Goal: Task Accomplishment & Management: Manage account settings

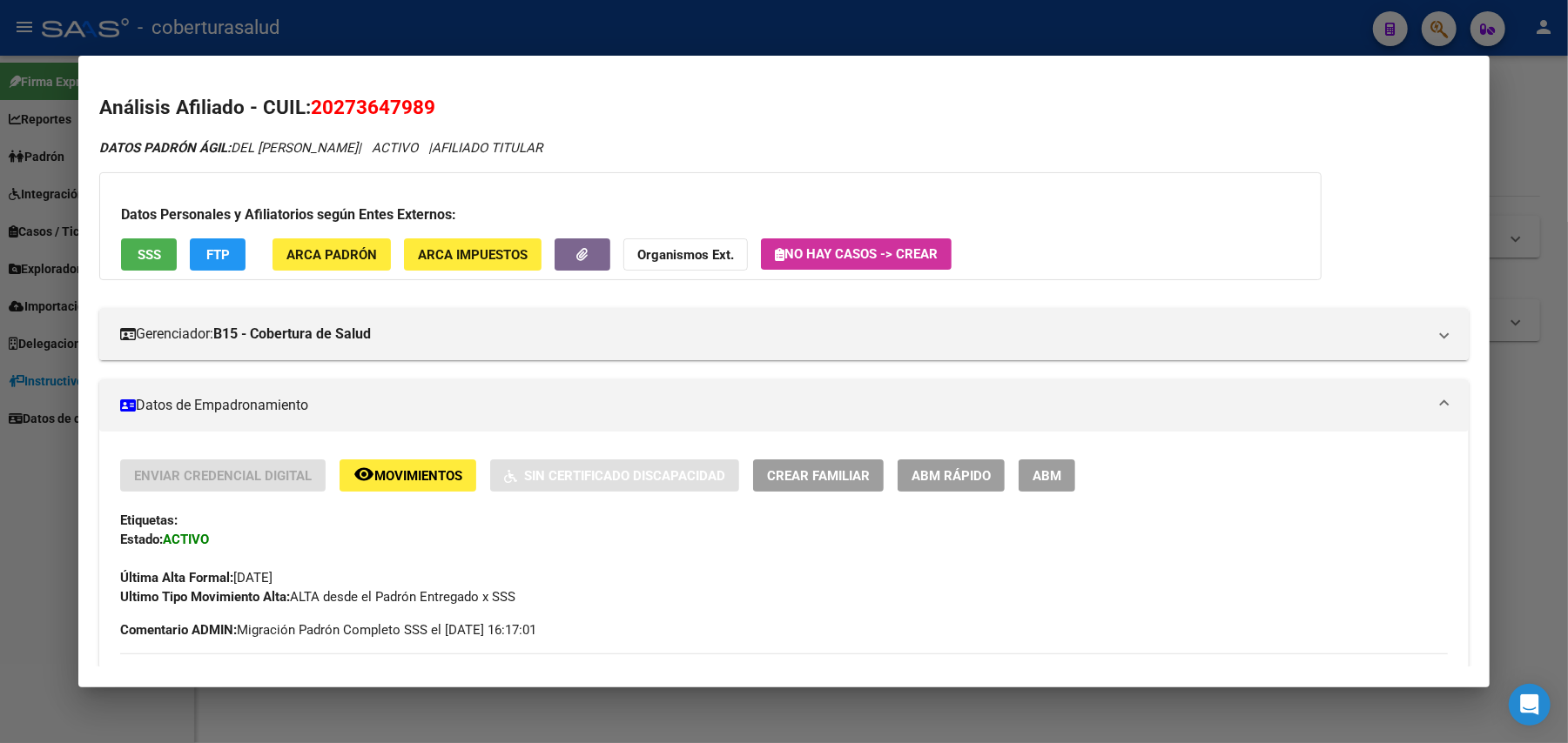
scroll to position [1021, 0]
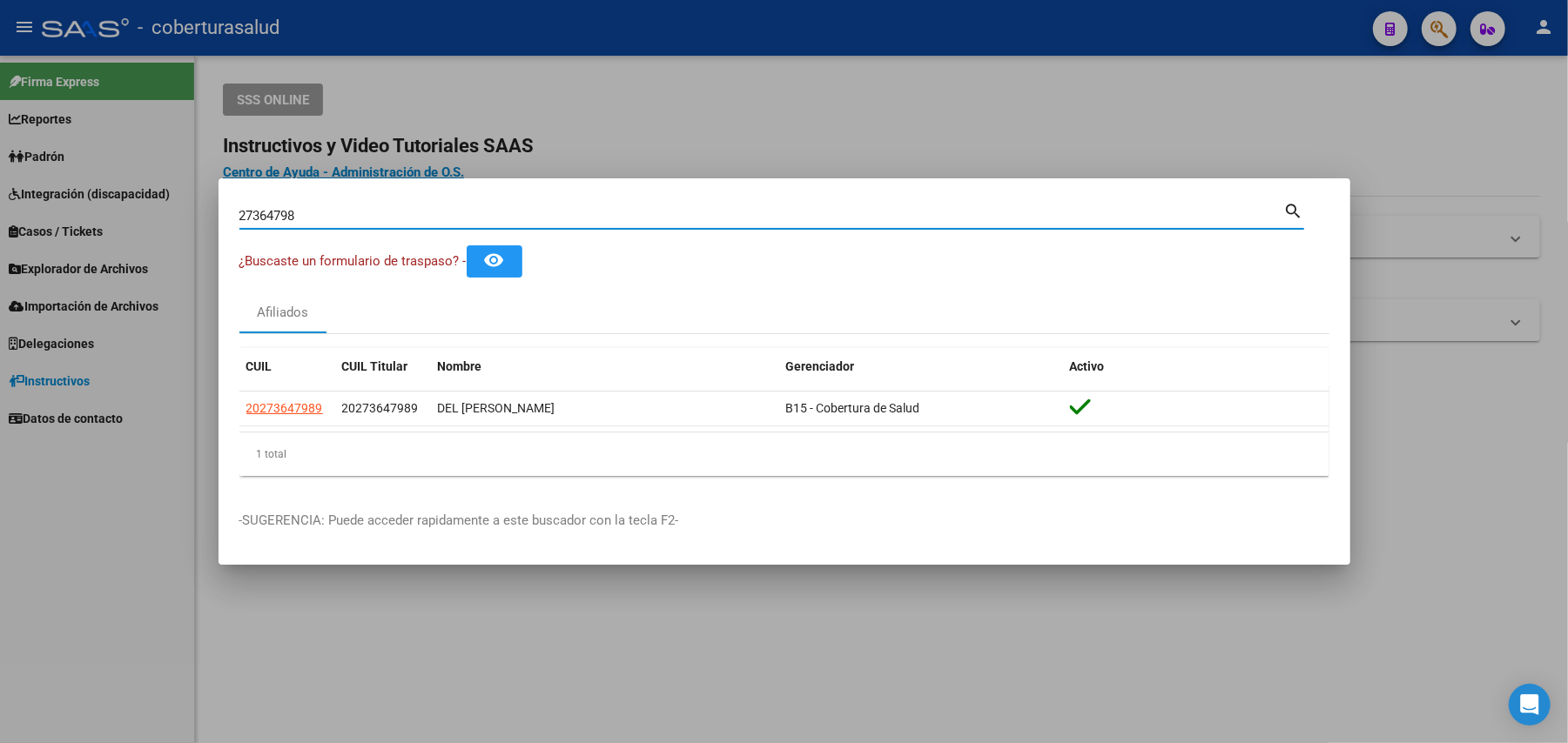
click at [659, 210] on input "27364798" at bounding box center [761, 215] width 1044 height 16
paste input "3176417234"
type input "23176417234"
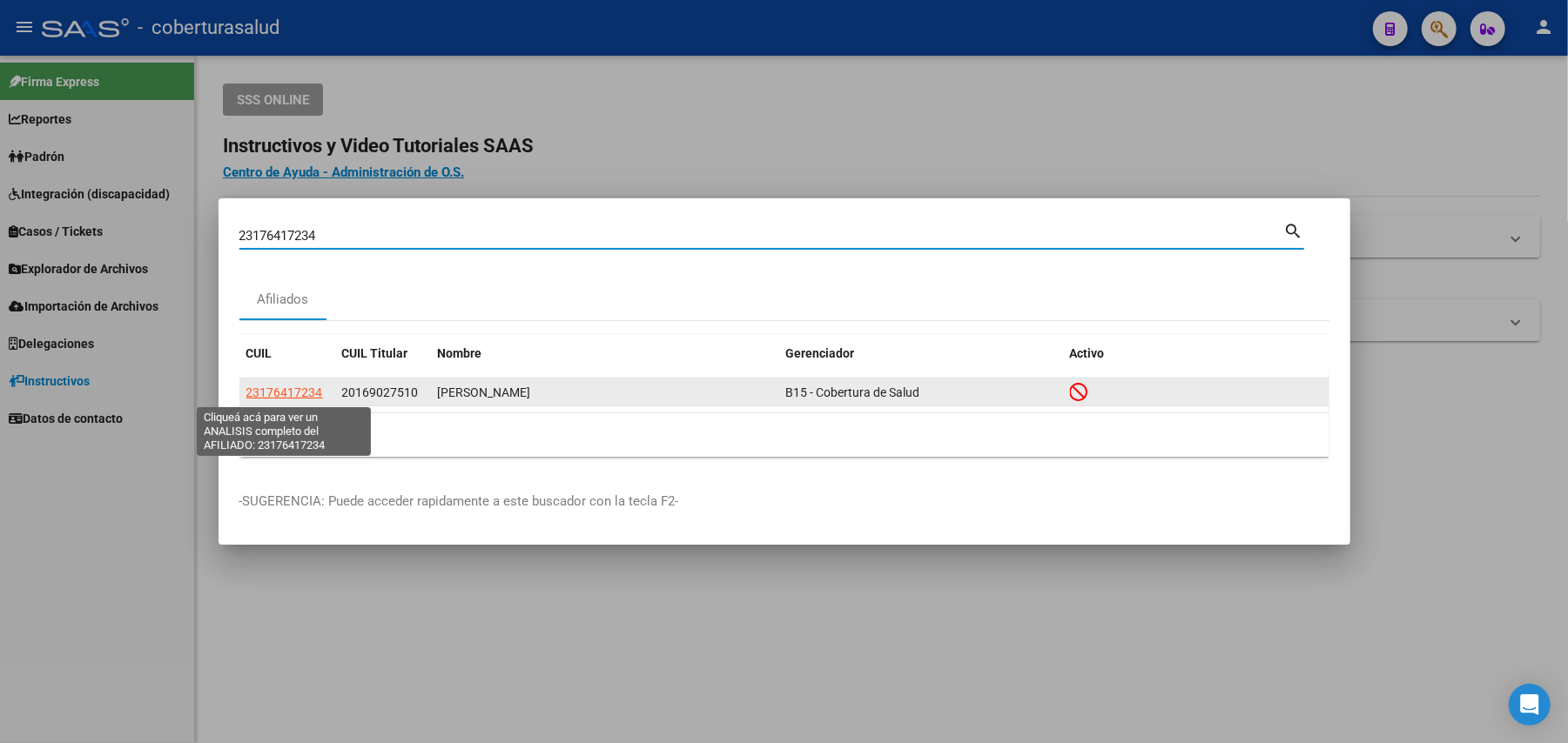
click at [301, 399] on span "23176417234" at bounding box center [284, 392] width 77 height 14
type textarea "23176417234"
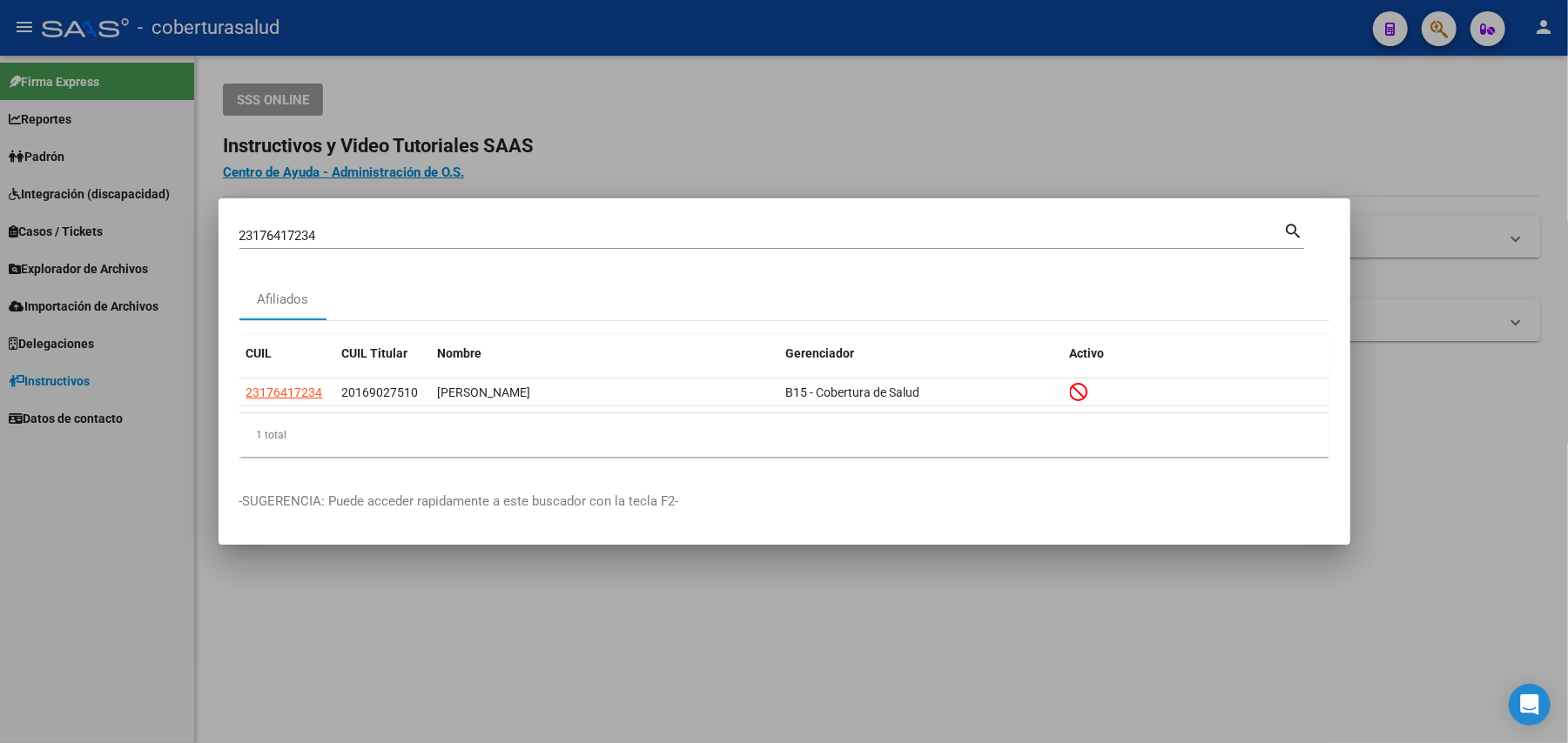
click at [486, 228] on input "23176417234" at bounding box center [761, 235] width 1044 height 16
paste input "0161763"
type input "20161763234"
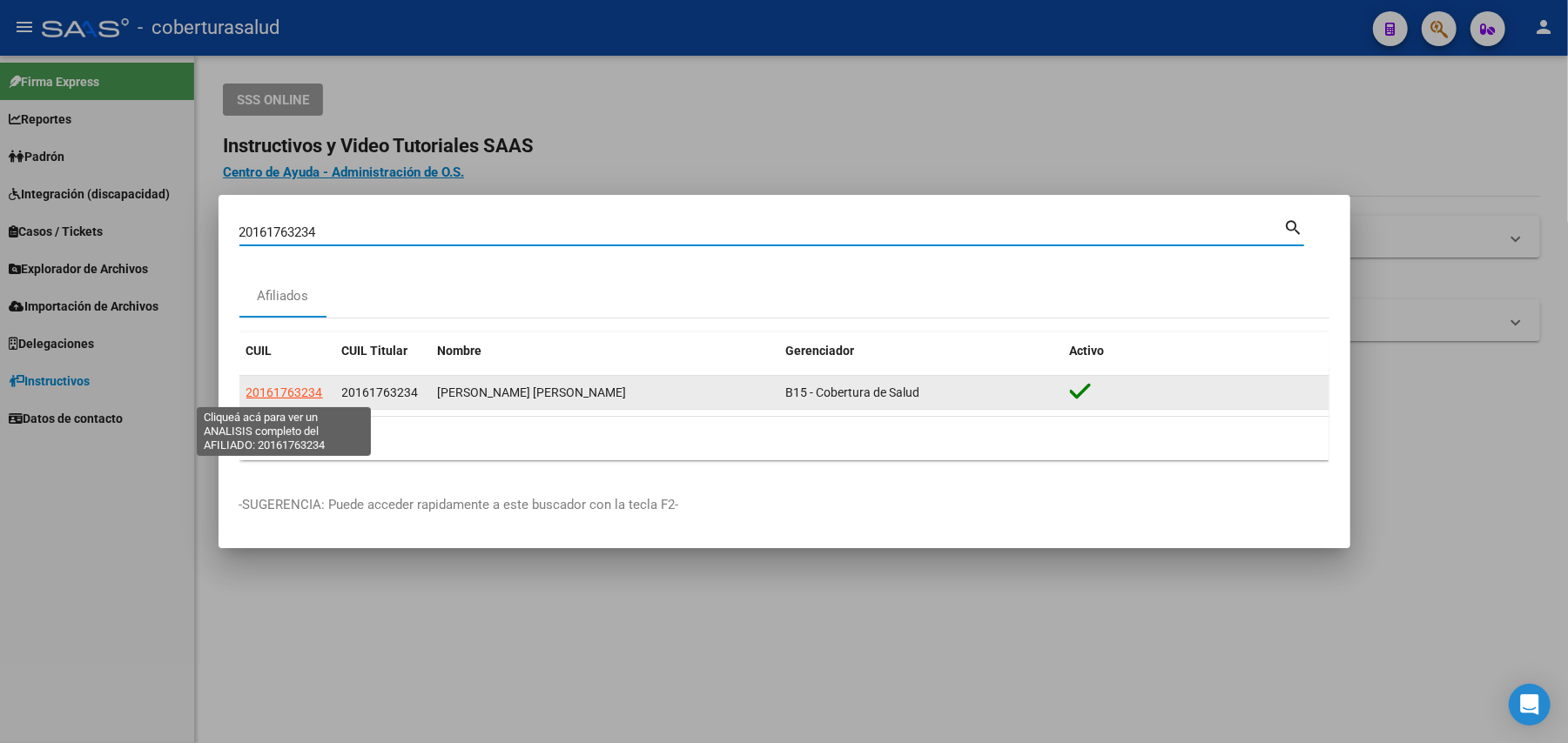
click at [265, 388] on span "20161763234" at bounding box center [284, 392] width 77 height 14
type textarea "20161763234"
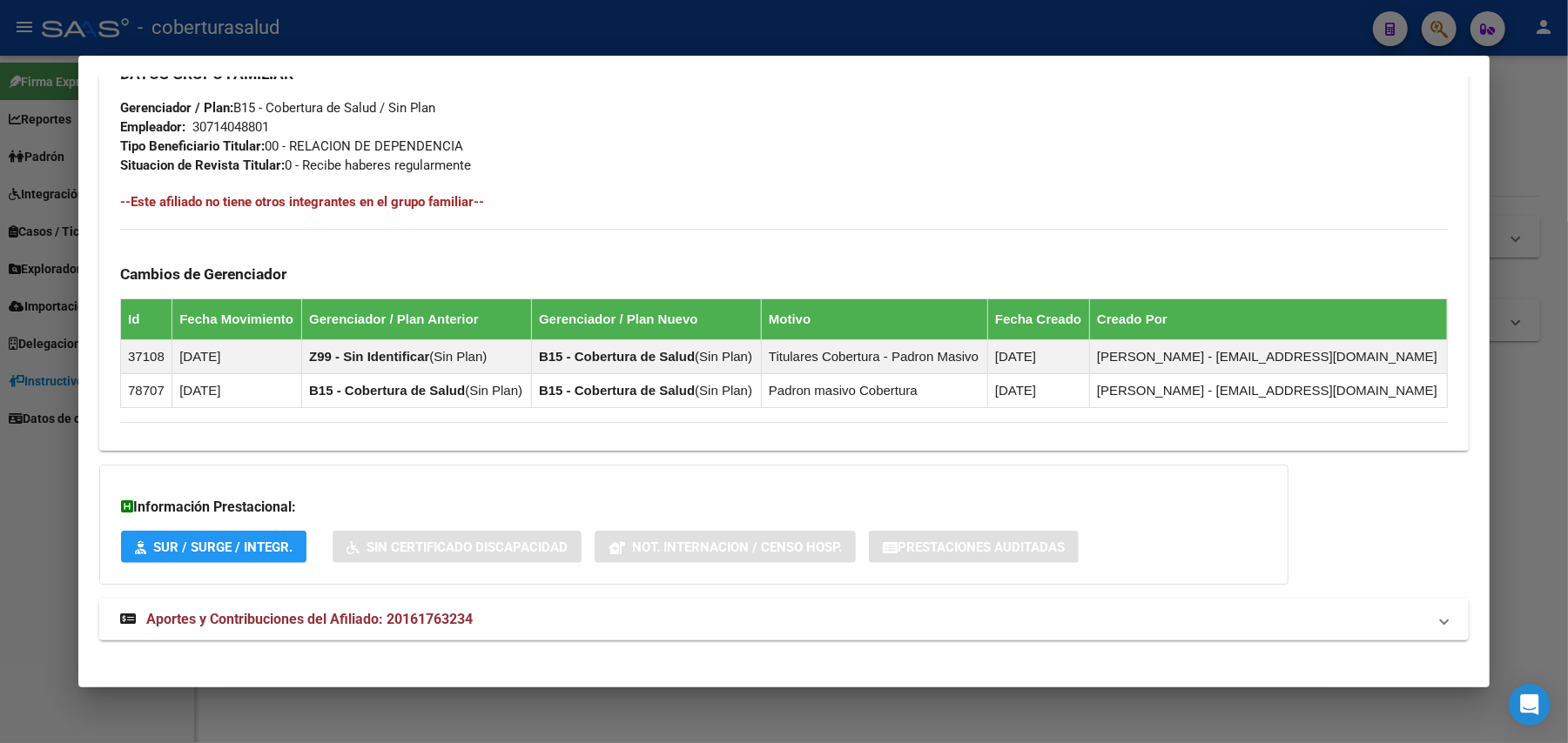
scroll to position [877, 0]
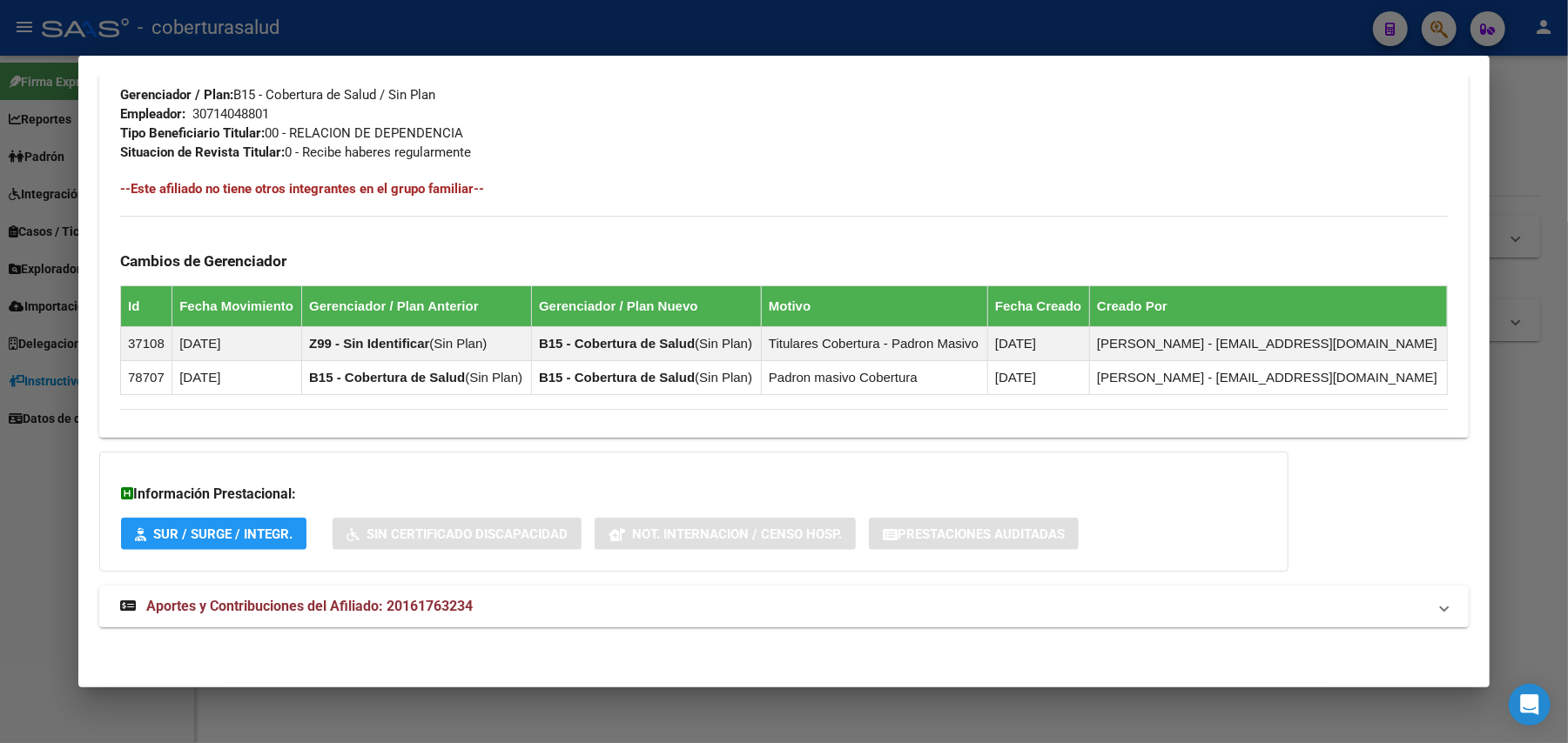
click at [254, 603] on span "Aportes y Contribuciones del Afiliado: 20161763234" at bounding box center [309, 606] width 327 height 17
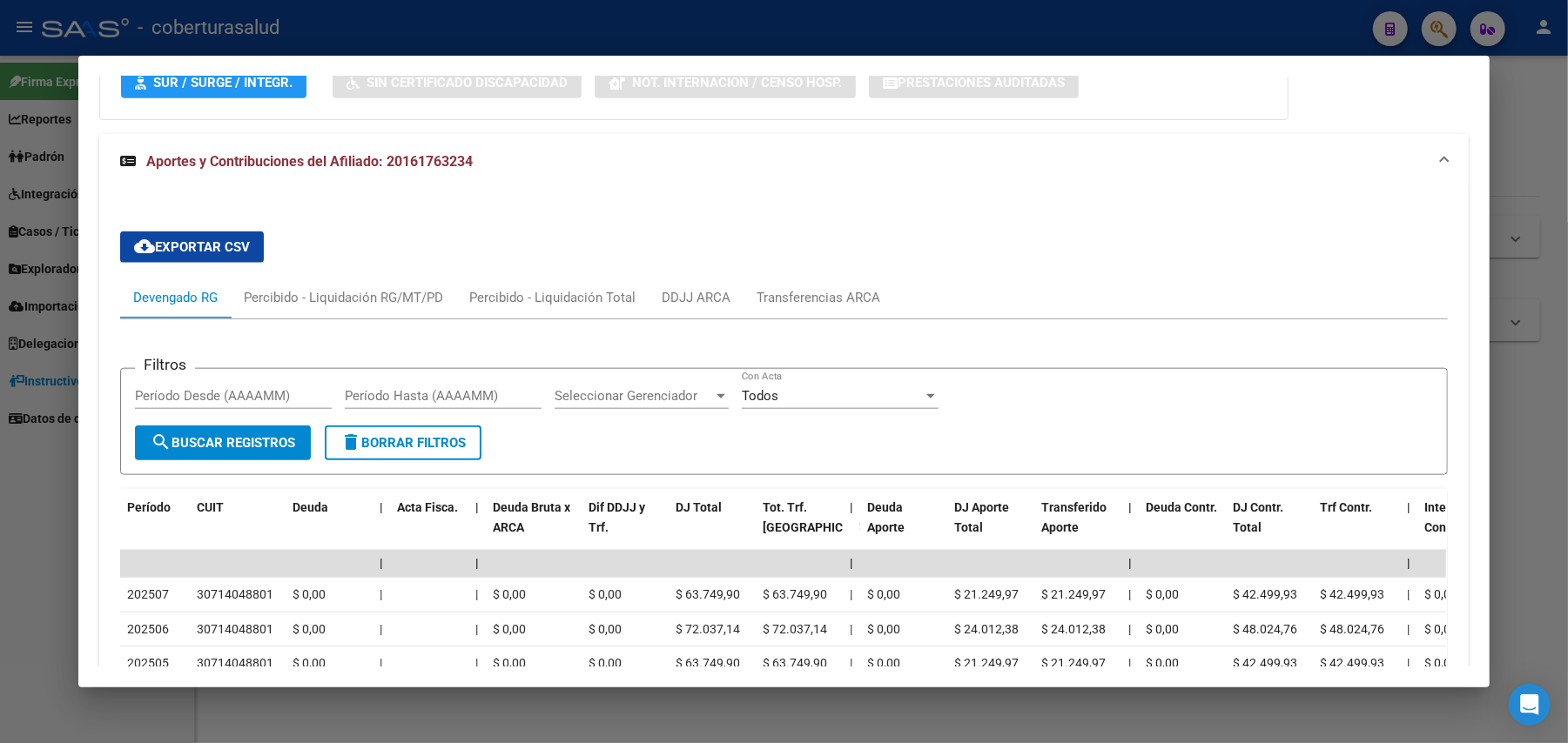
scroll to position [1527, 0]
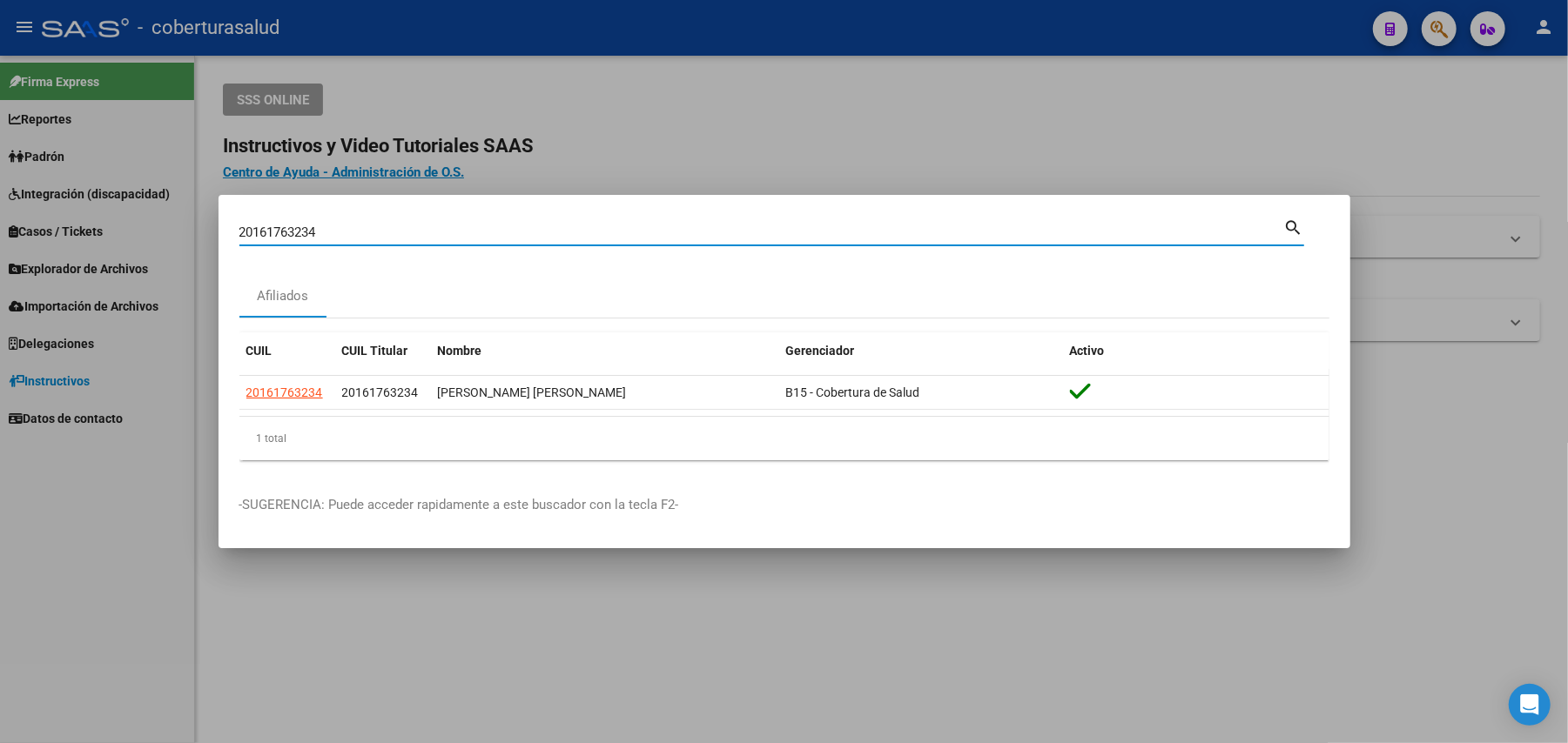
click at [462, 228] on input "20161763234" at bounding box center [761, 232] width 1044 height 16
paste input "487408"
type input "20487408"
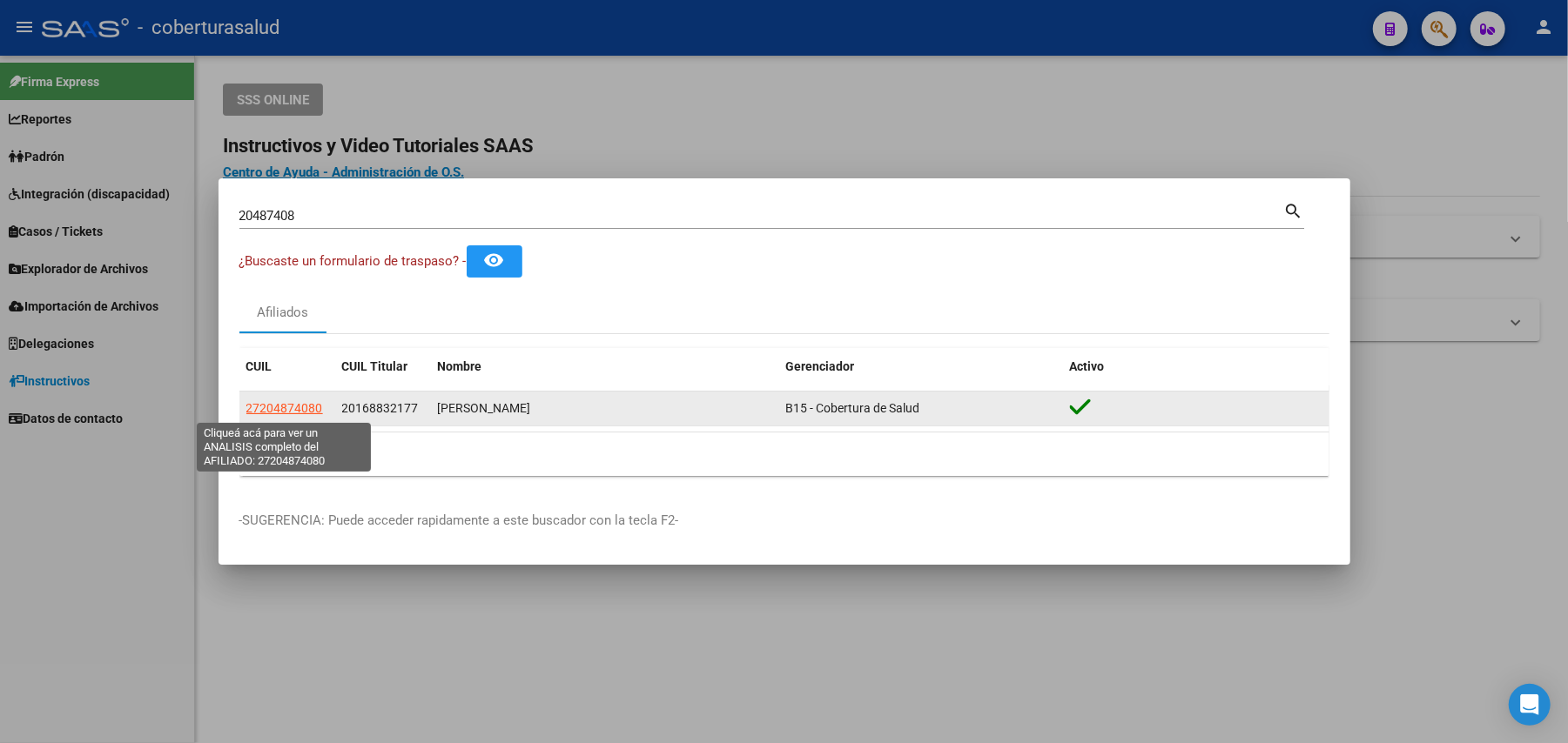
click at [291, 402] on span "27204874080" at bounding box center [284, 408] width 77 height 14
type textarea "27204874080"
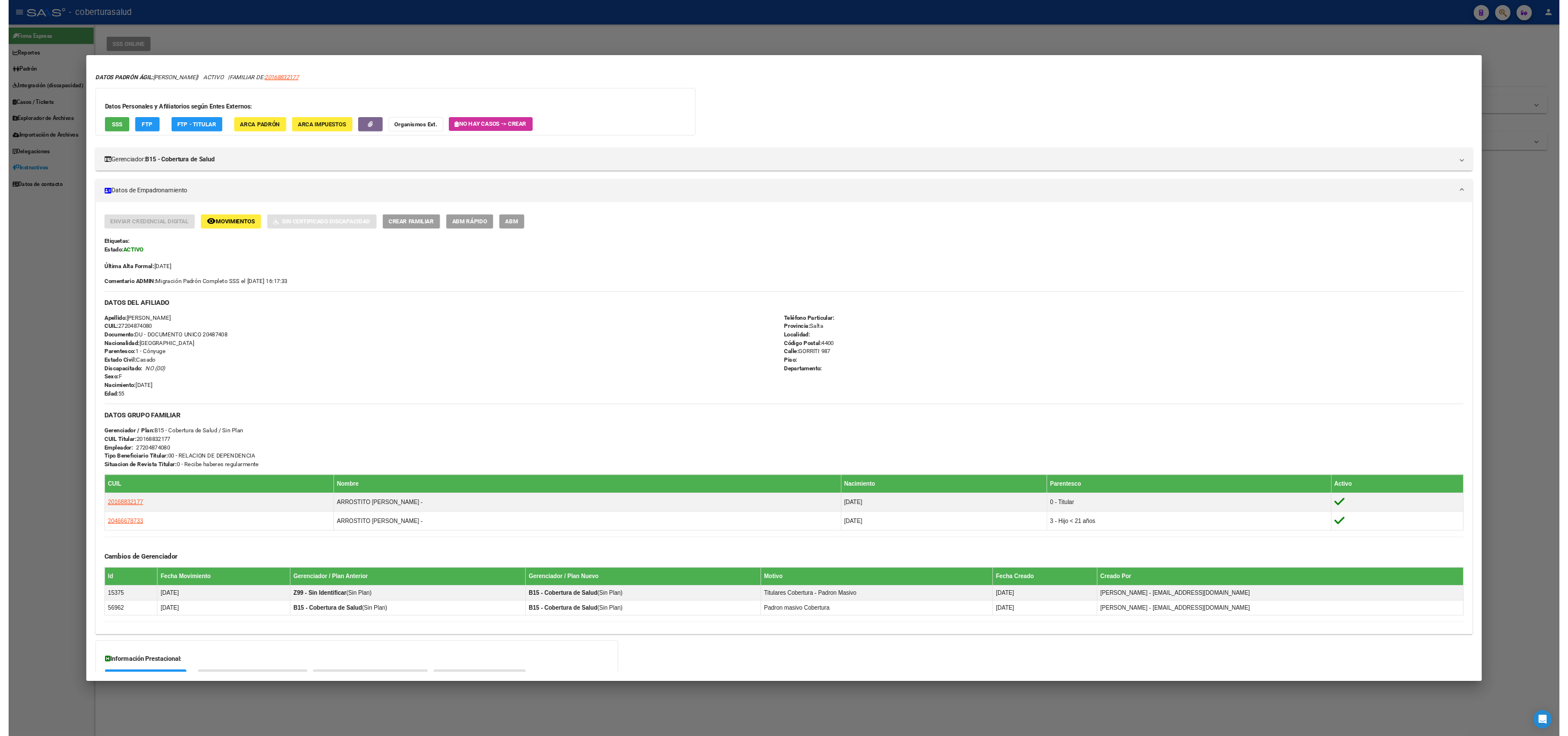
scroll to position [0, 0]
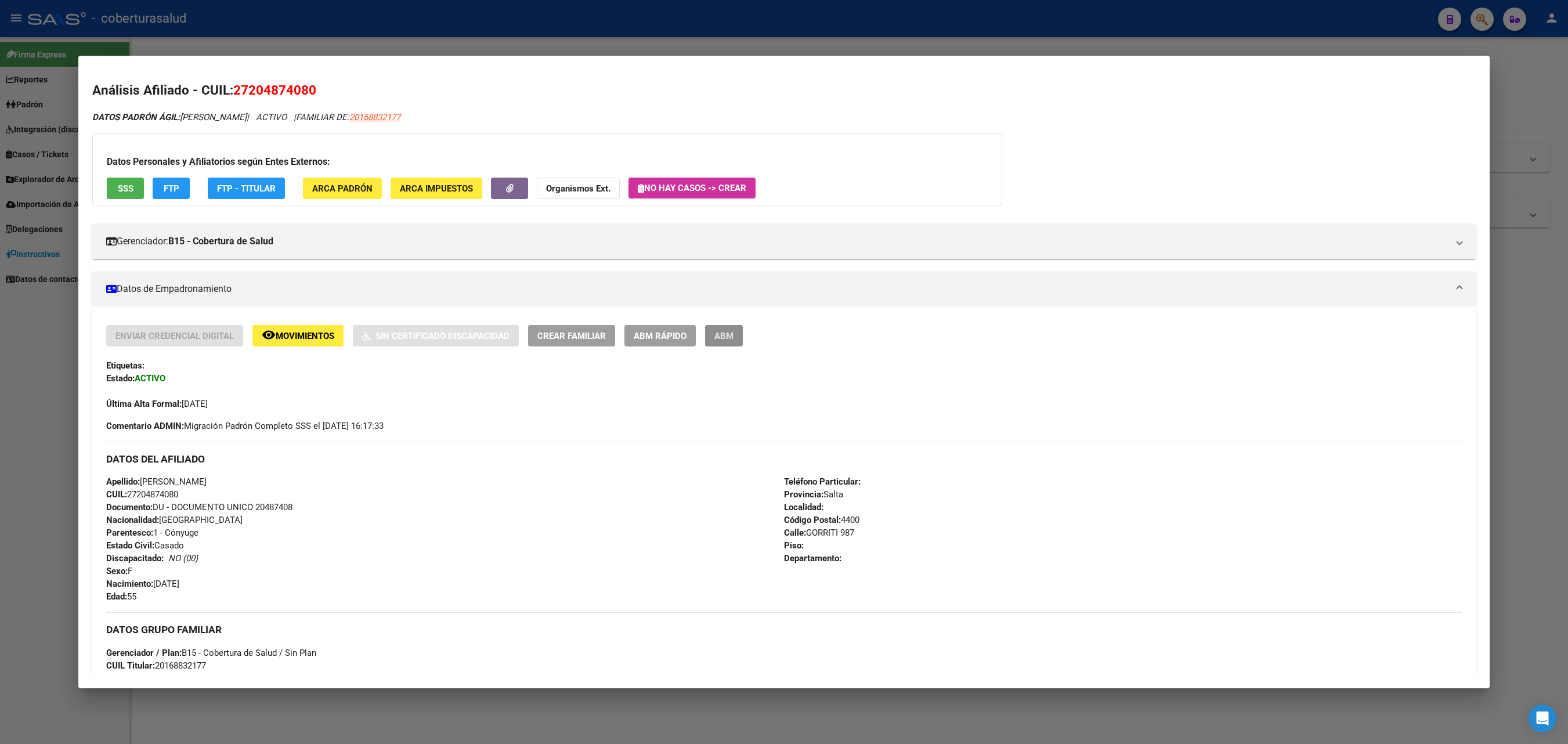
click at [715, 330] on button "ABM" at bounding box center [724, 335] width 38 height 22
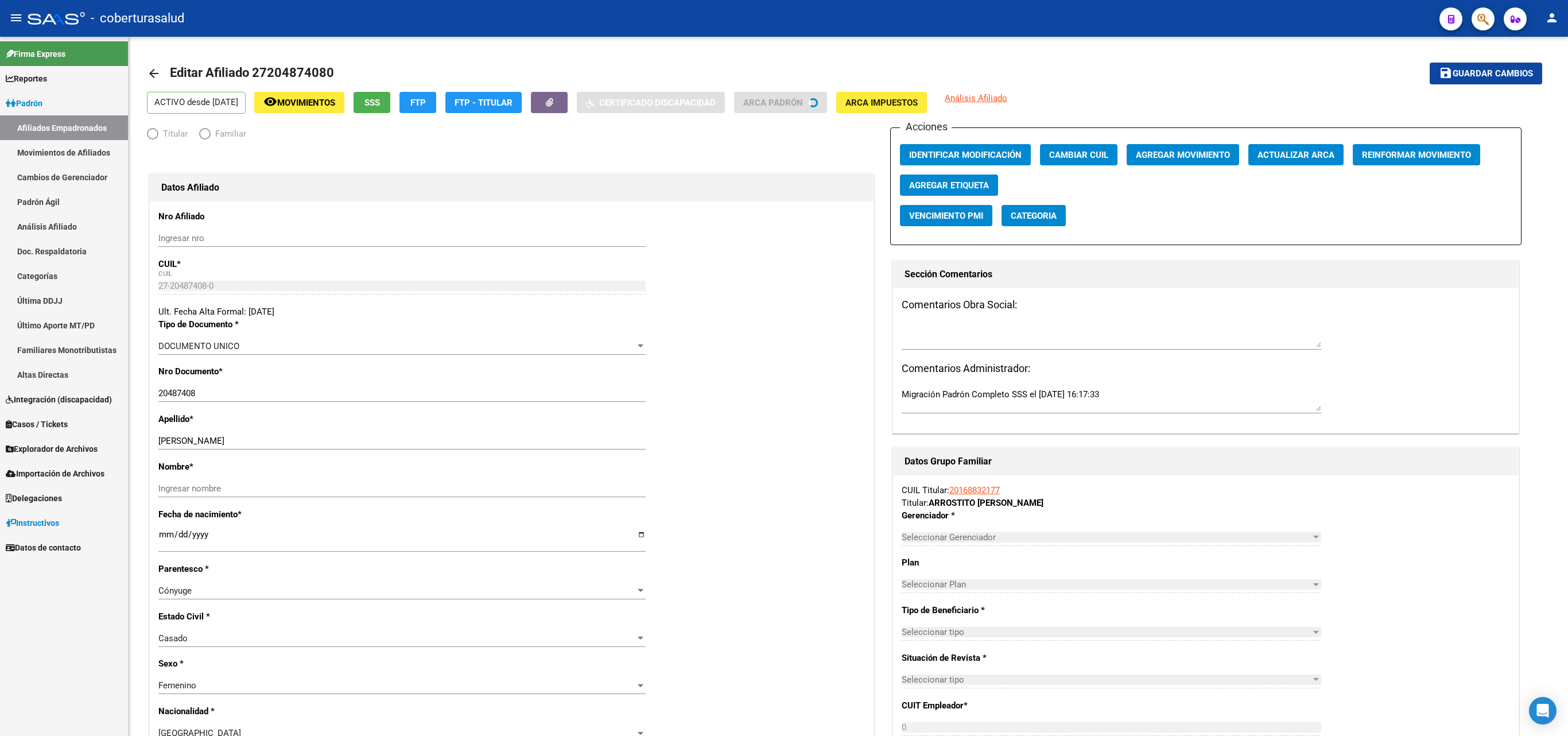
radio input "true"
type input "27-20487408-0"
click at [200, 440] on input "[PERSON_NAME]" at bounding box center [402, 441] width 488 height 10
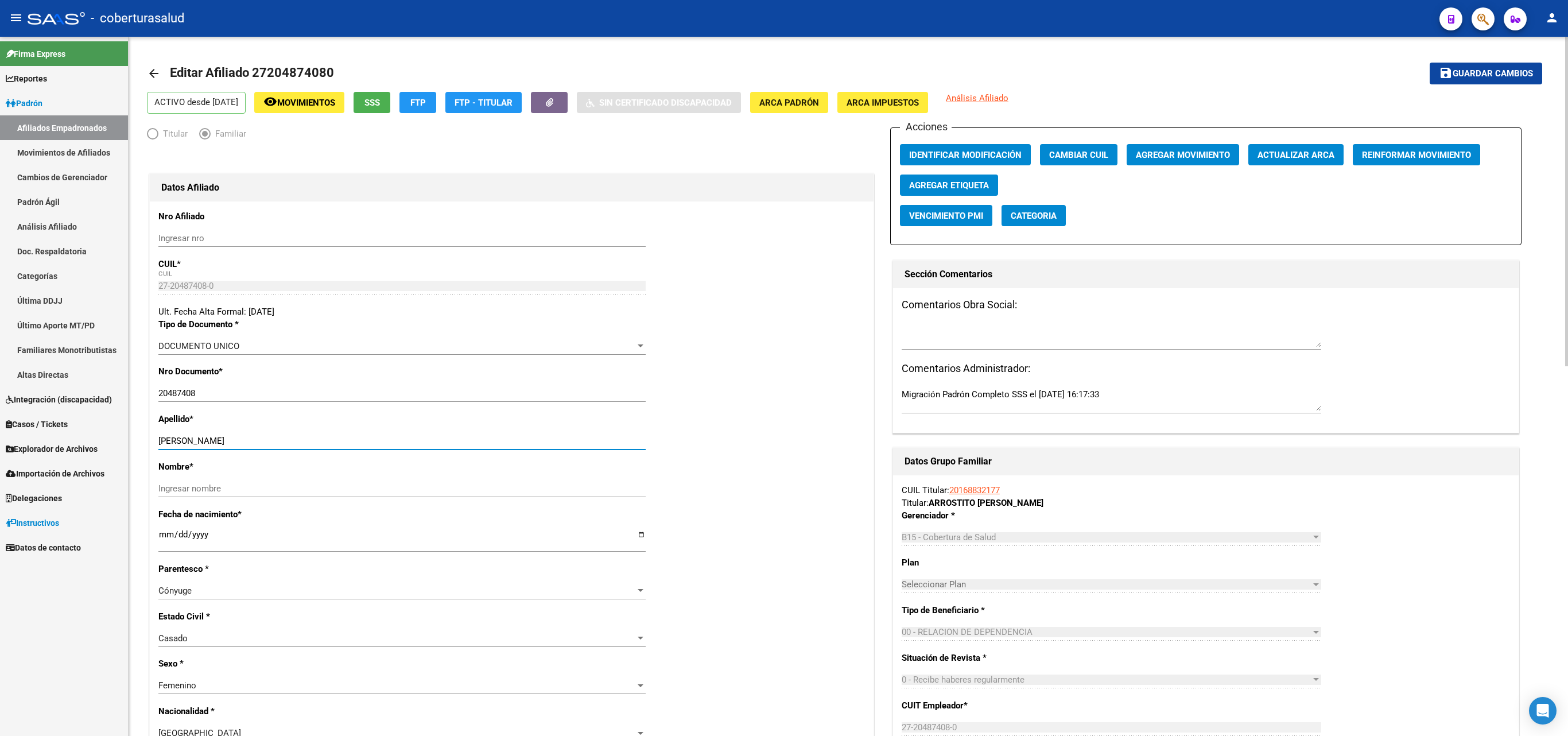
click at [200, 440] on input "[PERSON_NAME]" at bounding box center [402, 441] width 488 height 10
type input "[PERSON_NAME]"
click at [229, 486] on input "Ingresar nombre" at bounding box center [402, 488] width 488 height 10
paste input "[PERSON_NAME]"
type input "[PERSON_NAME]"
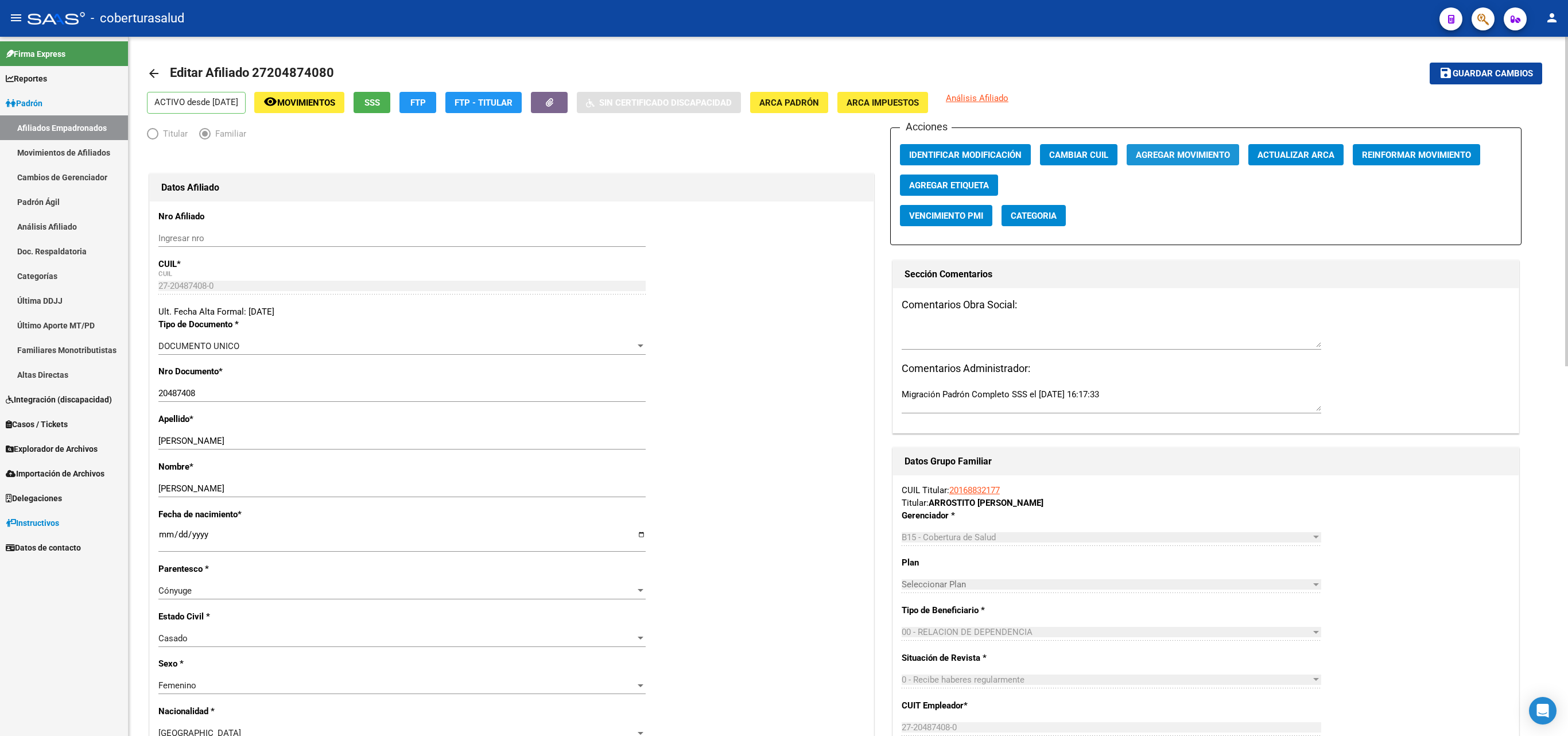
click at [1033, 160] on span "Agregar Movimiento" at bounding box center [1183, 155] width 94 height 10
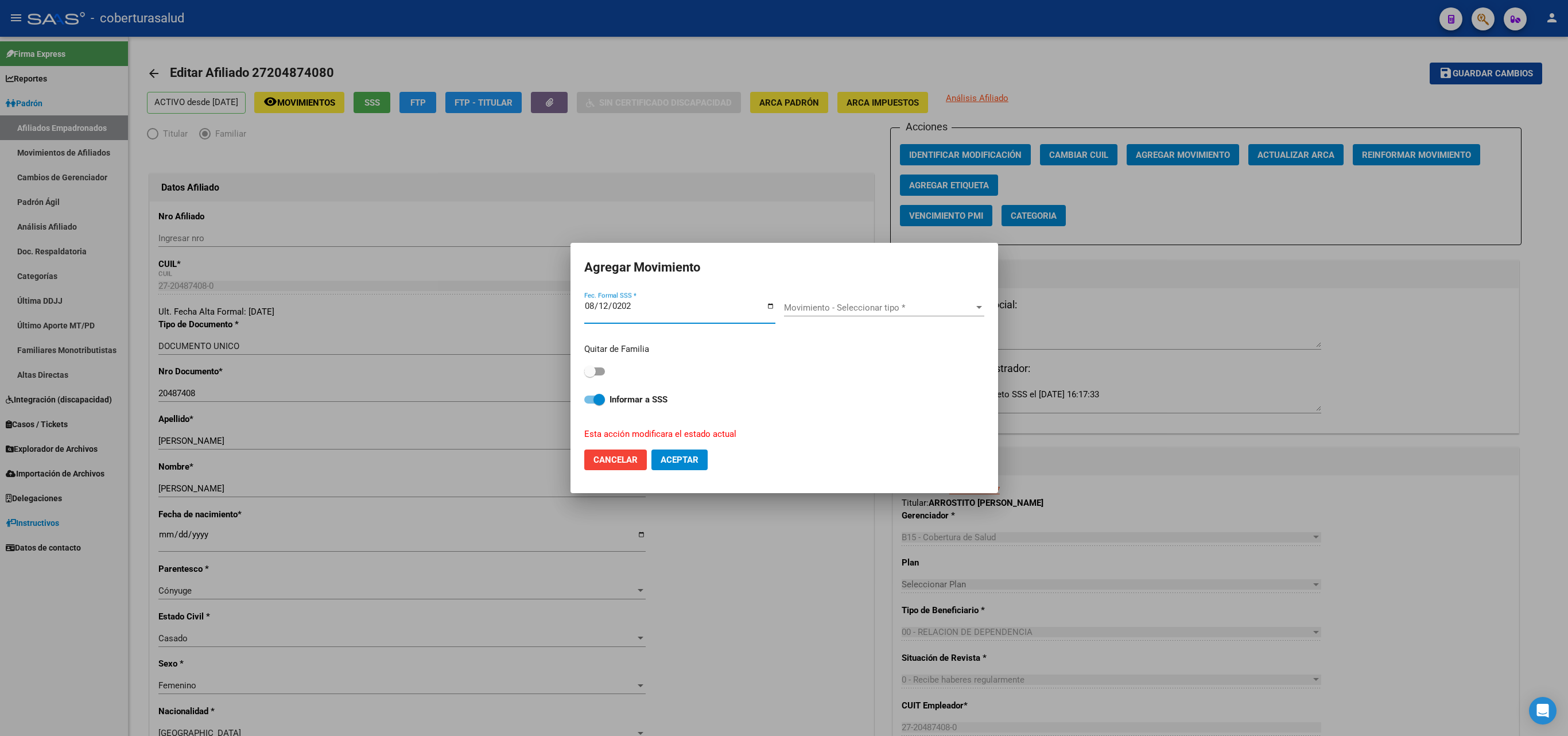
type input "[DATE]"
click at [591, 303] on input "[DATE]" at bounding box center [680, 310] width 191 height 18
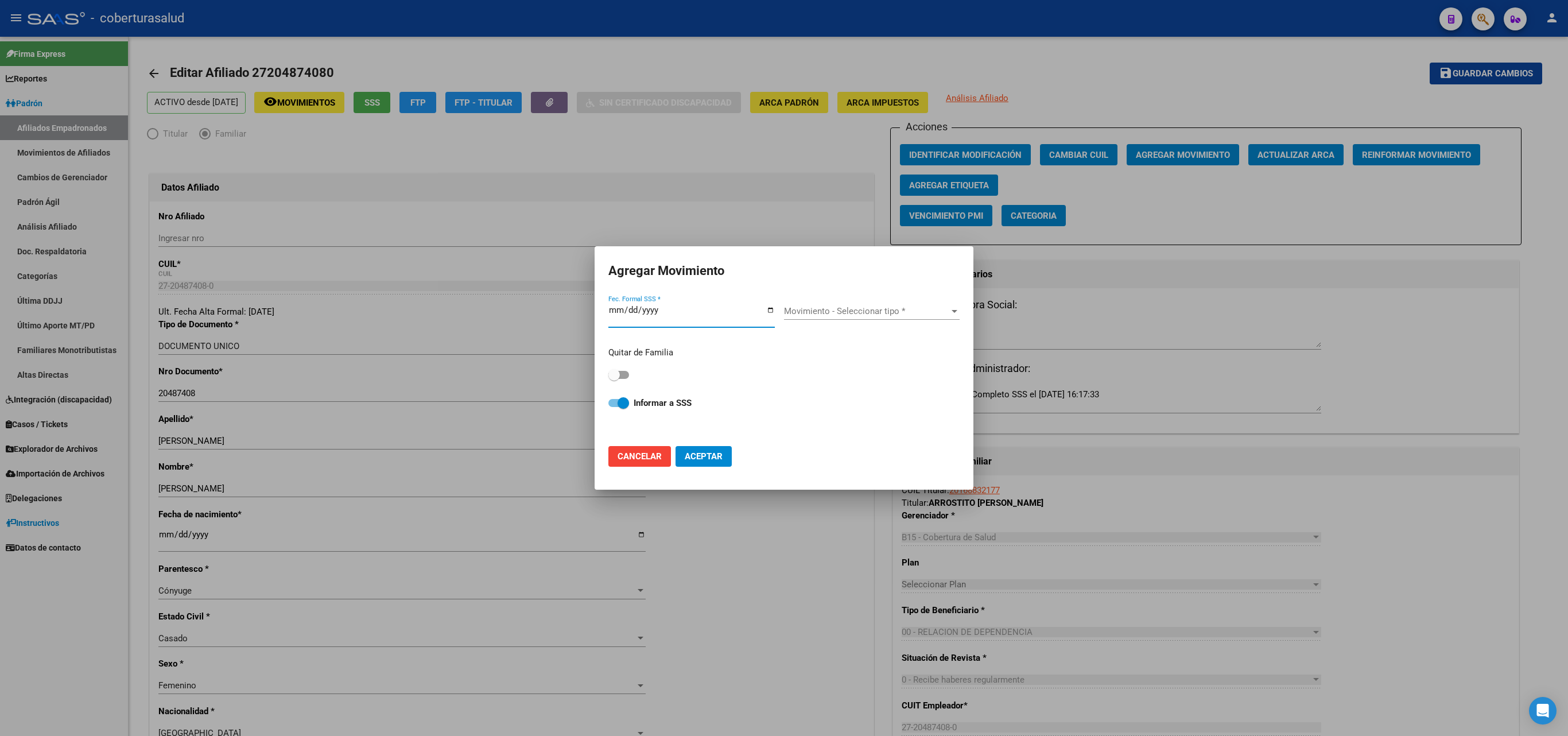
type input "[DATE]"
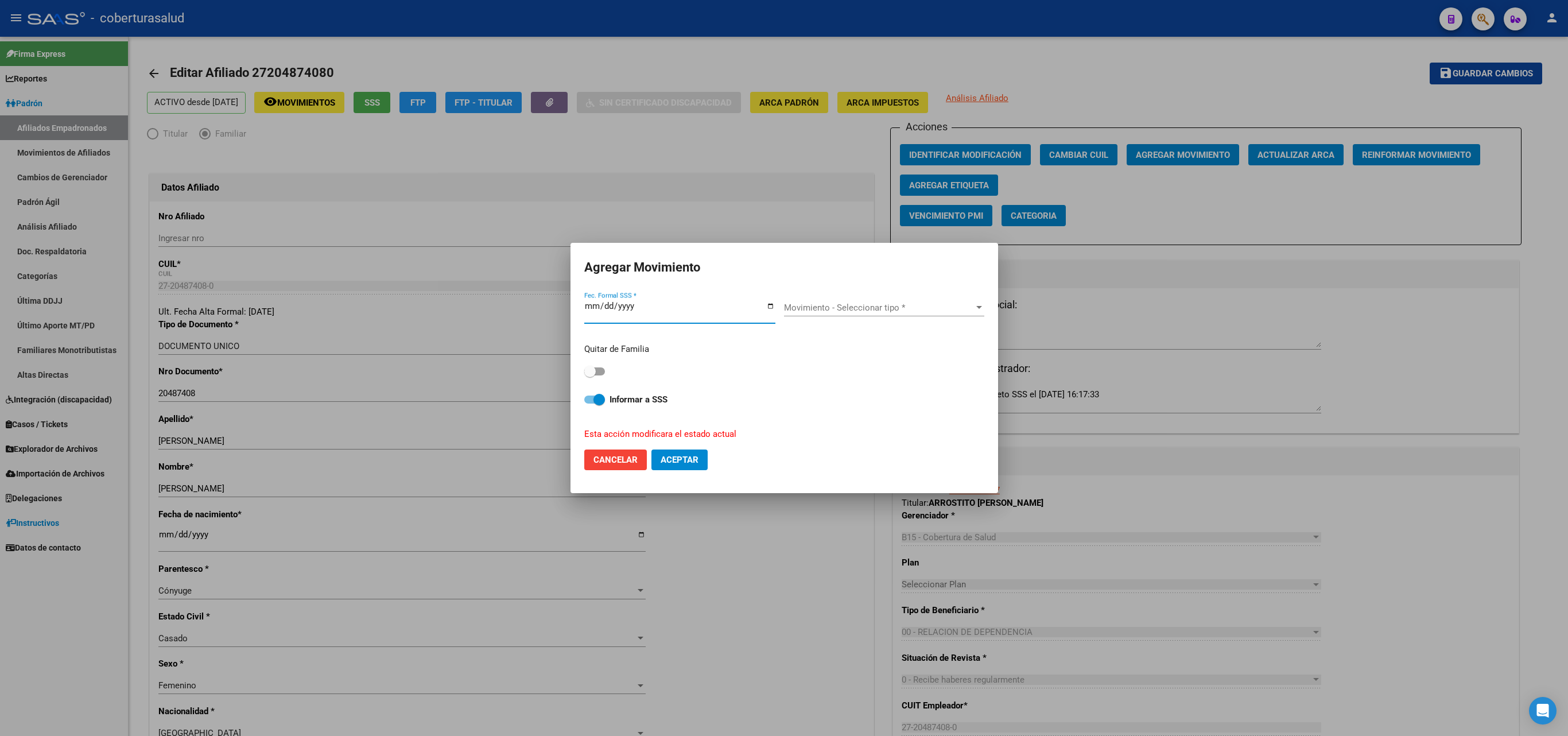
click at [613, 397] on strong "Informar a SSS" at bounding box center [638, 399] width 58 height 10
click at [590, 404] on input "Informar a SSS" at bounding box center [589, 404] width 1 height 1
checkbox input "false"
click at [894, 310] on span "Movimiento - Seleccionar tipo *" at bounding box center [879, 307] width 190 height 10
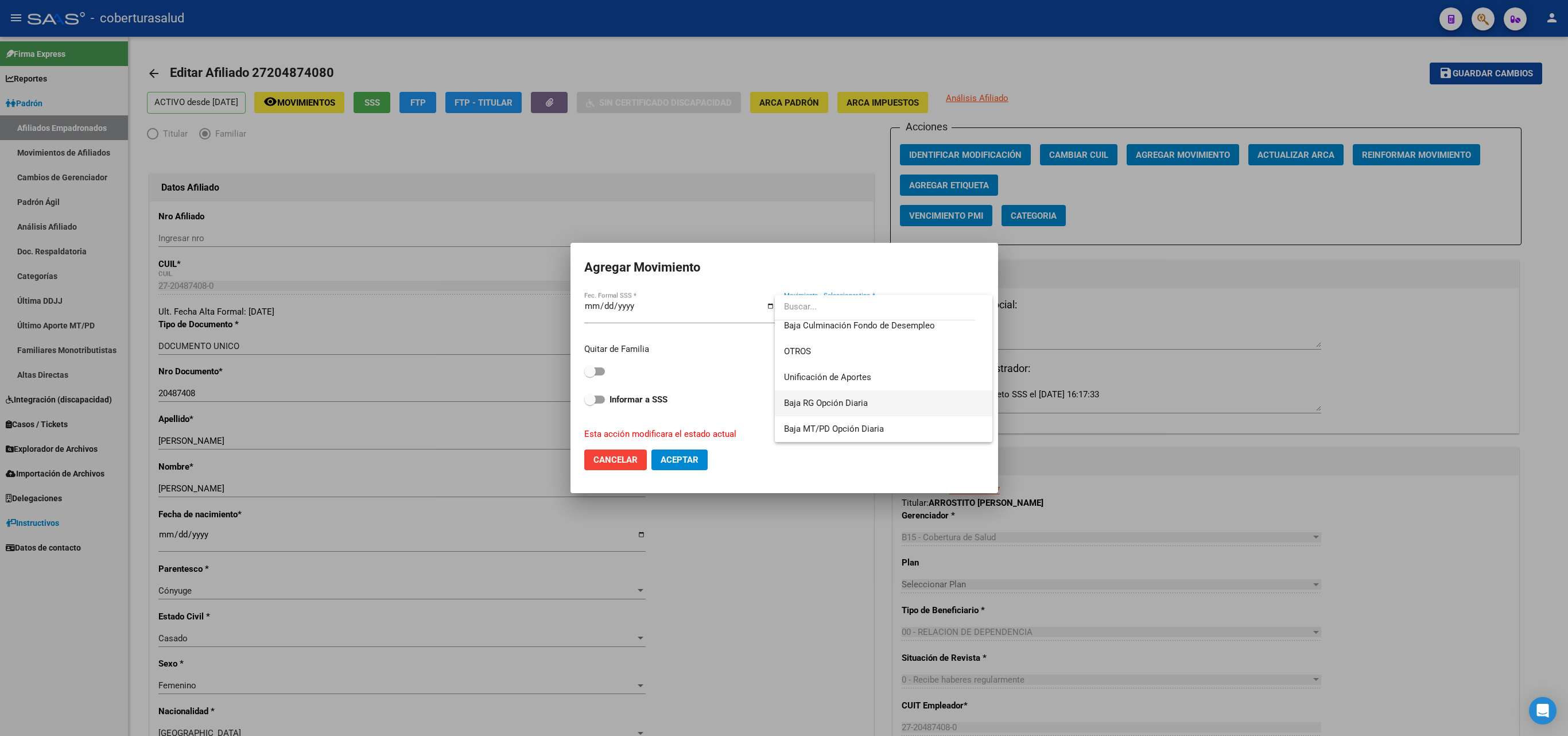
type input "b"
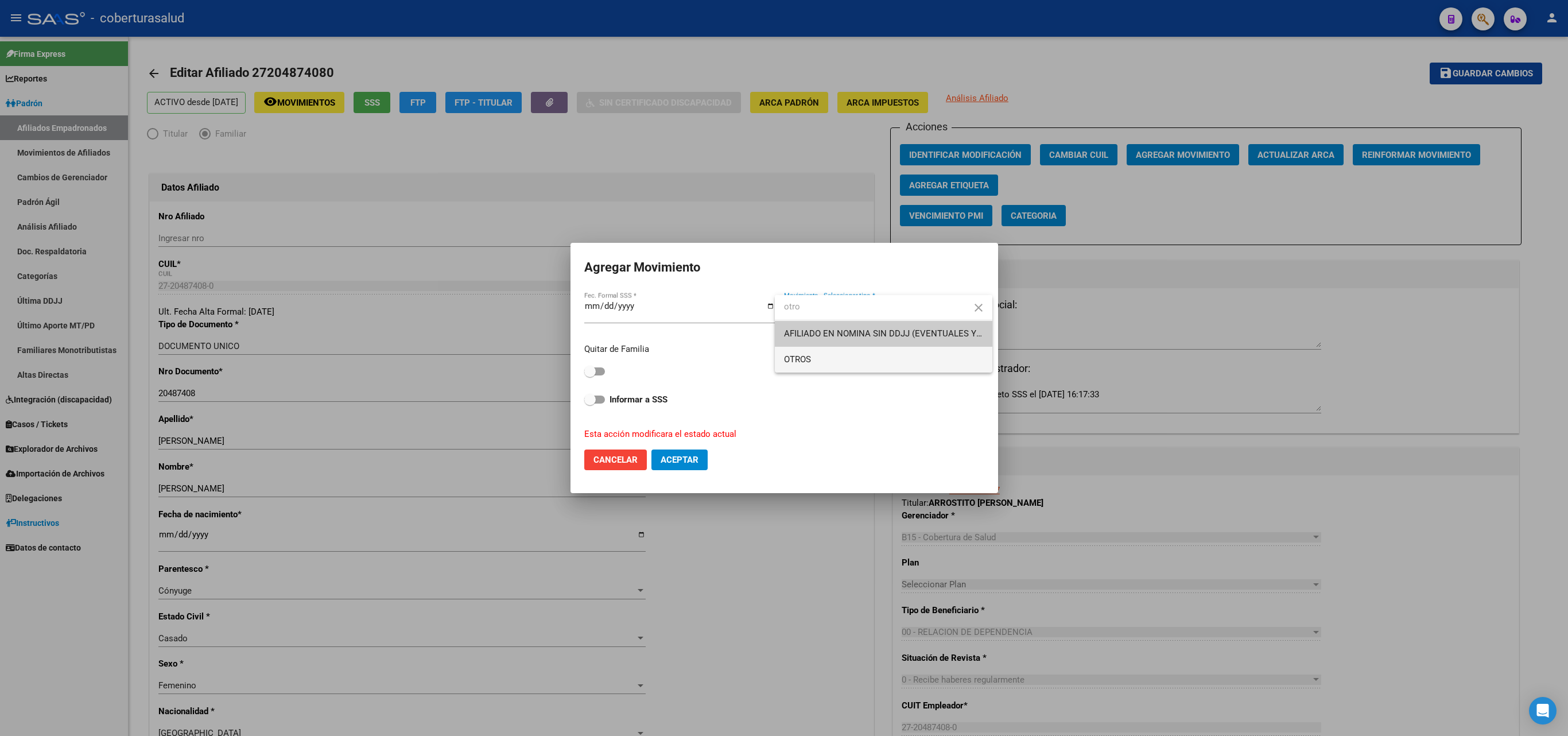
type input "otro"
click at [924, 365] on span "OTROS" at bounding box center [883, 360] width 199 height 26
click at [604, 367] on span at bounding box center [595, 371] width 21 height 8
click at [590, 376] on input "checkbox" at bounding box center [589, 376] width 1 height 1
checkbox input "true"
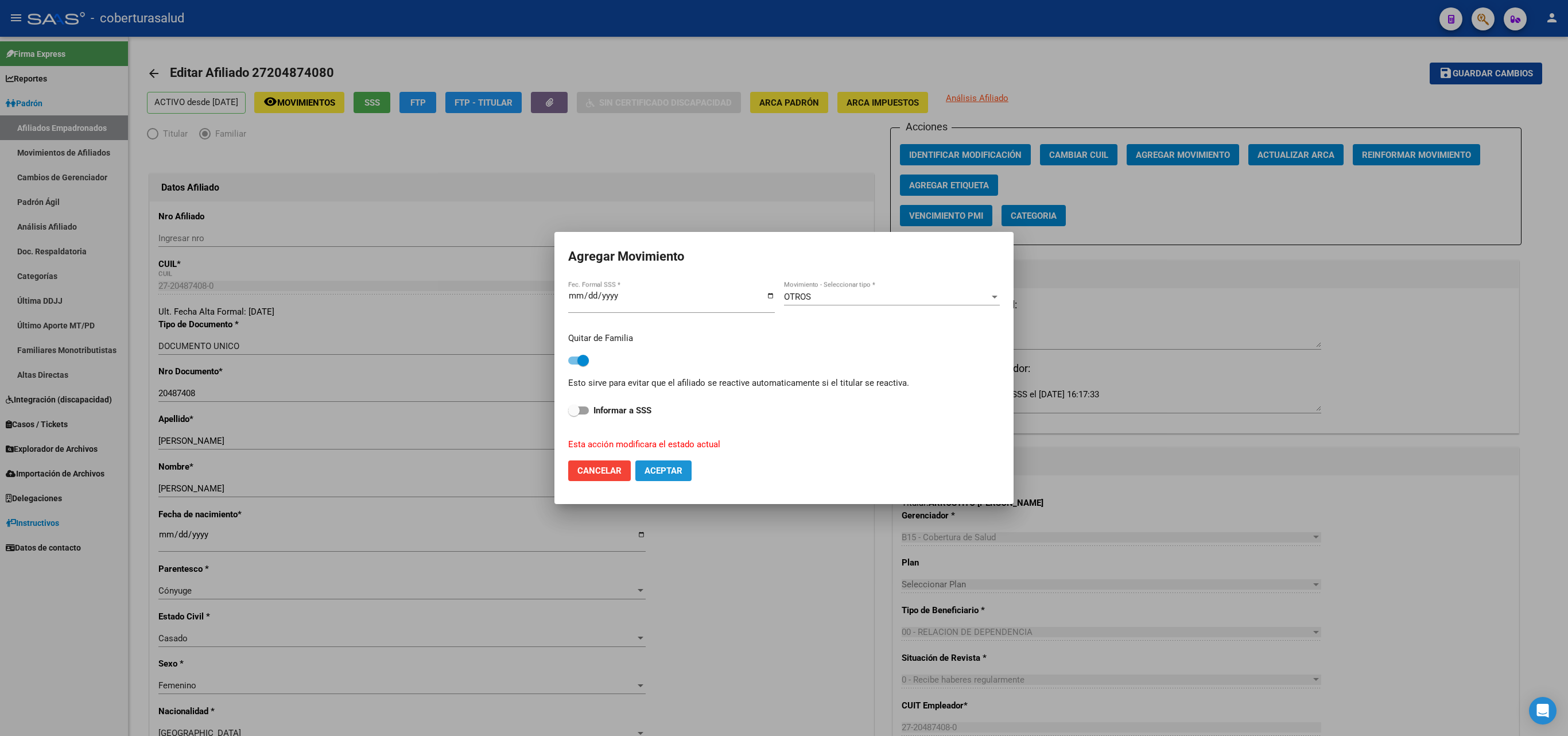
click at [666, 477] on button "Aceptar" at bounding box center [663, 471] width 56 height 21
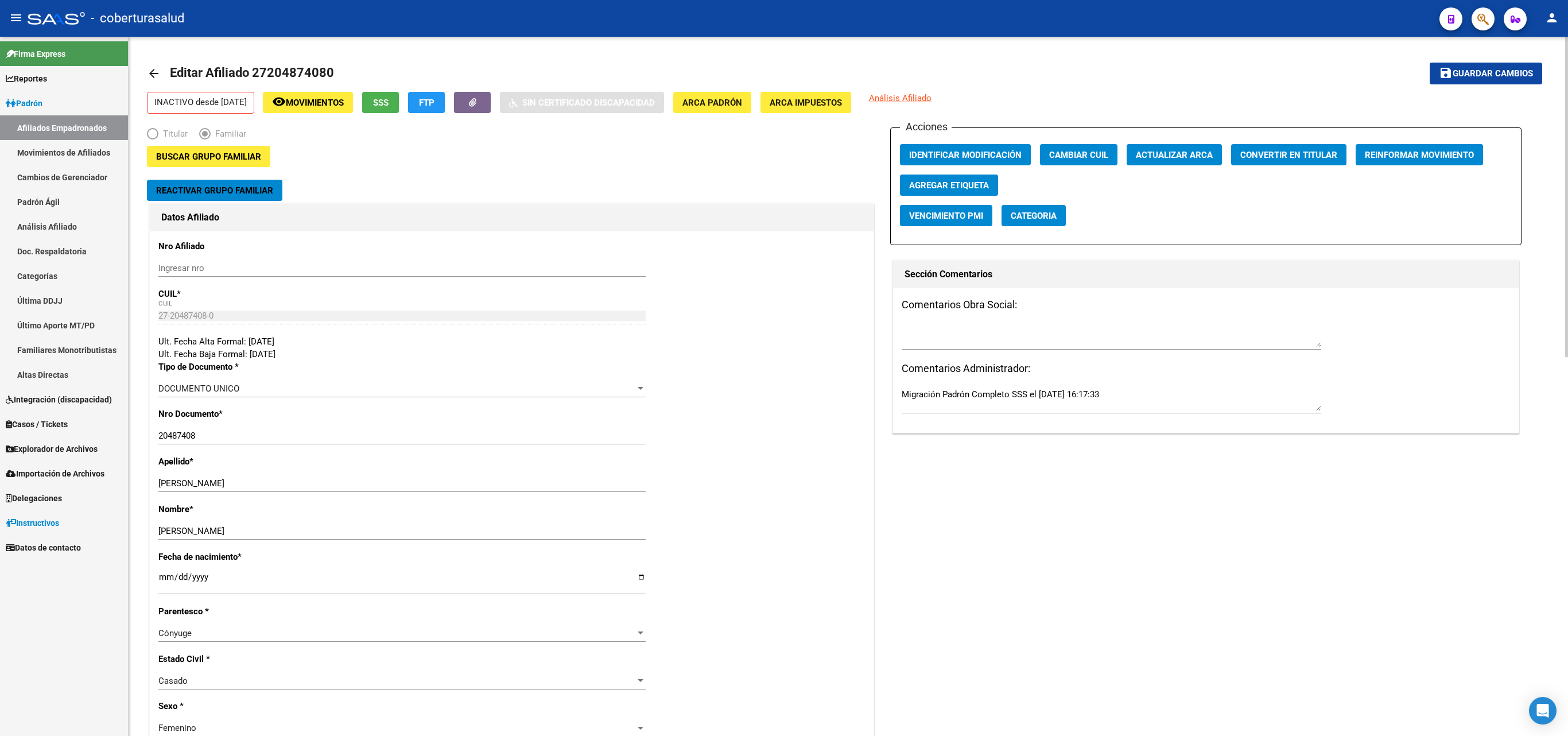
click at [1033, 71] on mat-icon "save" at bounding box center [1446, 72] width 14 height 14
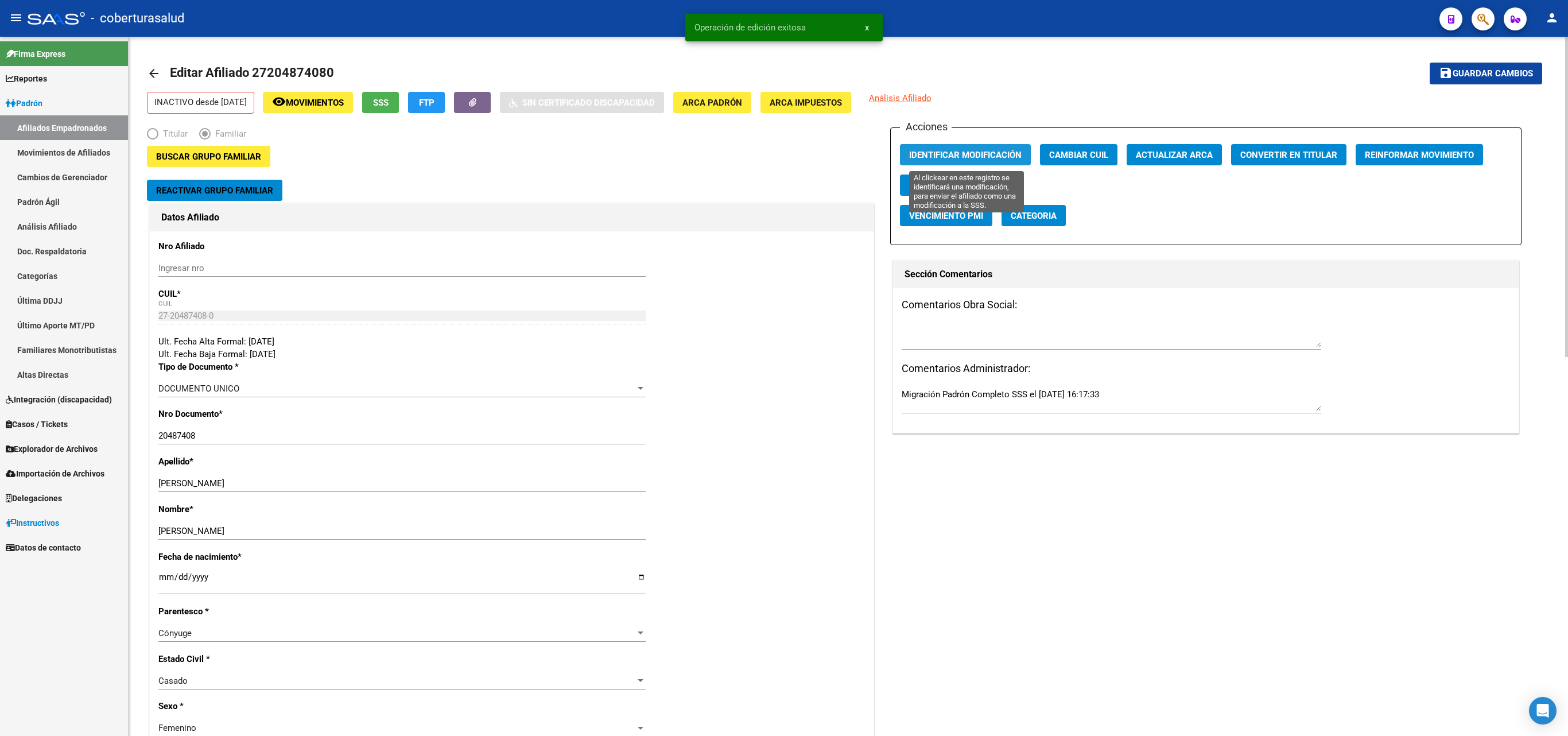
click at [992, 153] on span "Identificar Modificación" at bounding box center [965, 155] width 113 height 10
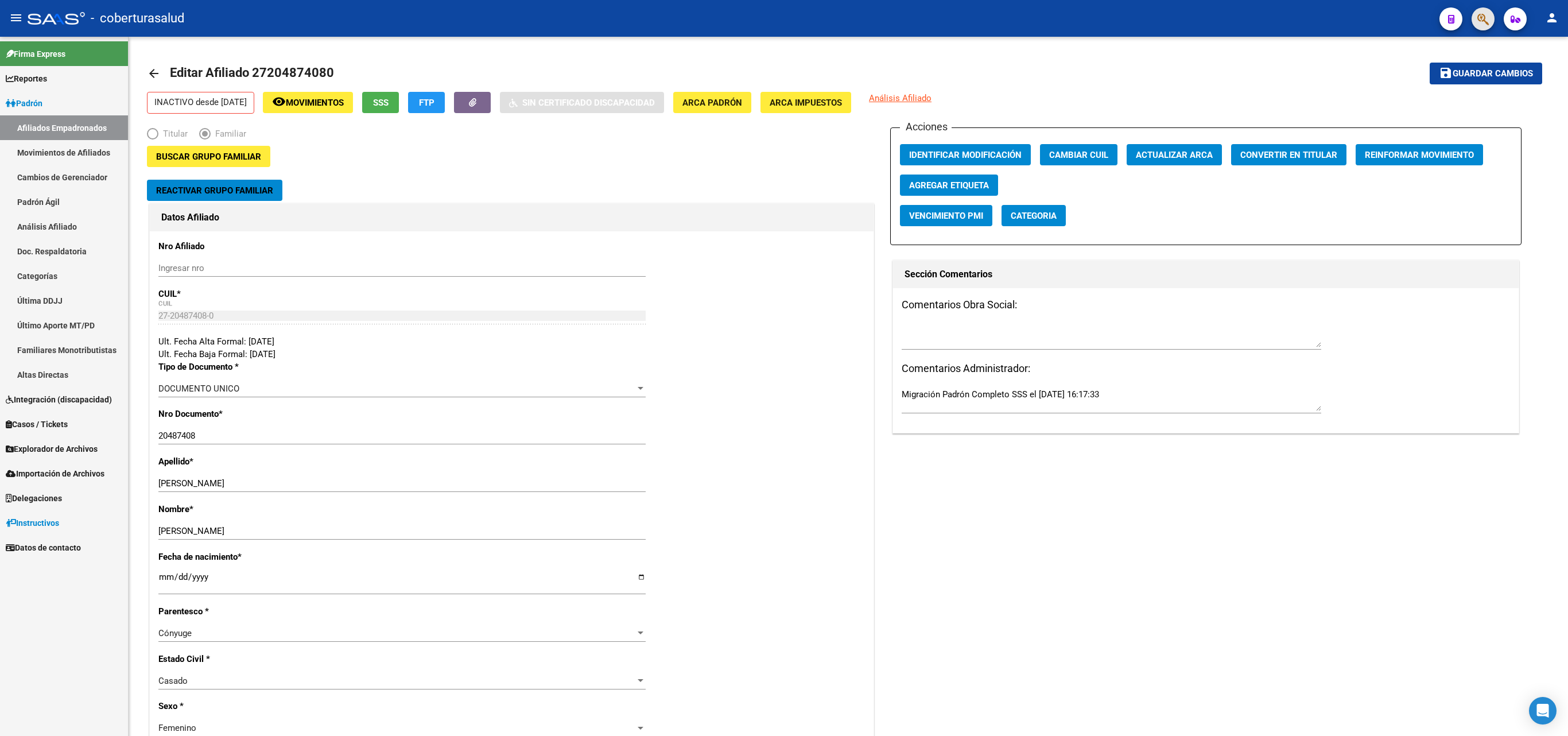
click at [1033, 19] on button "button" at bounding box center [1483, 19] width 23 height 23
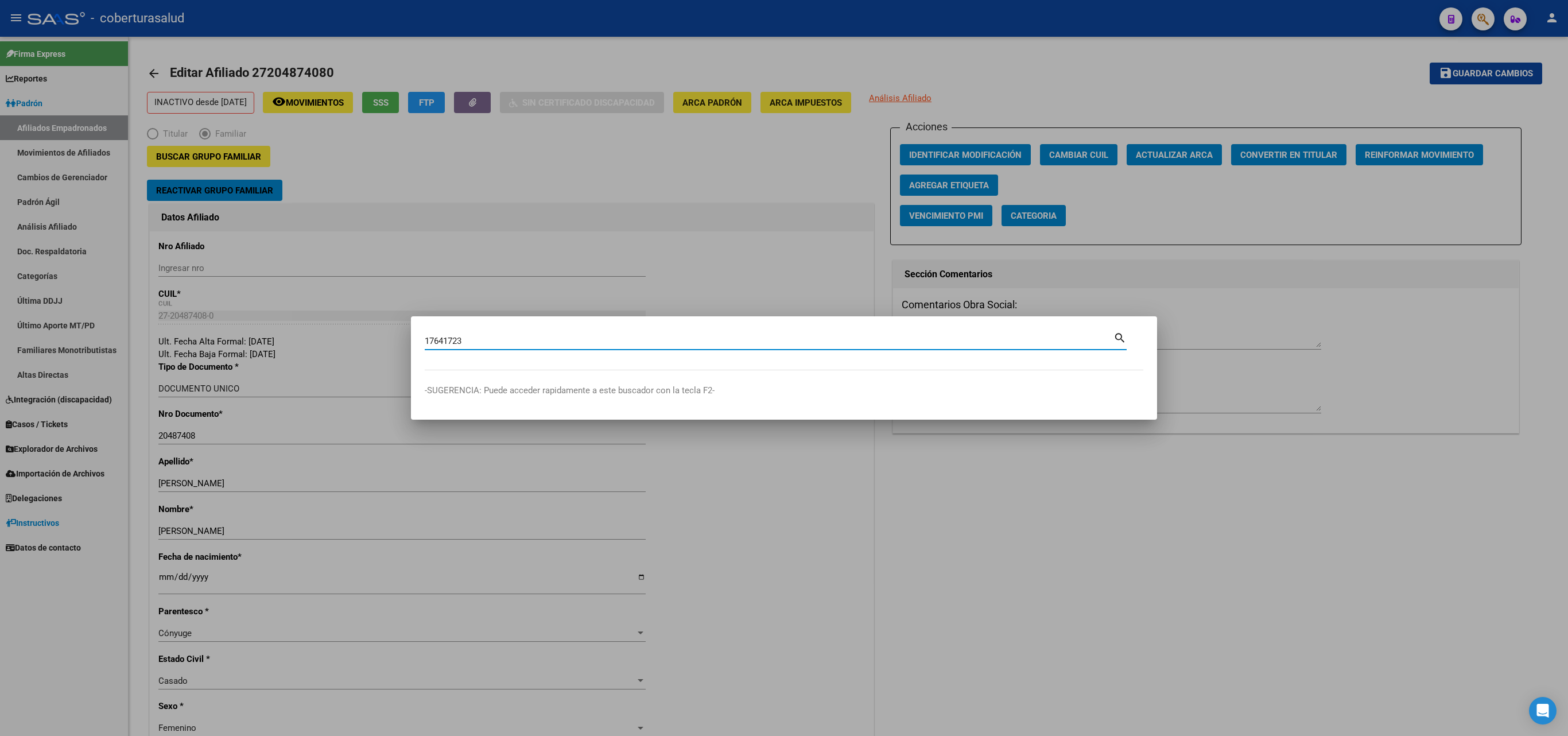
type input "17641723"
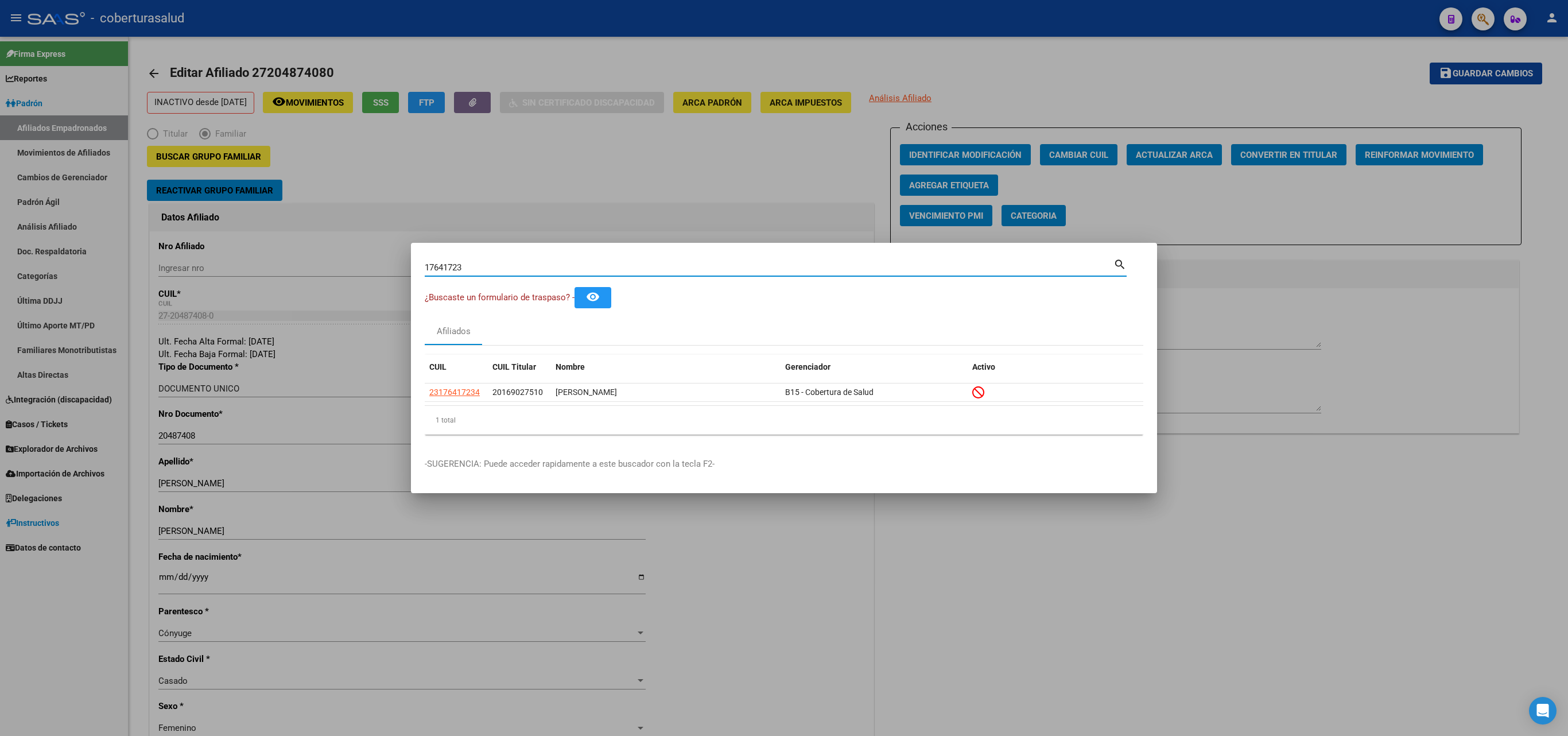
click at [535, 267] on input "17641723" at bounding box center [769, 267] width 688 height 10
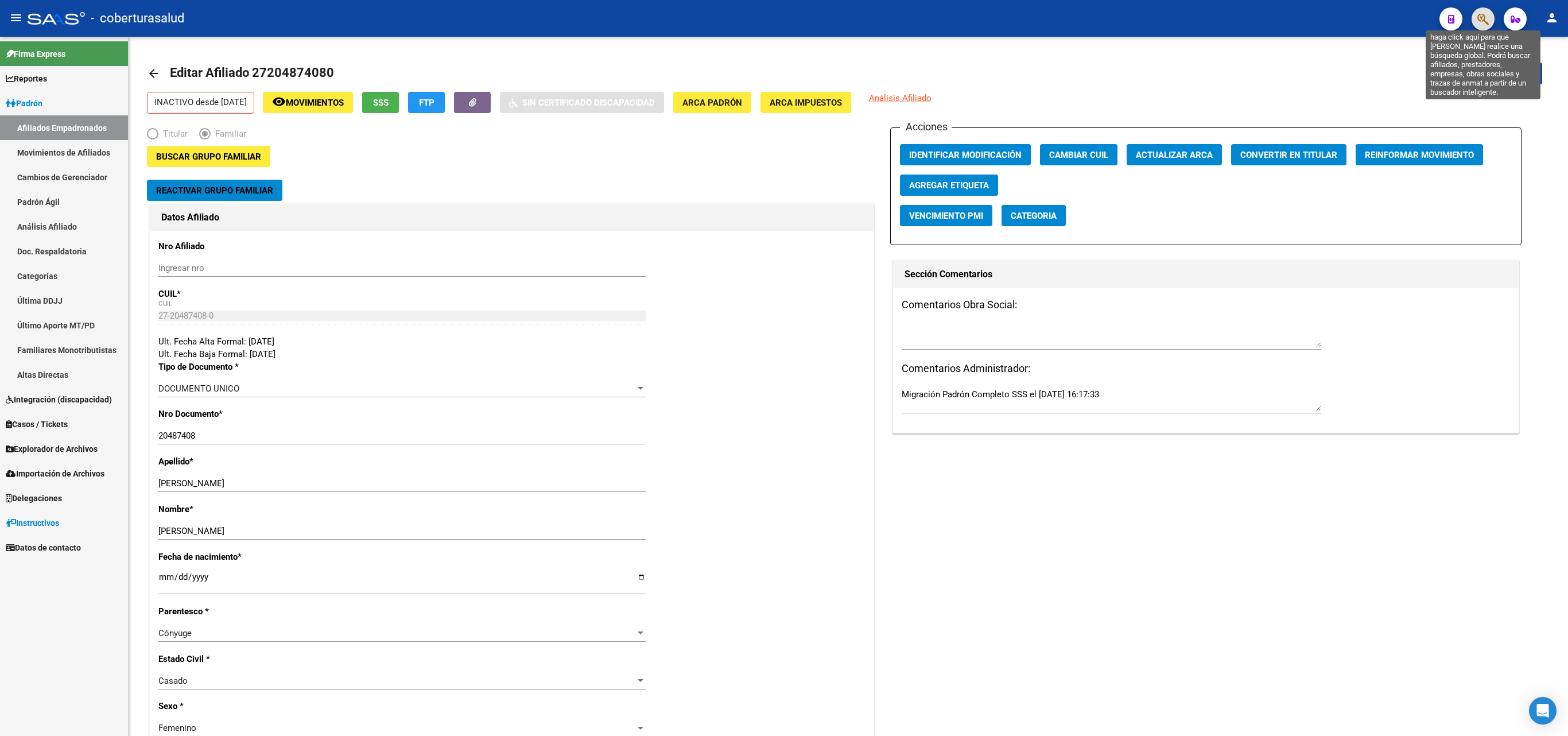
click at [1033, 13] on icon "button" at bounding box center [1483, 19] width 12 height 13
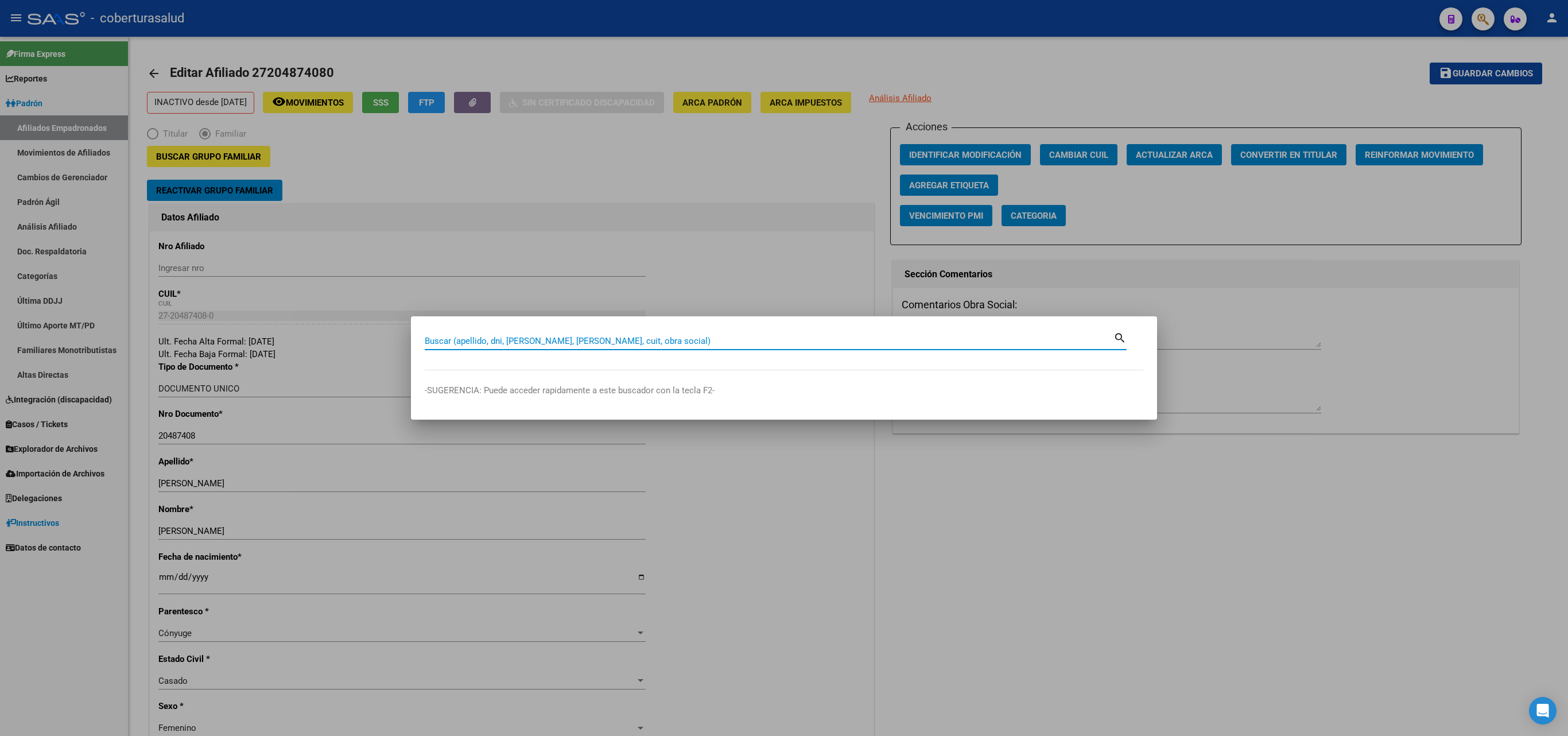
paste input "20169458708"
type input "20169458708"
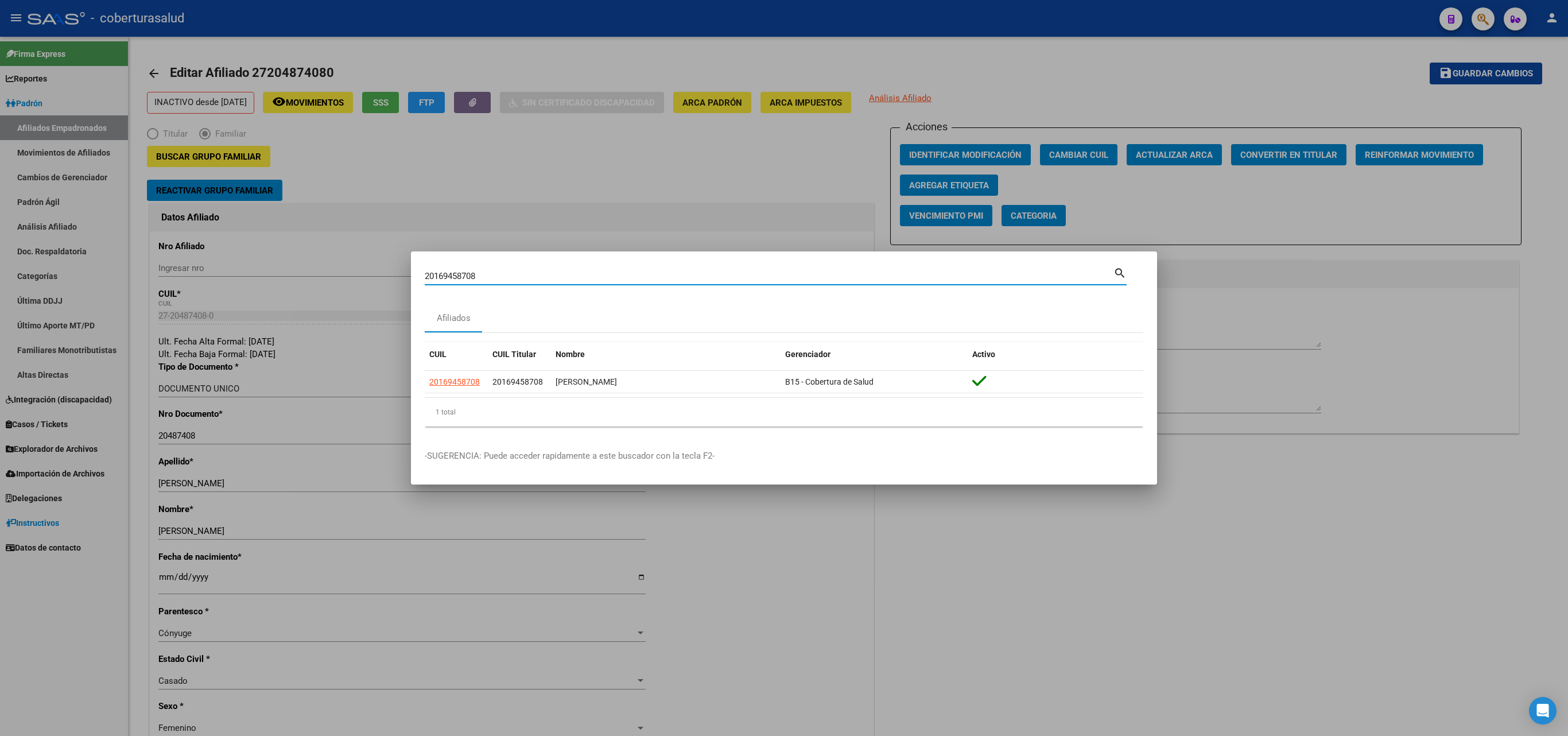
click at [416, 386] on mat-dialog-content "20169458708 Buscar (apellido, dni, cuil, [PERSON_NAME], cuit, obra social) sear…" at bounding box center [784, 351] width 746 height 170
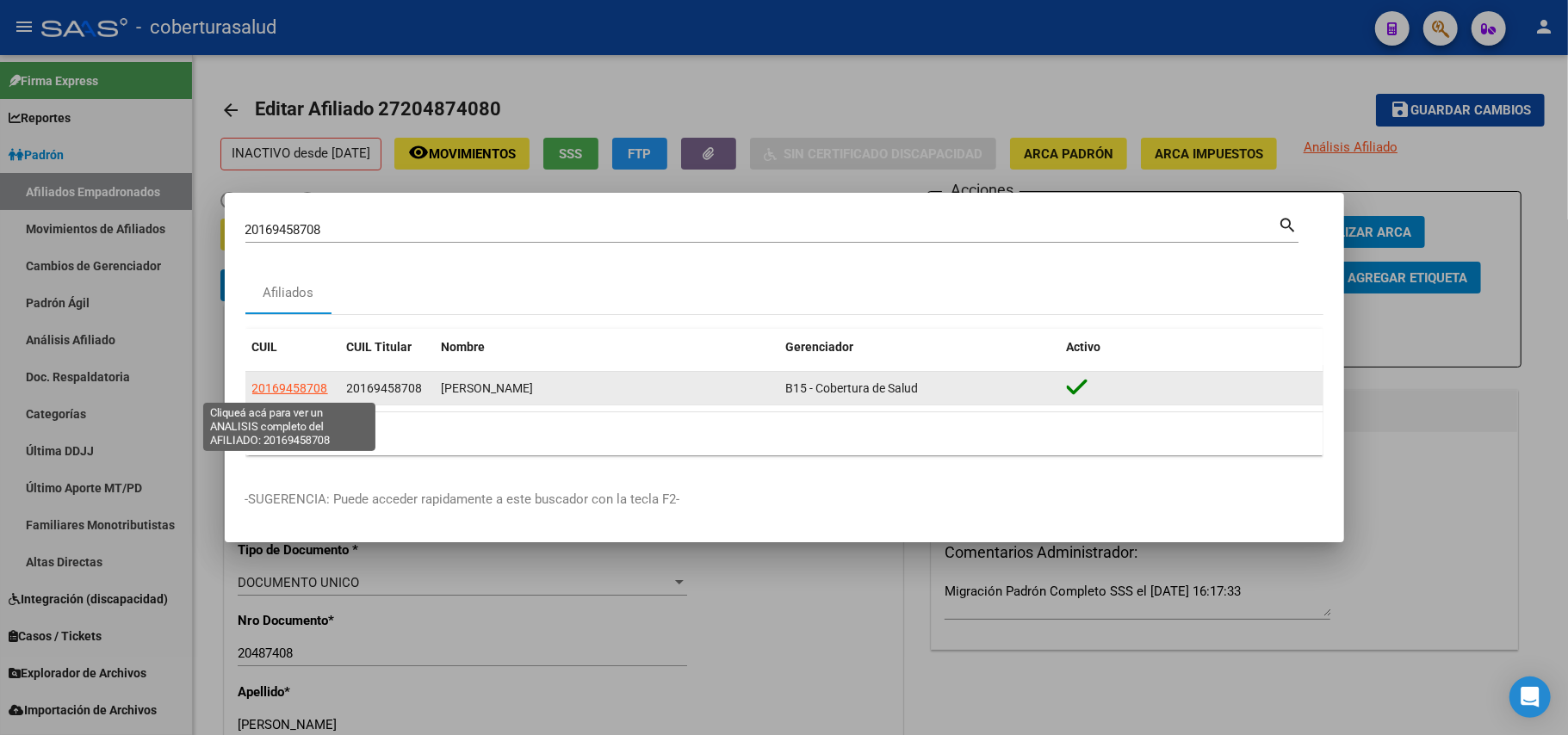
click at [317, 389] on span "20169458708" at bounding box center [289, 388] width 76 height 14
type textarea "20169458708"
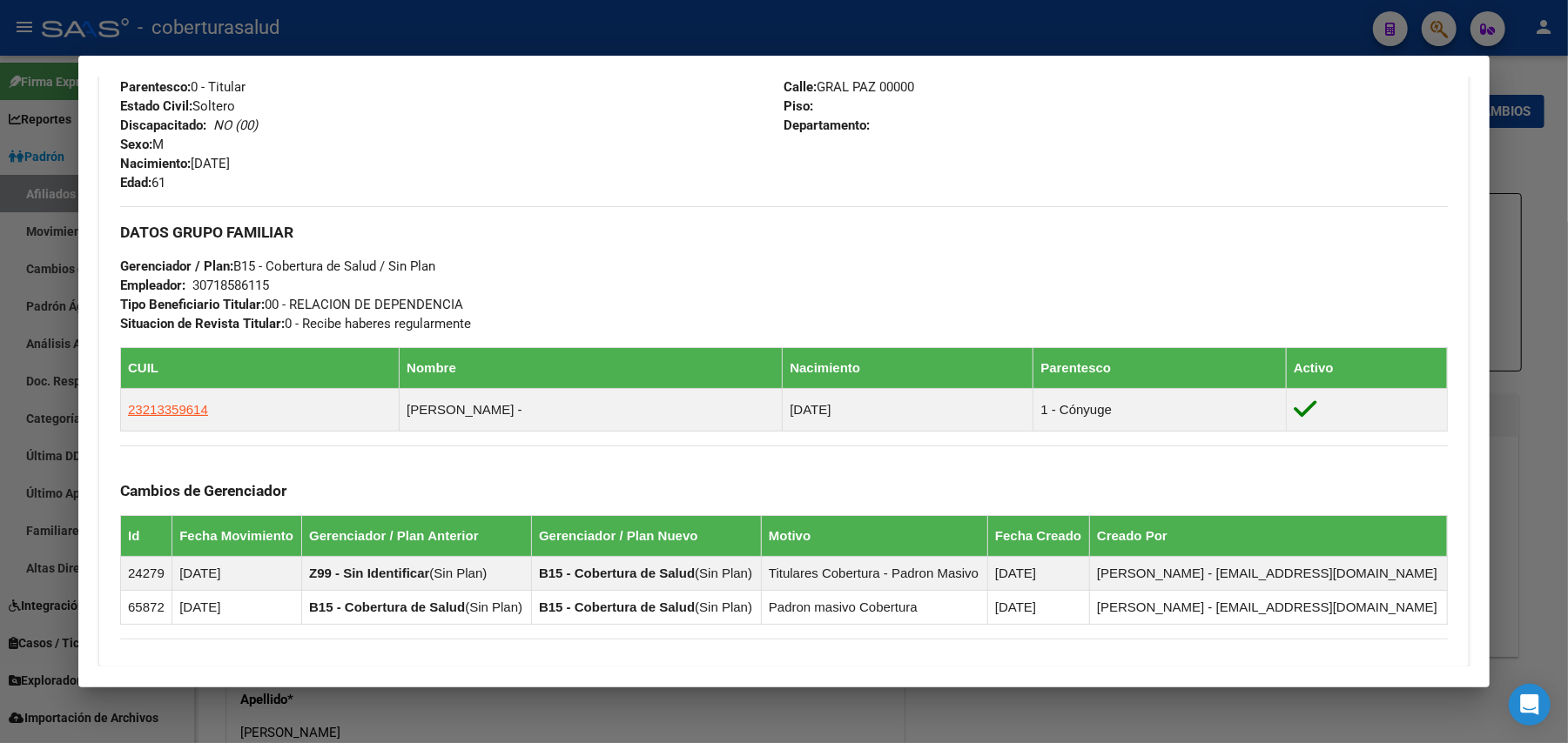
scroll to position [937, 0]
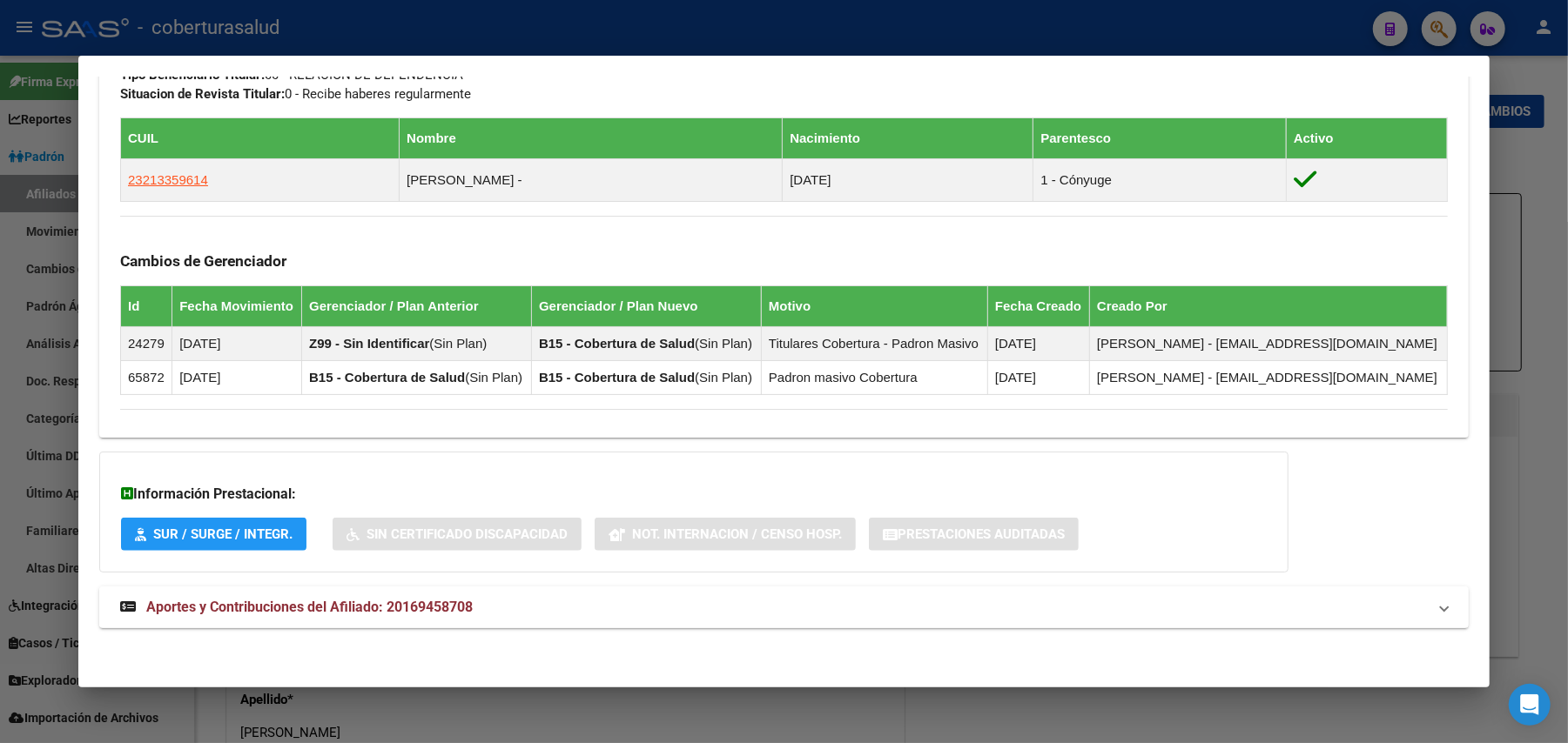
click at [220, 617] on mat-expansion-panel-header "Aportes y Contribuciones del Afiliado: 20169458708" at bounding box center [783, 607] width 1369 height 42
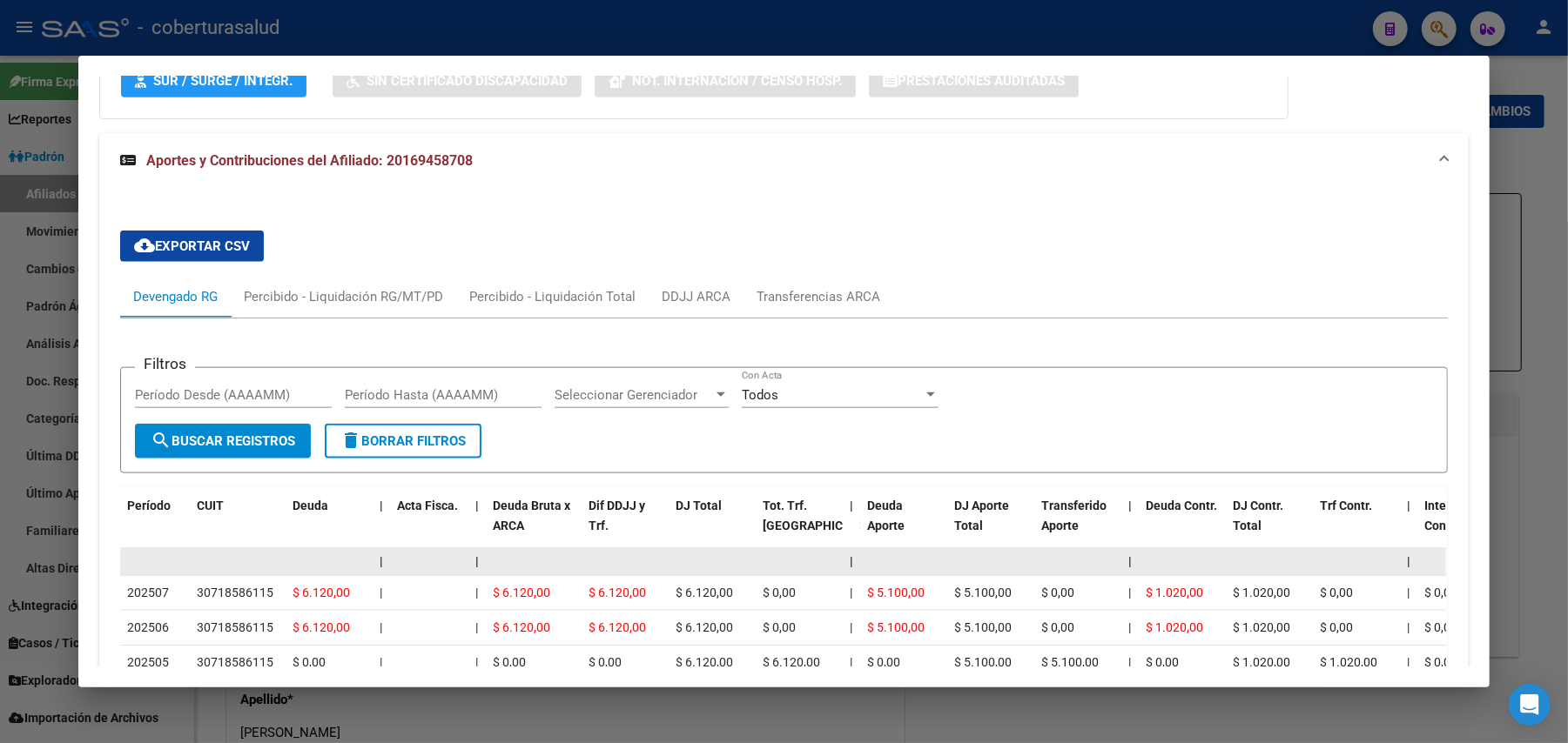
scroll to position [1502, 0]
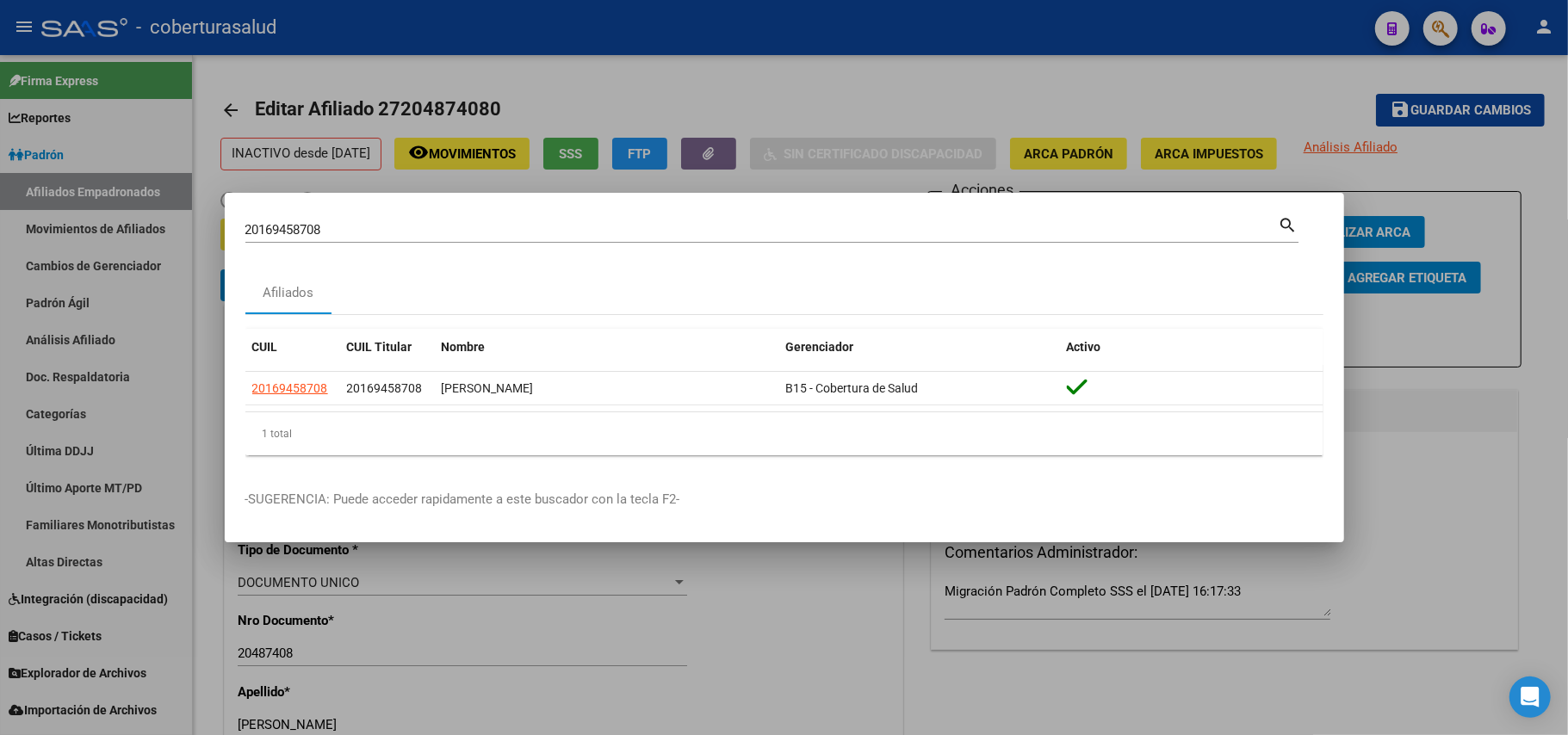
click at [718, 237] on div "20169458708 [PERSON_NAME] (apellido, dni, [PERSON_NAME], [PERSON_NAME], cuit, o…" at bounding box center [762, 230] width 1033 height 26
paste input "16984933"
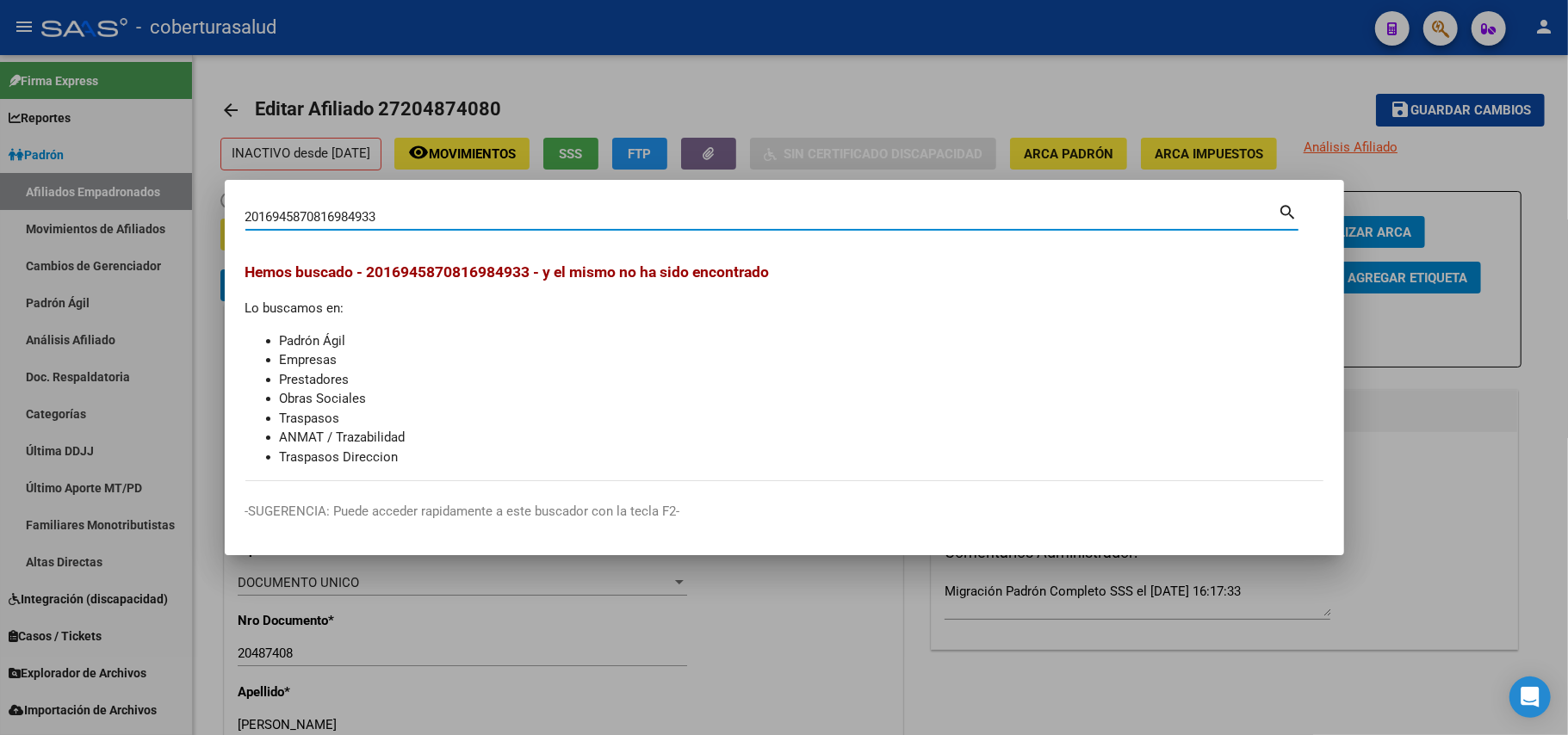
click at [658, 236] on div "2016945870816984933 Buscar (apellido, dni, cuil, [PERSON_NAME], cuit, obra soci…" at bounding box center [772, 224] width 1053 height 46
click at [649, 220] on input "2016945870816984933" at bounding box center [762, 216] width 1033 height 16
paste input
type input "16984933"
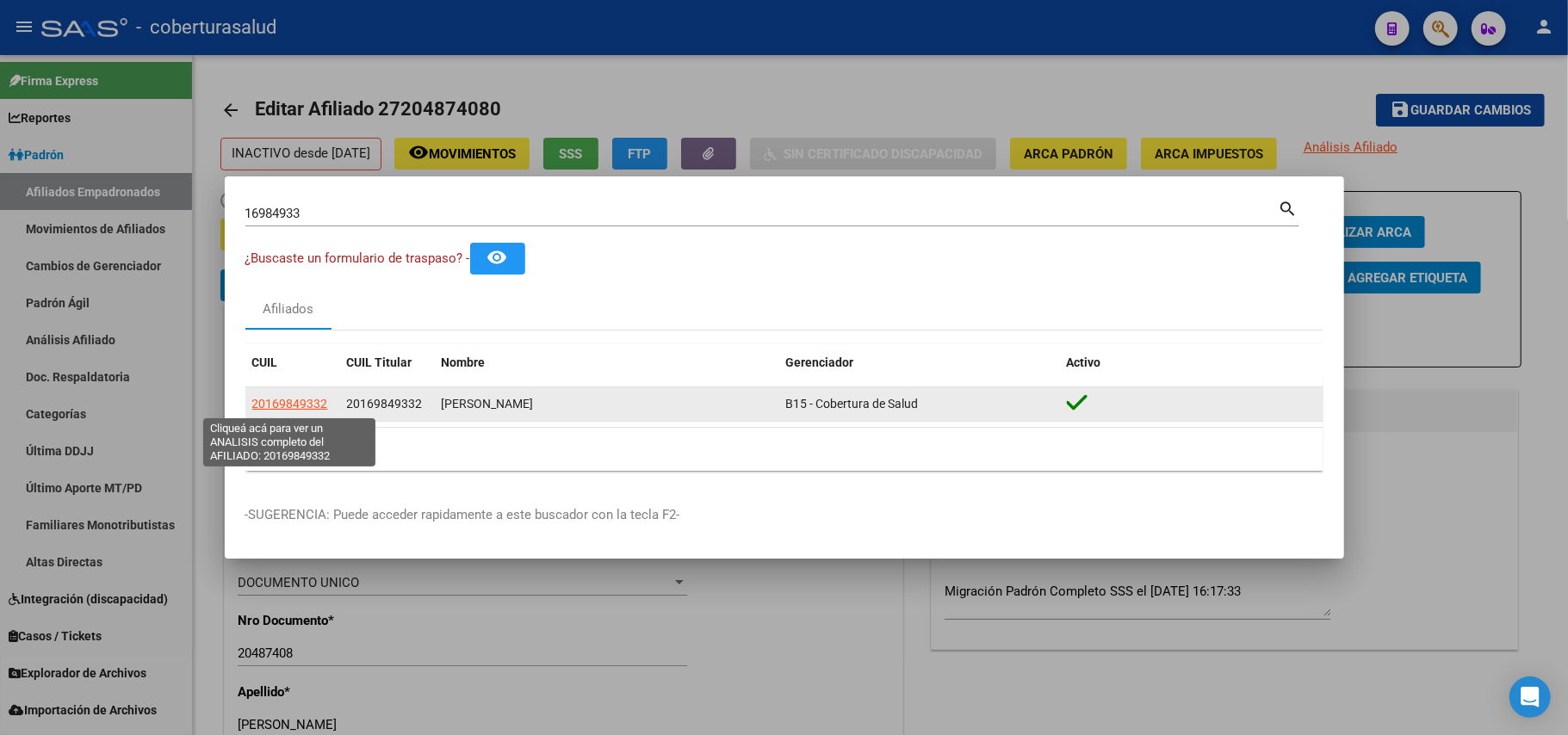
click at [300, 398] on span "20169849332" at bounding box center [289, 404] width 76 height 14
type textarea "20169849332"
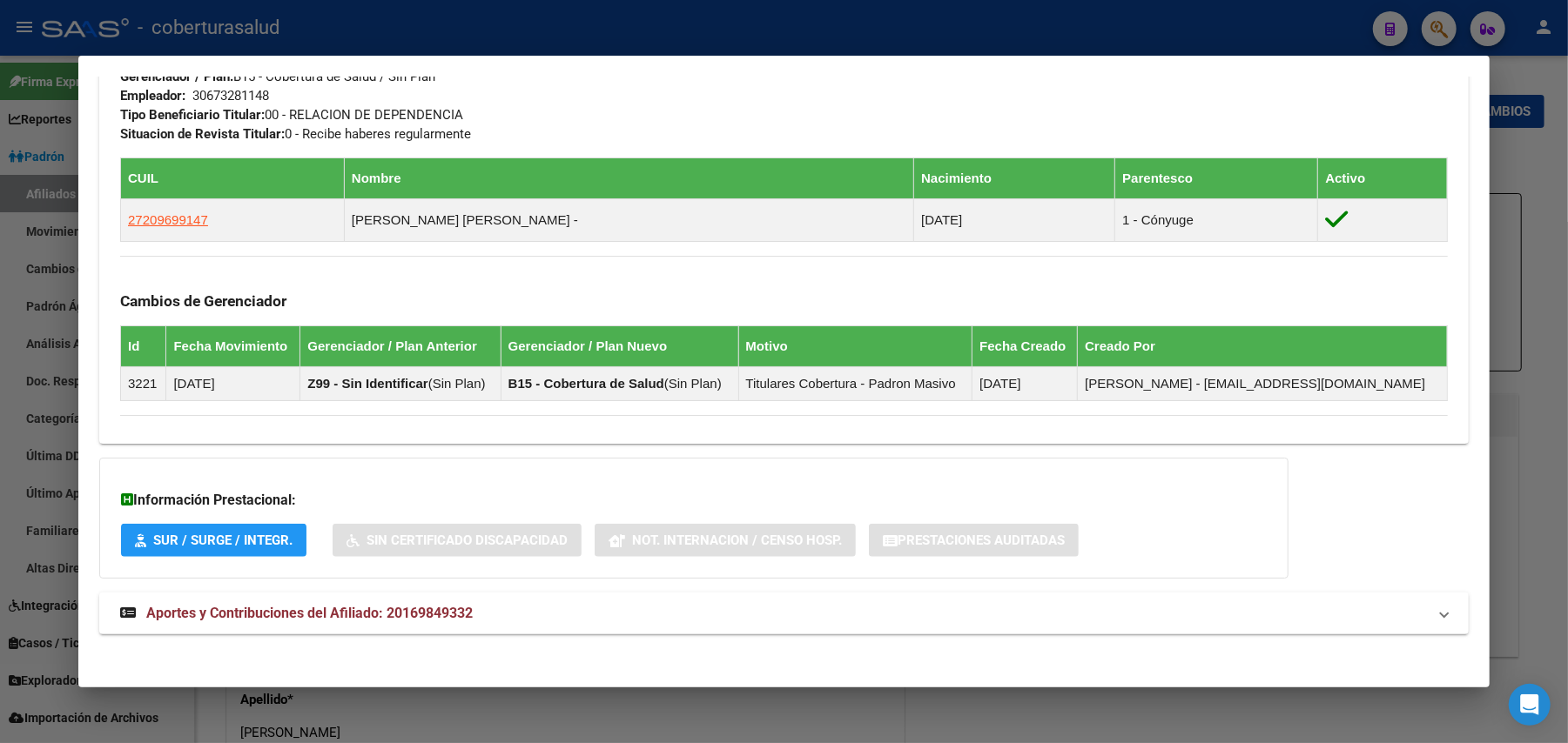
scroll to position [902, 0]
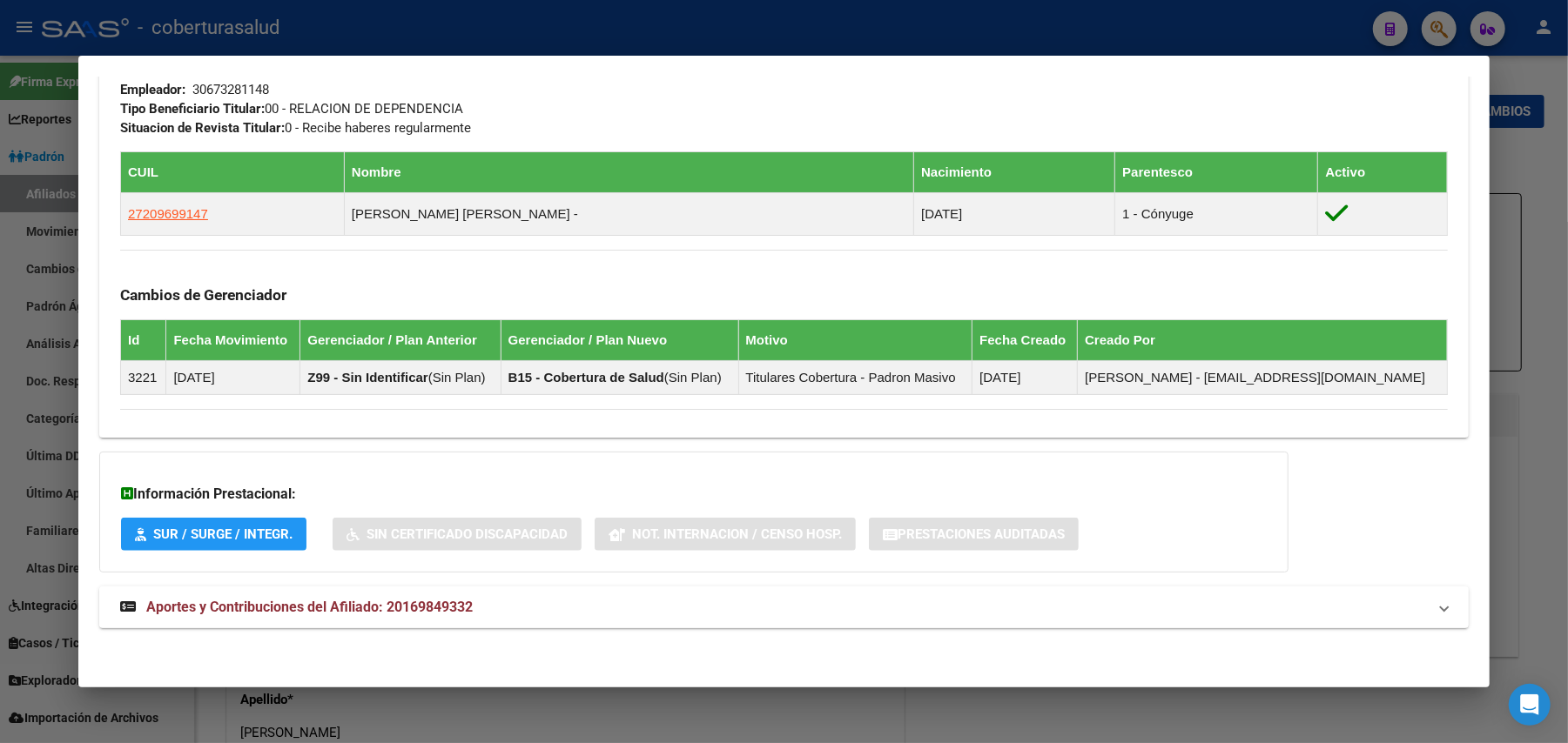
click at [419, 623] on mat-expansion-panel-header "Aportes y Contribuciones del Afiliado: 20169849332" at bounding box center [783, 607] width 1369 height 42
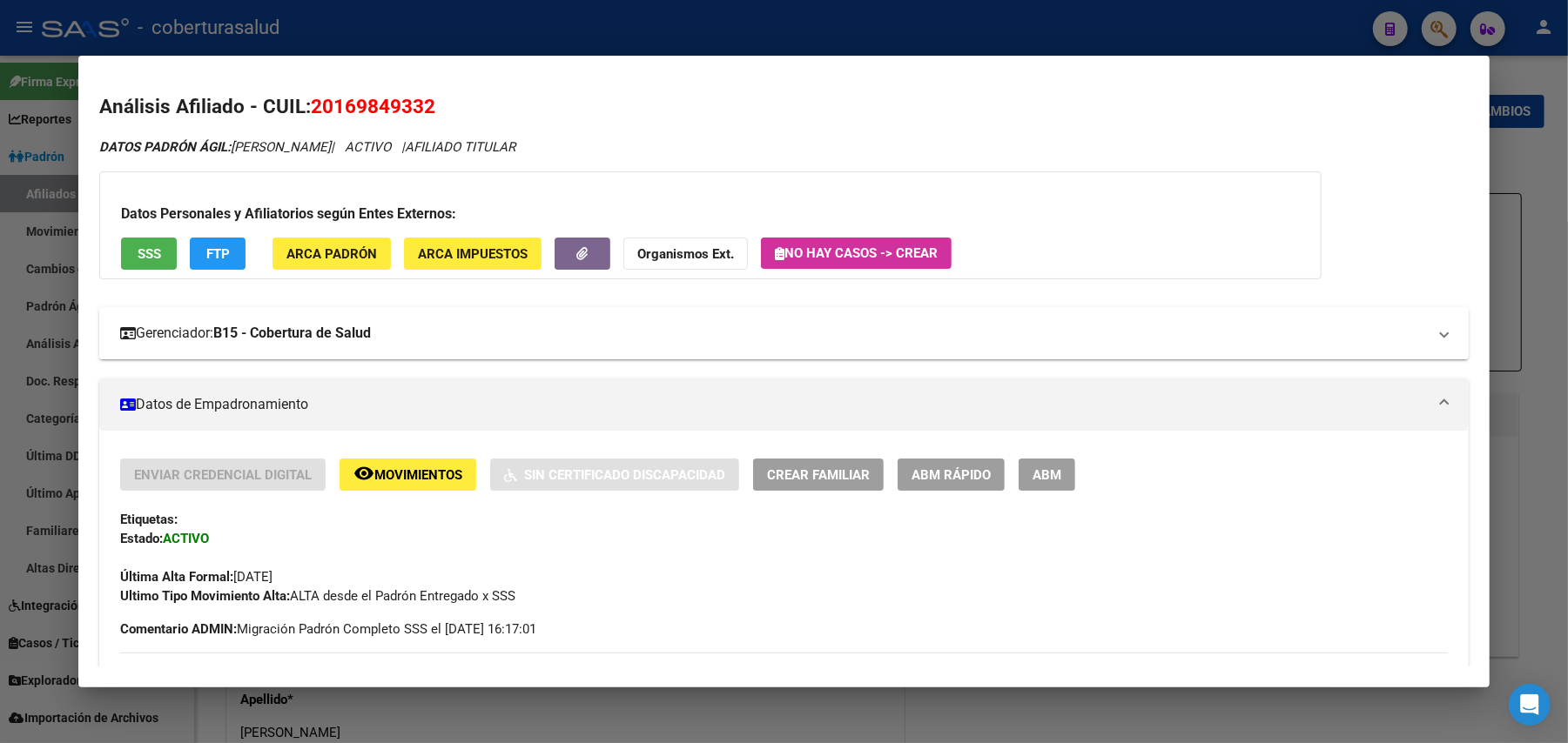
scroll to position [0, 0]
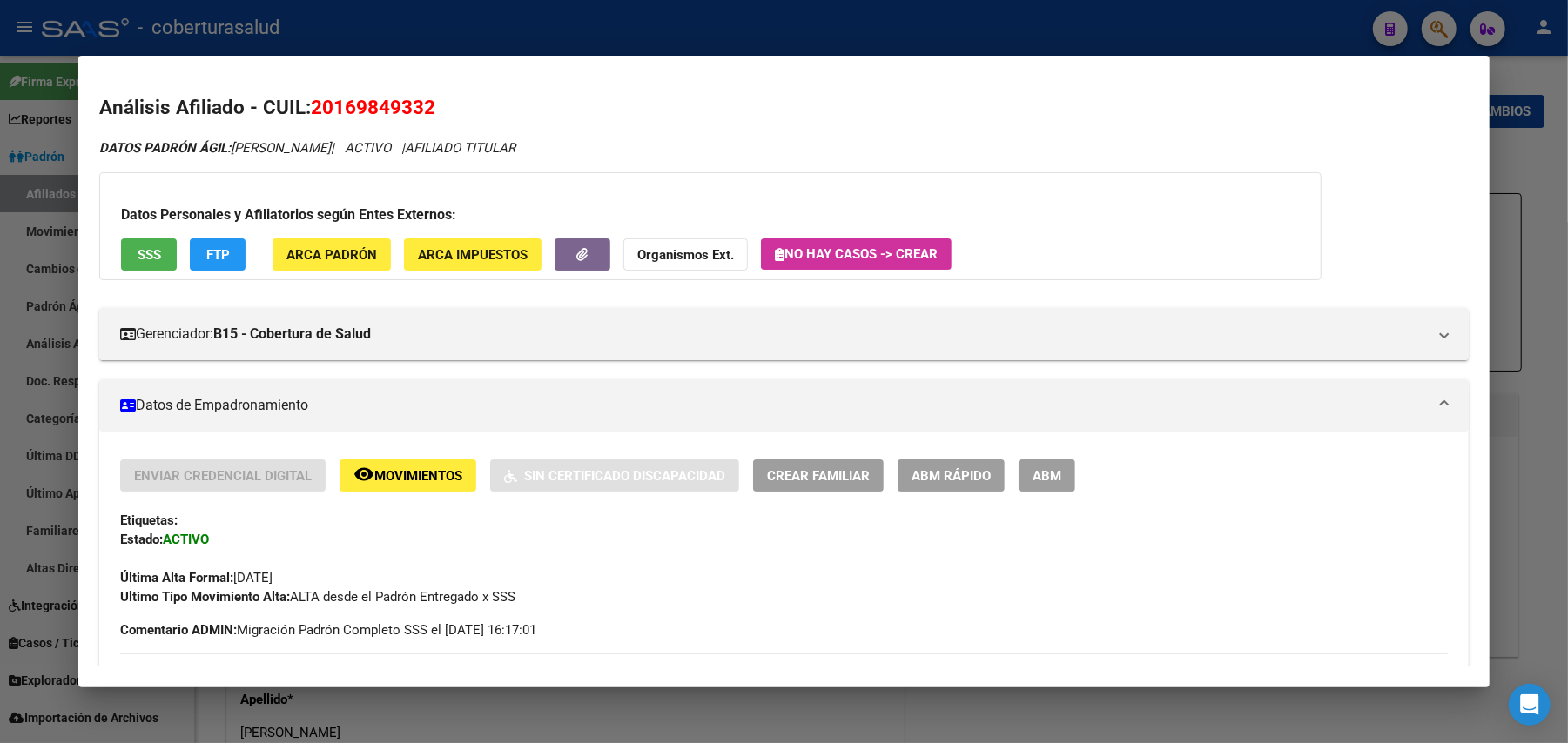
click at [388, 99] on span "20169849332" at bounding box center [373, 107] width 125 height 23
copy span "20169849332"
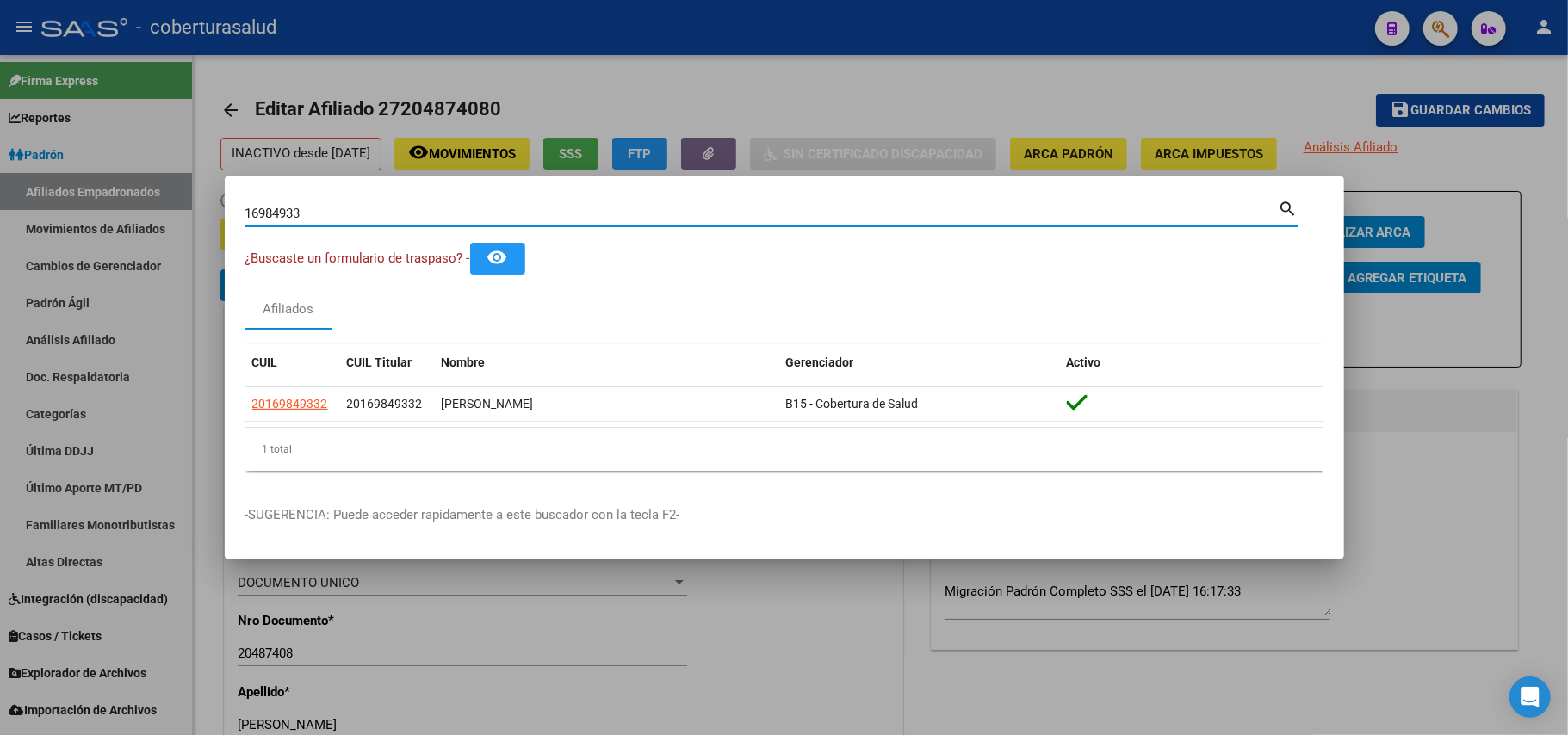
click at [655, 218] on input "16984933" at bounding box center [762, 213] width 1033 height 16
paste input "7410561"
type input "17410561"
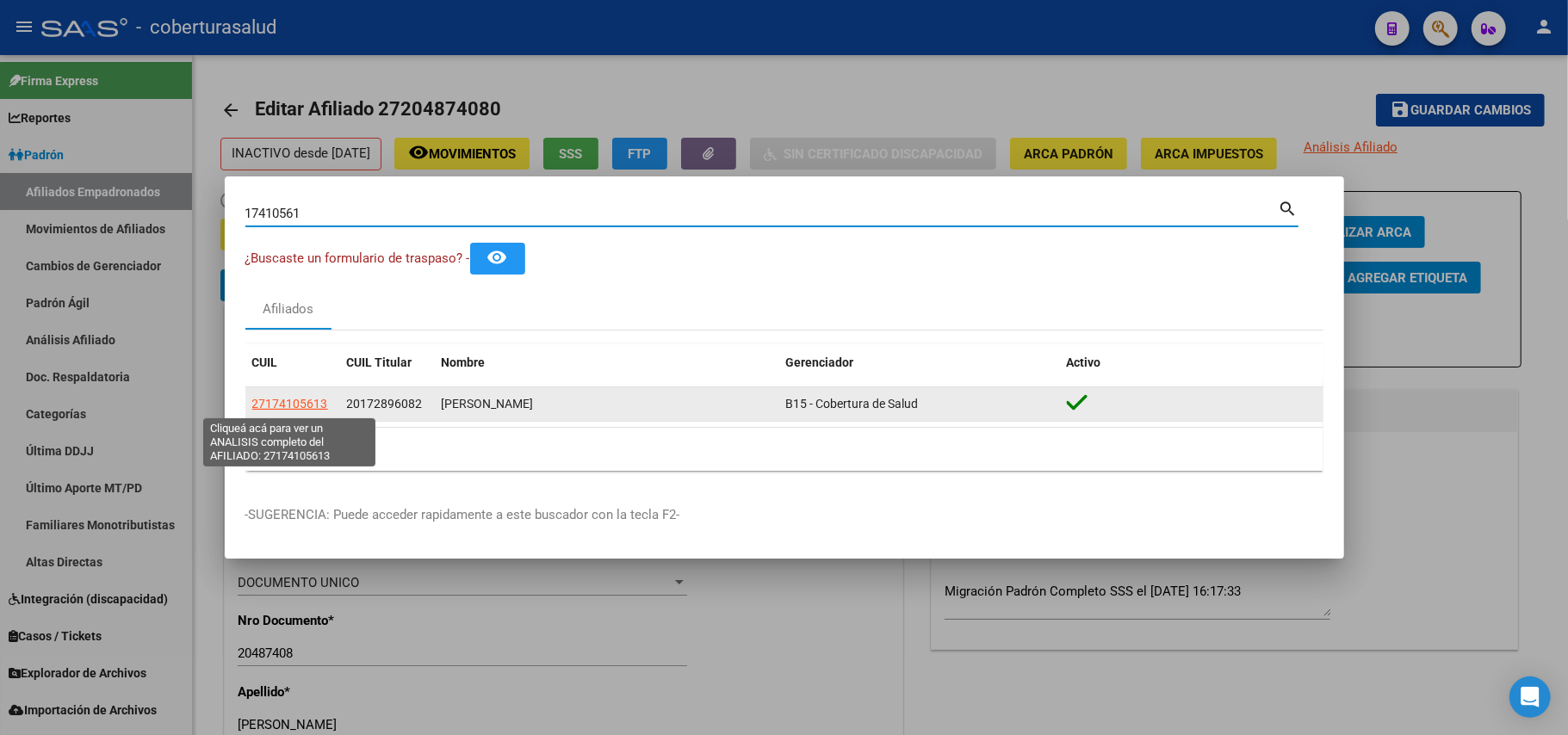
click at [296, 411] on span "27174105613" at bounding box center [289, 404] width 76 height 14
type textarea "27174105613"
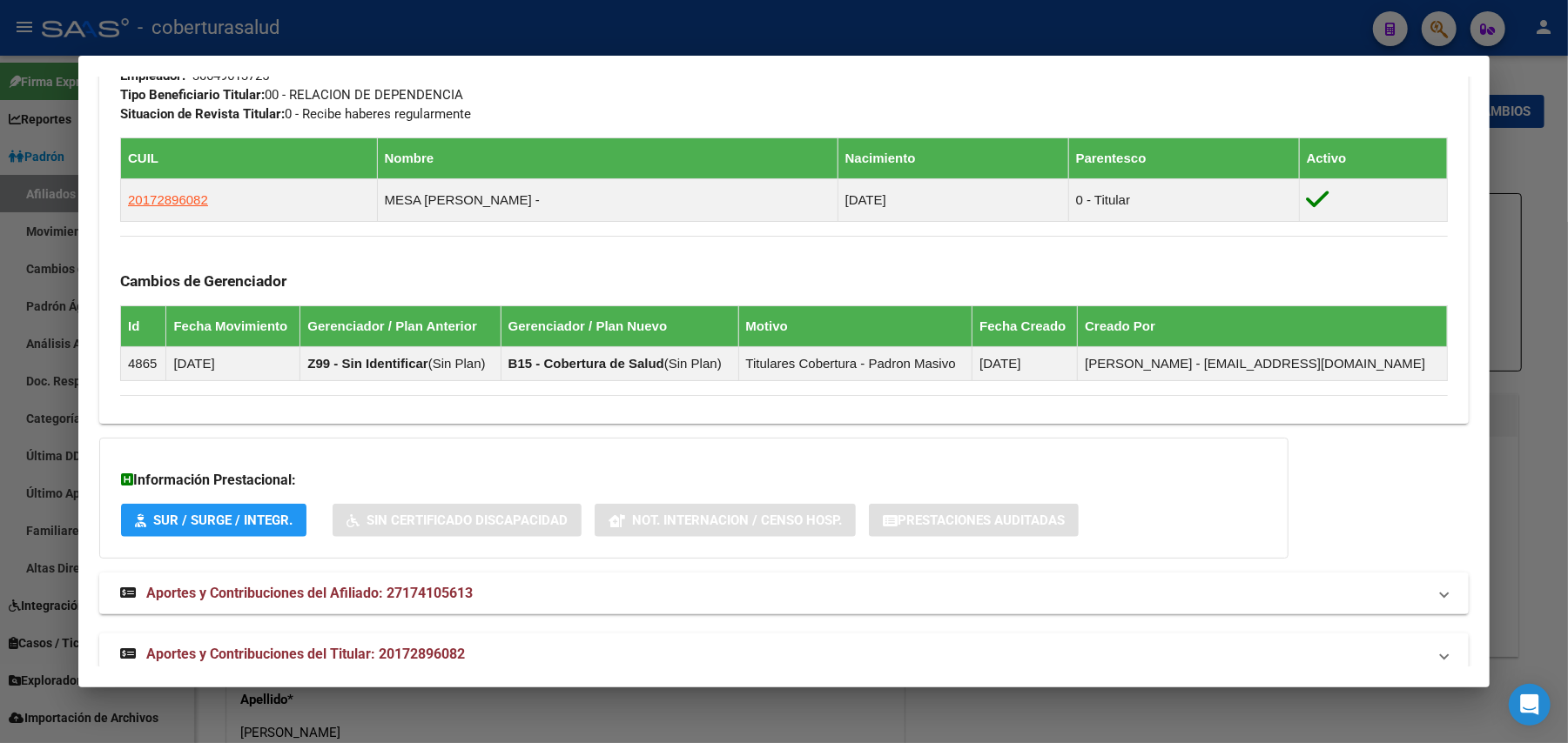
scroll to position [943, 0]
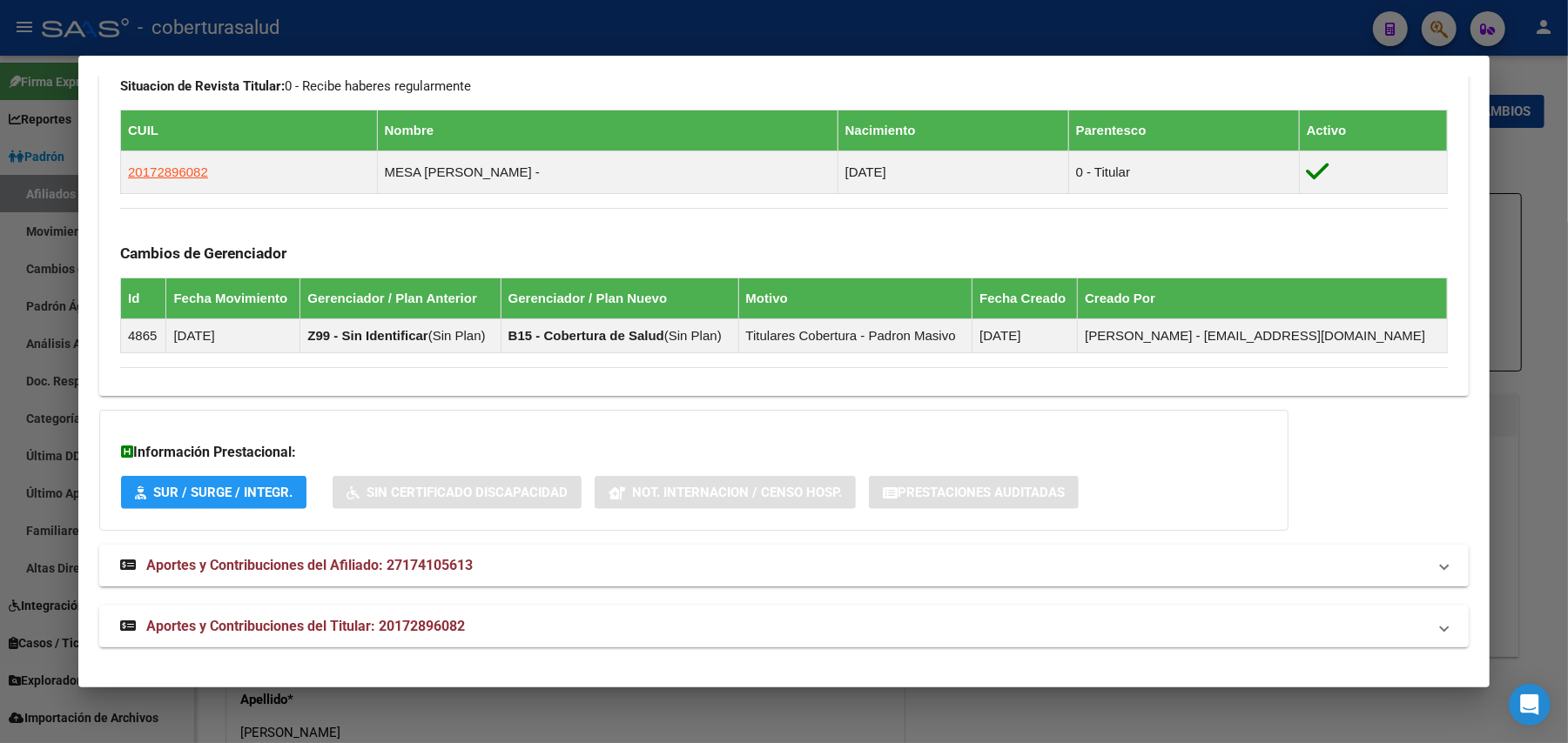
click at [255, 619] on span "Aportes y Contribuciones del Titular: 20172896082" at bounding box center [305, 626] width 319 height 17
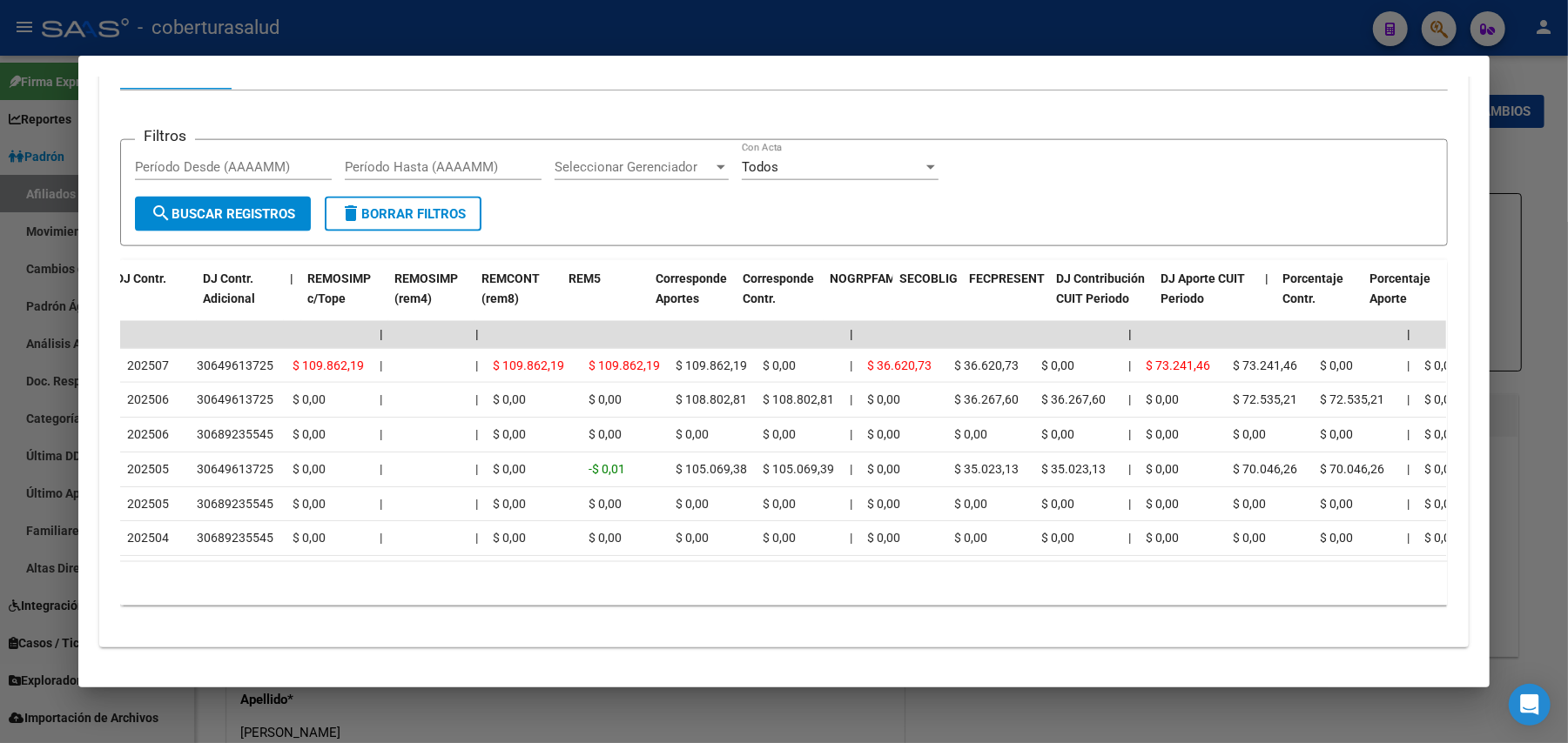
scroll to position [0, 2366]
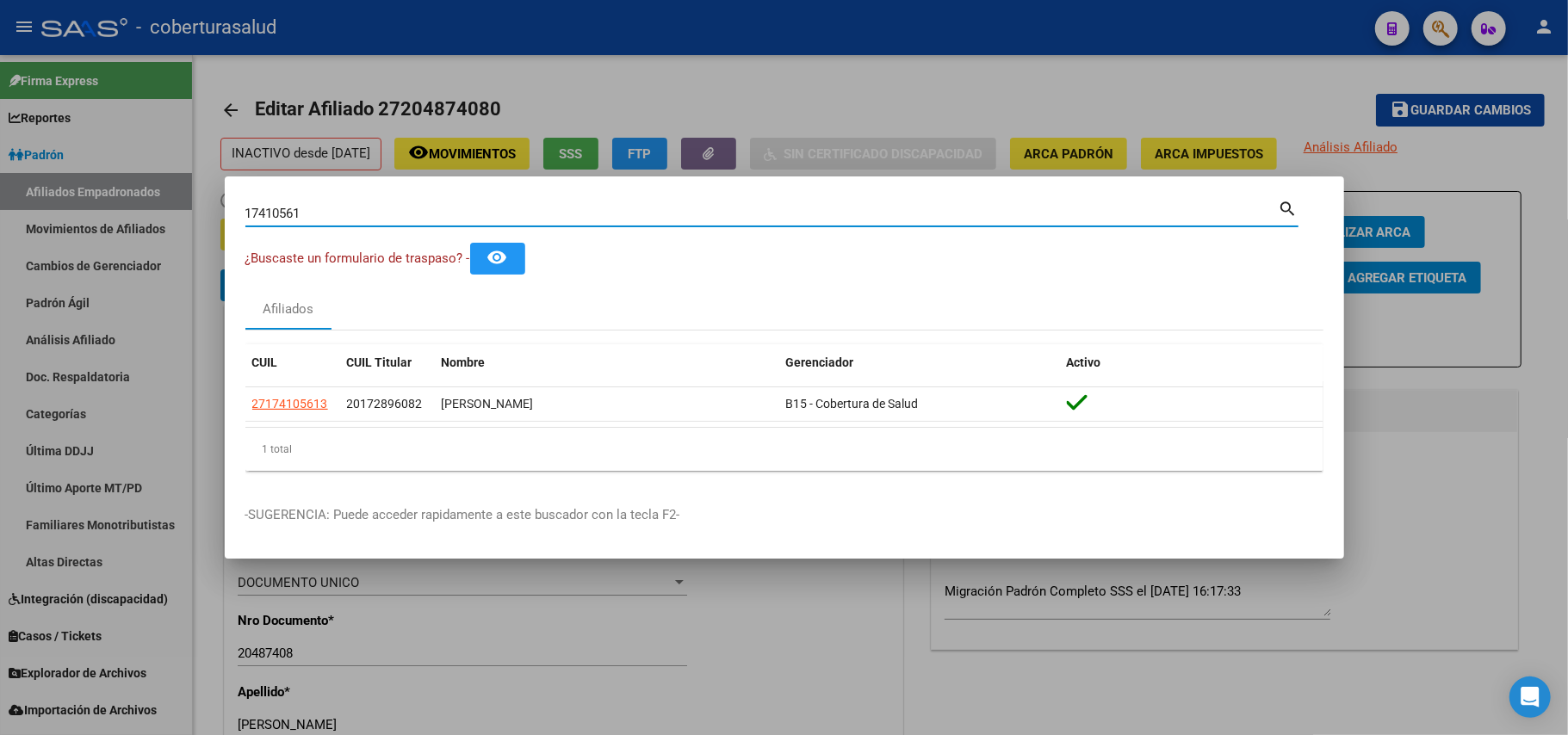
click at [625, 215] on input "17410561" at bounding box center [762, 213] width 1033 height 16
paste input "292530"
type input "17292530"
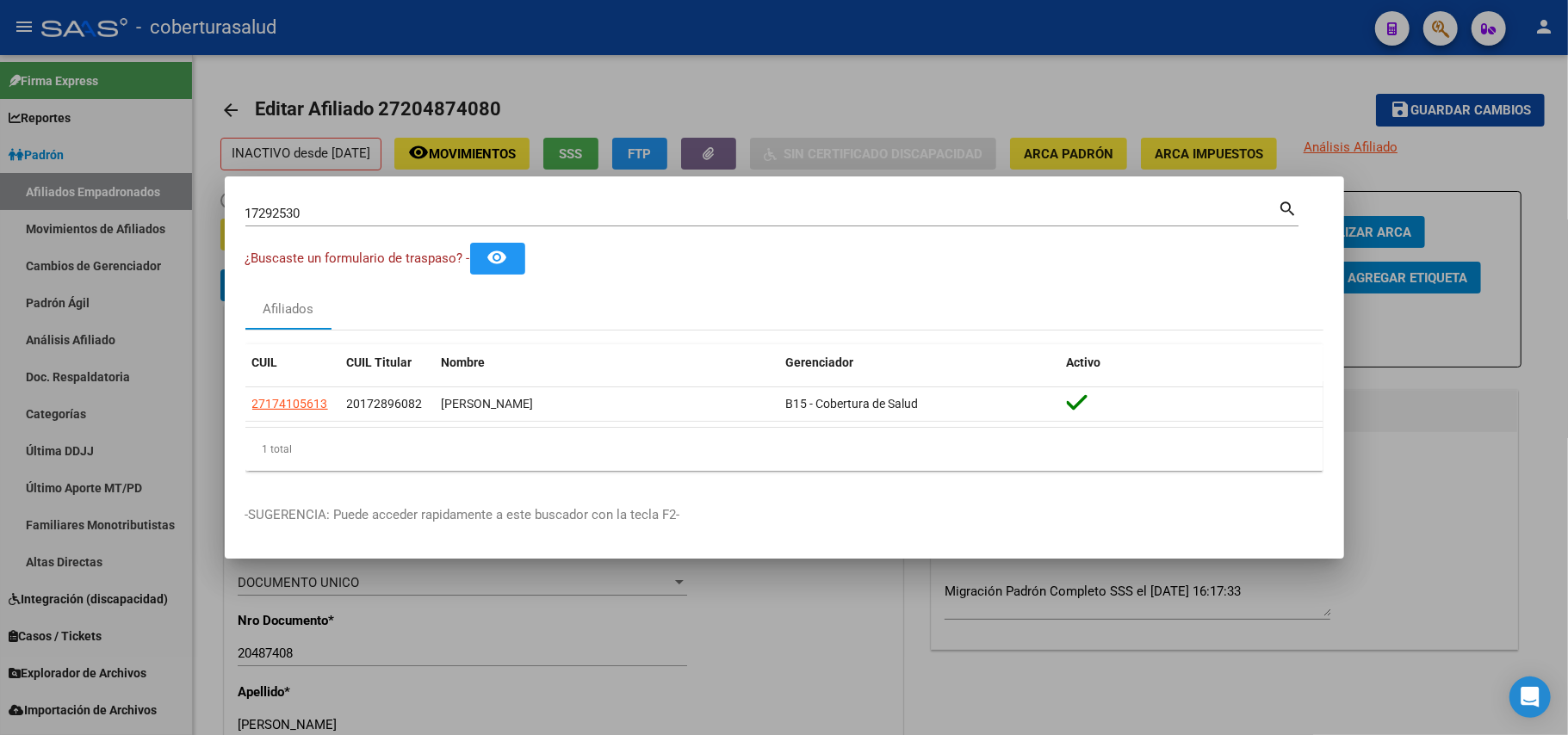
click at [395, 229] on div "17292530 Buscar (apellido, dni, cuil, [PERSON_NAME], cuit, obra social) search" at bounding box center [772, 220] width 1053 height 46
click at [400, 225] on div "17292530 Buscar (apellido, dni, [PERSON_NAME], [PERSON_NAME], cuit, obra social)" at bounding box center [762, 214] width 1033 height 26
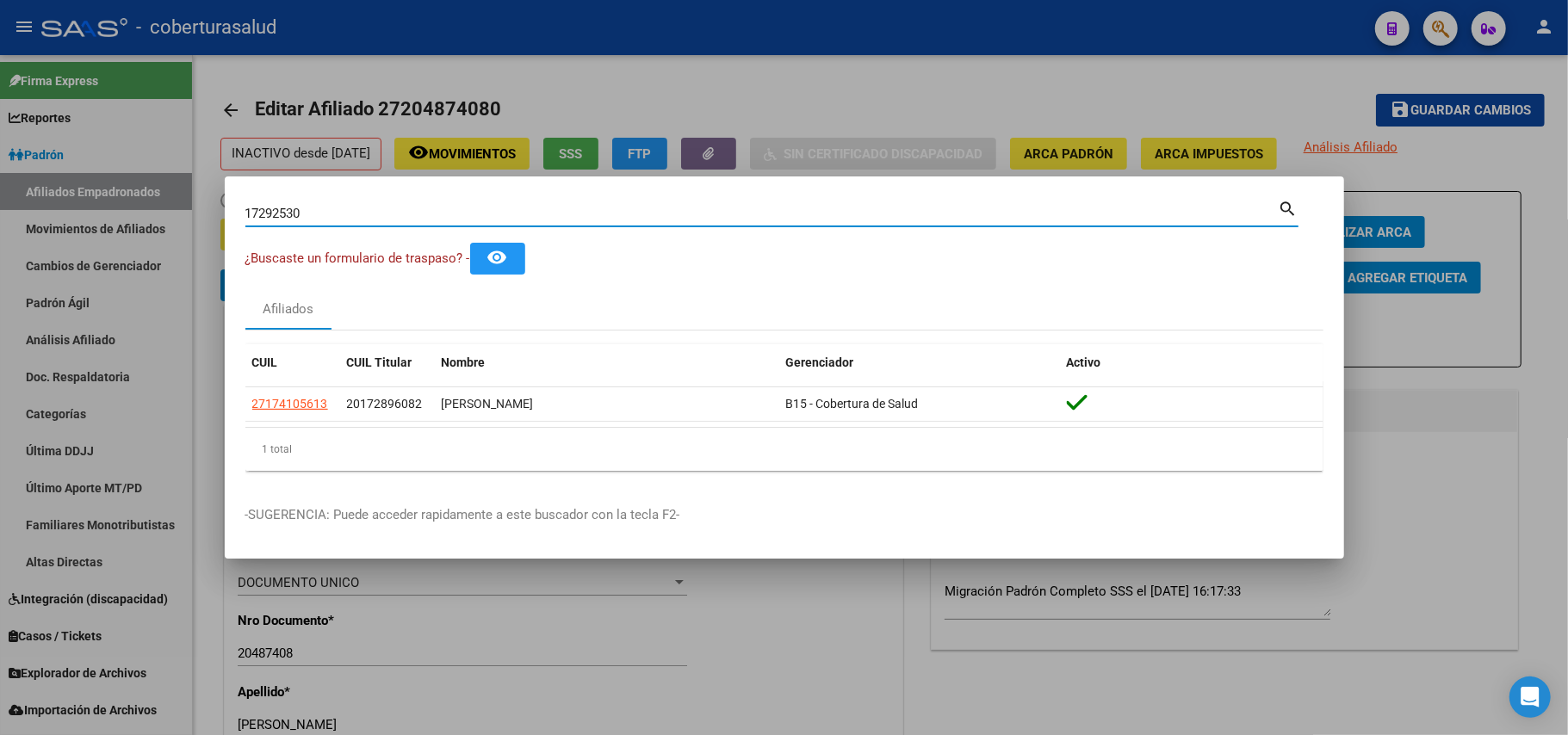
click at [400, 215] on input "17292530" at bounding box center [762, 213] width 1033 height 16
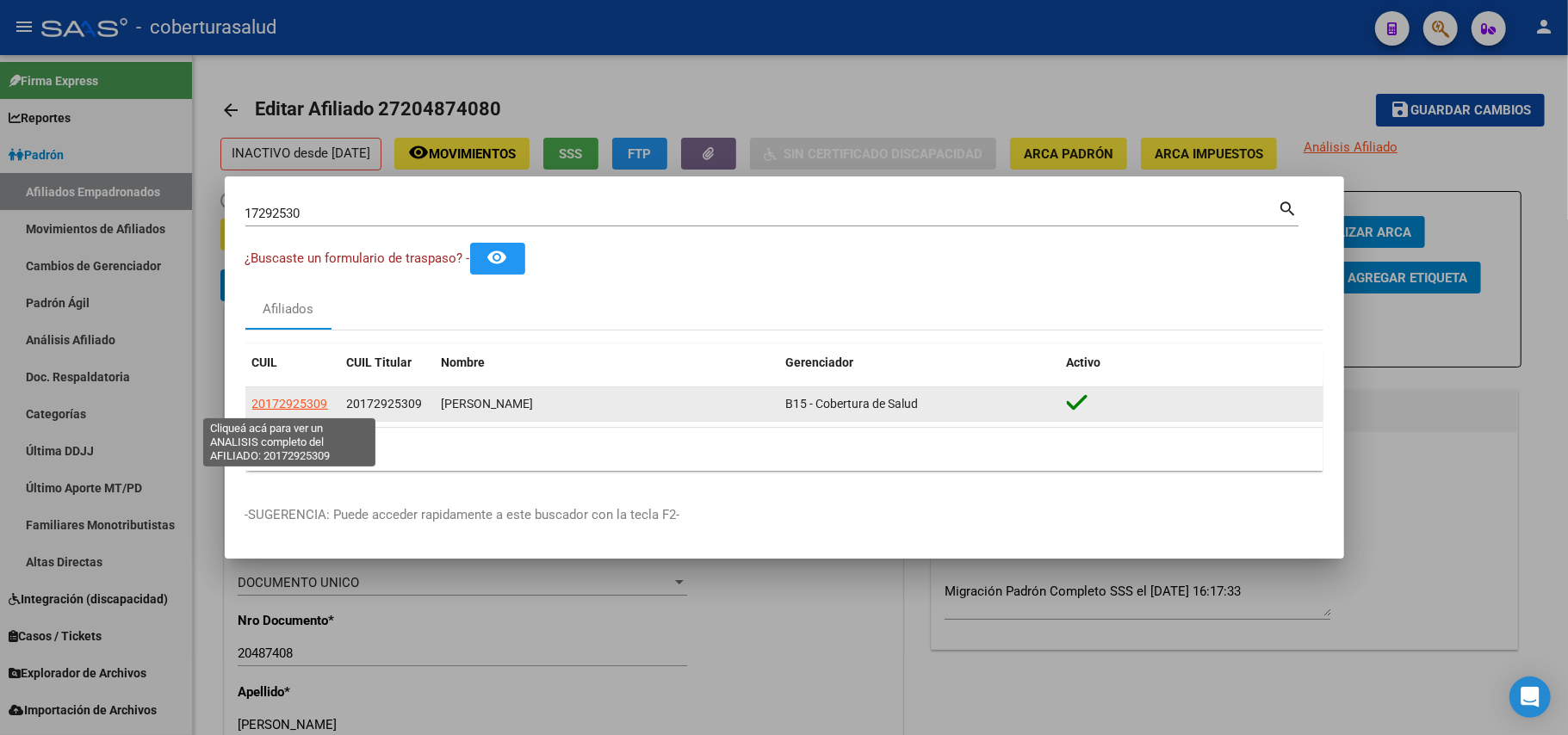
click at [314, 400] on span "20172925309" at bounding box center [289, 404] width 76 height 14
type textarea "20172925309"
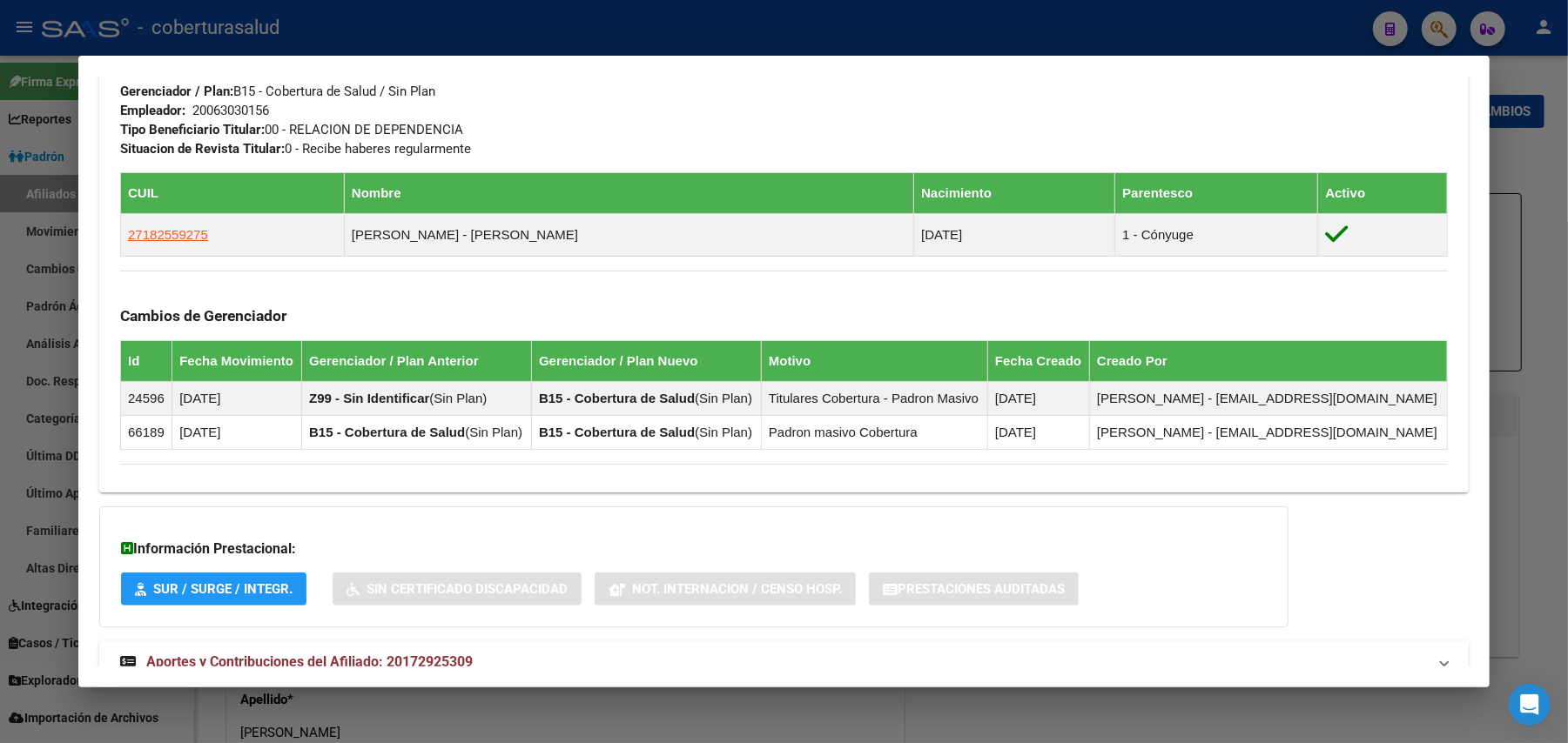
scroll to position [937, 0]
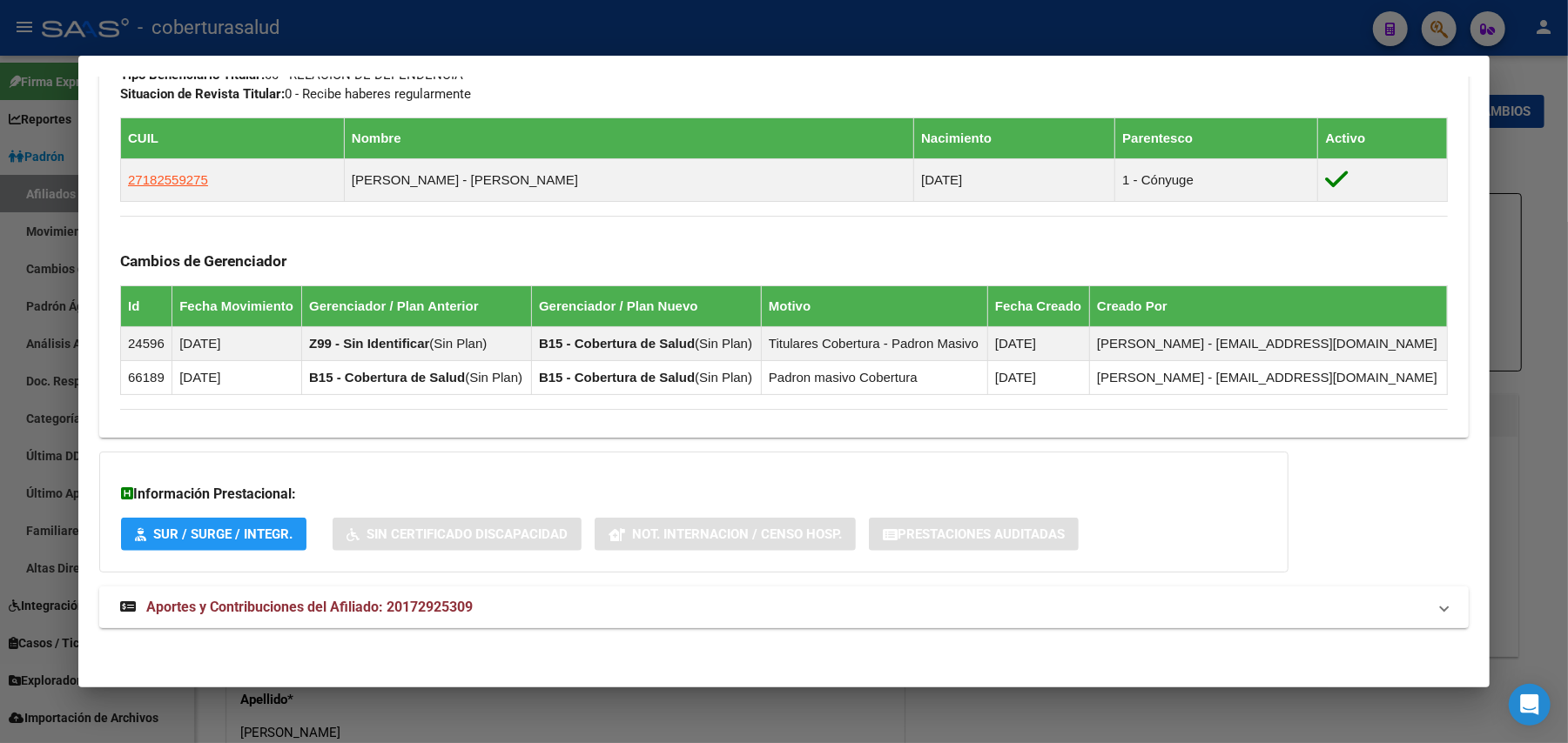
click at [213, 617] on mat-expansion-panel-header "Aportes y Contribuciones del Afiliado: 20172925309" at bounding box center [783, 607] width 1369 height 42
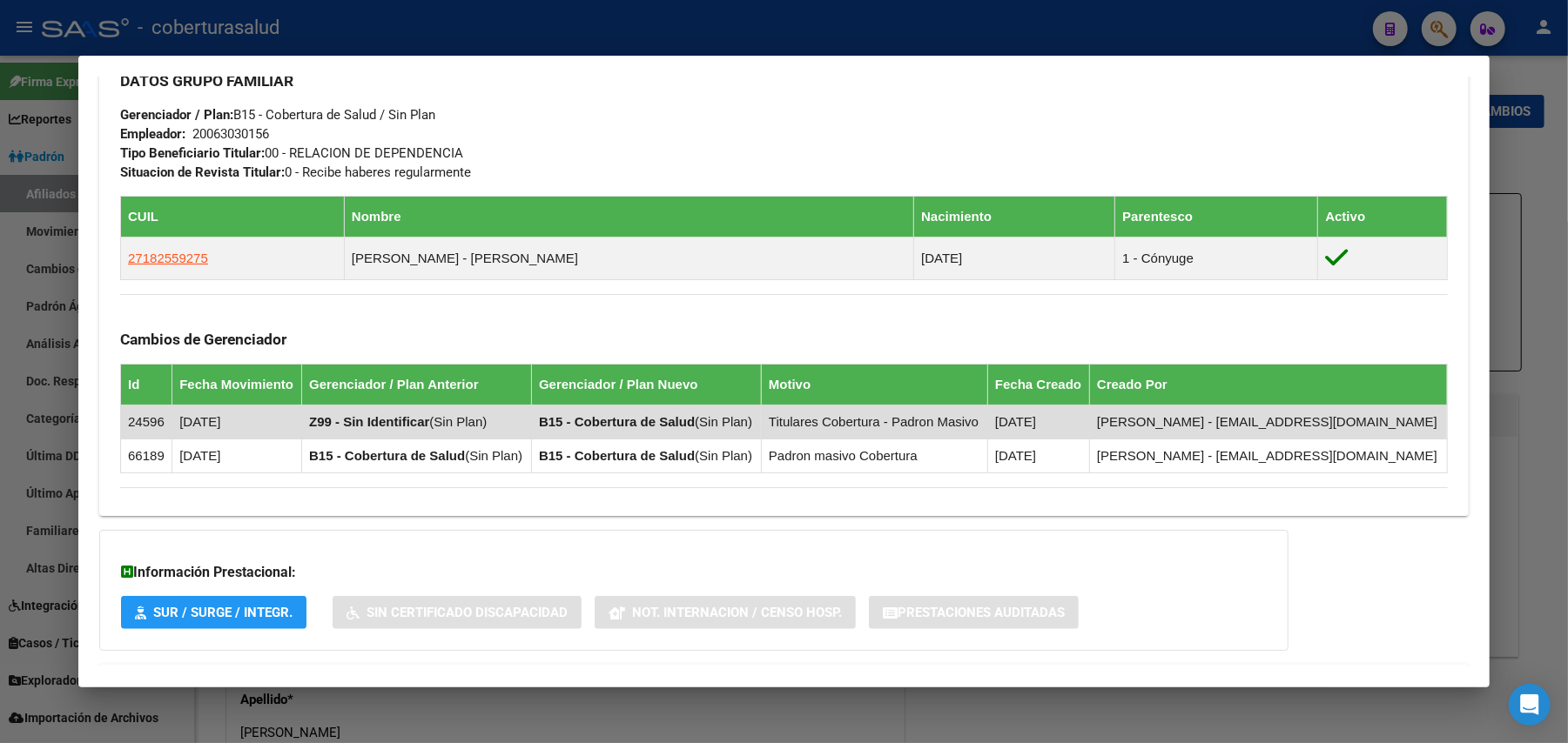
scroll to position [820, 0]
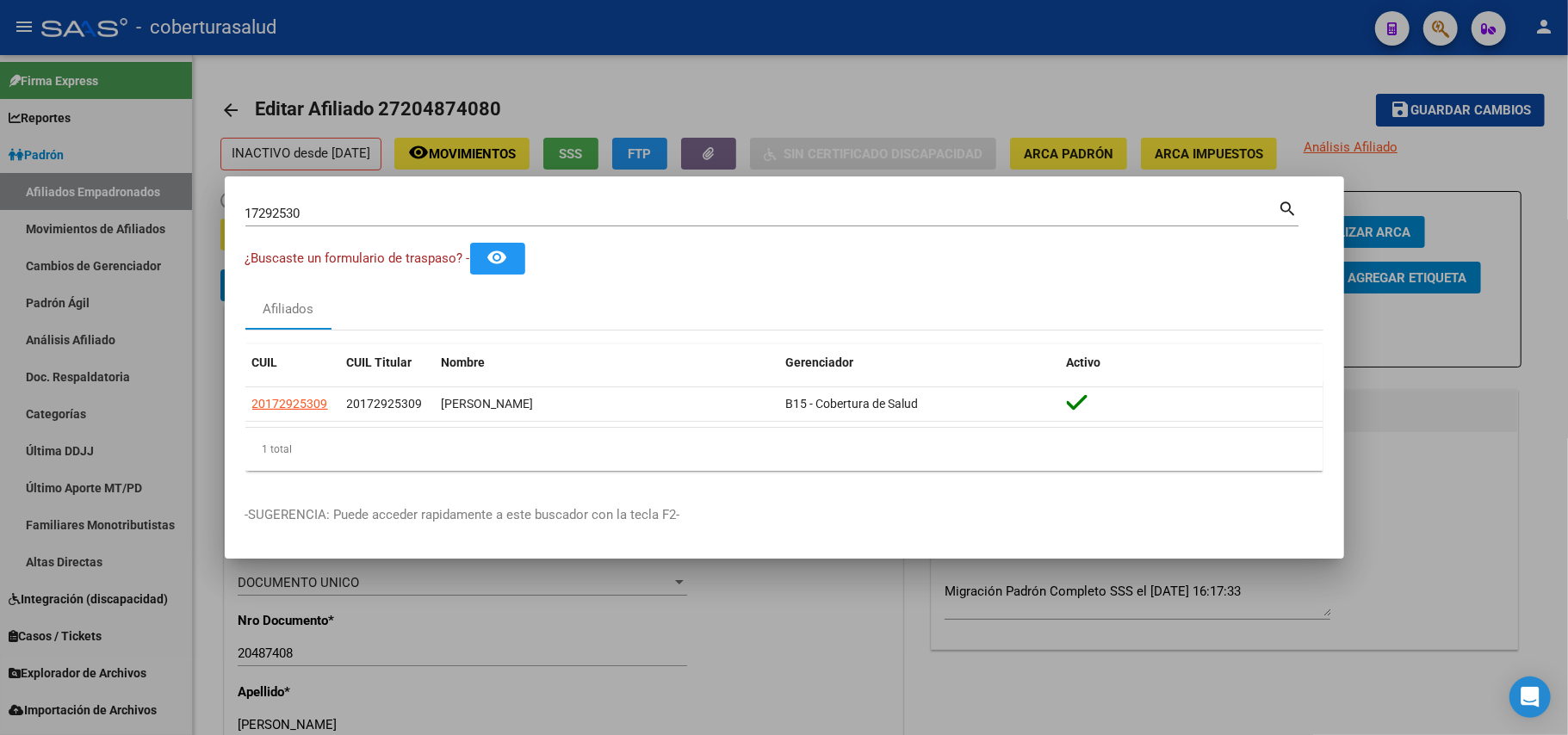
click at [559, 210] on input "17292530" at bounding box center [762, 213] width 1033 height 16
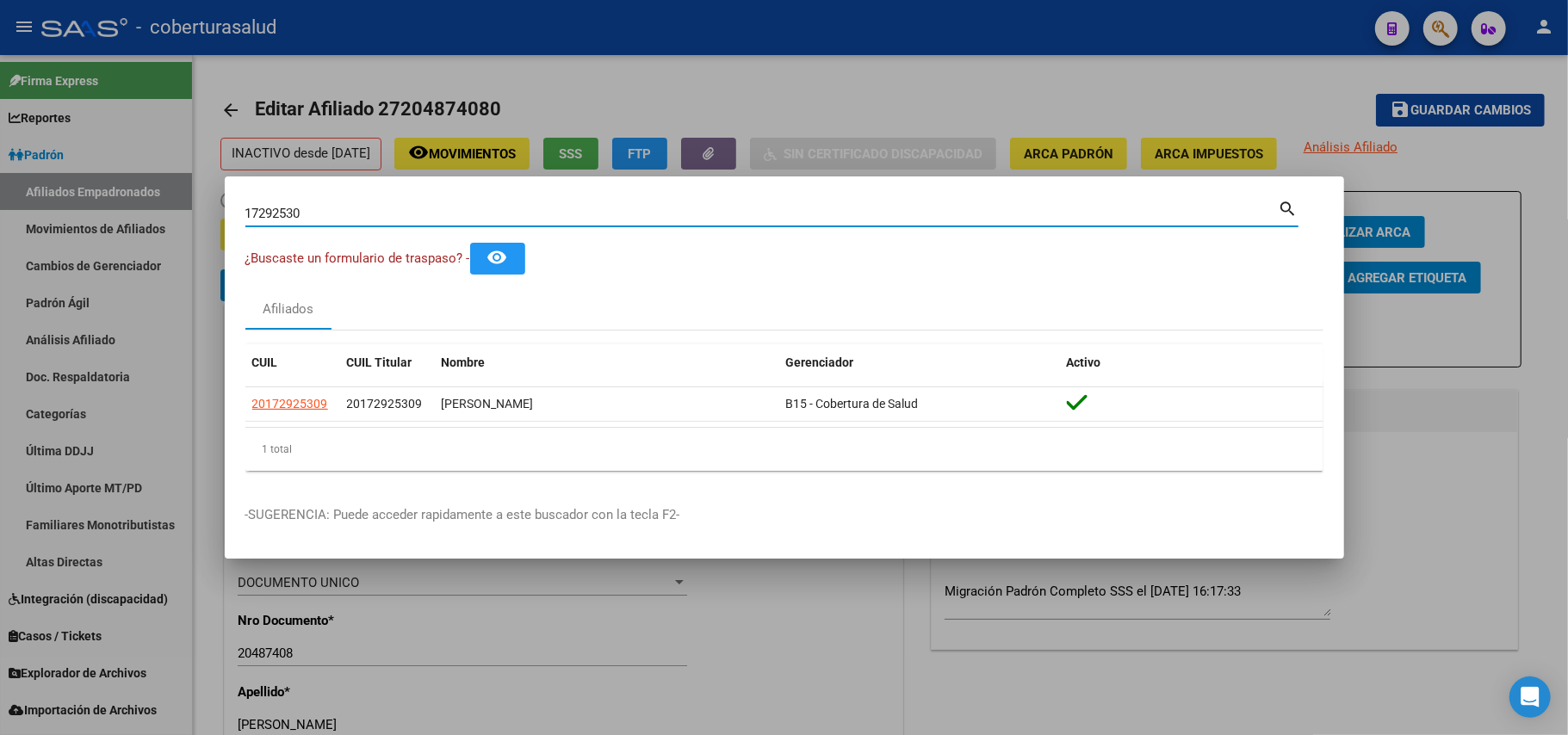
click at [559, 210] on input "17292530" at bounding box center [762, 213] width 1033 height 16
paste input "440852"
type input "17440852"
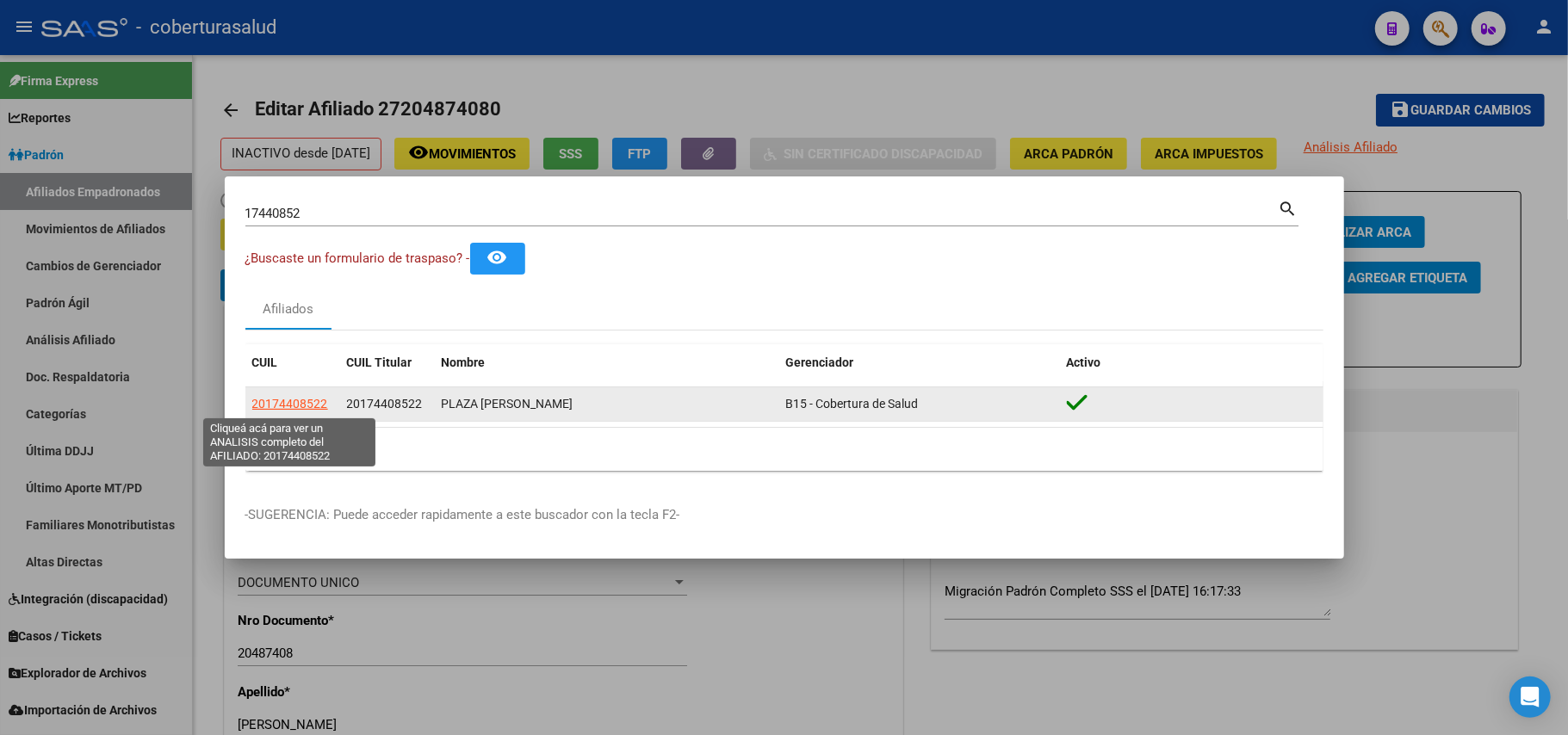
click at [287, 410] on span "20174408522" at bounding box center [289, 404] width 76 height 14
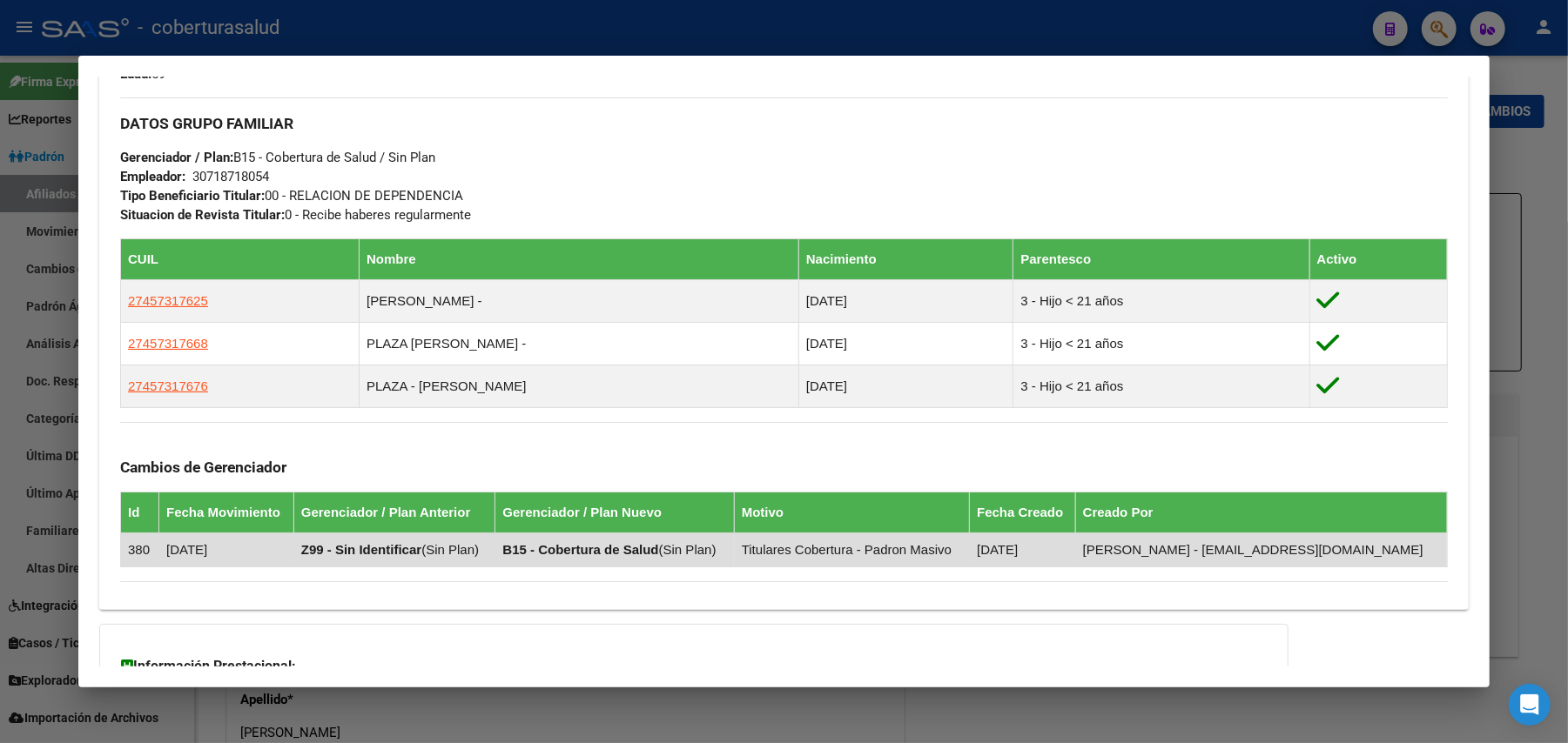
scroll to position [928, 0]
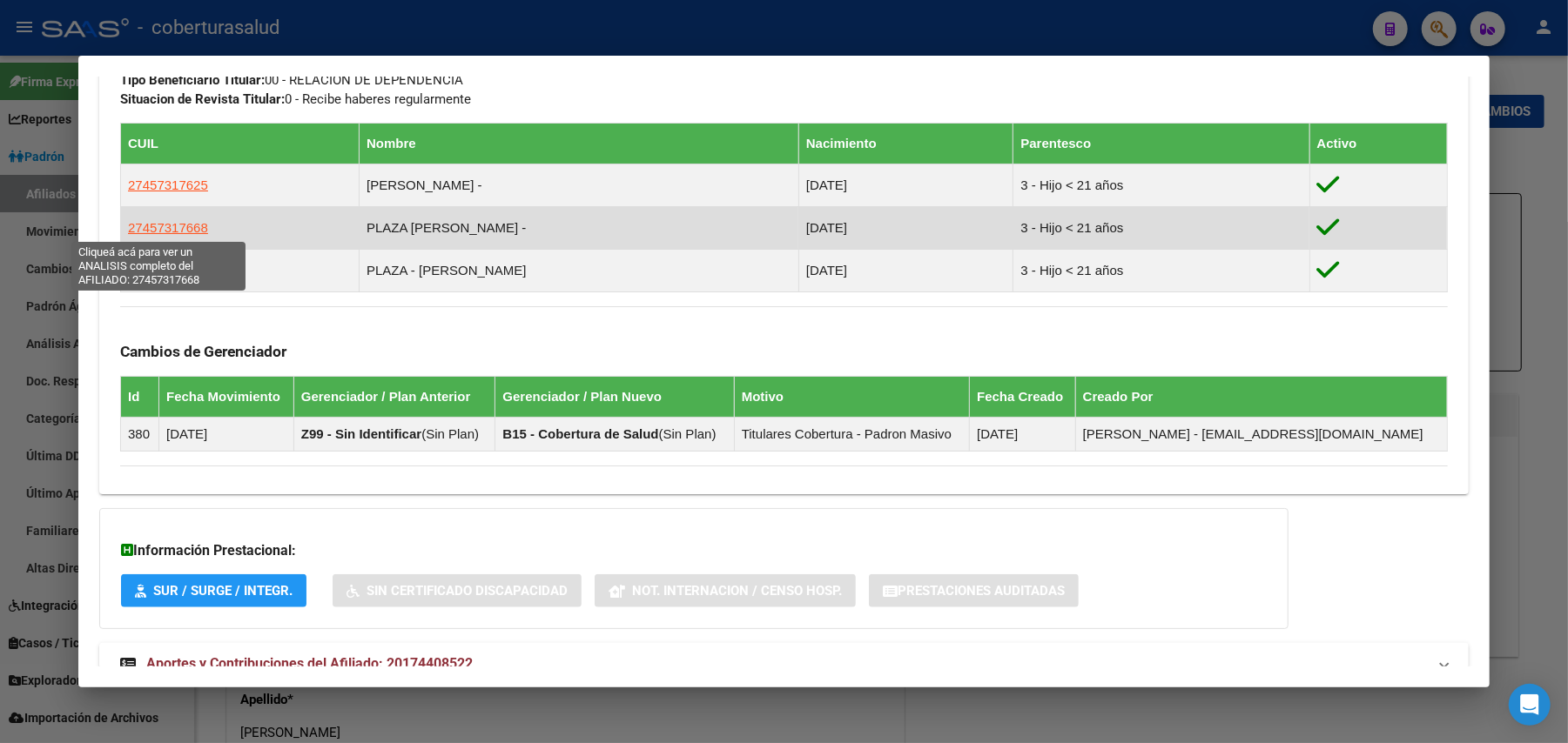
click at [164, 221] on span "27457317668" at bounding box center [168, 228] width 80 height 15
type textarea "27457317668"
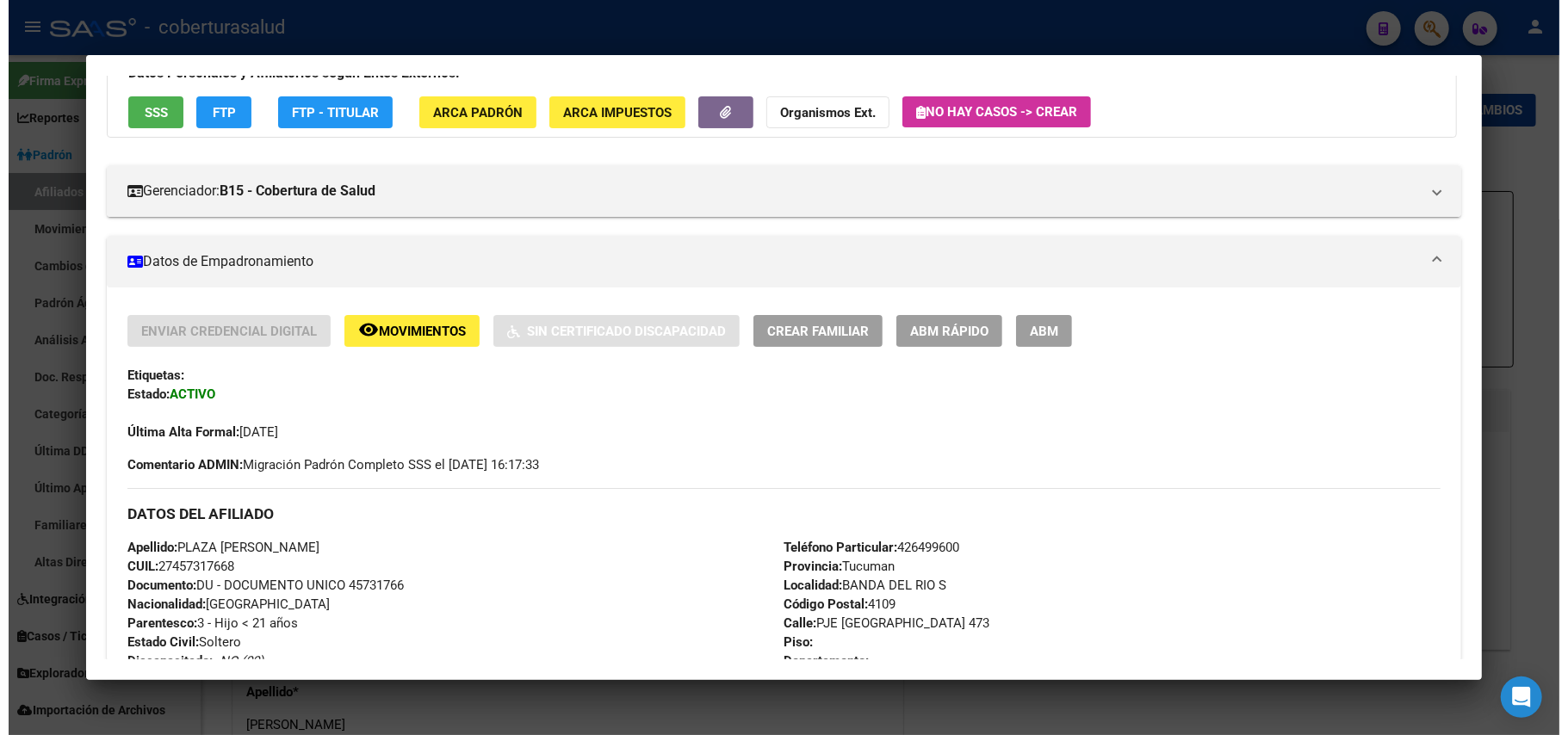
scroll to position [114, 0]
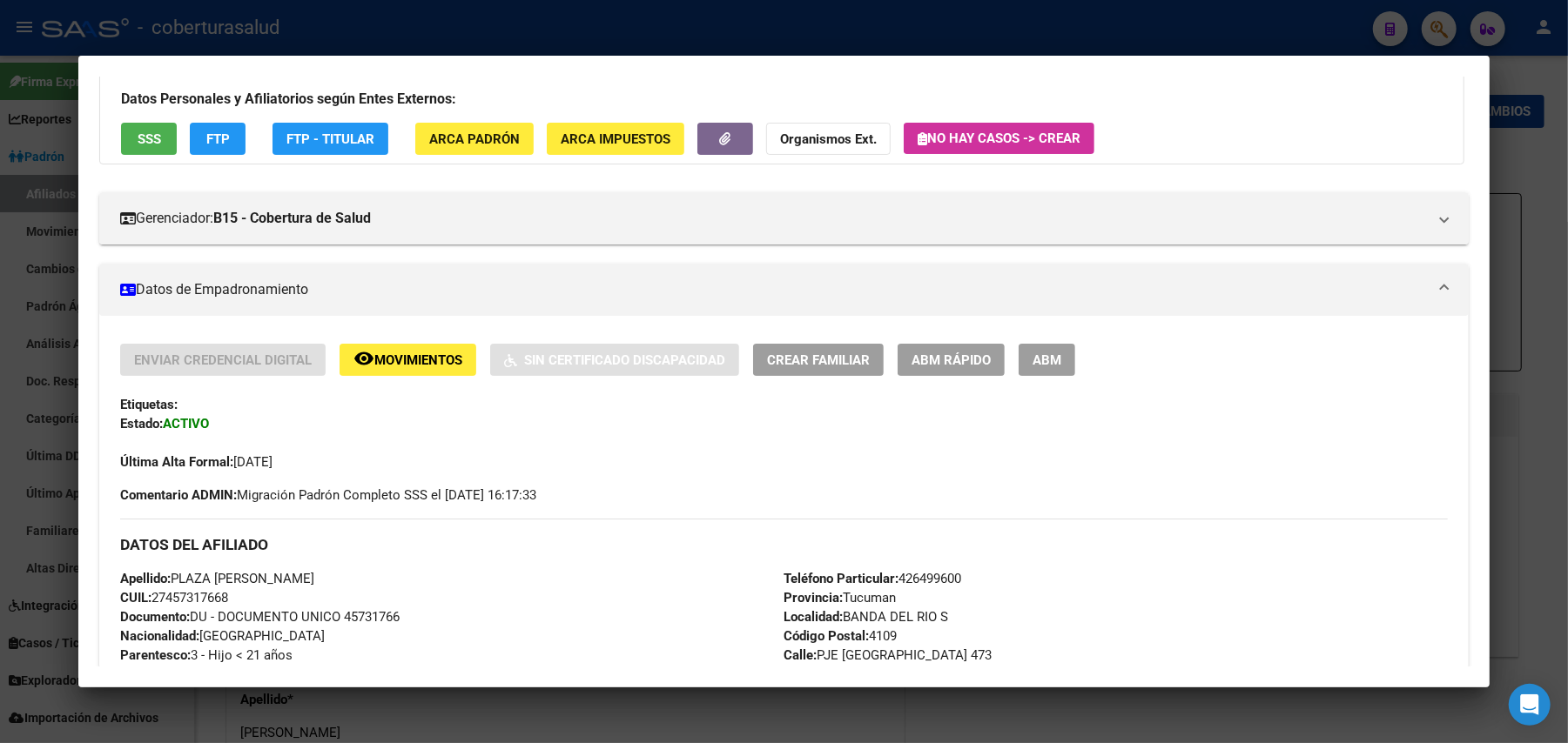
click at [1034, 354] on span "ABM" at bounding box center [1046, 360] width 29 height 16
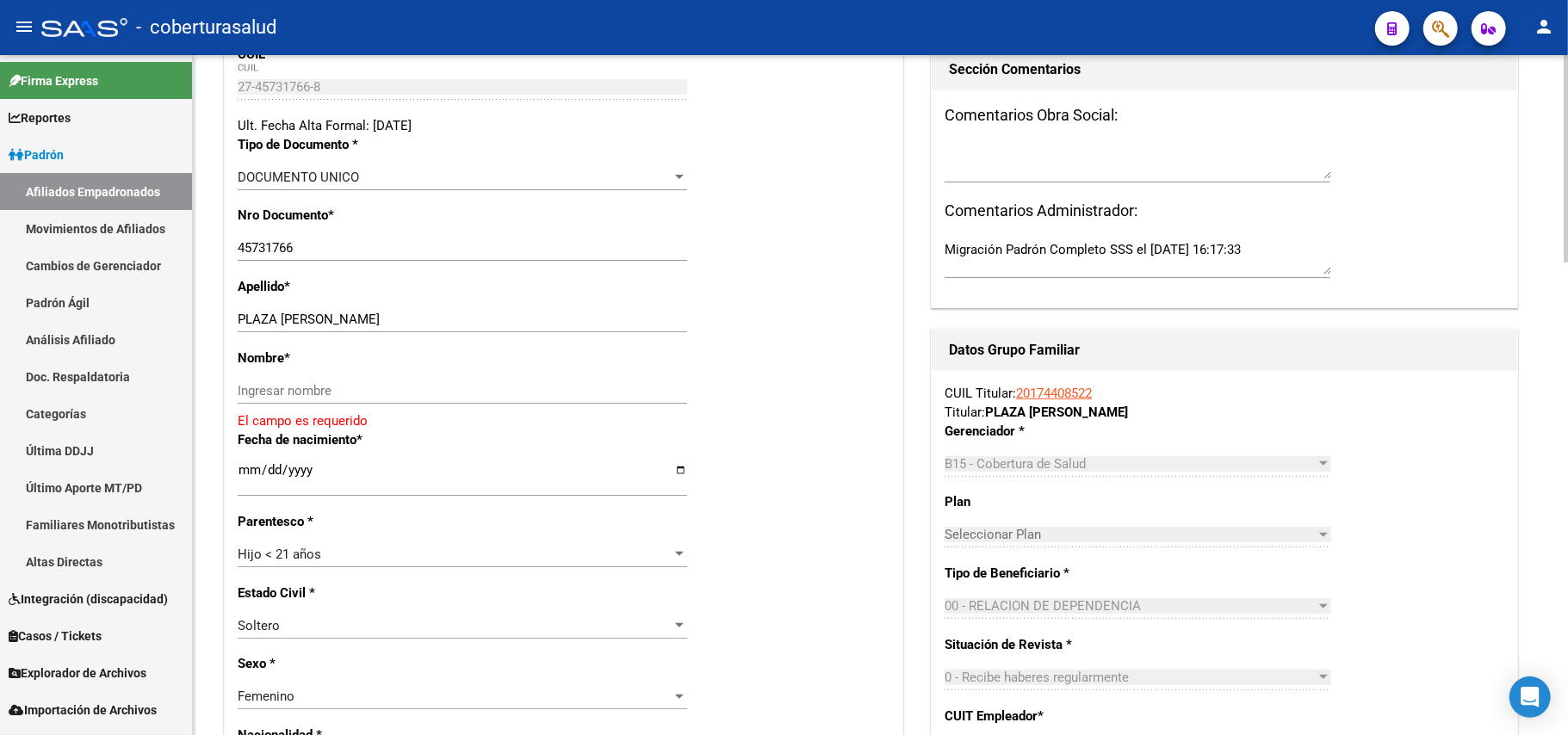
scroll to position [344, 0]
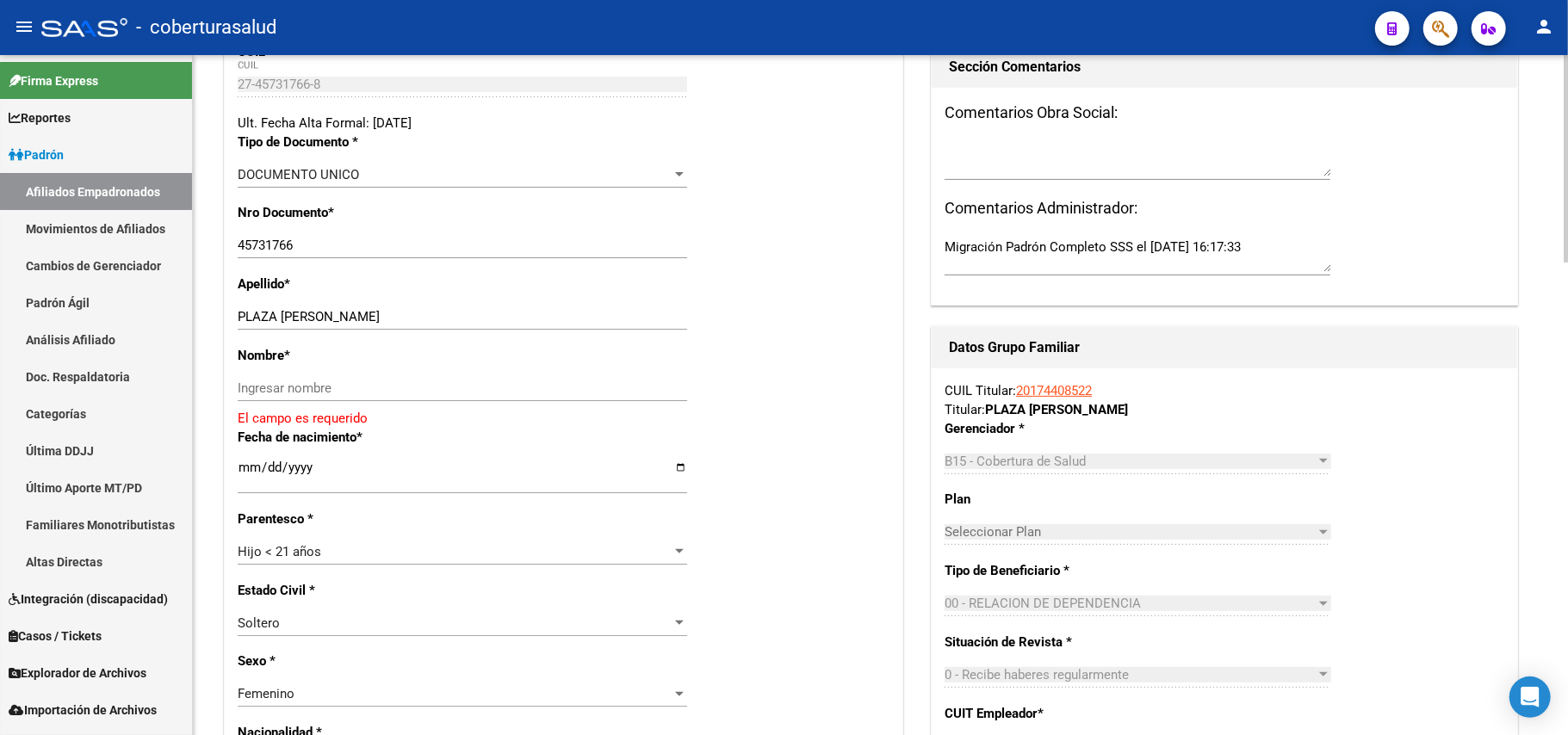
click at [283, 309] on div "PLAZA [PERSON_NAME] apellido" at bounding box center [462, 317] width 449 height 26
drag, startPoint x: 283, startPoint y: 311, endPoint x: 398, endPoint y: 311, distance: 115.0
click at [398, 311] on input "PLAZA [PERSON_NAME]" at bounding box center [462, 317] width 449 height 16
click at [396, 311] on input "PLAZA [PERSON_NAME]" at bounding box center [462, 317] width 449 height 16
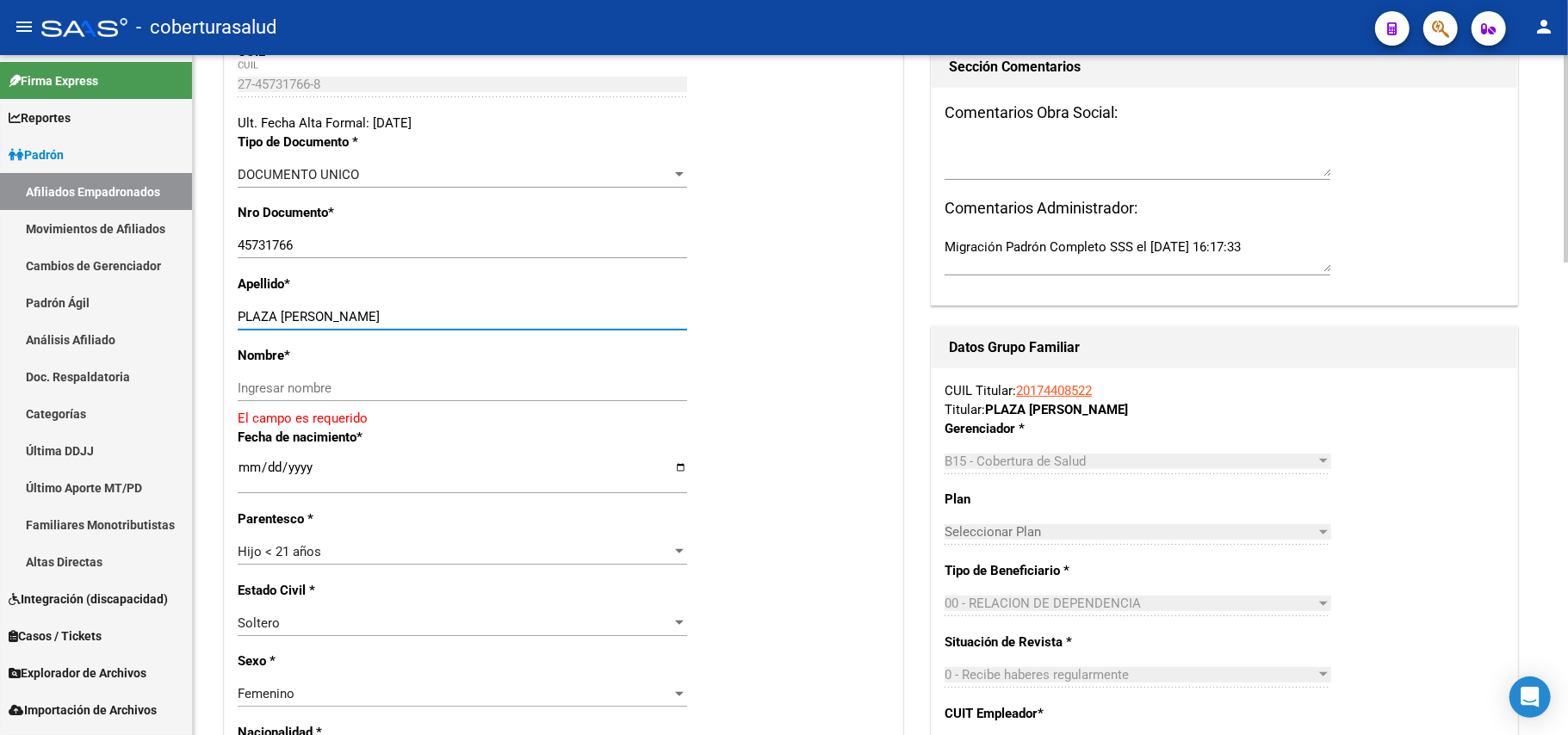
click at [380, 315] on input "PLAZA [PERSON_NAME]" at bounding box center [462, 317] width 449 height 16
drag, startPoint x: 279, startPoint y: 310, endPoint x: 386, endPoint y: 313, distance: 107.0
click at [386, 313] on input "PLAZA [PERSON_NAME]" at bounding box center [462, 317] width 449 height 16
type input "PLAZA"
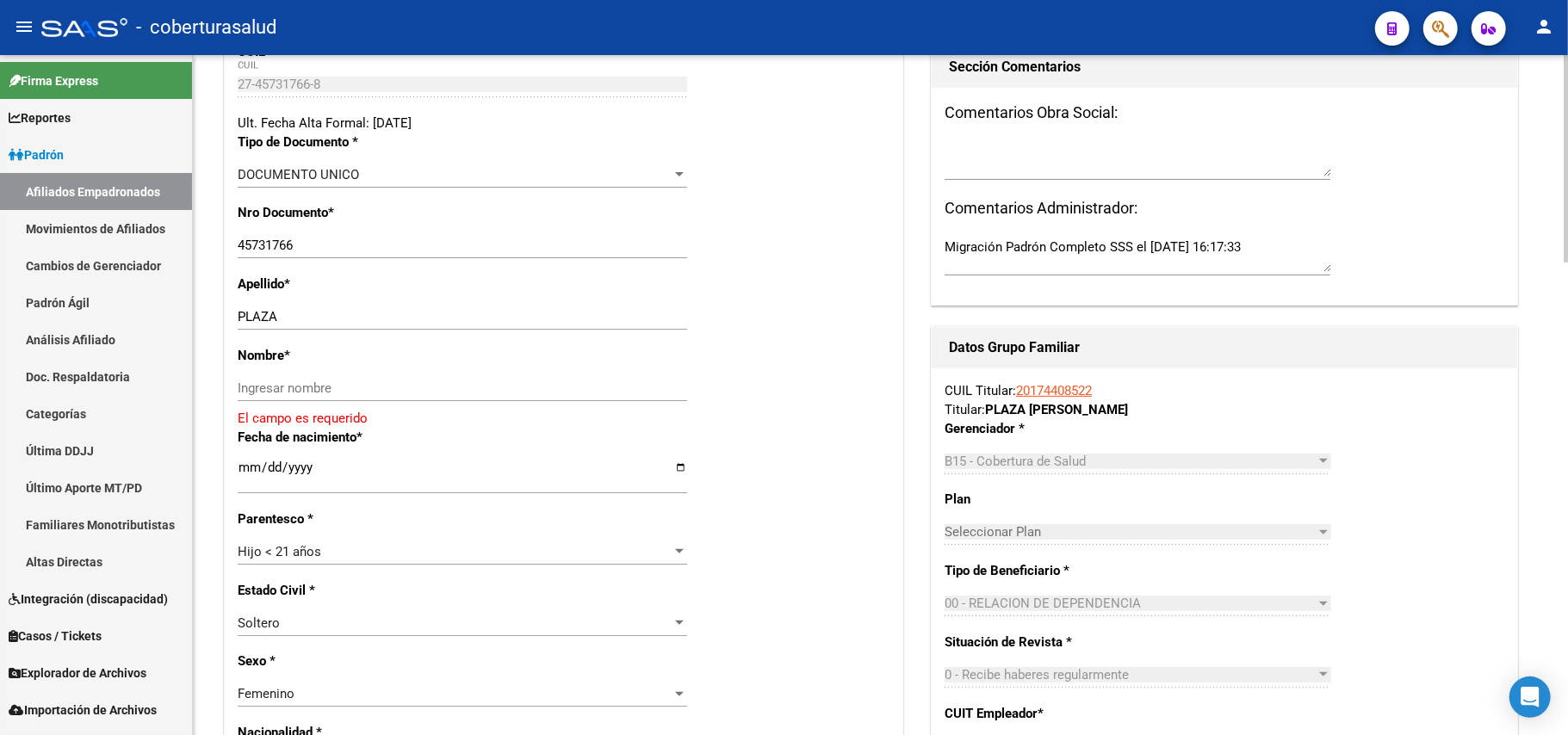
click at [356, 370] on div "Nombre * Ingresar nombre El campo es requerido" at bounding box center [563, 387] width 652 height 82
click at [350, 383] on input "Ingresar nombre" at bounding box center [462, 388] width 449 height 16
paste input "[PERSON_NAME]"
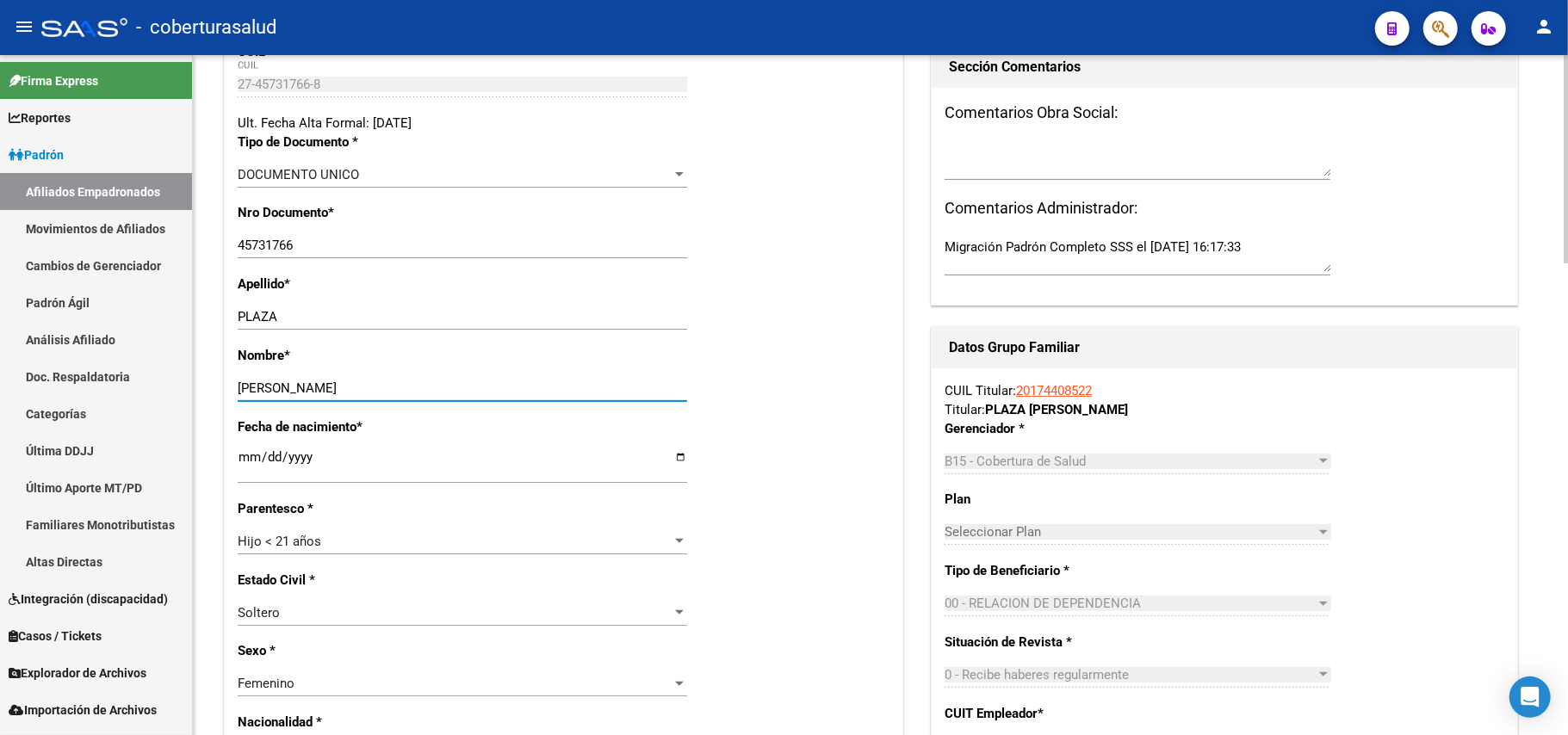
type input "[PERSON_NAME]"
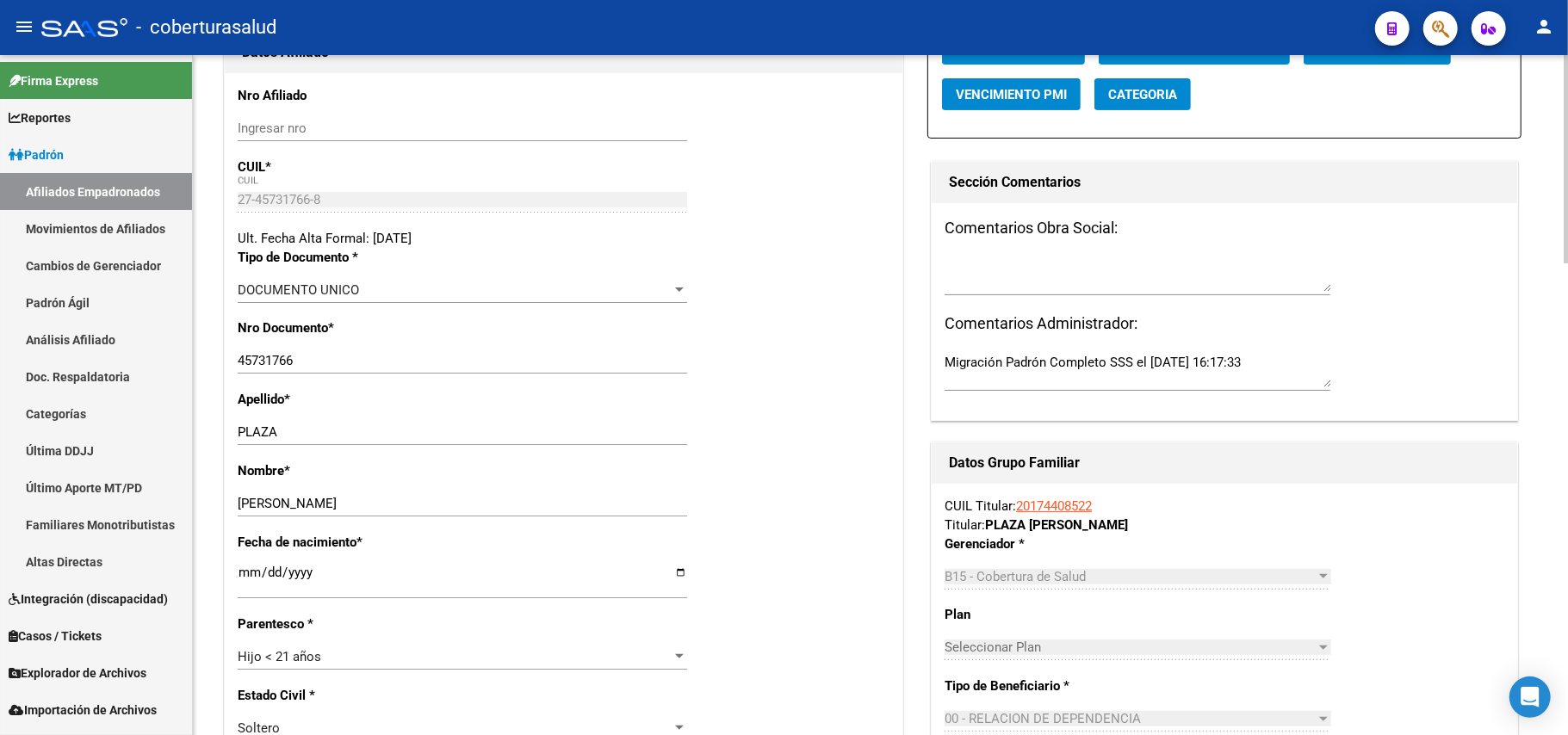
scroll to position [0, 0]
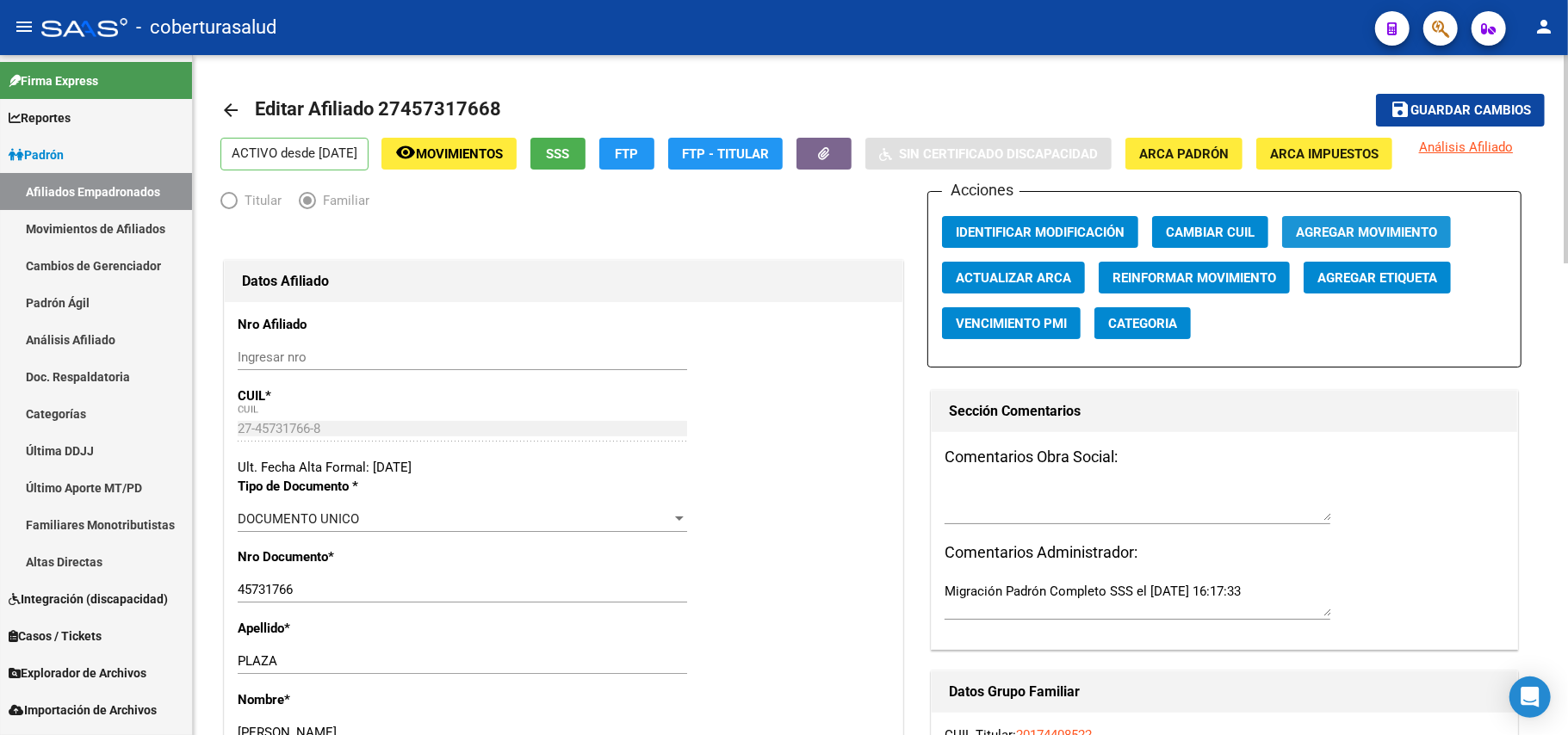
click at [1367, 231] on span "Agregar Movimiento" at bounding box center [1366, 232] width 142 height 16
click at [1341, 229] on span "Agregar Movimiento" at bounding box center [1366, 232] width 142 height 16
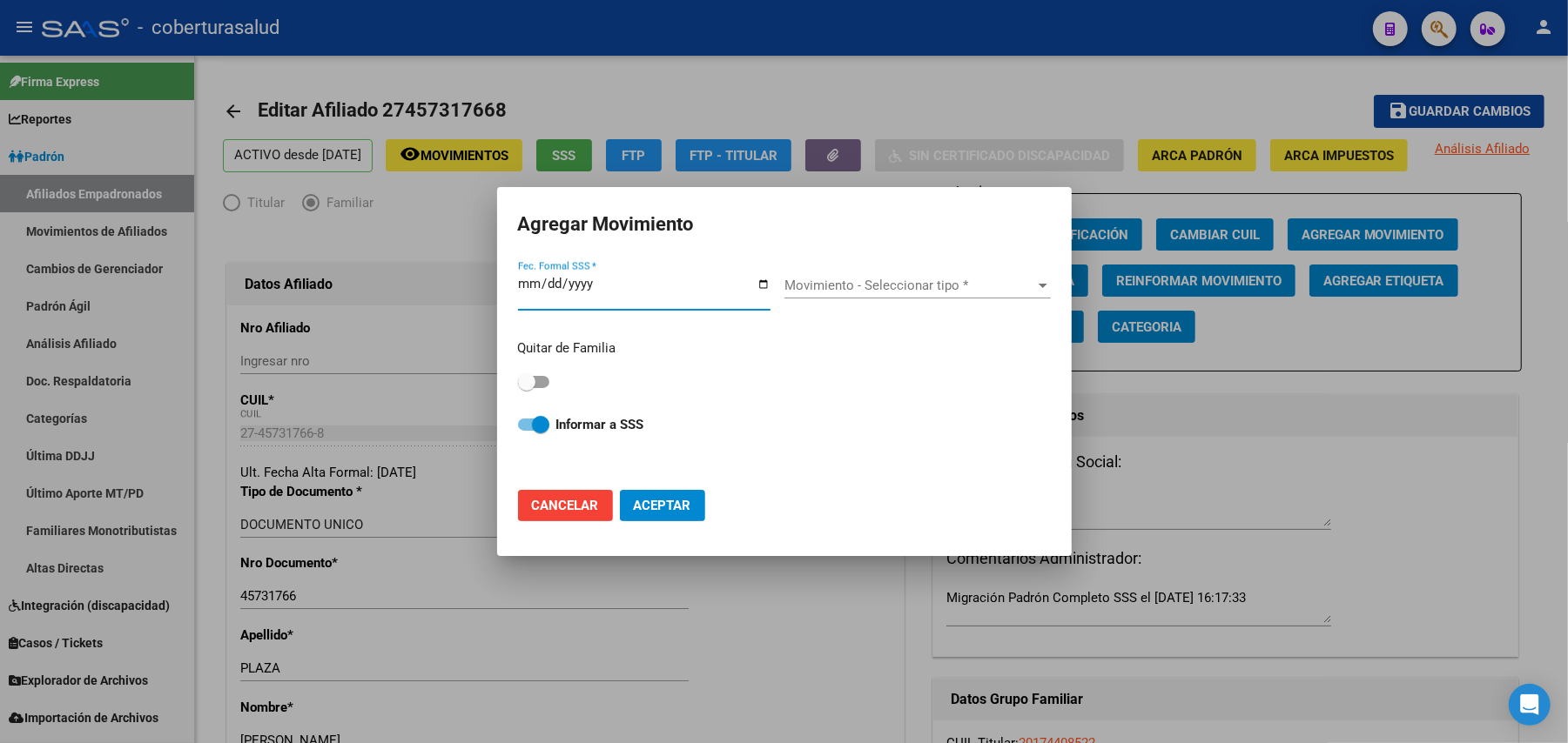
click at [757, 277] on input "Fec. Formal SSS *" at bounding box center [644, 291] width 252 height 28
type input "[DATE]"
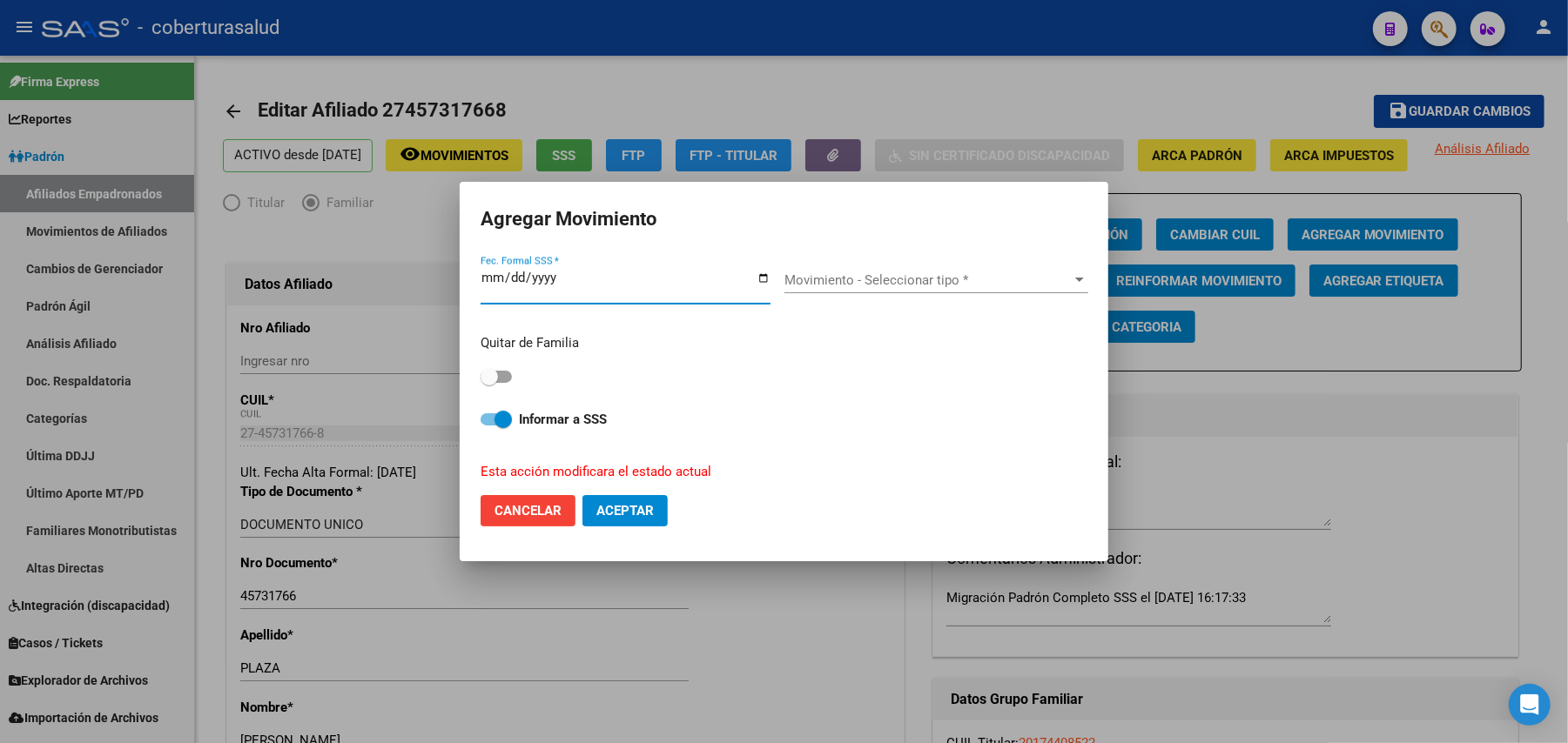
click at [572, 425] on strong "Informar a SSS" at bounding box center [562, 419] width 88 height 16
click at [489, 425] on input "Informar a SSS" at bounding box center [488, 425] width 1 height 1
checkbox input "false"
click at [509, 380] on span at bounding box center [496, 377] width 31 height 12
click at [489, 383] on input "checkbox" at bounding box center [488, 383] width 1 height 1
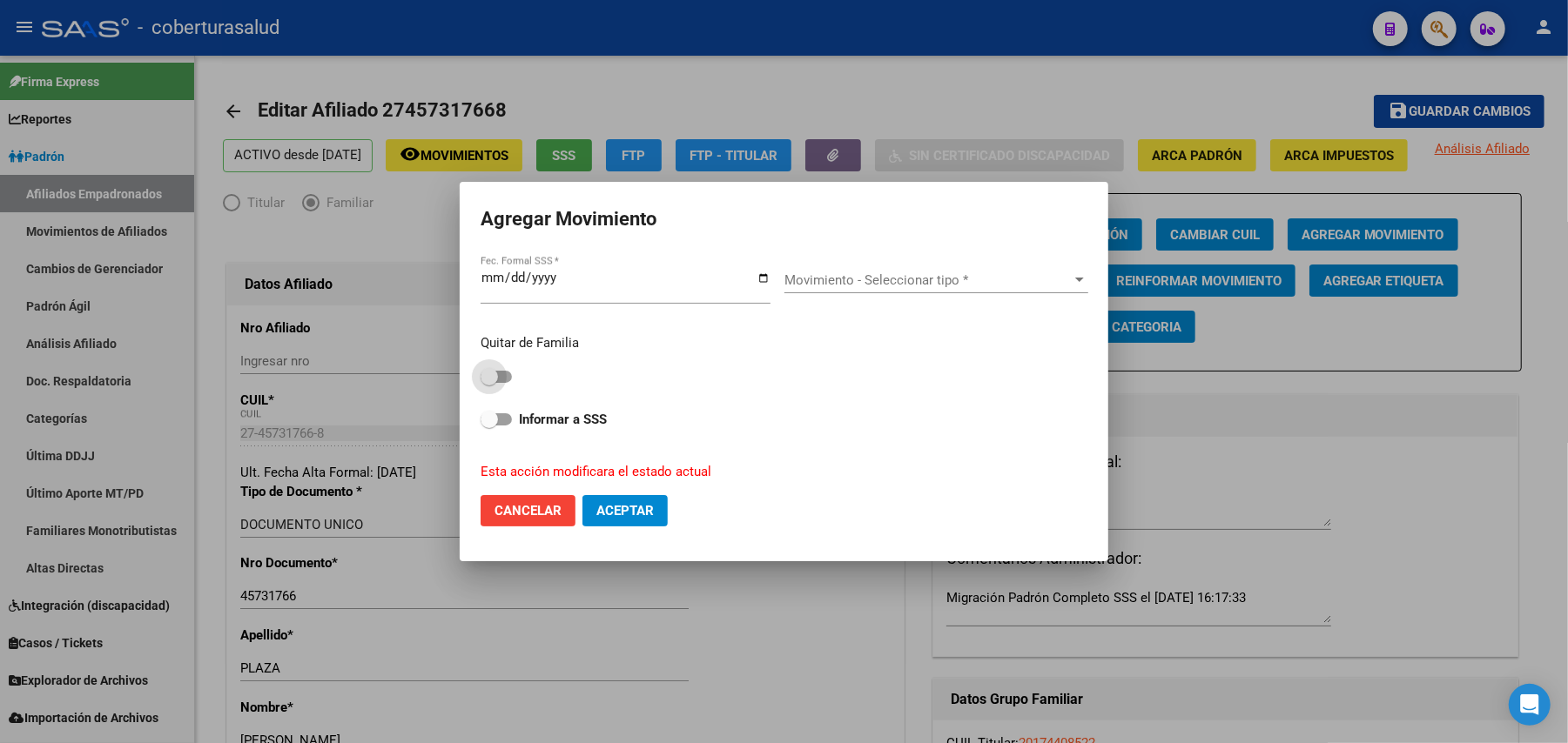
checkbox input "true"
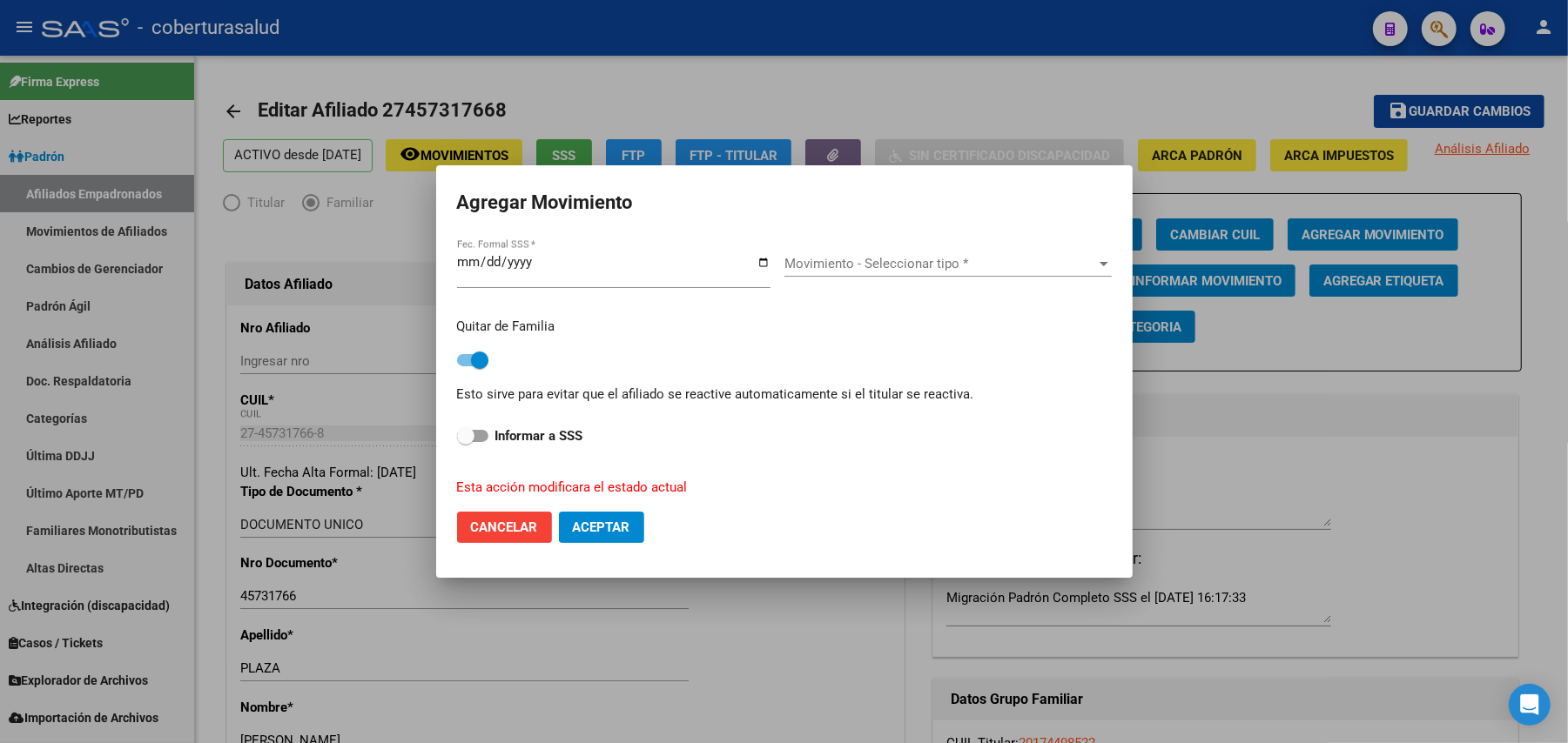
click at [902, 249] on div "Movimiento - Seleccionar tipo * Movimiento - Seleccionar tipo *" at bounding box center [948, 270] width 328 height 67
click at [911, 265] on span "Movimiento - Seleccionar tipo *" at bounding box center [941, 263] width 312 height 16
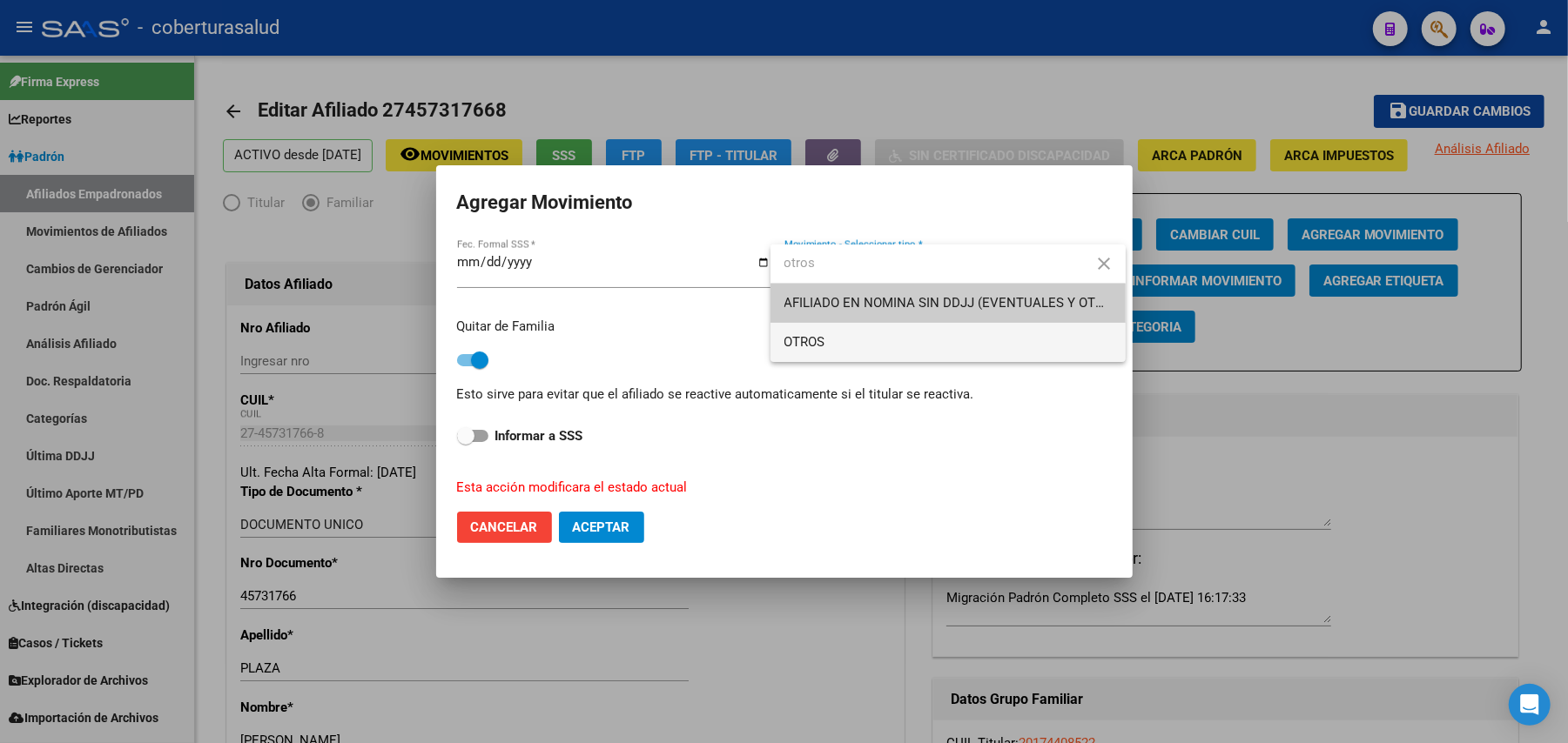
type input "otros"
click at [903, 342] on span "OTROS" at bounding box center [948, 342] width 328 height 39
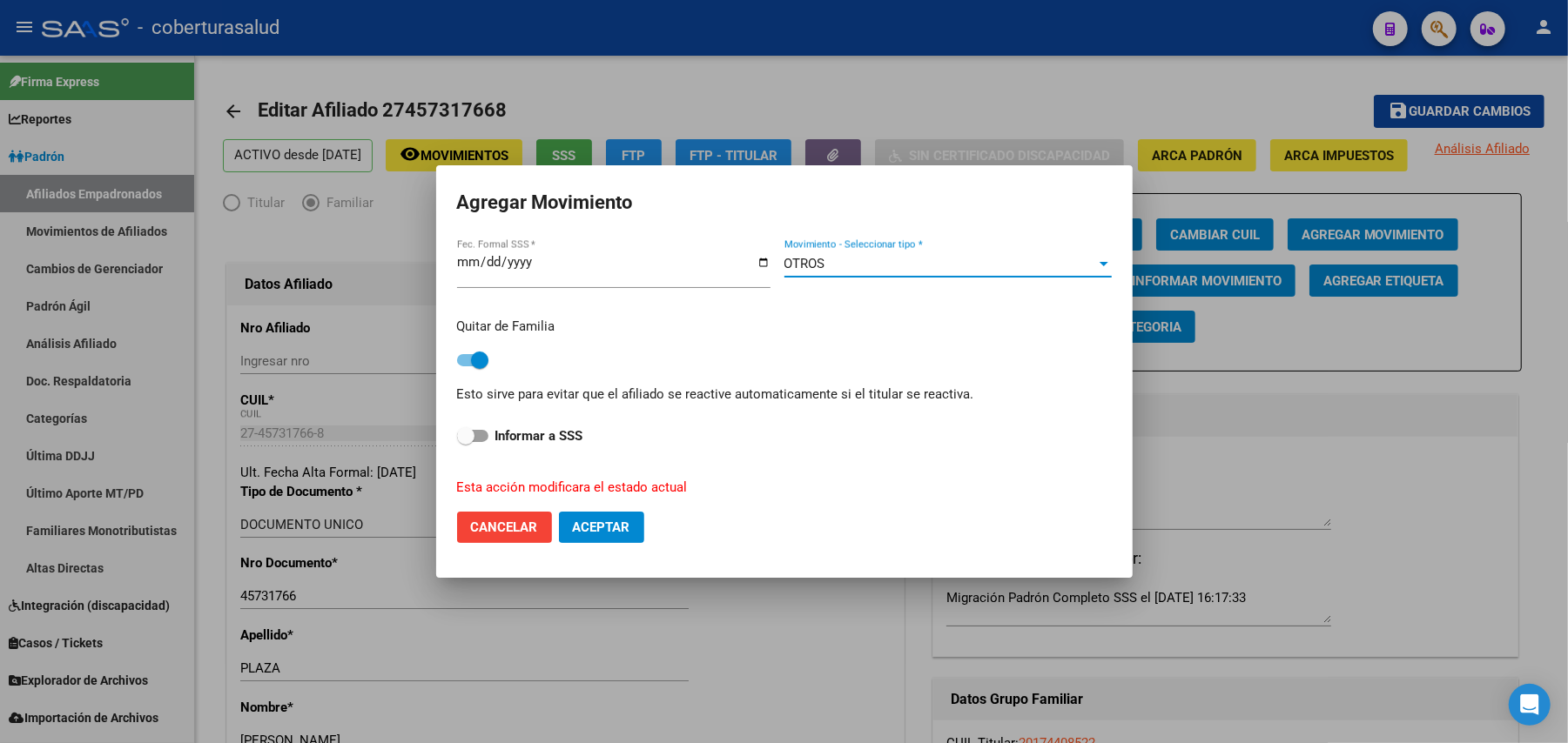
click at [623, 529] on span "Aceptar" at bounding box center [601, 527] width 57 height 16
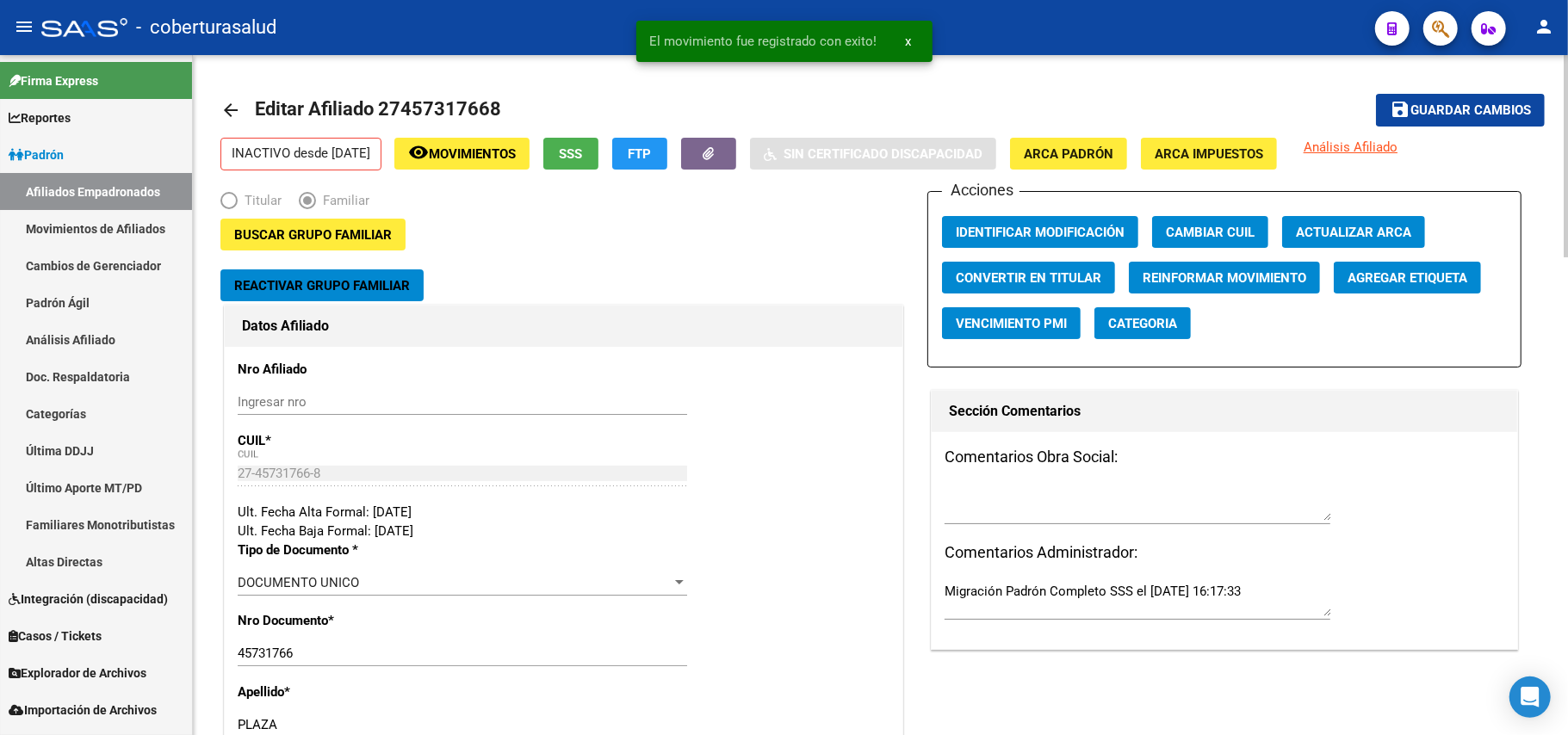
click at [1018, 506] on textarea at bounding box center [1137, 504] width 385 height 35
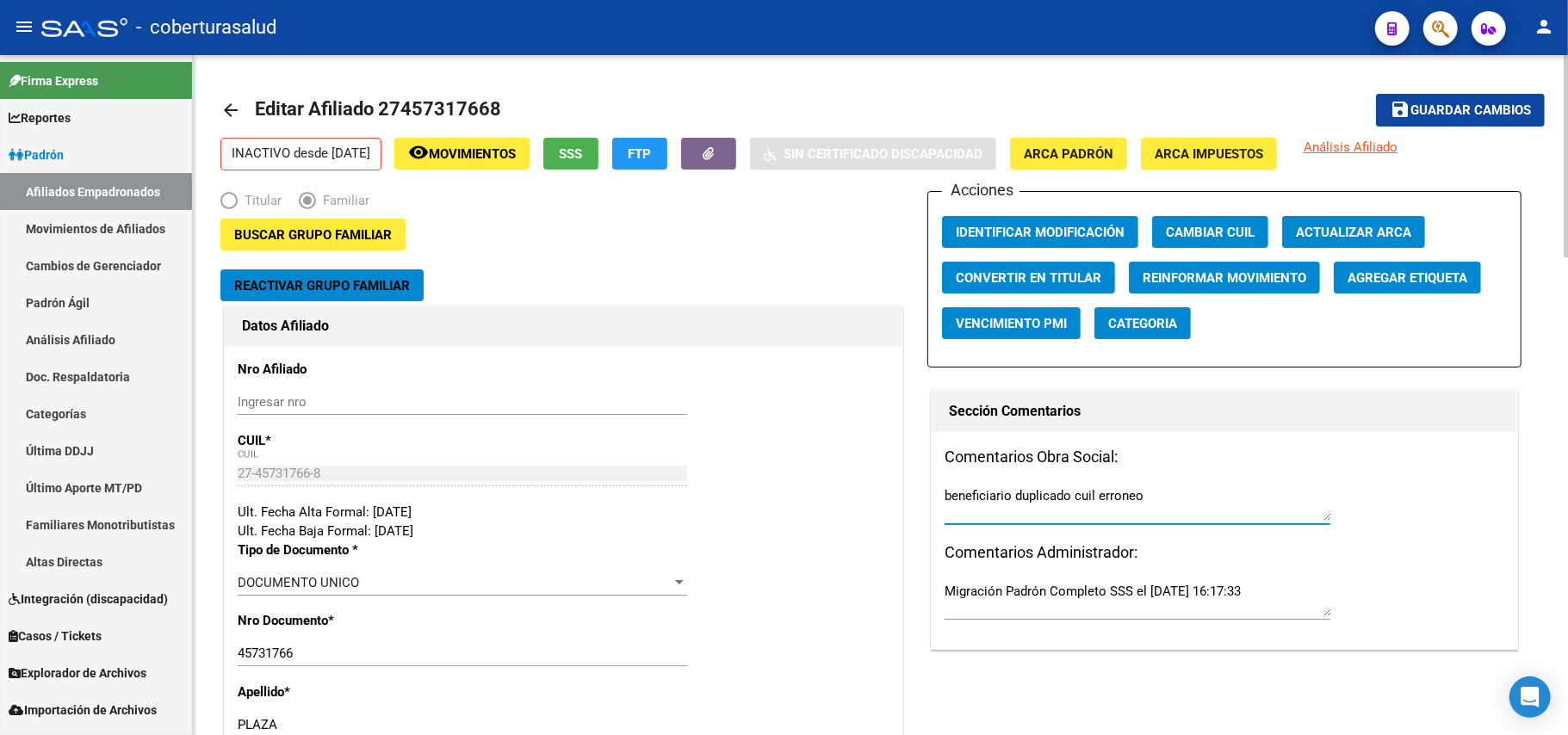
type textarea "beneficiario duplicado cuil erroneo"
click at [1324, 456] on h3 "Comentarios Obra Social:" at bounding box center [1224, 457] width 560 height 24
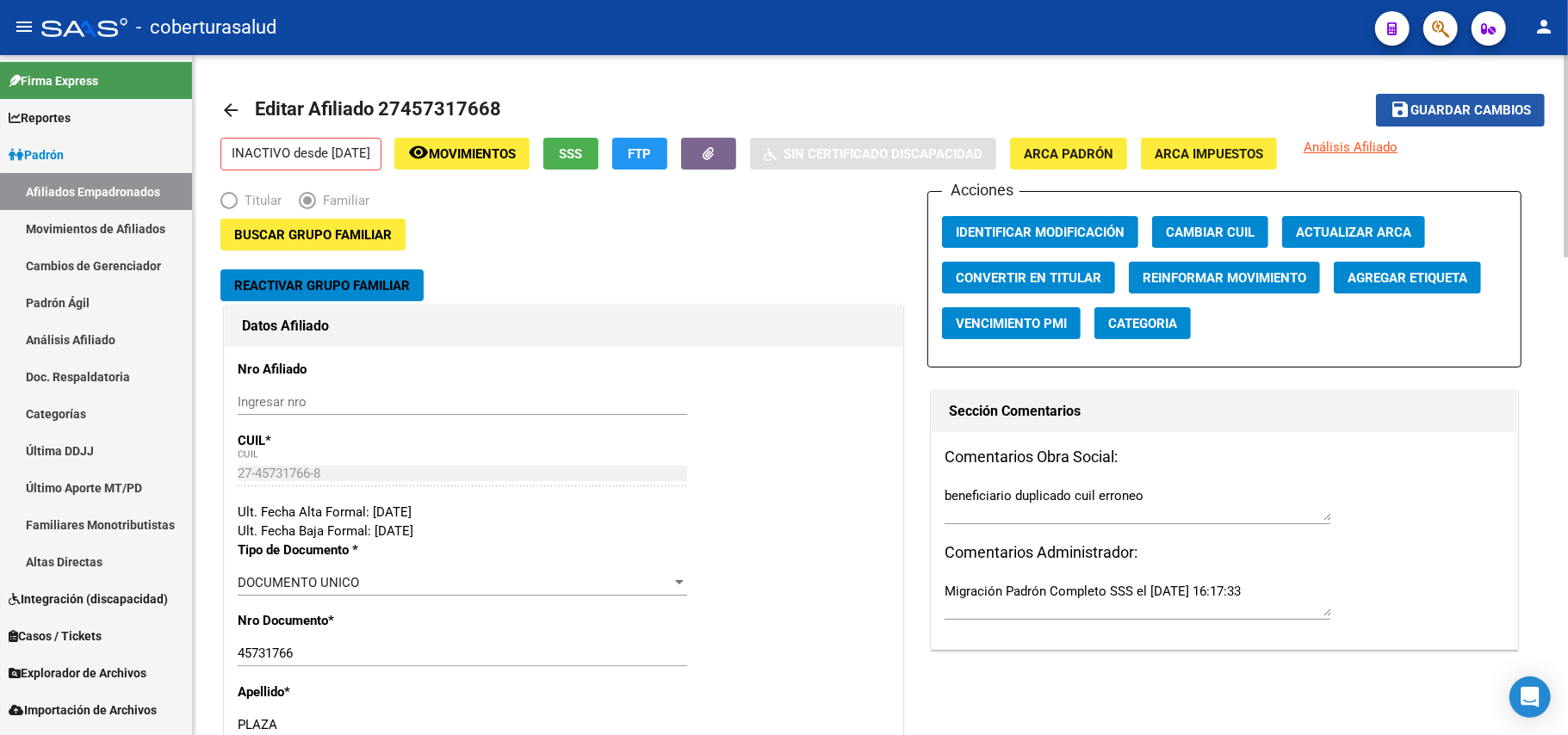
click at [1435, 107] on span "Guardar cambios" at bounding box center [1470, 110] width 121 height 16
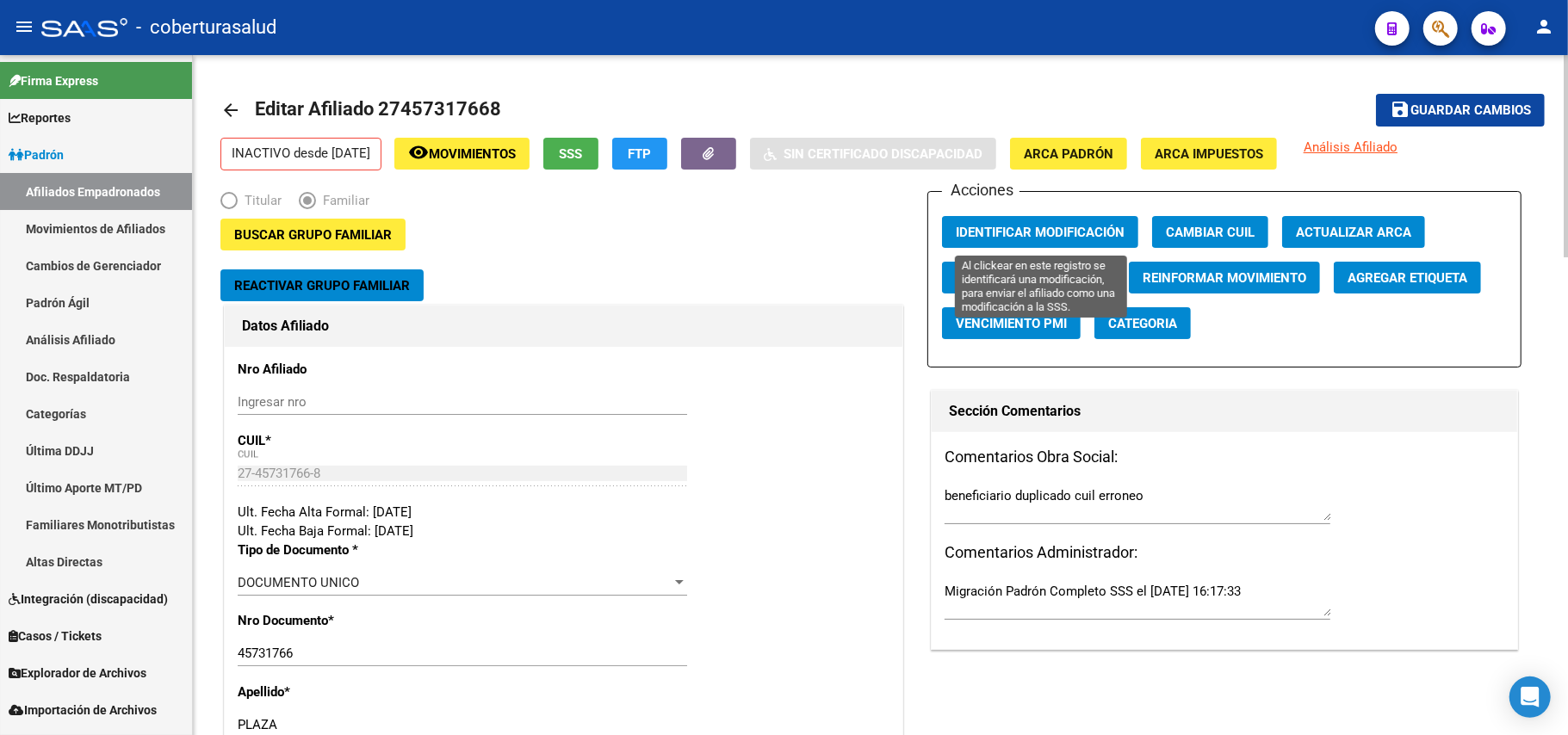
click at [1110, 220] on button "Identificar Modificación" at bounding box center [1040, 232] width 196 height 32
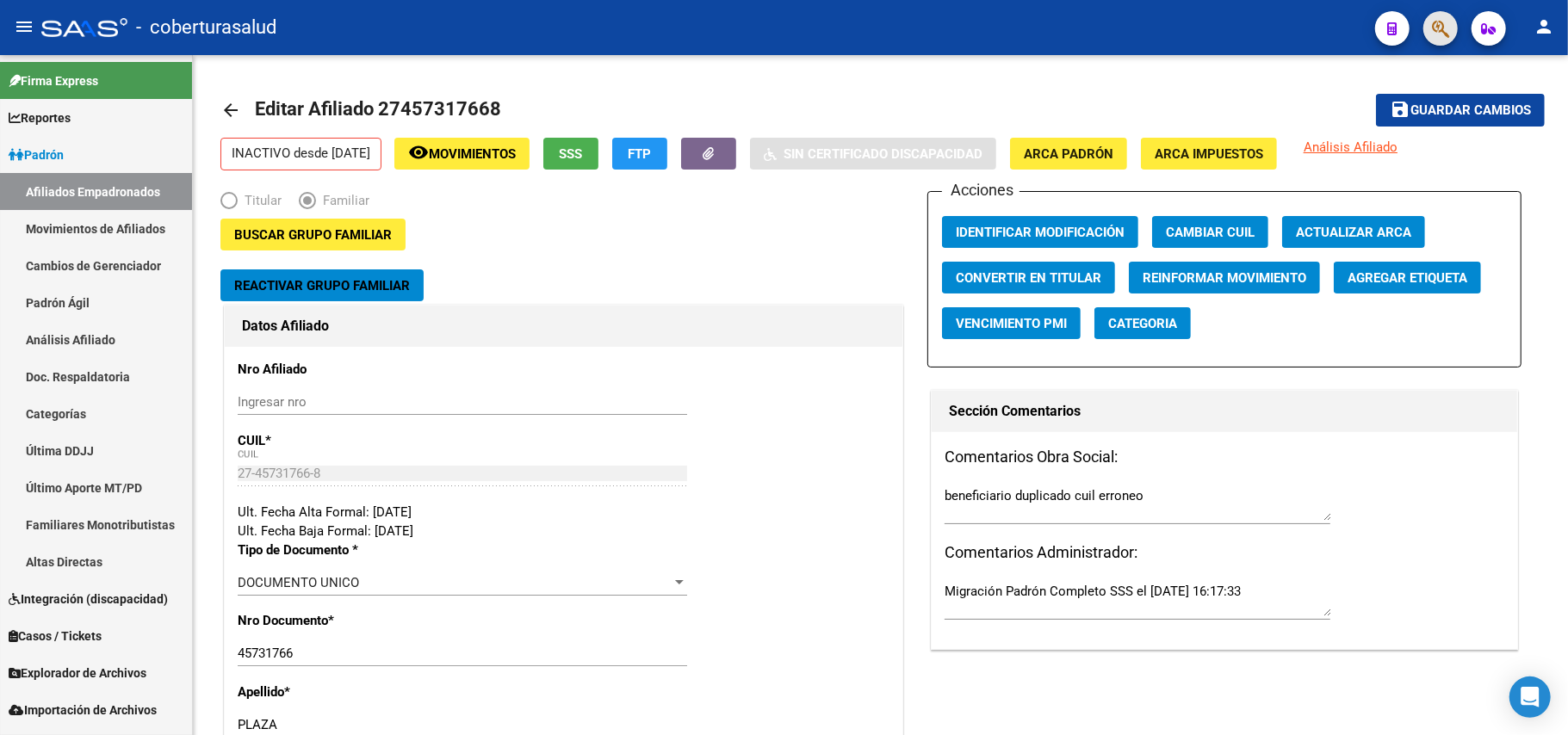
click at [1430, 29] on button "button" at bounding box center [1441, 28] width 35 height 35
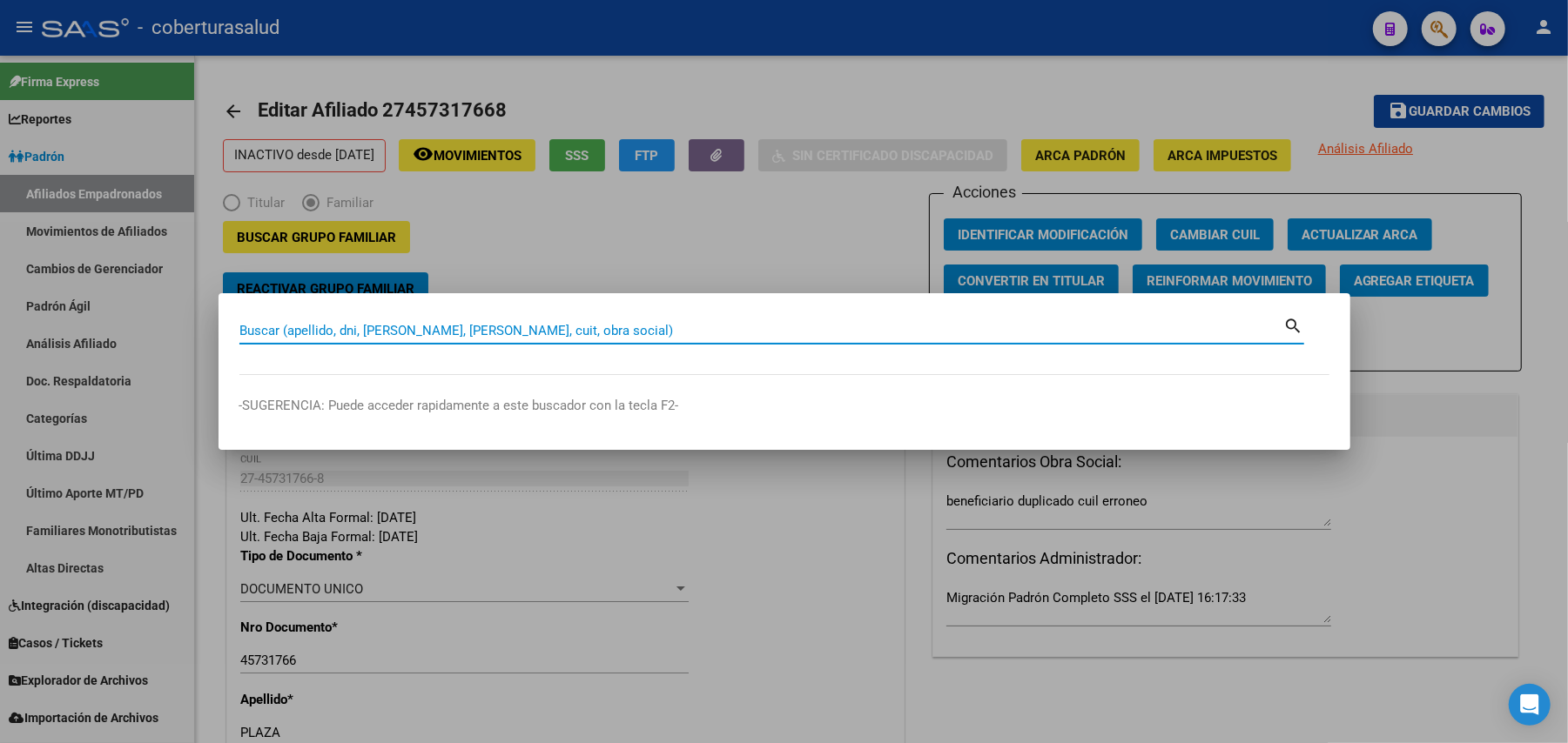
paste input "17440852"
type input "17440852"
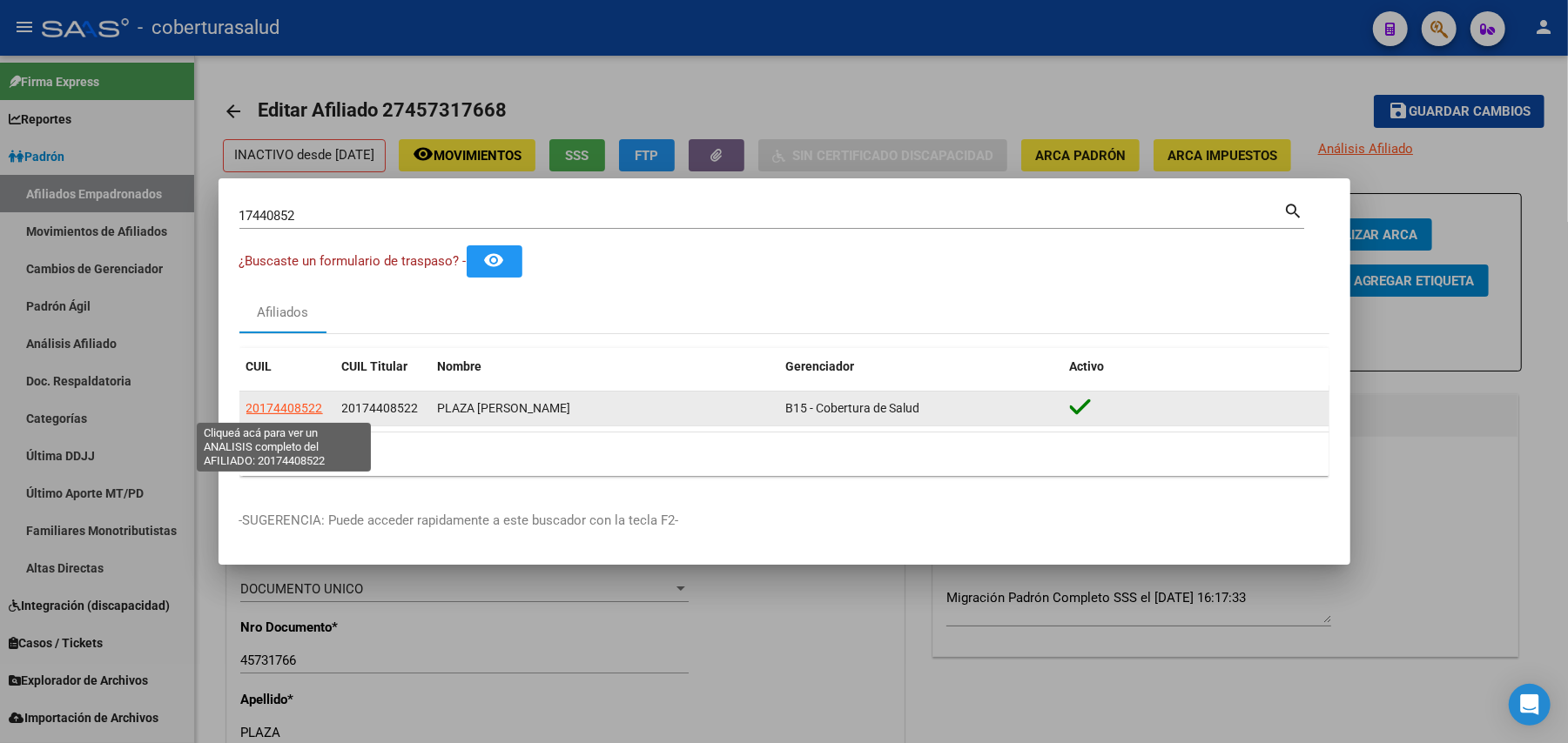
click at [275, 412] on span "20174408522" at bounding box center [284, 408] width 77 height 14
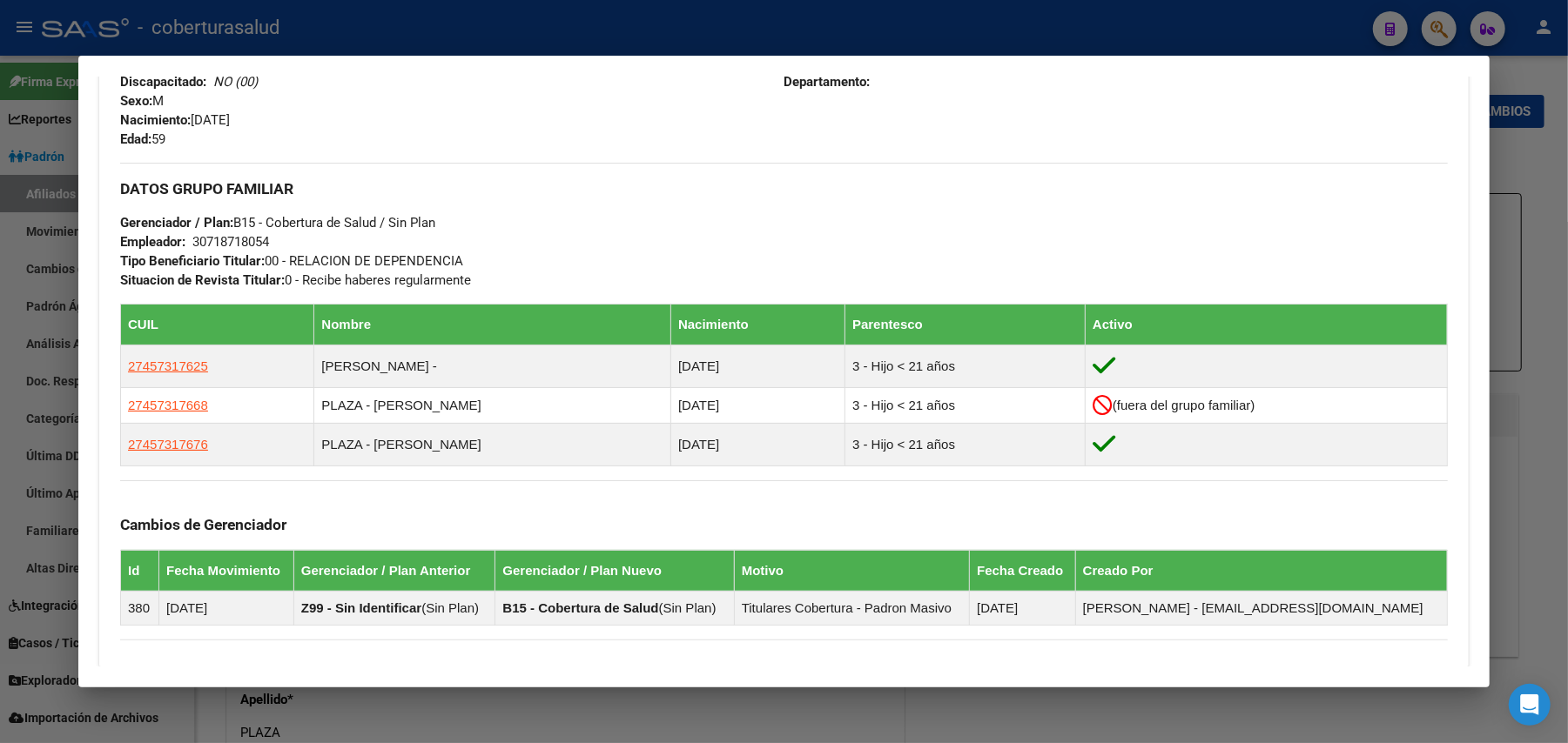
scroll to position [631, 0]
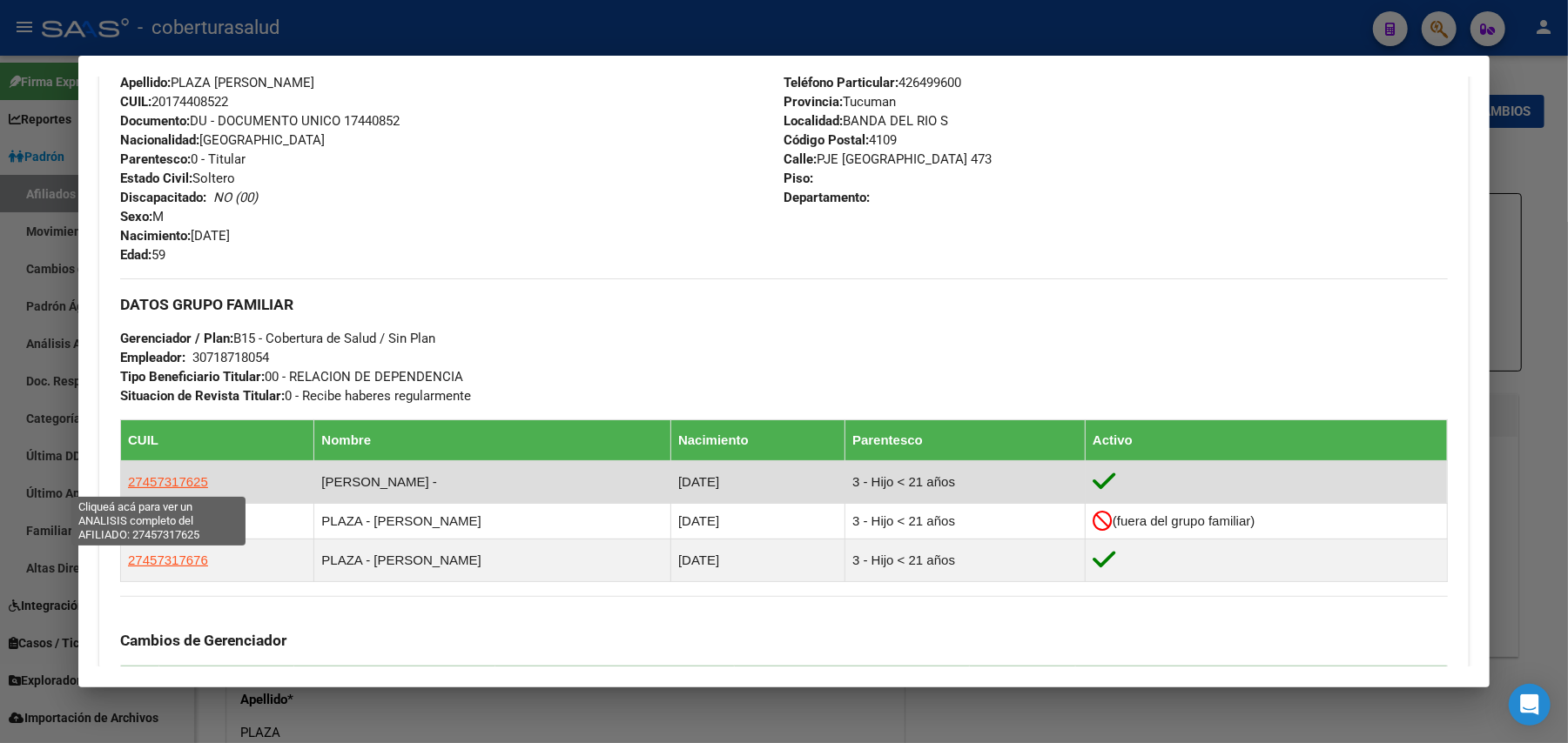
click at [183, 487] on span "27457317625" at bounding box center [168, 482] width 80 height 15
type textarea "27457317625"
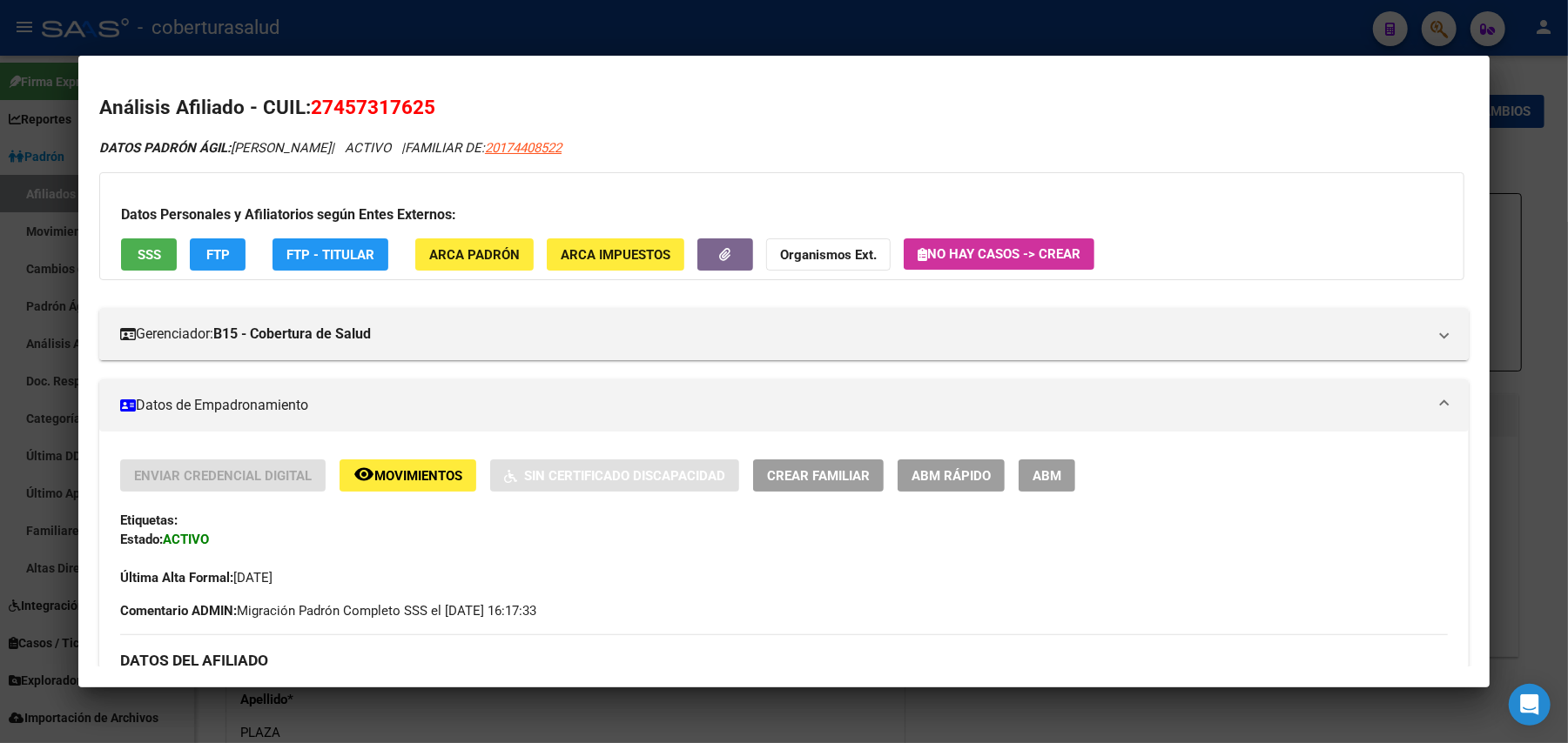
drag, startPoint x: 329, startPoint y: 105, endPoint x: 413, endPoint y: 109, distance: 84.1
click at [413, 109] on span "27457317625" at bounding box center [373, 107] width 125 height 23
copy span "45731762"
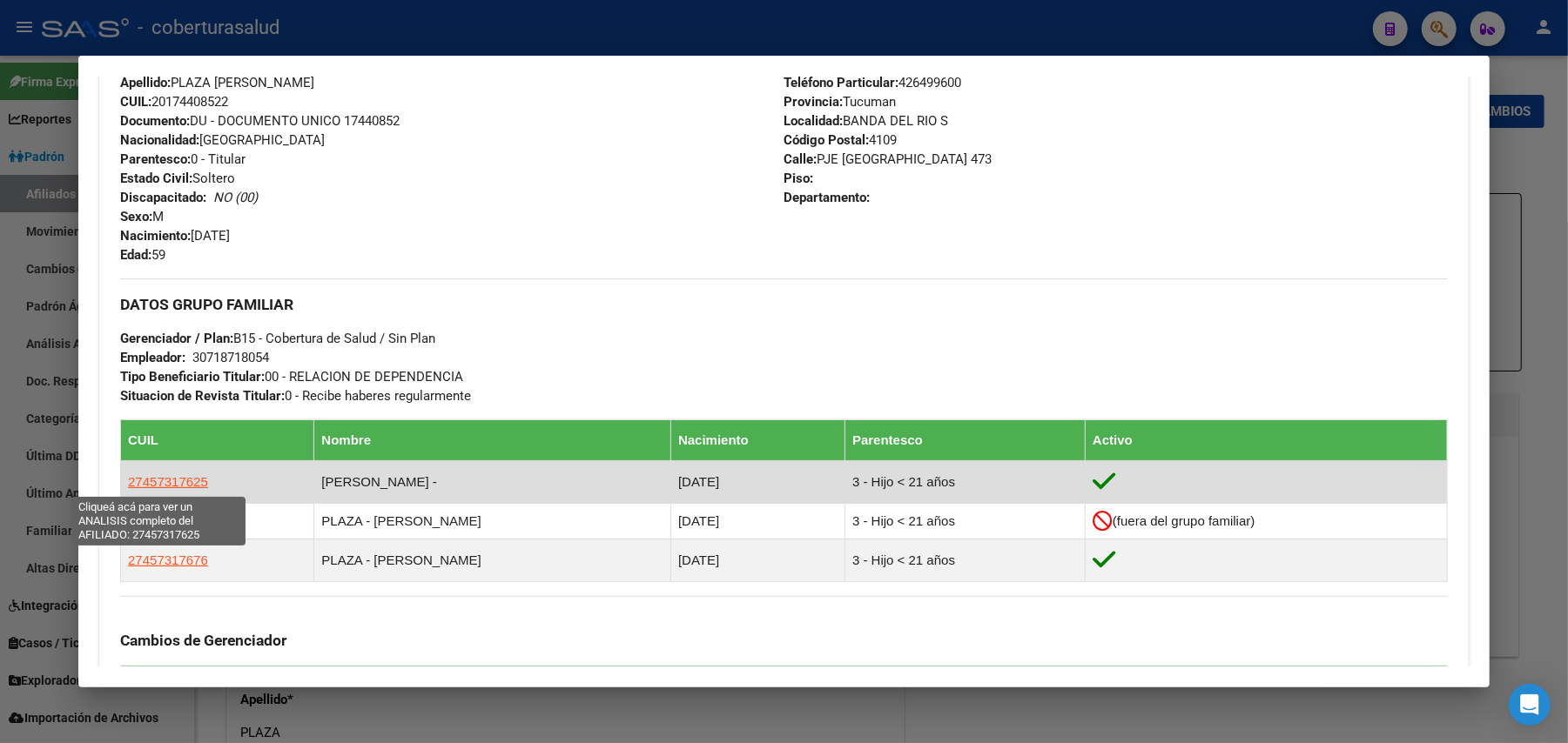
click at [189, 482] on span "27457317625" at bounding box center [168, 482] width 80 height 15
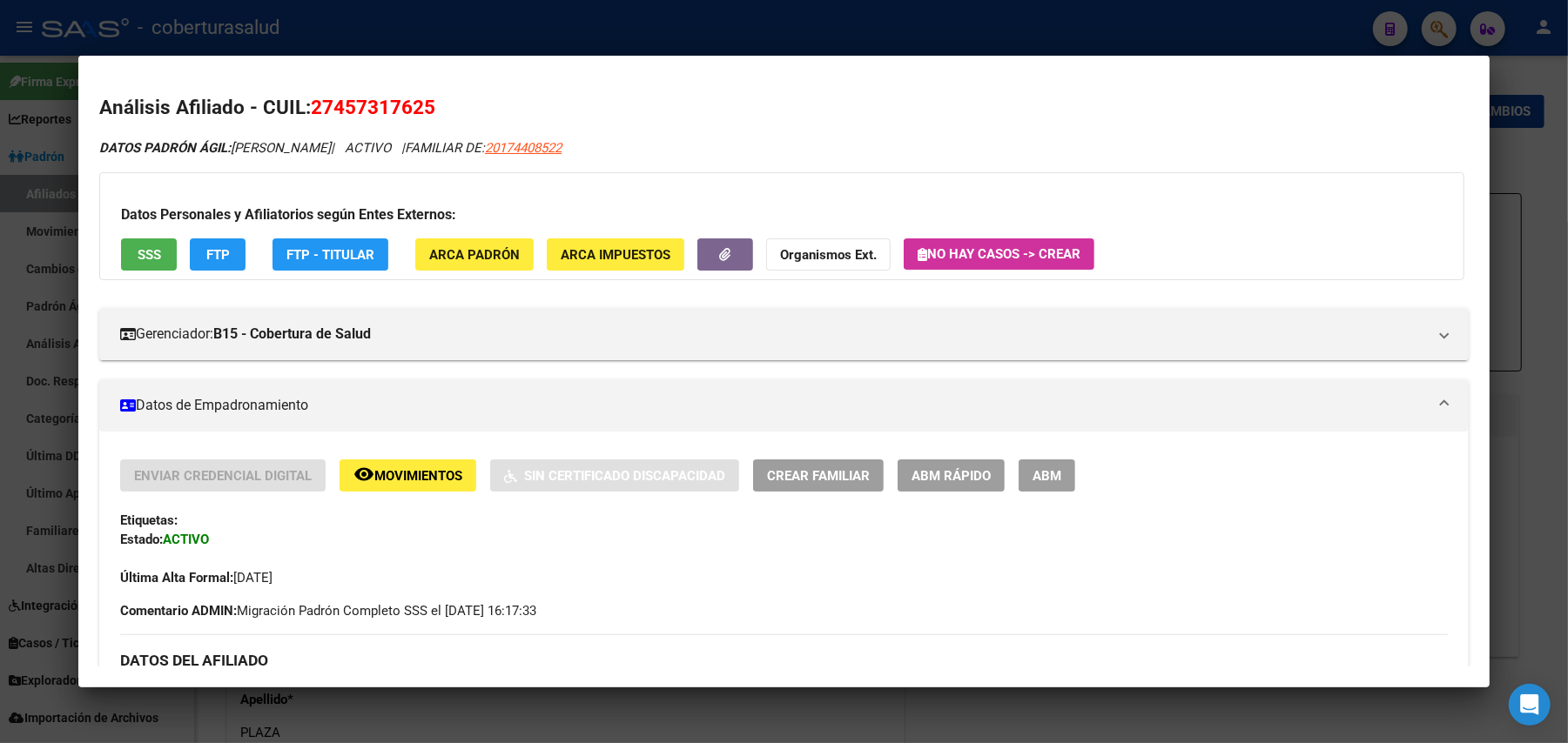
drag, startPoint x: 329, startPoint y: 104, endPoint x: 413, endPoint y: 109, distance: 84.1
click at [413, 109] on span "27457317625" at bounding box center [373, 107] width 125 height 23
copy span "45731762"
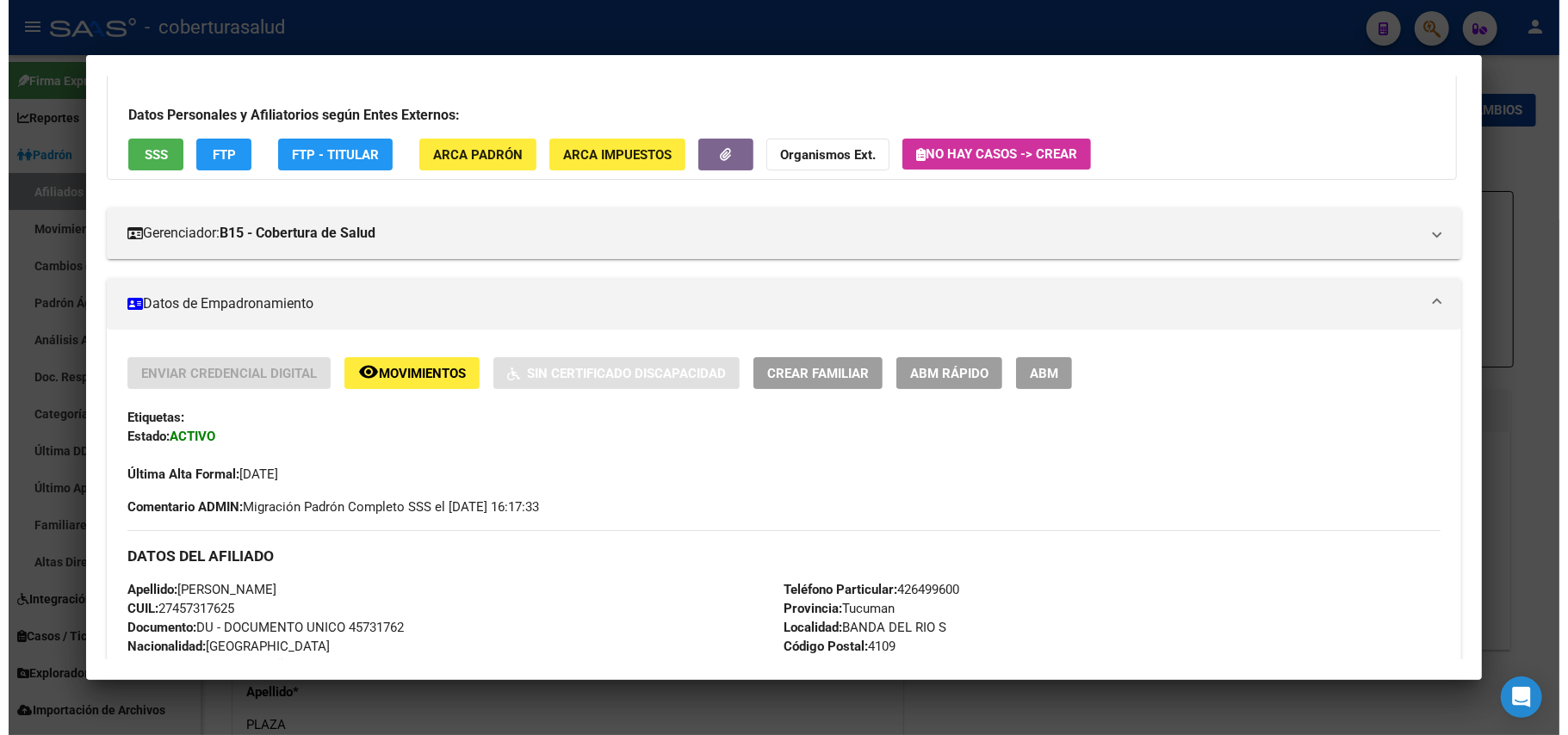
scroll to position [91, 0]
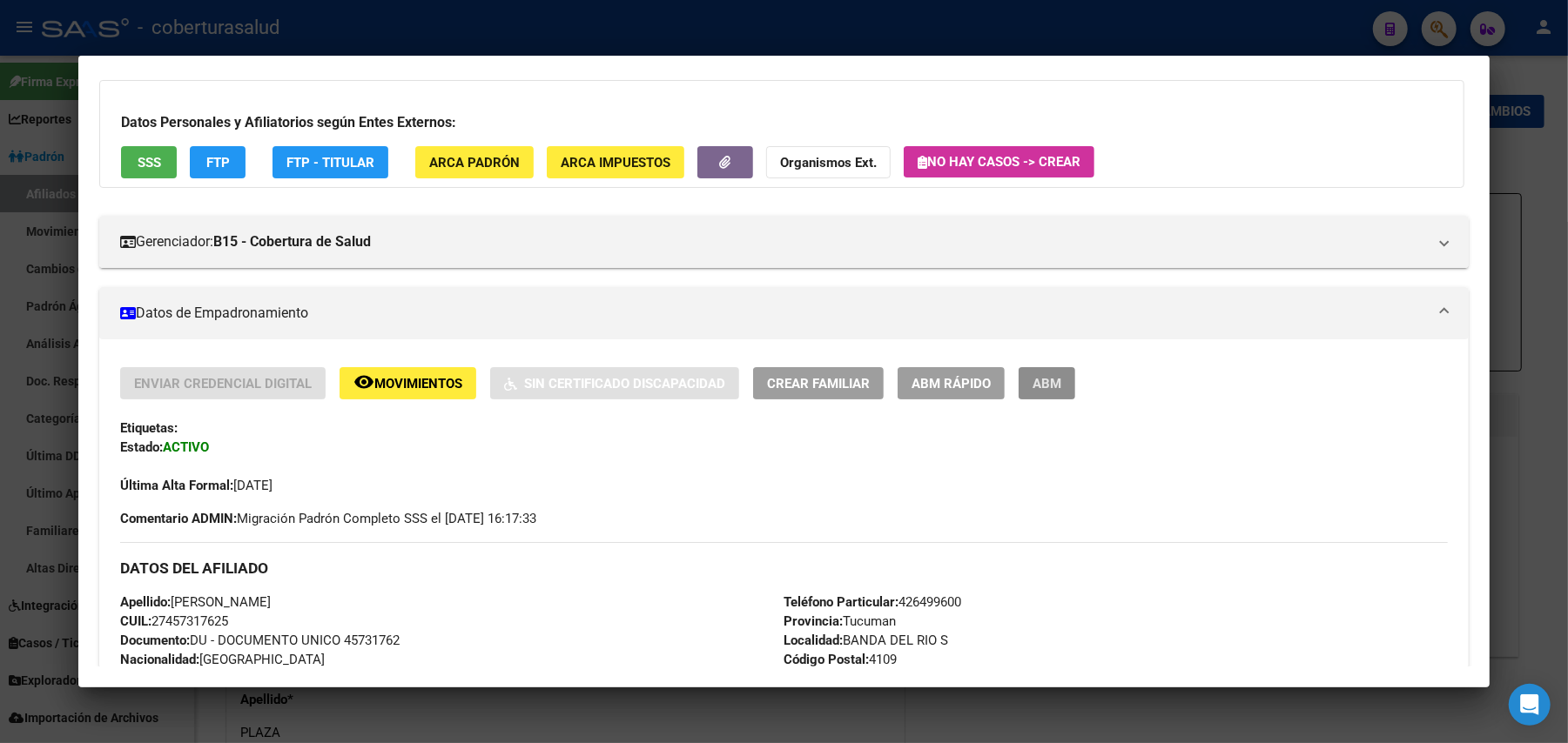
click at [1045, 381] on span "ABM" at bounding box center [1046, 383] width 29 height 16
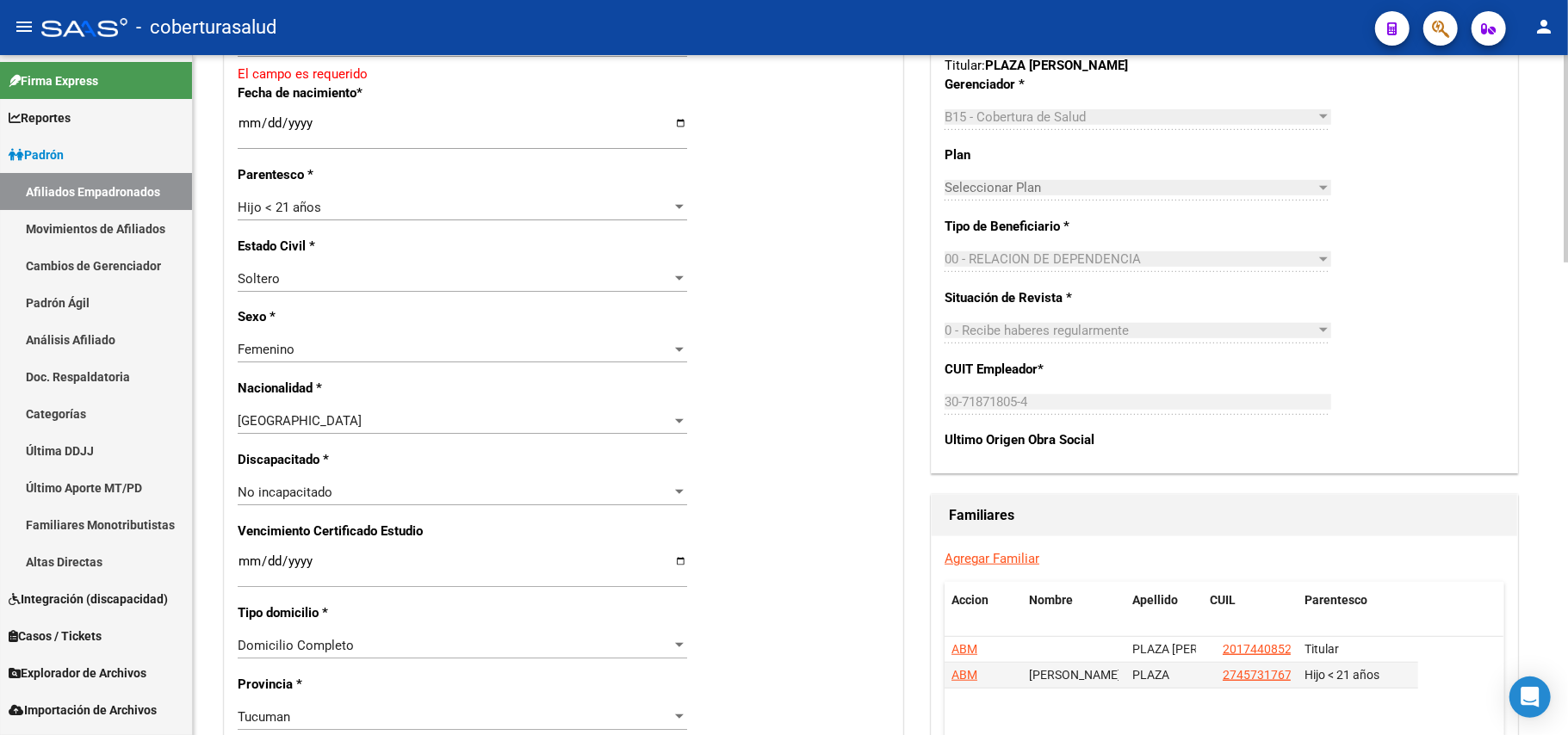
scroll to position [344, 0]
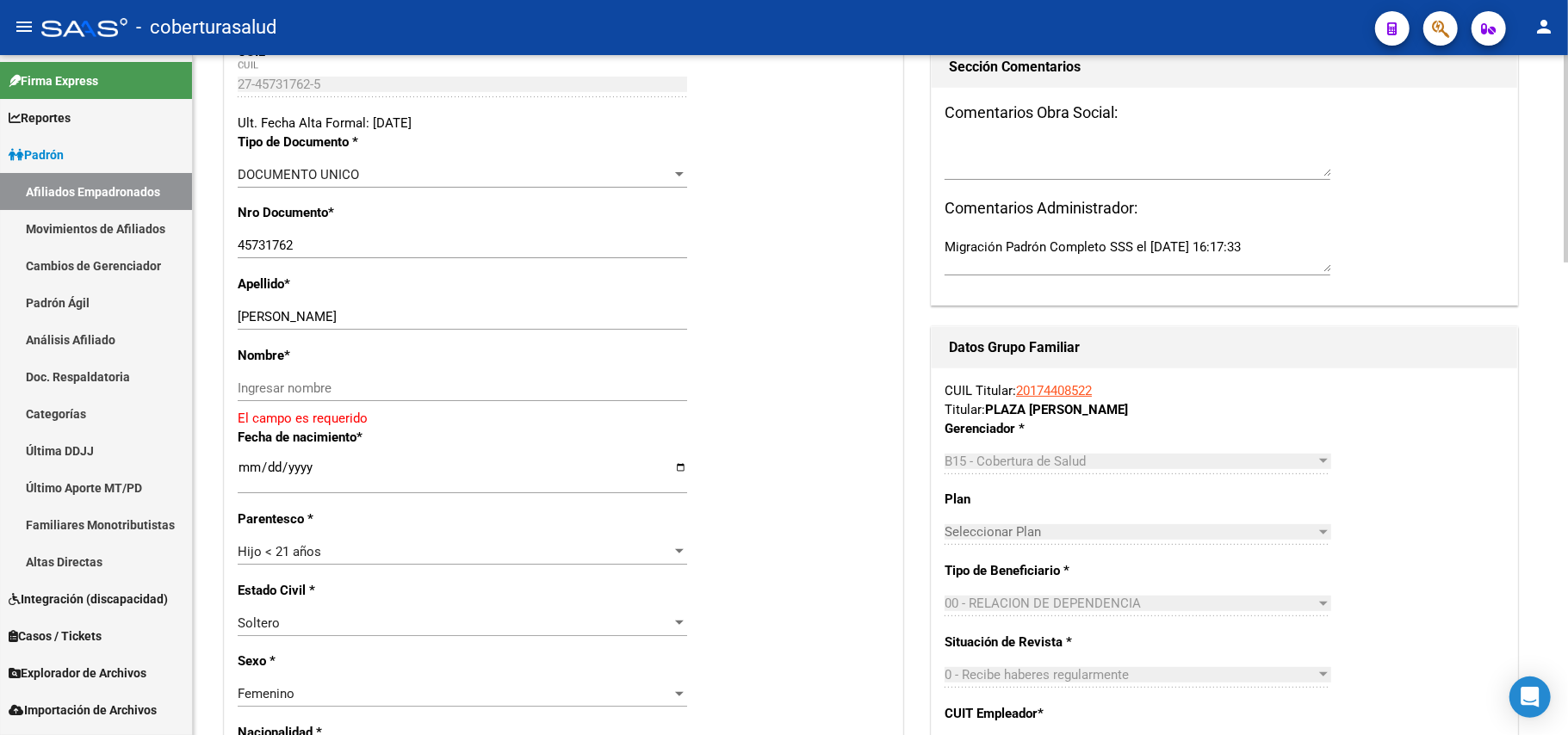
click at [1079, 391] on link "20174408522" at bounding box center [1054, 391] width 76 height 16
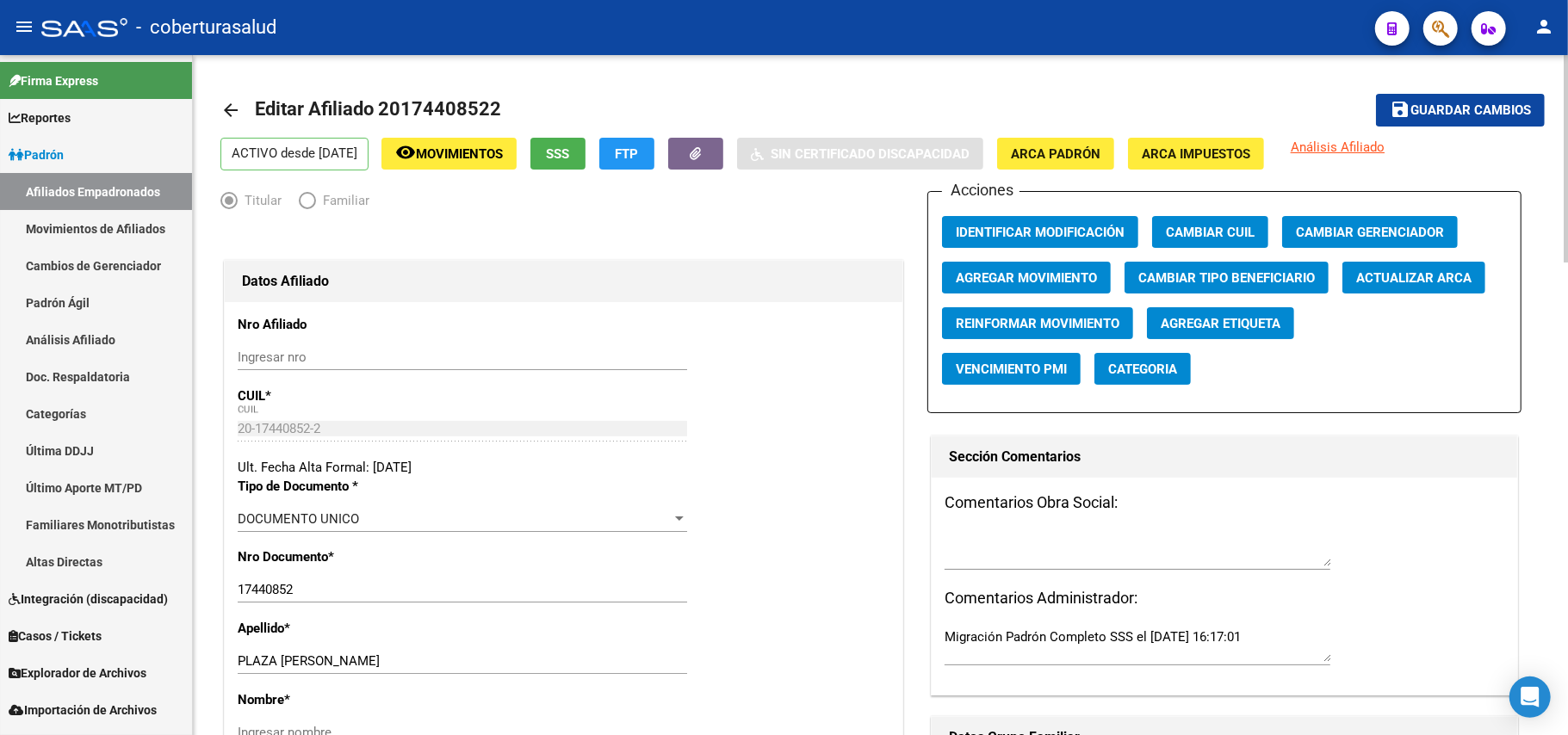
click at [233, 115] on mat-icon "arrow_back" at bounding box center [230, 110] width 21 height 21
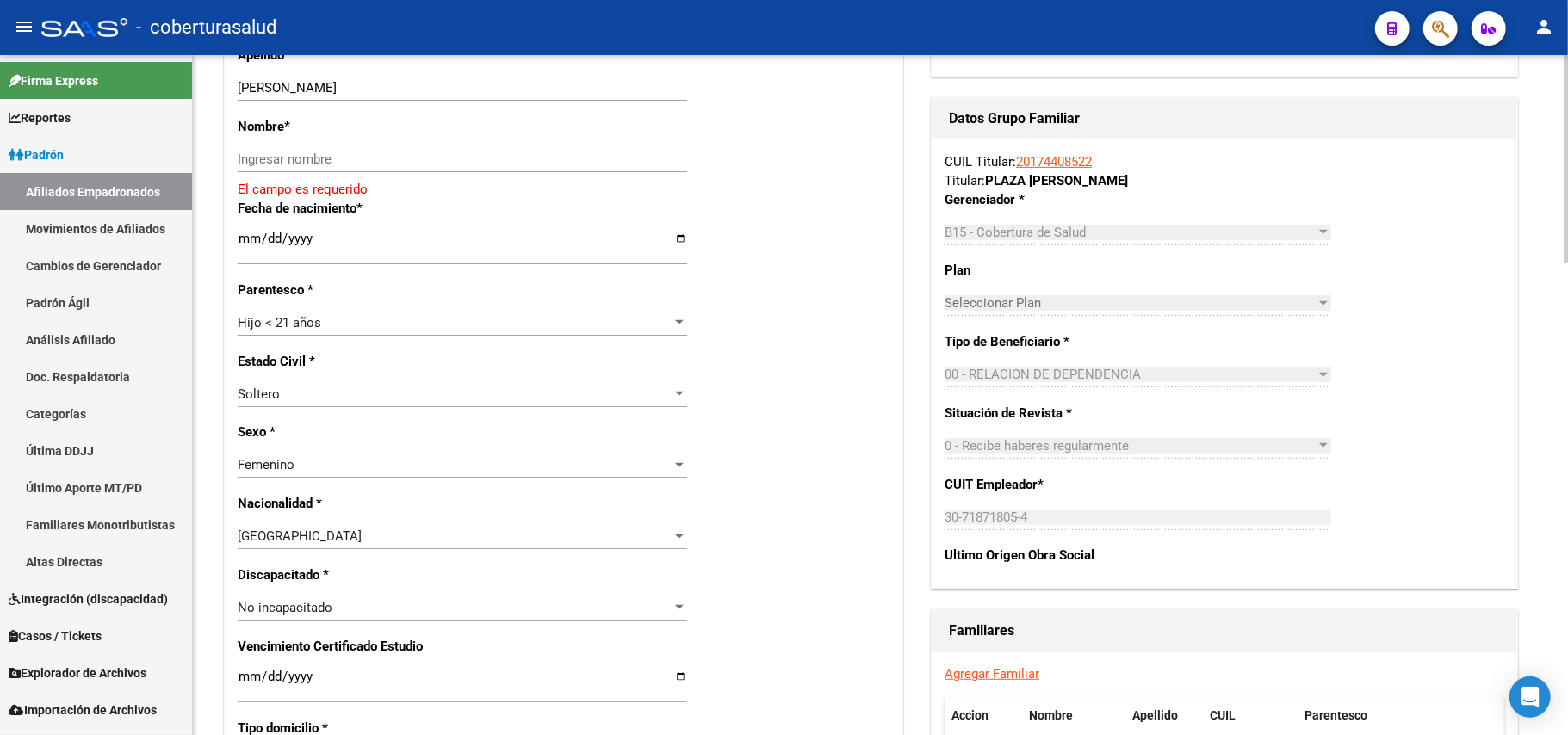
scroll to position [459, 0]
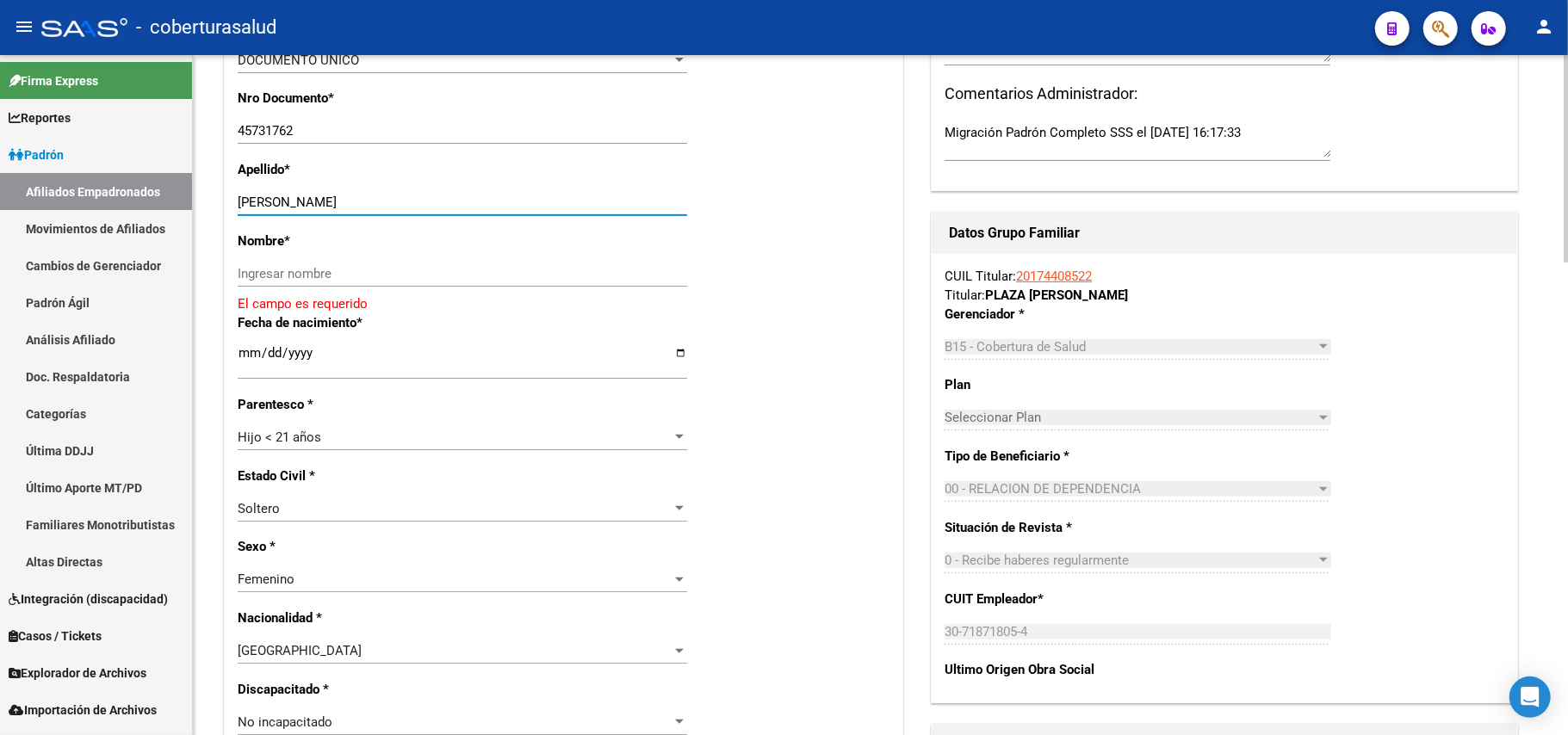
drag, startPoint x: 283, startPoint y: 204, endPoint x: 415, endPoint y: 196, distance: 132.2
click at [415, 196] on input "[PERSON_NAME]" at bounding box center [462, 202] width 449 height 16
type input "[PERSON_NAME]"
click at [352, 264] on div "Ingresar nombre" at bounding box center [462, 274] width 449 height 26
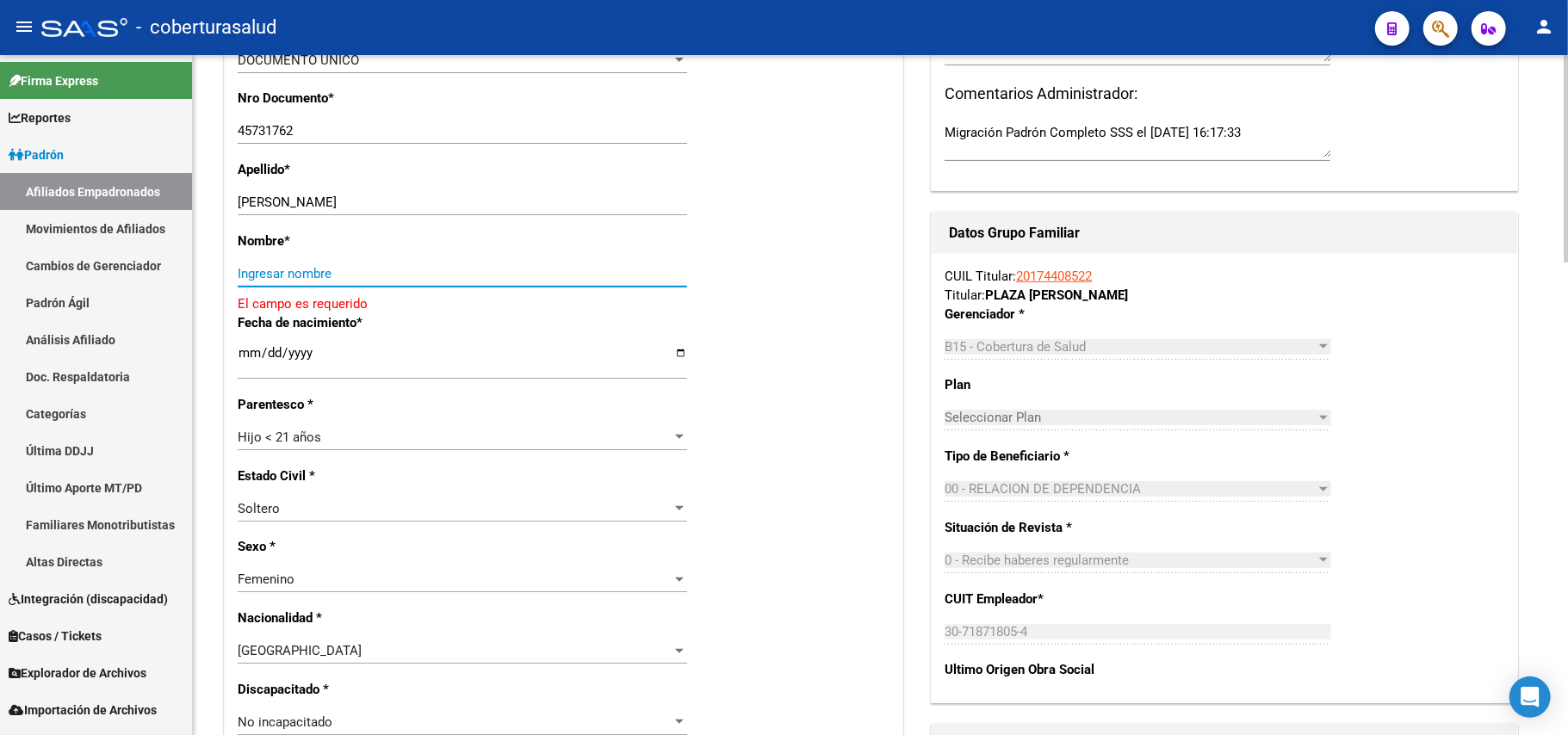
paste input "[PERSON_NAME]"
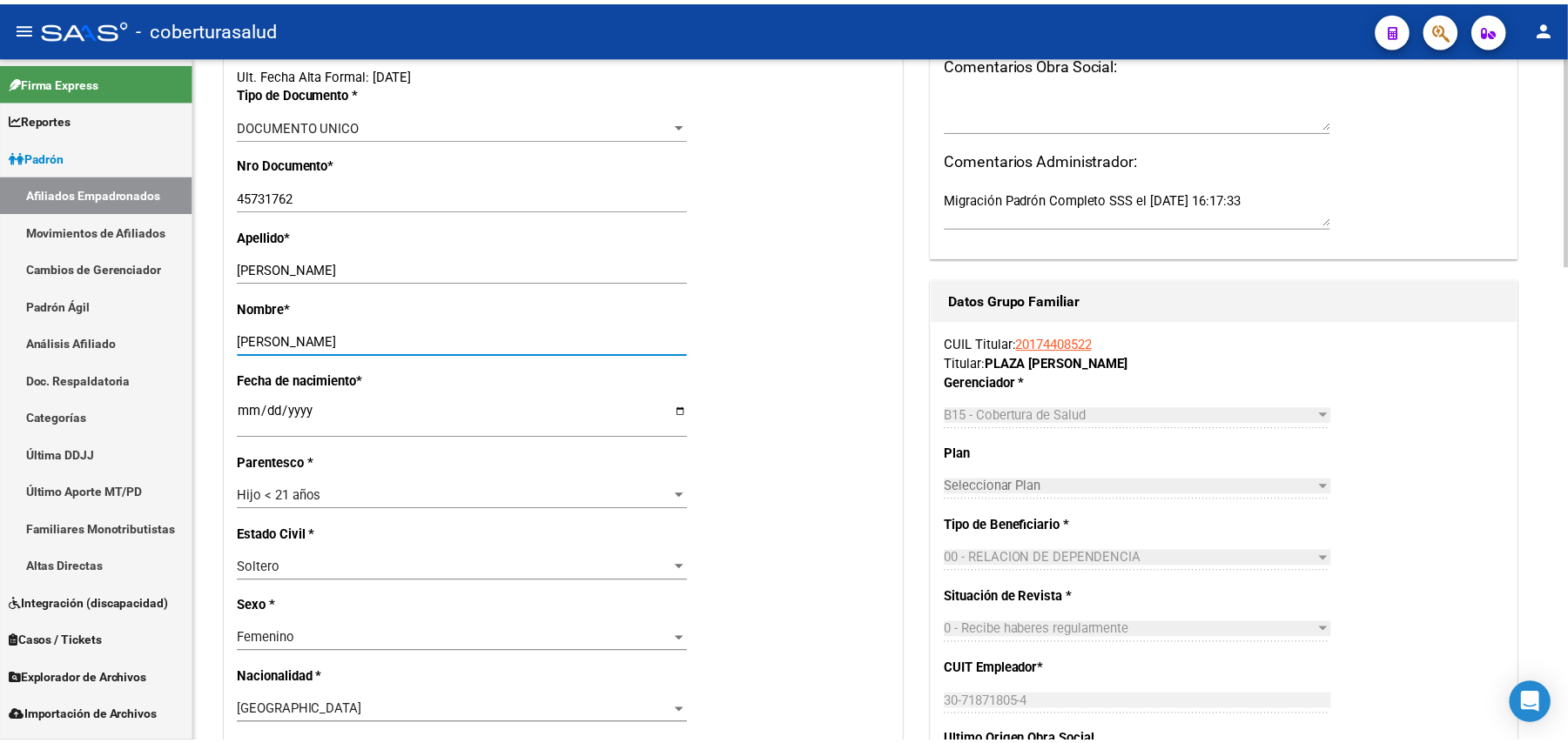
scroll to position [0, 0]
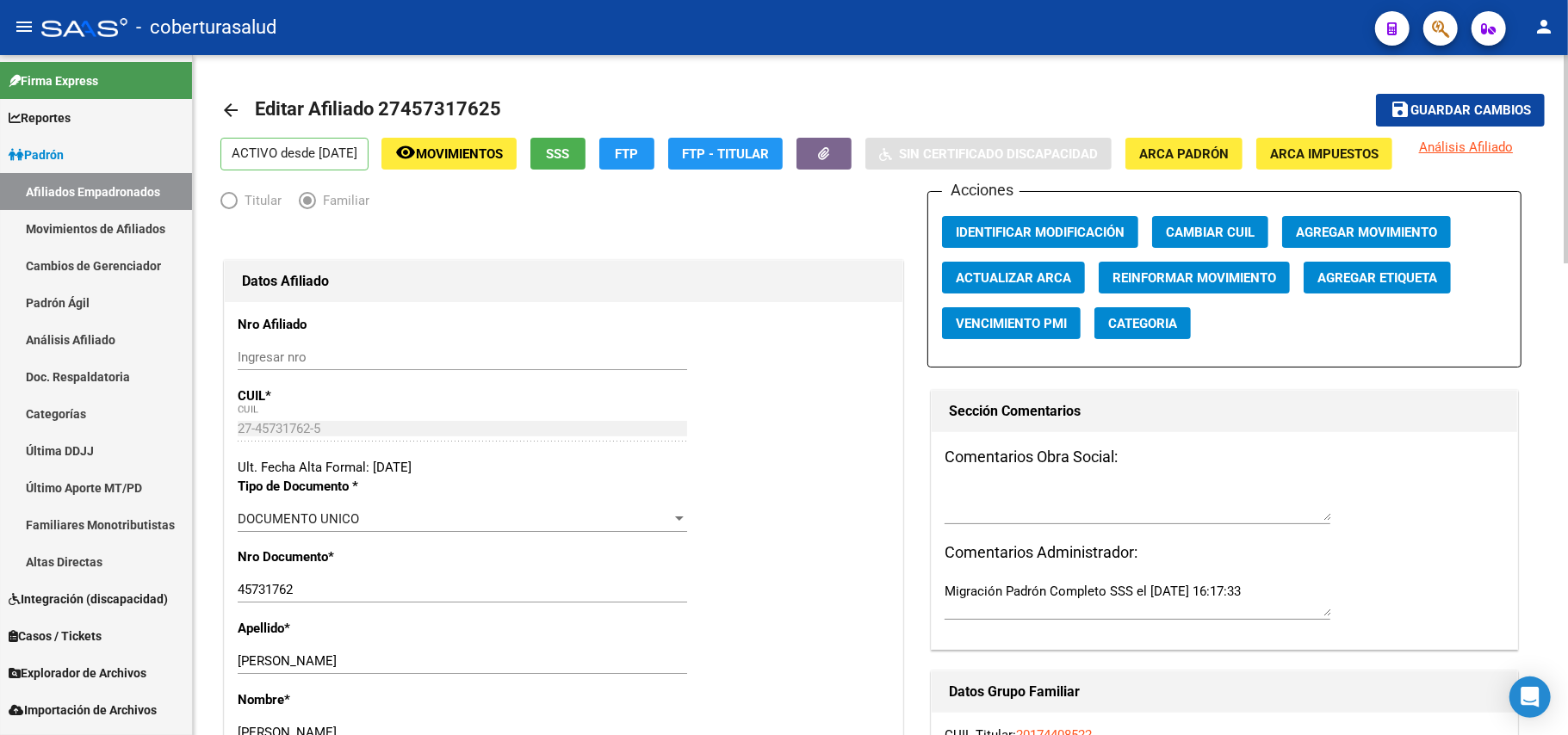
type input "[PERSON_NAME]"
click at [1440, 39] on span "button" at bounding box center [1440, 28] width 17 height 36
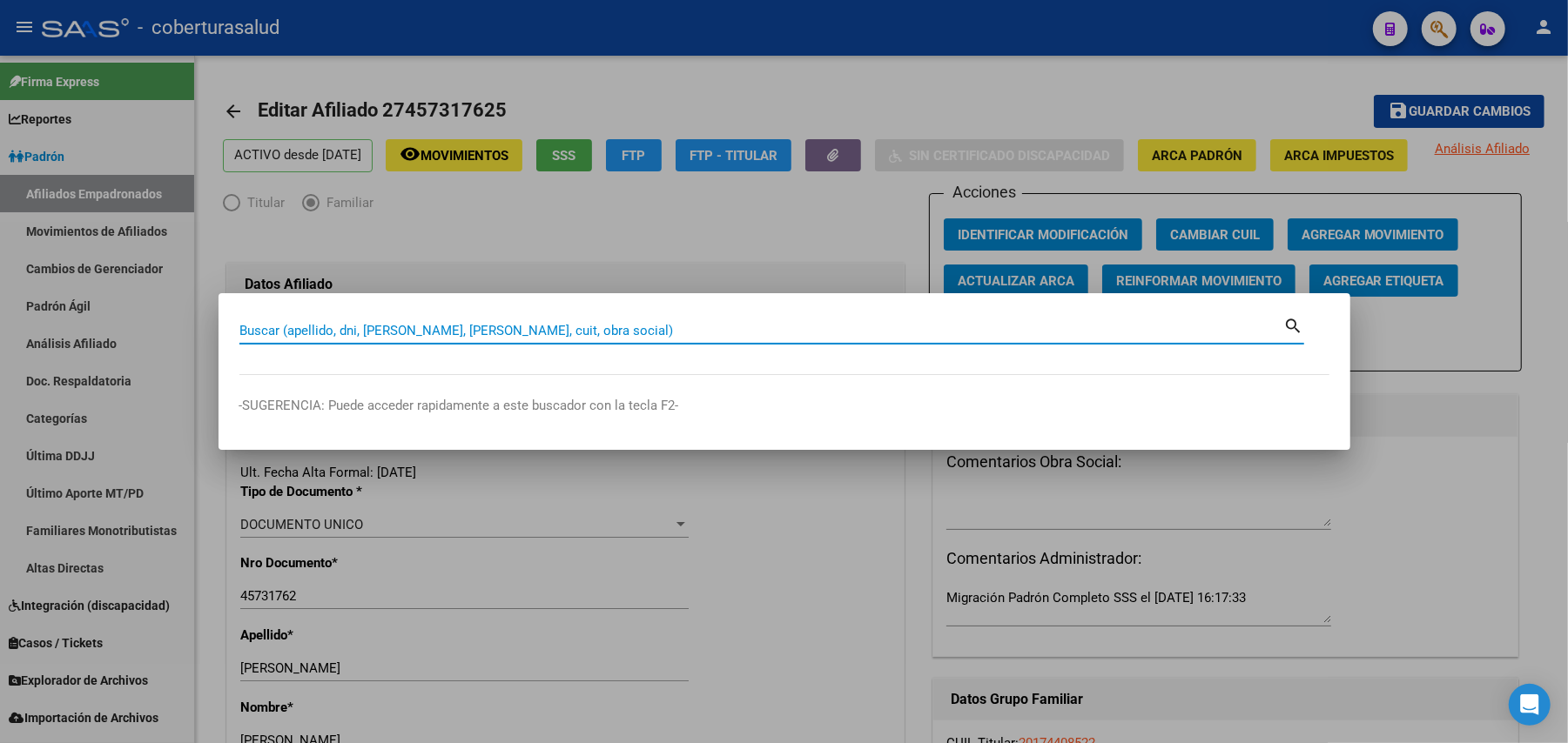
paste input "17777034"
type input "17777034"
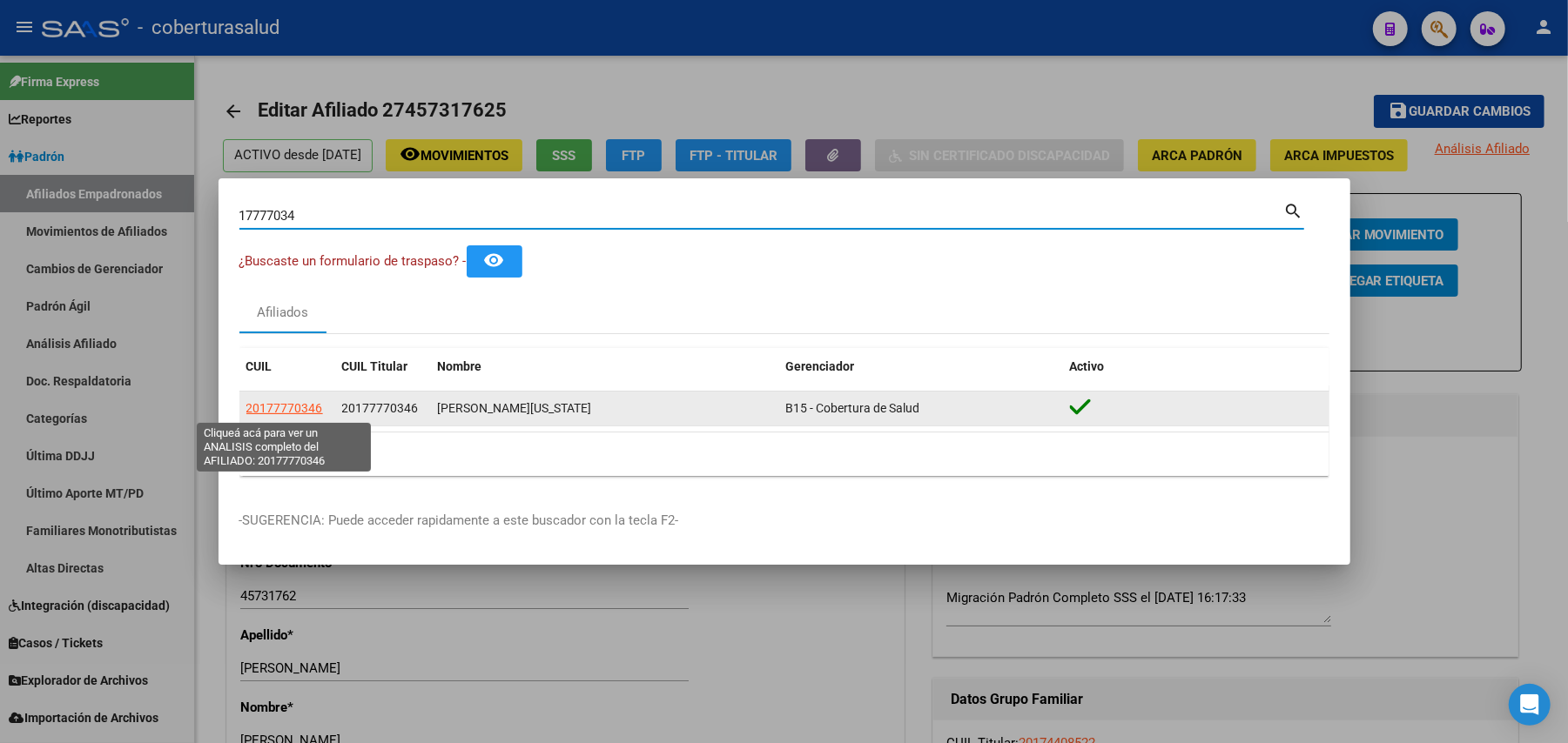
click at [294, 413] on span "20177770346" at bounding box center [284, 408] width 77 height 14
type textarea "20177770346"
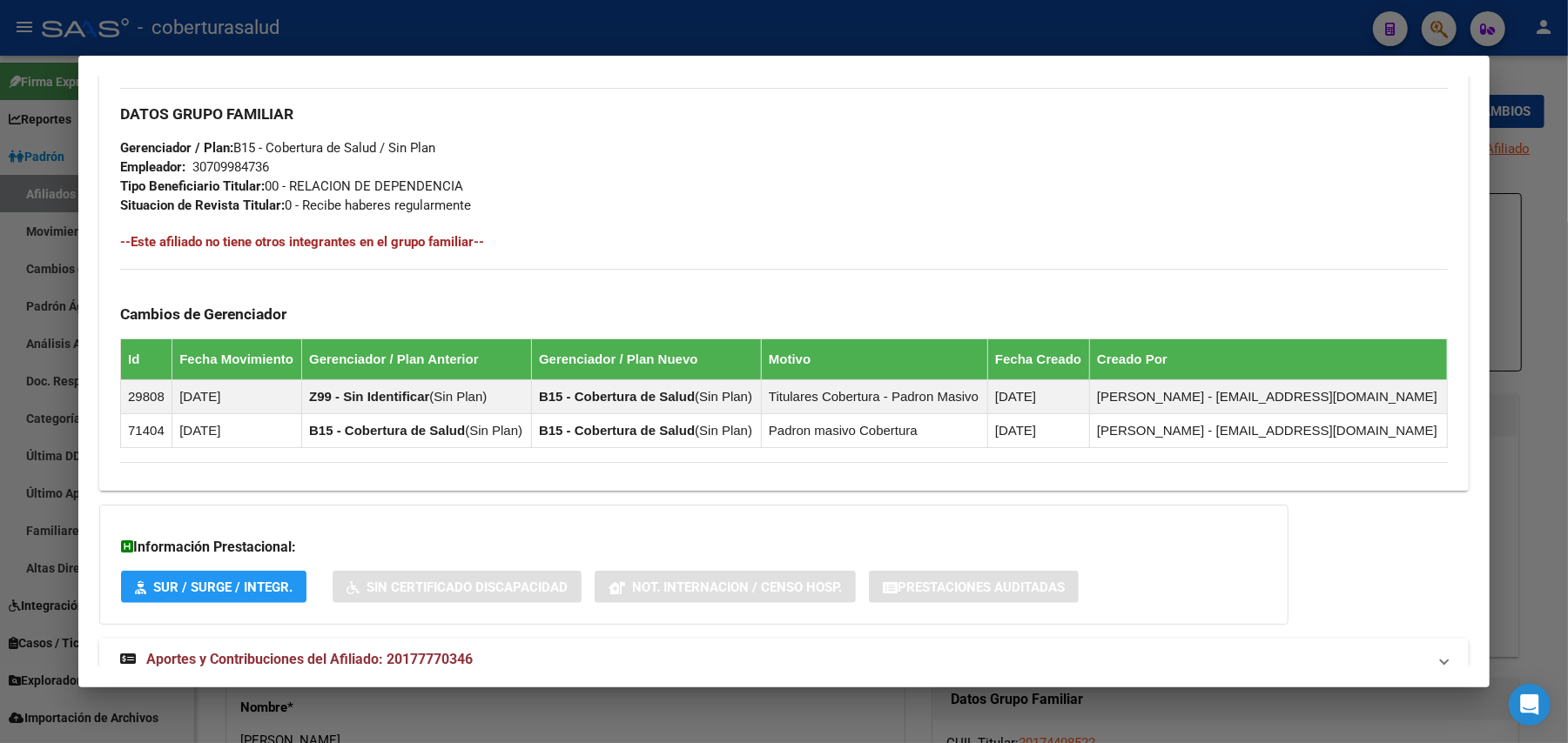
scroll to position [877, 0]
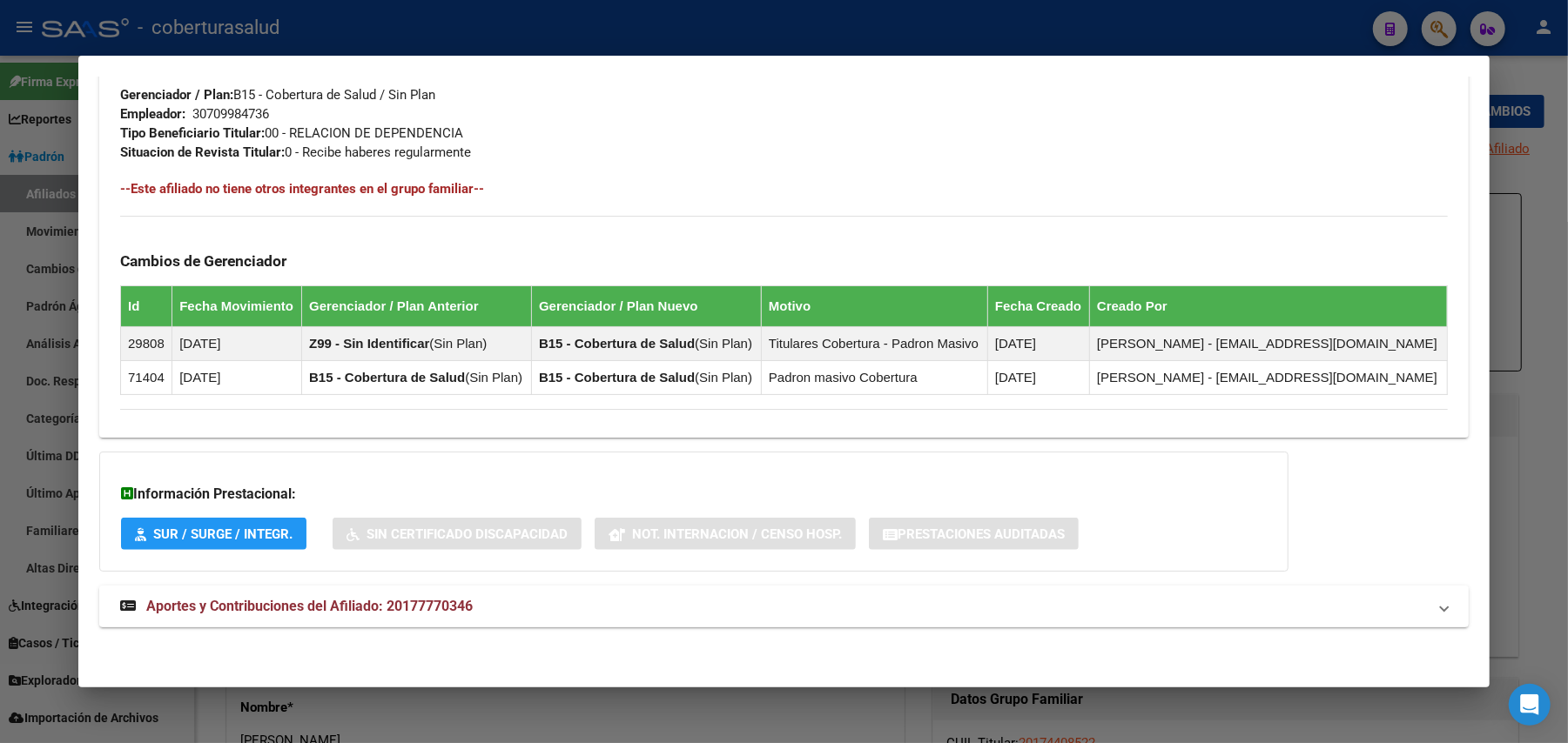
click at [368, 601] on span "Aportes y Contribuciones del Afiliado: 20177770346" at bounding box center [309, 606] width 327 height 17
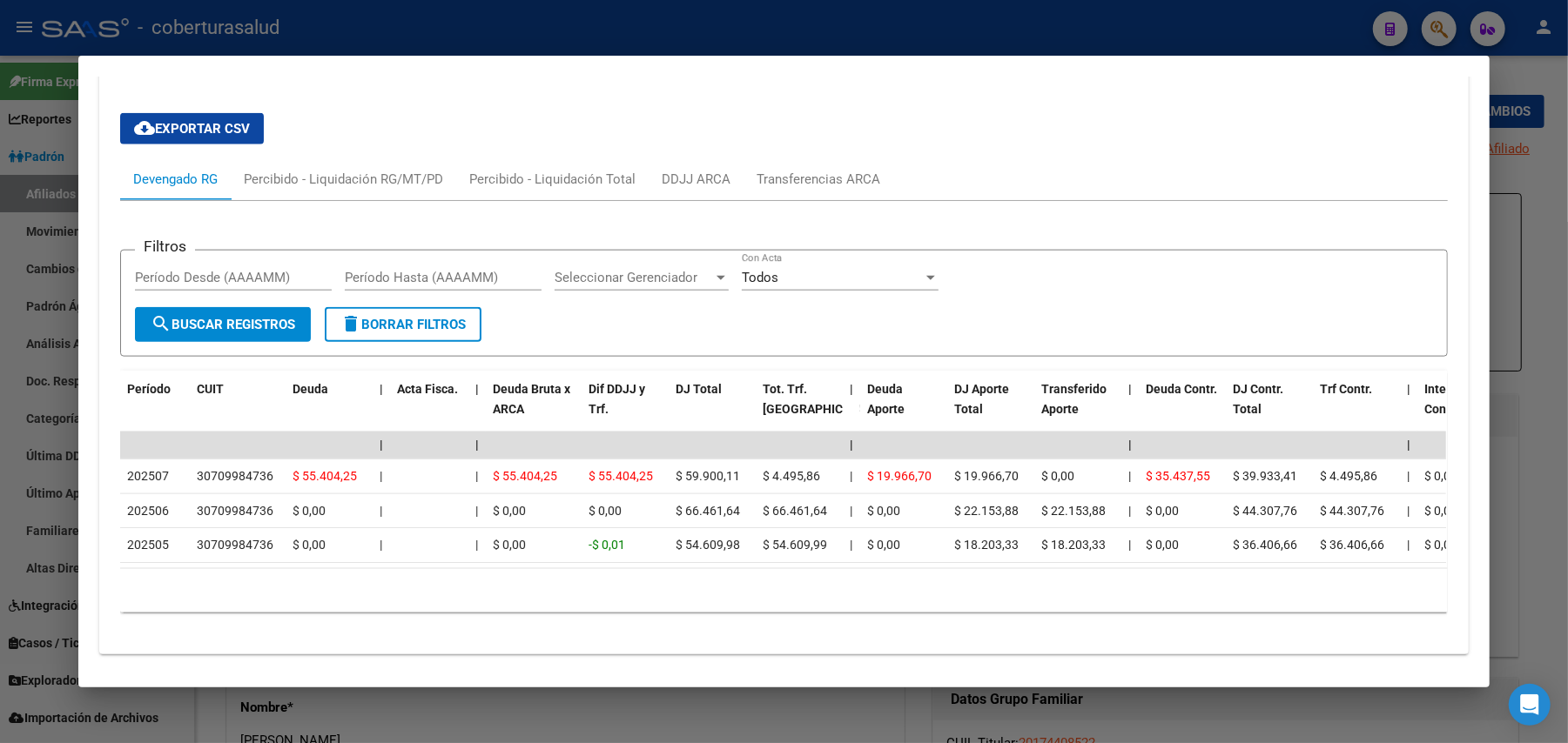
scroll to position [1492, 0]
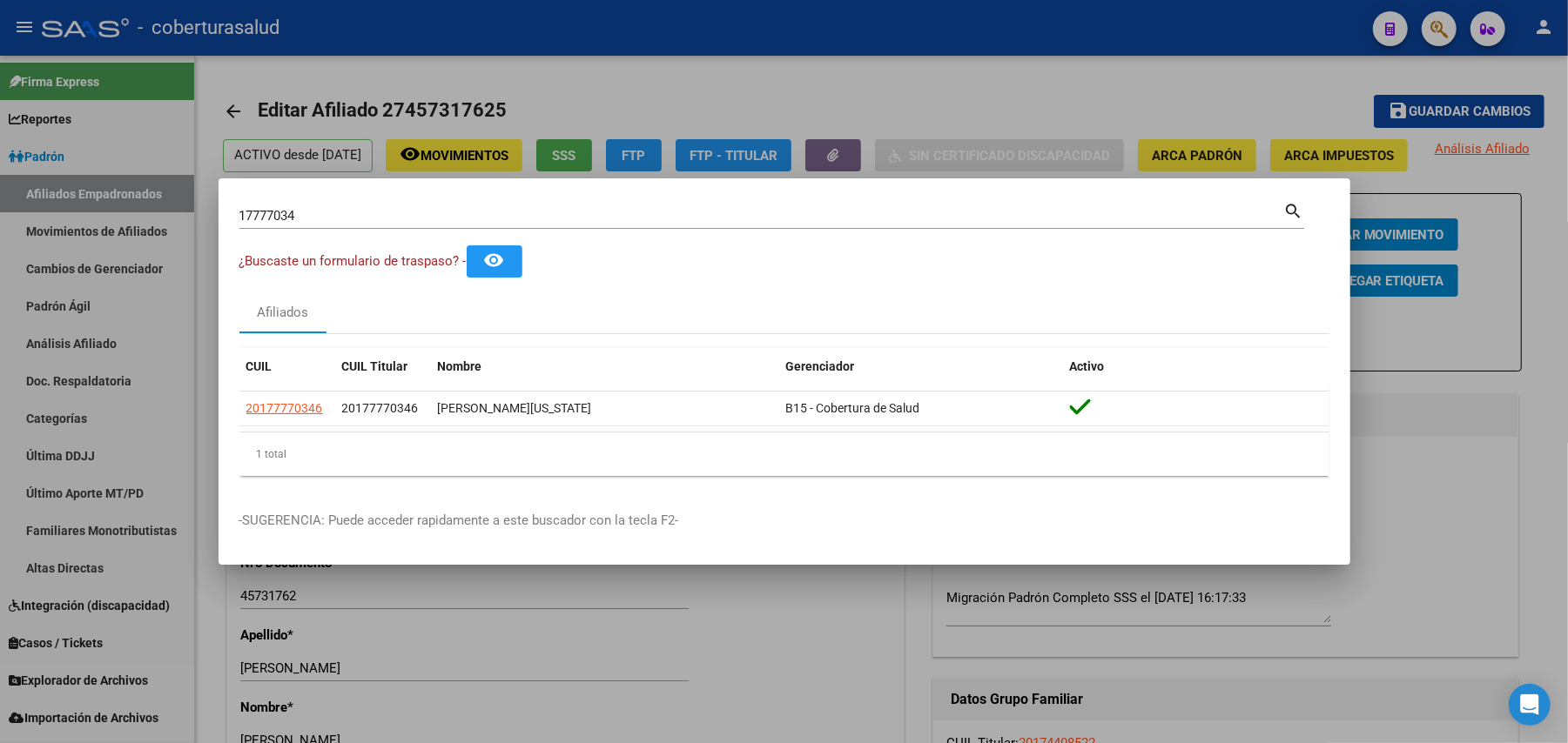
click at [568, 222] on input "17777034" at bounding box center [761, 215] width 1044 height 16
click at [566, 223] on input "17777034" at bounding box center [761, 215] width 1044 height 16
paste input "913063"
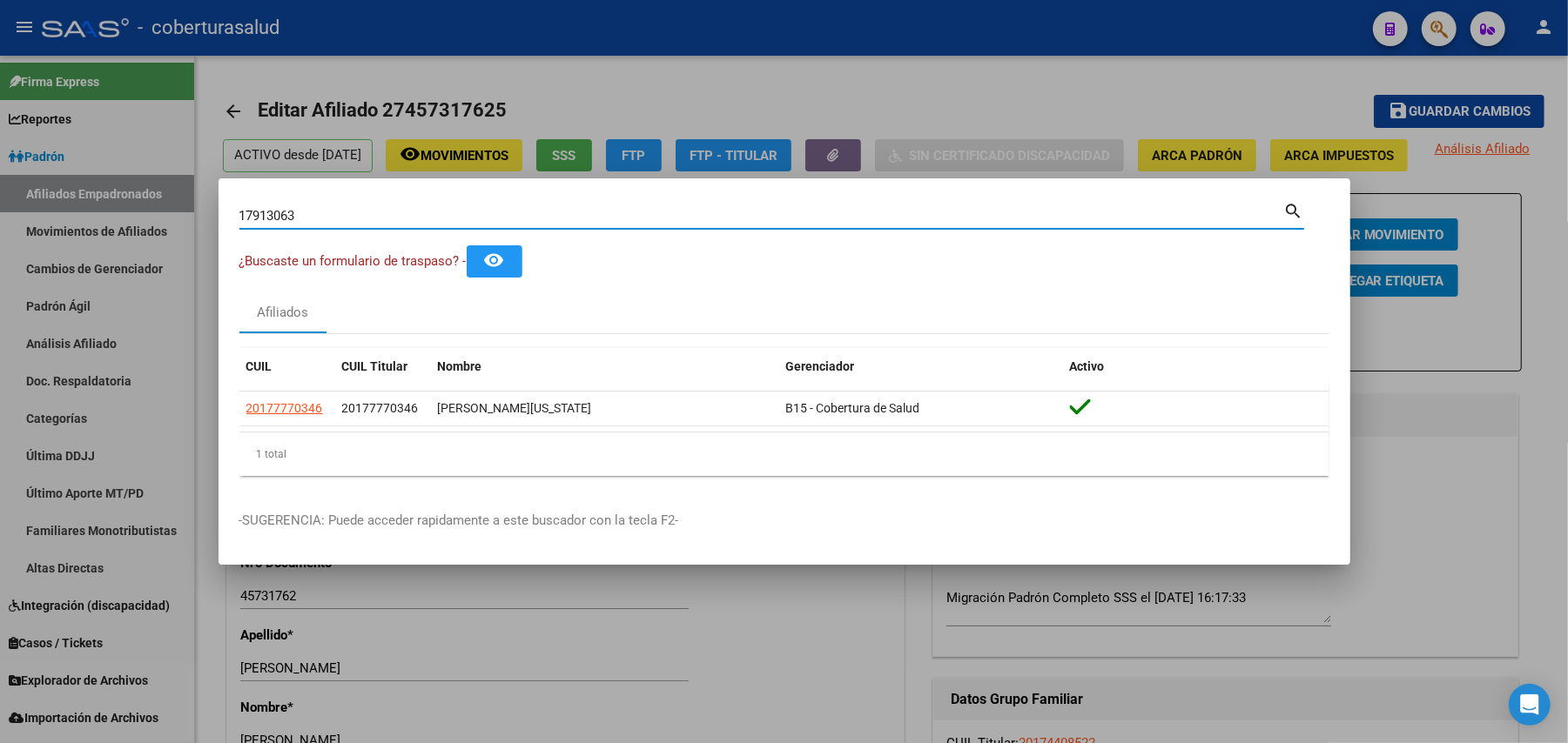
type input "17913063"
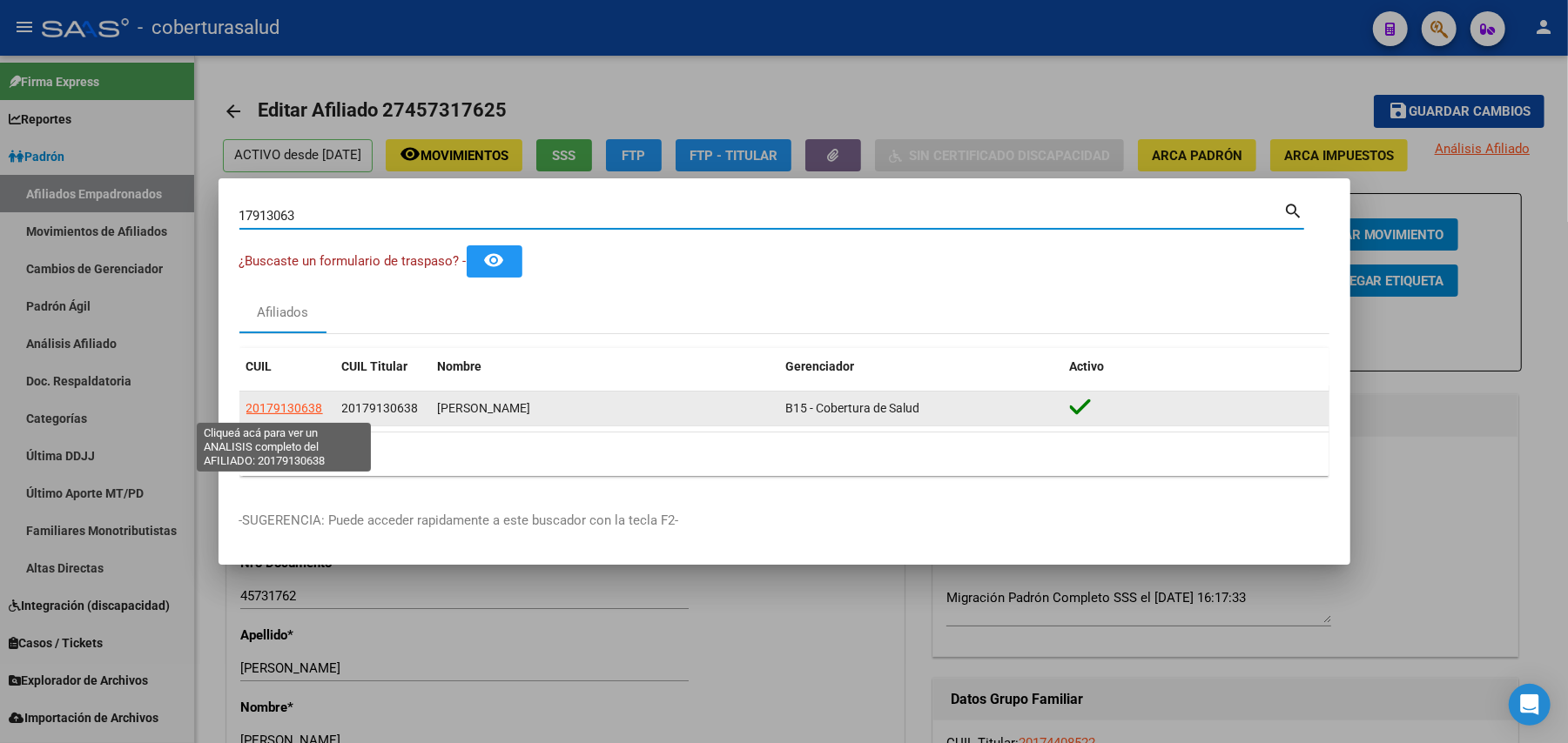
click at [289, 404] on span "20179130638" at bounding box center [284, 408] width 77 height 14
copy span "3"
type textarea "20179130638"
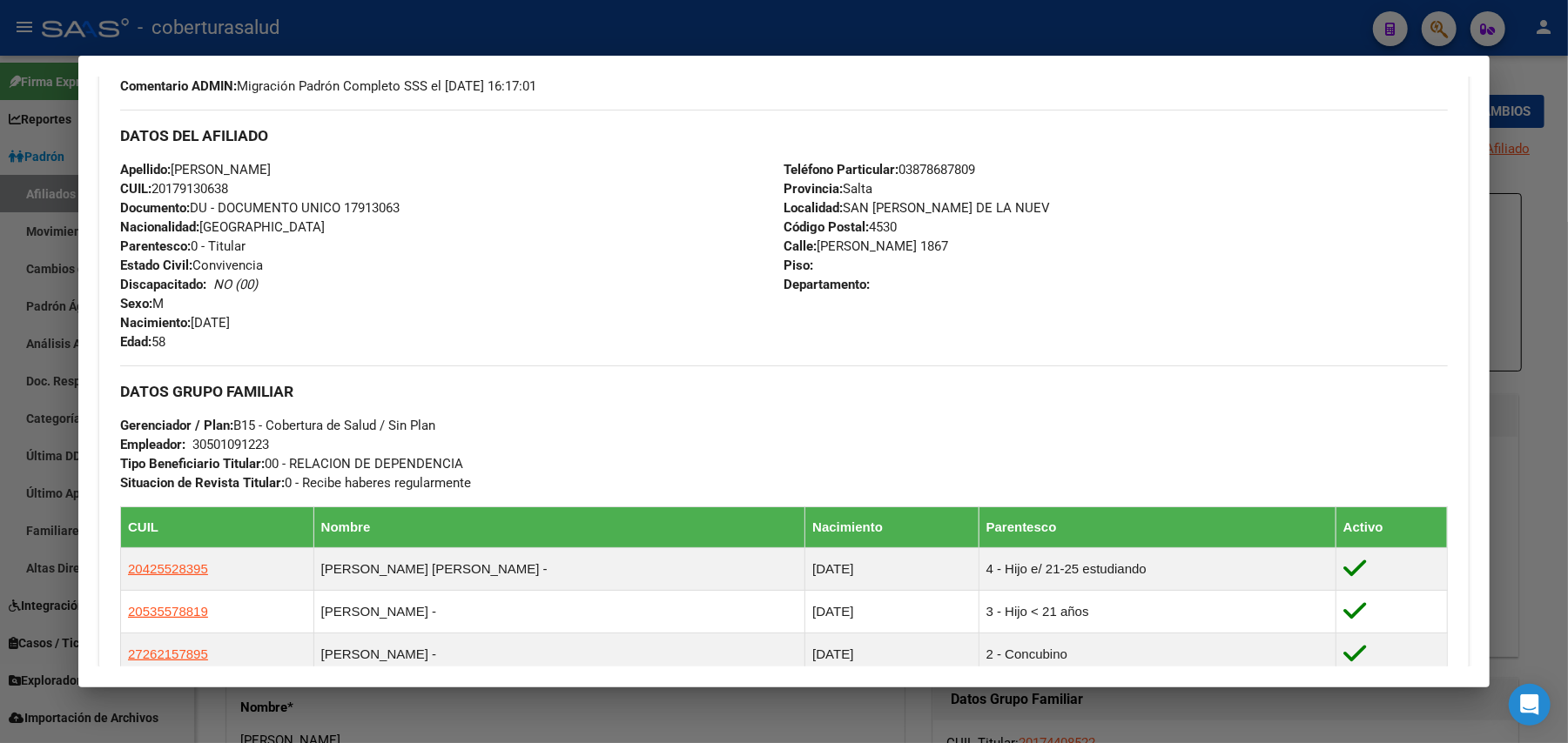
scroll to position [1021, 0]
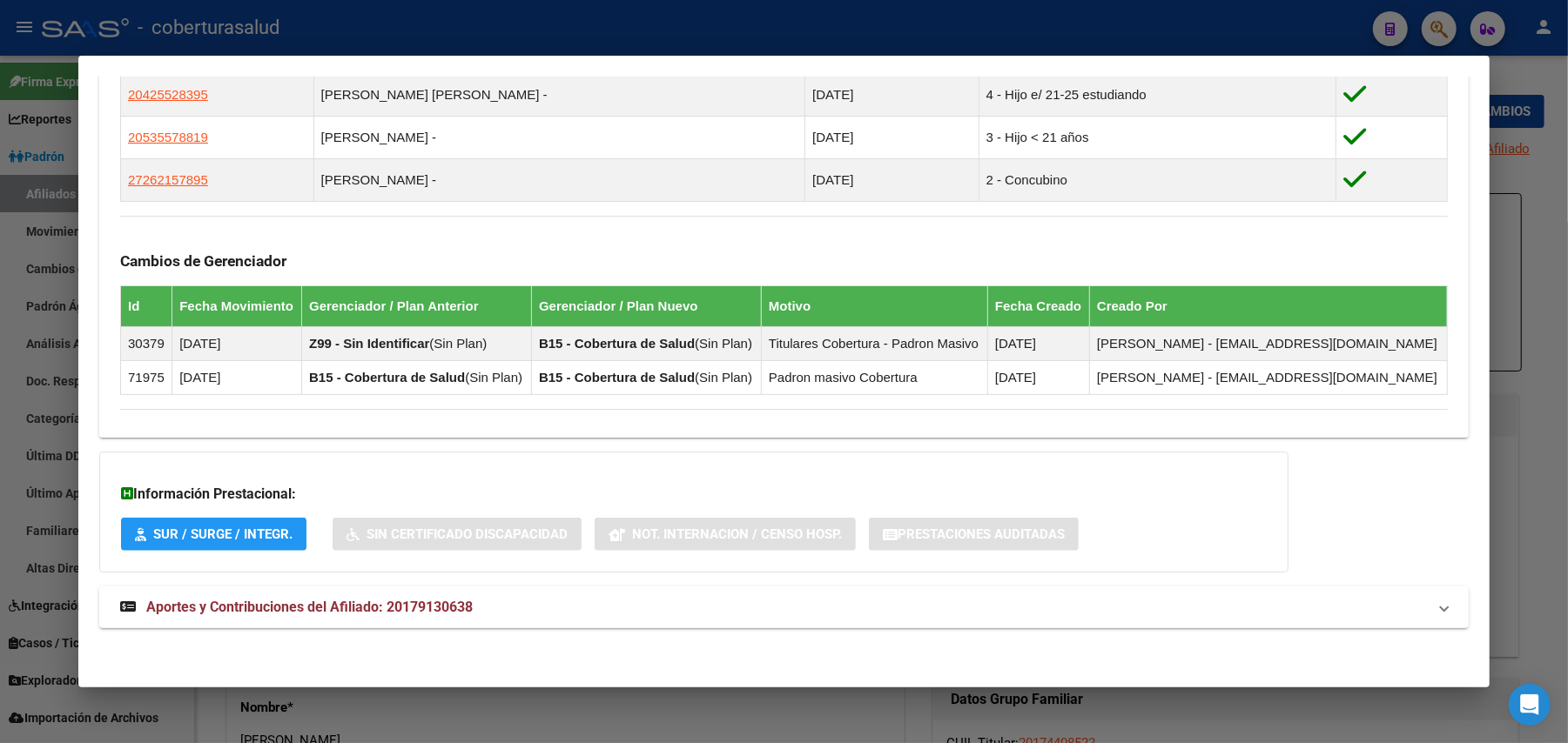
click at [209, 615] on strong "Aportes y Contribuciones del Afiliado: 20179130638" at bounding box center [296, 607] width 353 height 21
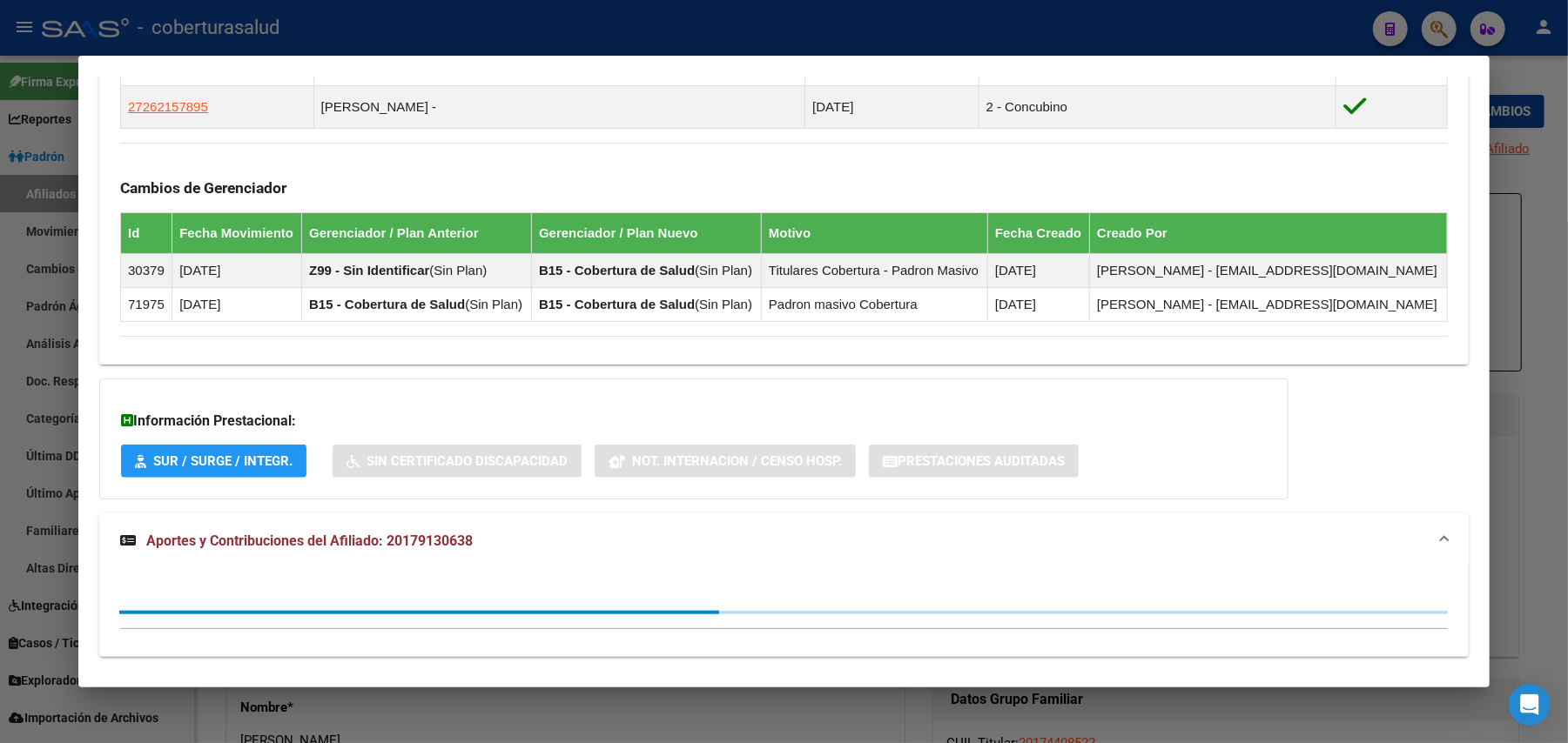
scroll to position [1122, 0]
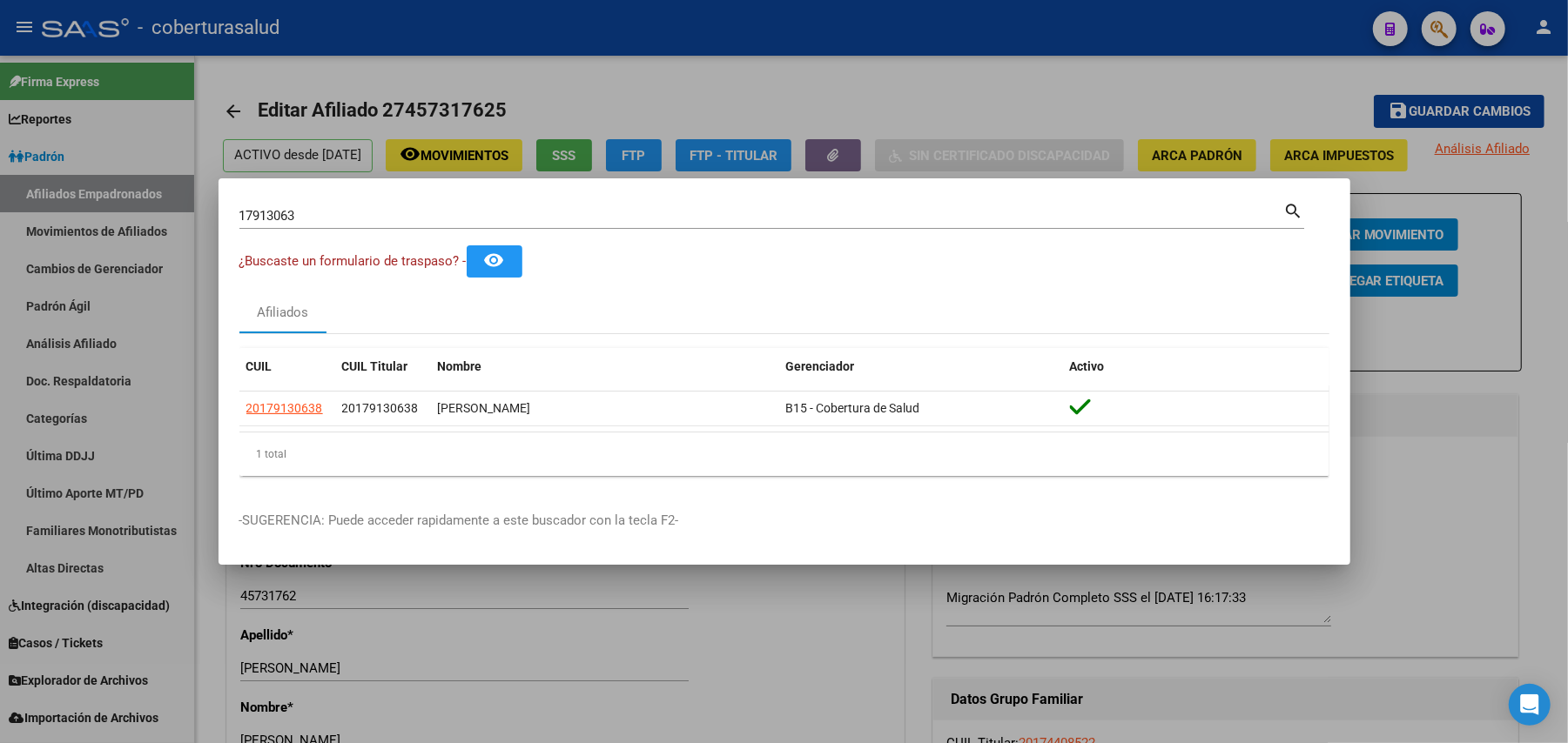
click at [303, 209] on input "17913063" at bounding box center [761, 215] width 1044 height 16
paste input "8015569"
type input "18015569"
click at [1304, 216] on mat-dialog-content "18015569 Buscar (apellido, dni, cuil, nro traspaso, cuit, obra social) search ¿…" at bounding box center [785, 344] width 1132 height 291
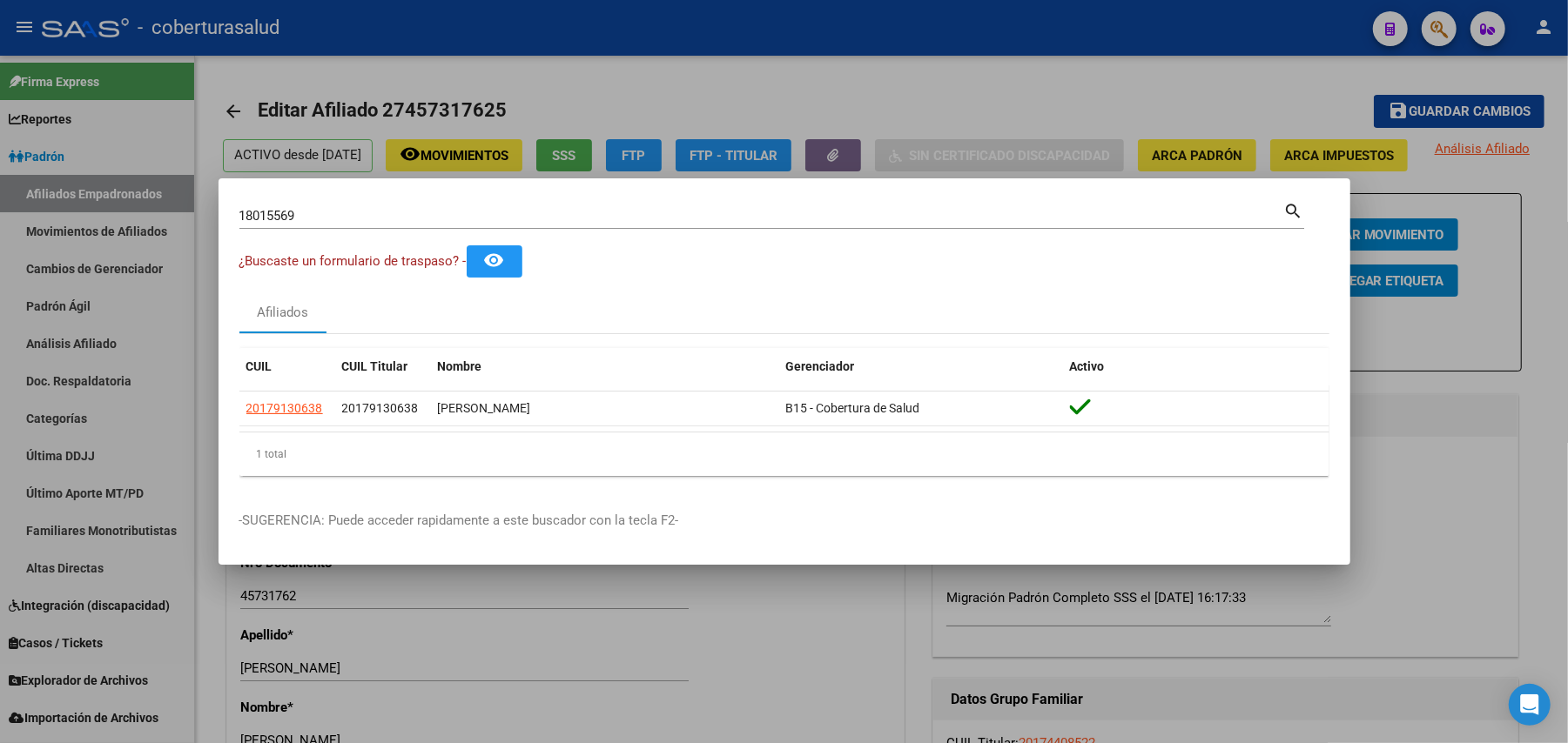
click at [1289, 207] on mat-icon "search" at bounding box center [1295, 210] width 20 height 21
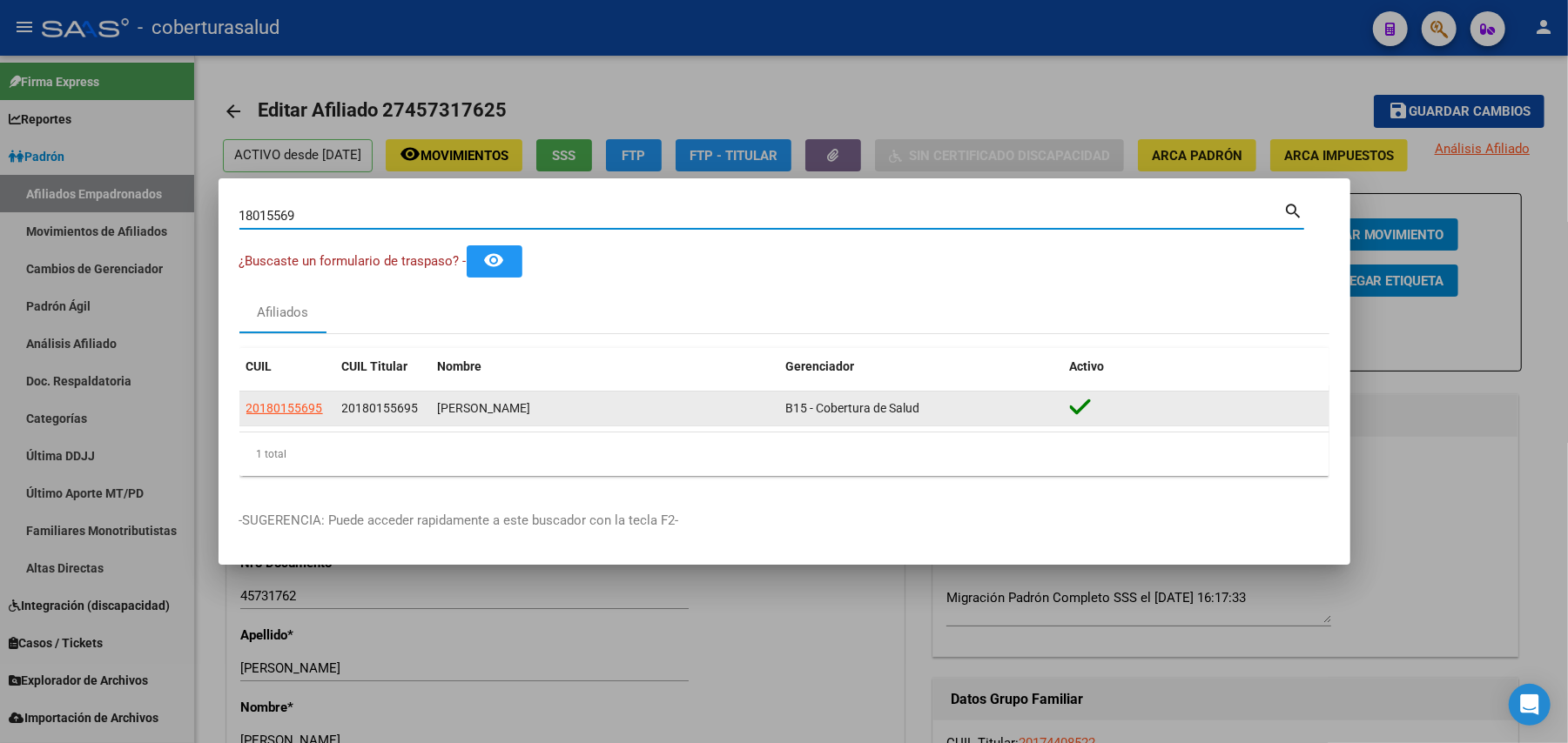
click at [286, 399] on app-link-go-to "20180155695" at bounding box center [284, 409] width 77 height 20
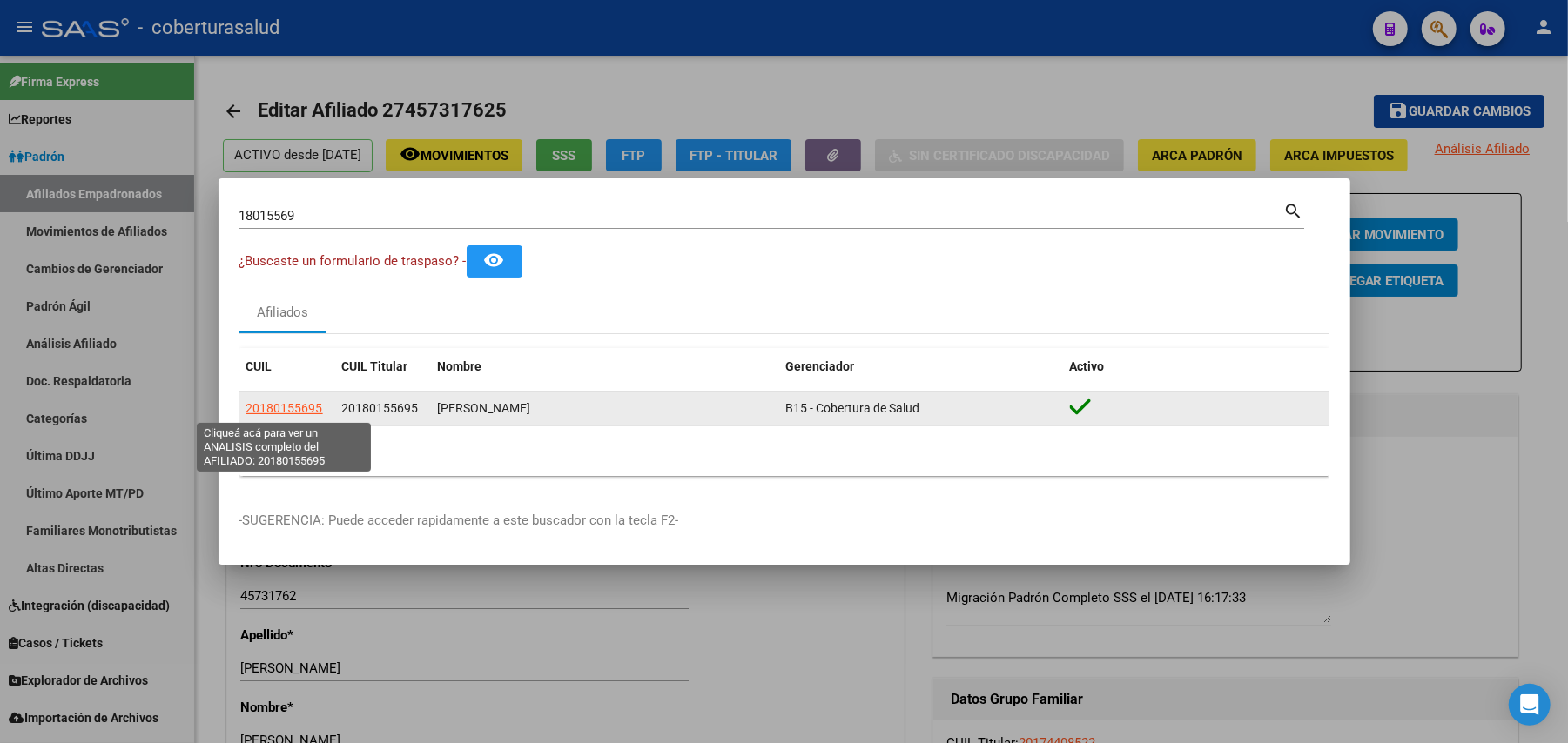
click at [291, 401] on span "20180155695" at bounding box center [284, 408] width 77 height 14
type textarea "20180155695"
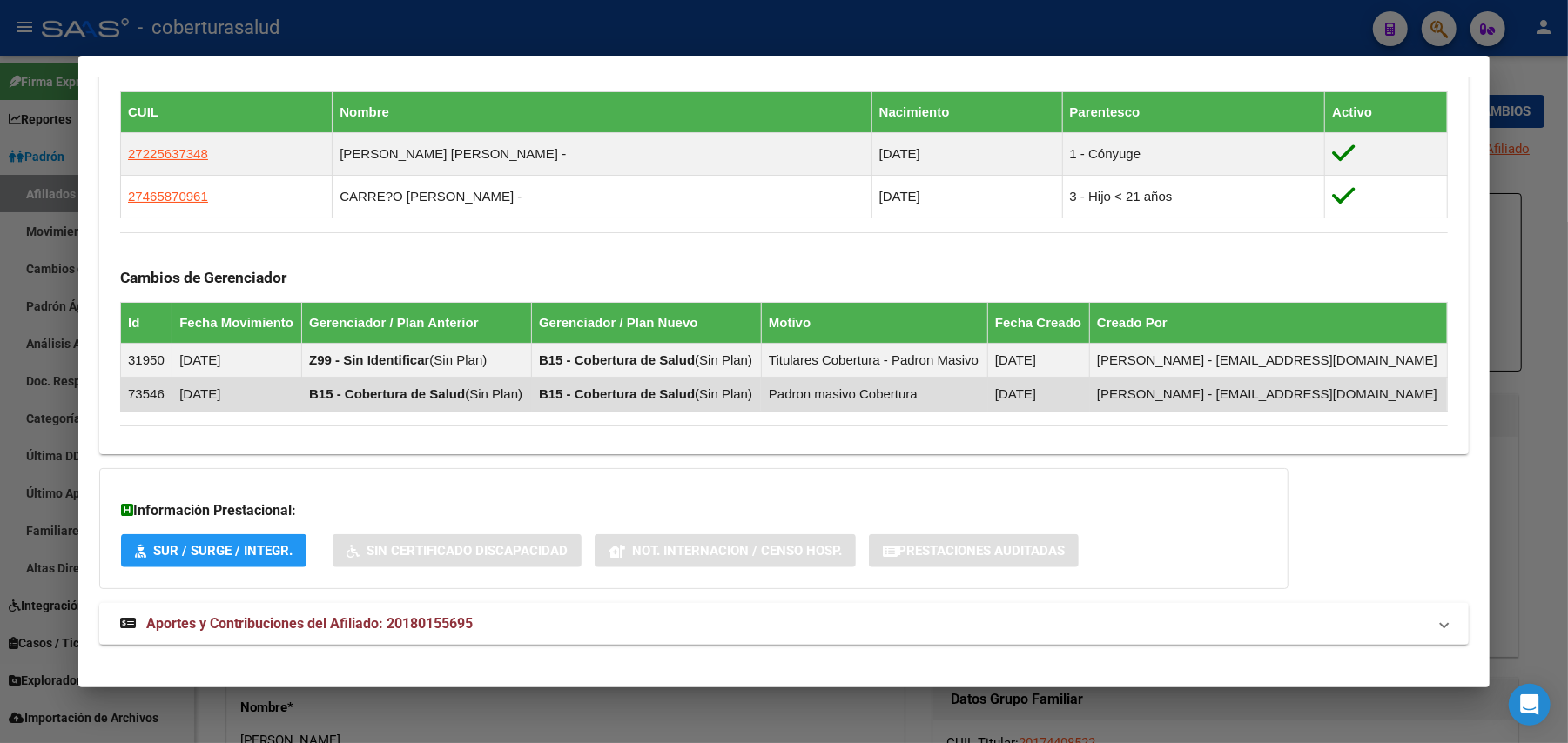
scroll to position [978, 0]
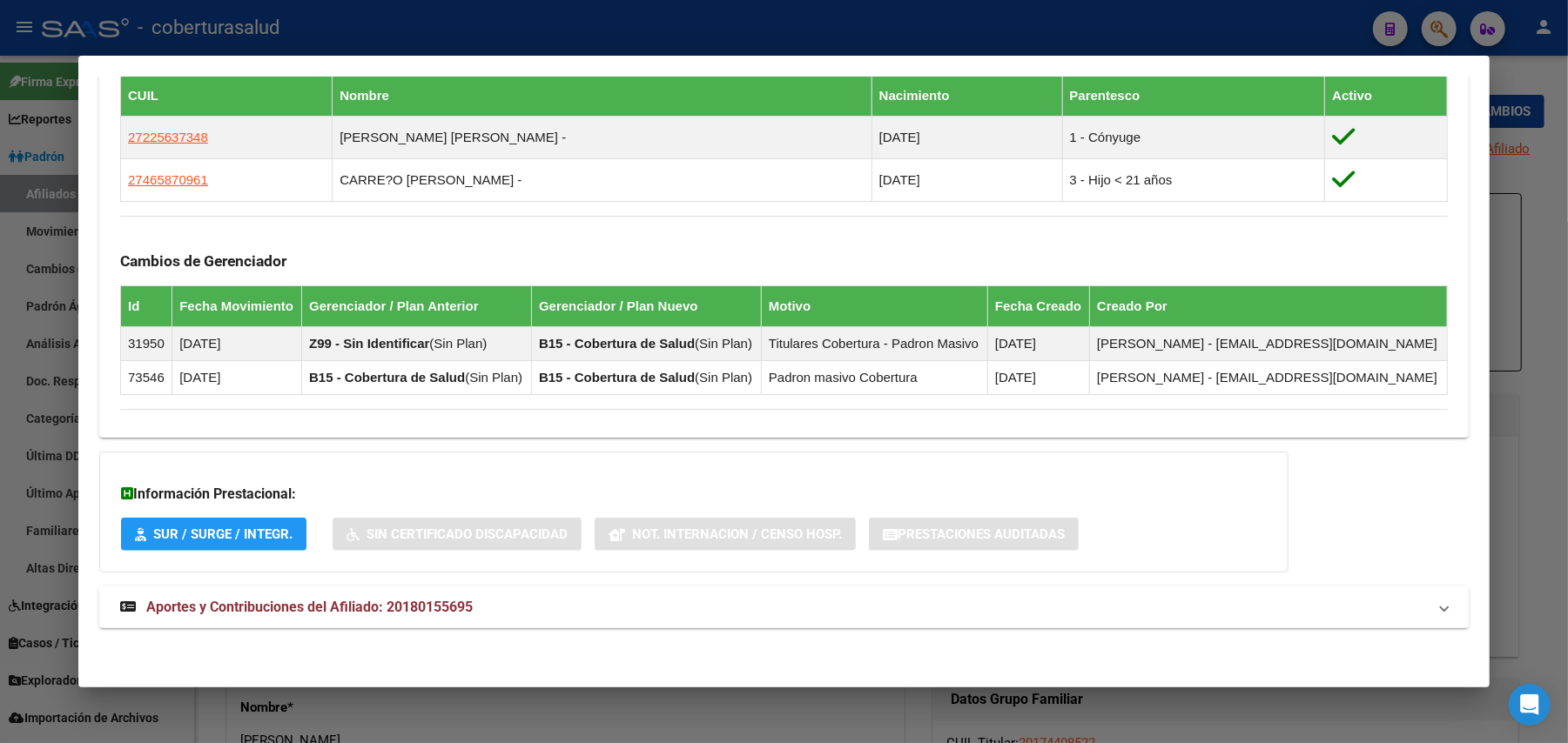
click at [373, 604] on span "Aportes y Contribuciones del Afiliado: 20180155695" at bounding box center [309, 607] width 327 height 17
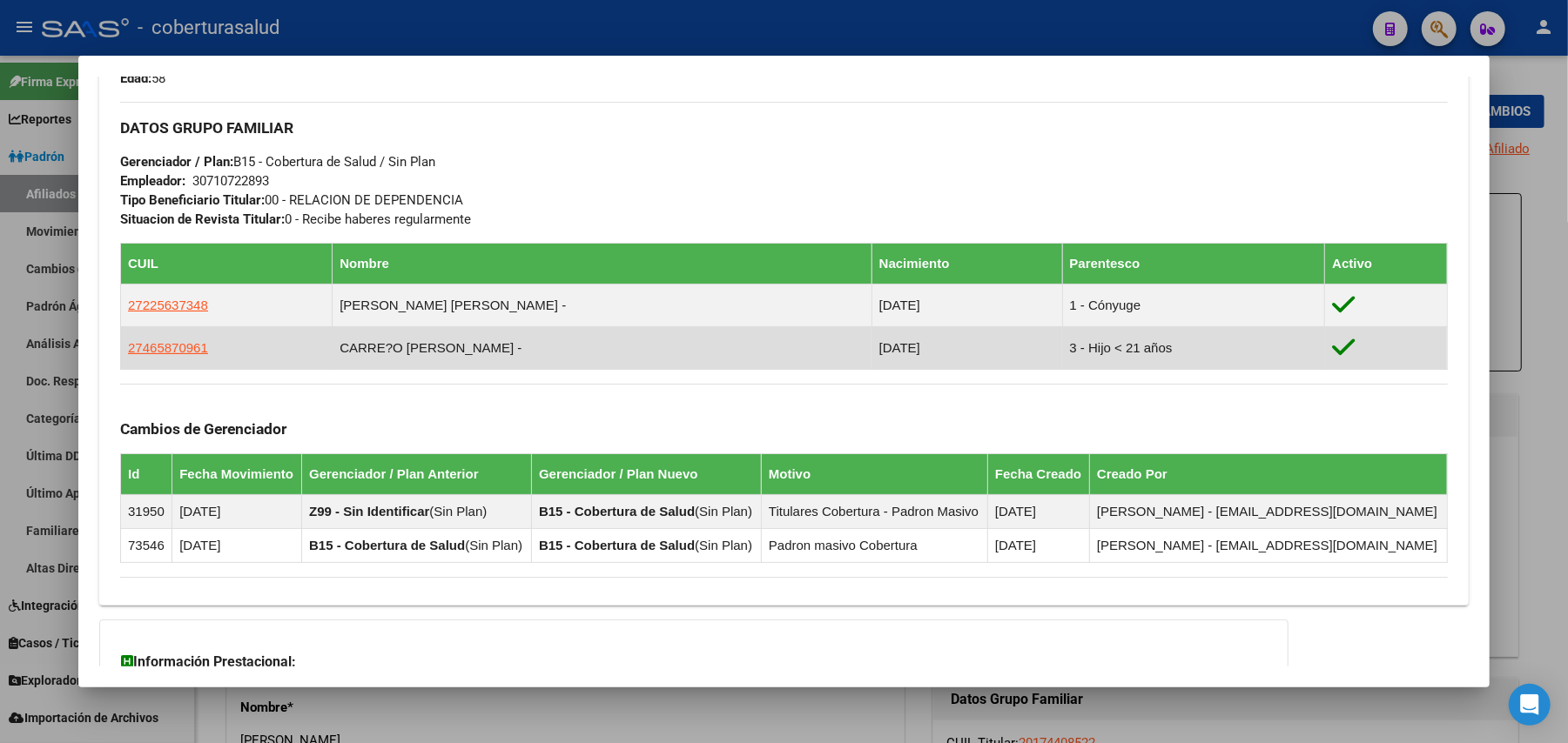
scroll to position [0, 0]
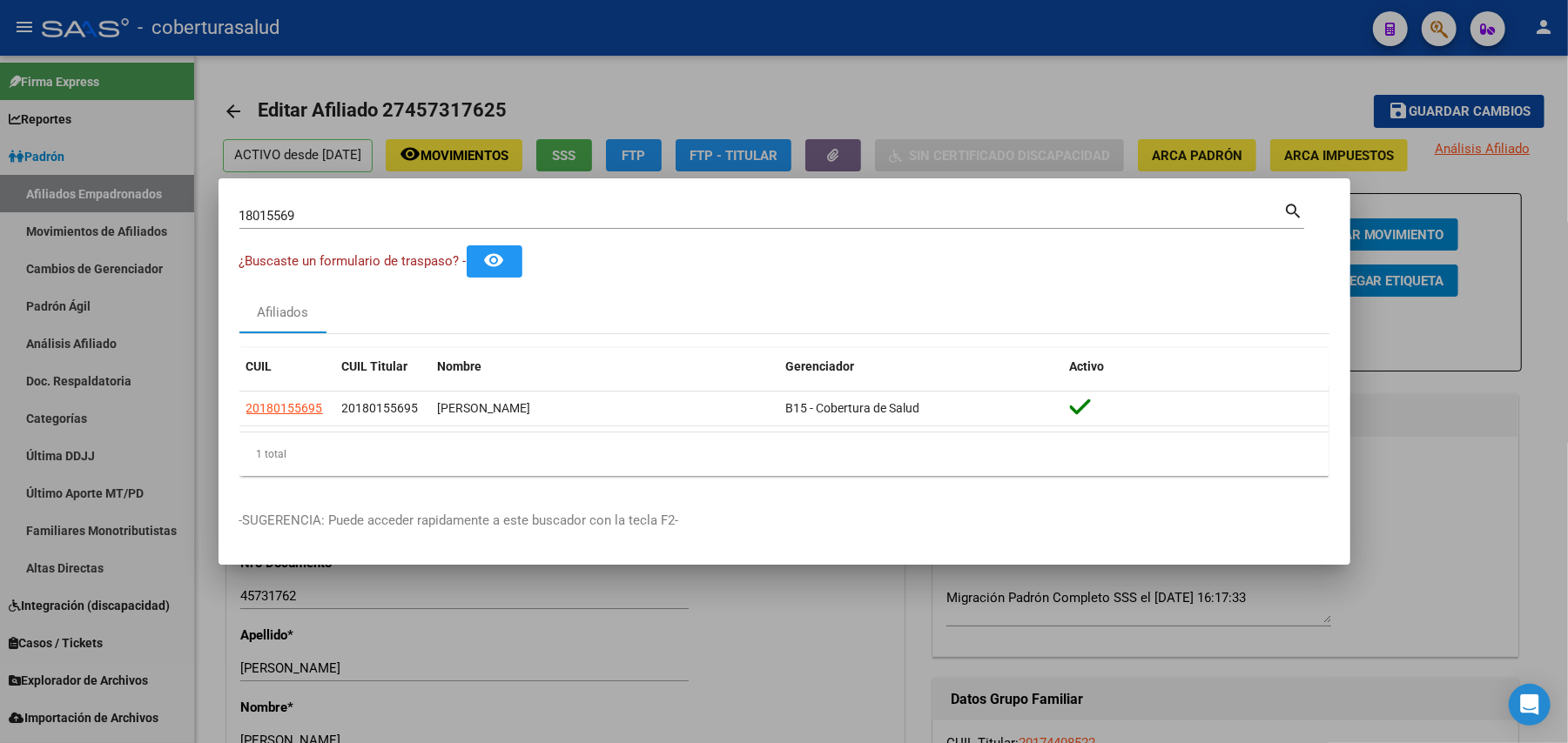
click at [440, 227] on div "18015569 Buscar (apellido, dni, cuil, nro traspaso, cuit, obra social)" at bounding box center [761, 216] width 1044 height 26
click at [432, 221] on input "18015569" at bounding box center [761, 215] width 1044 height 16
paste input "8381"
type input "18083819"
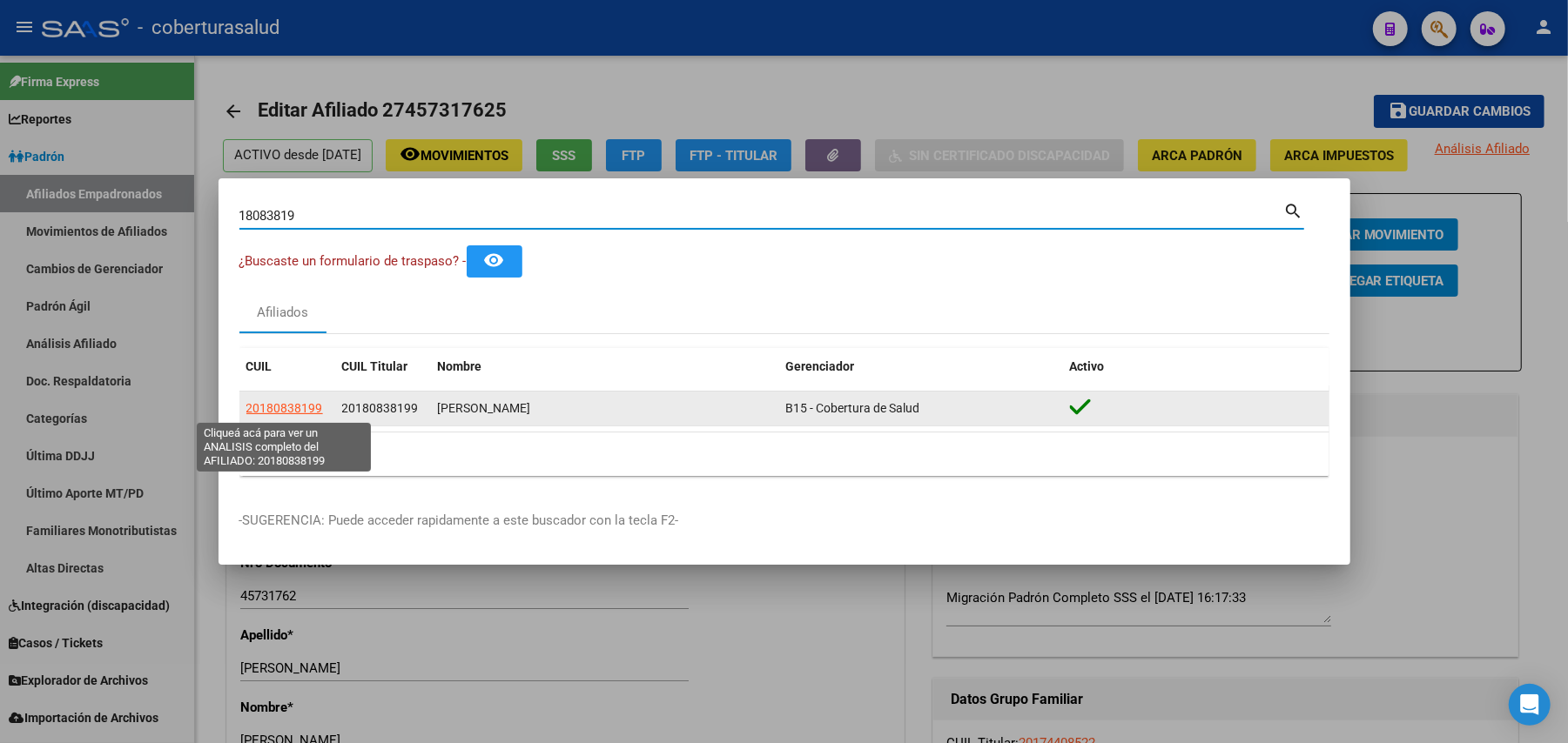
click at [307, 415] on span "20180838199" at bounding box center [284, 408] width 77 height 14
type textarea "20180838199"
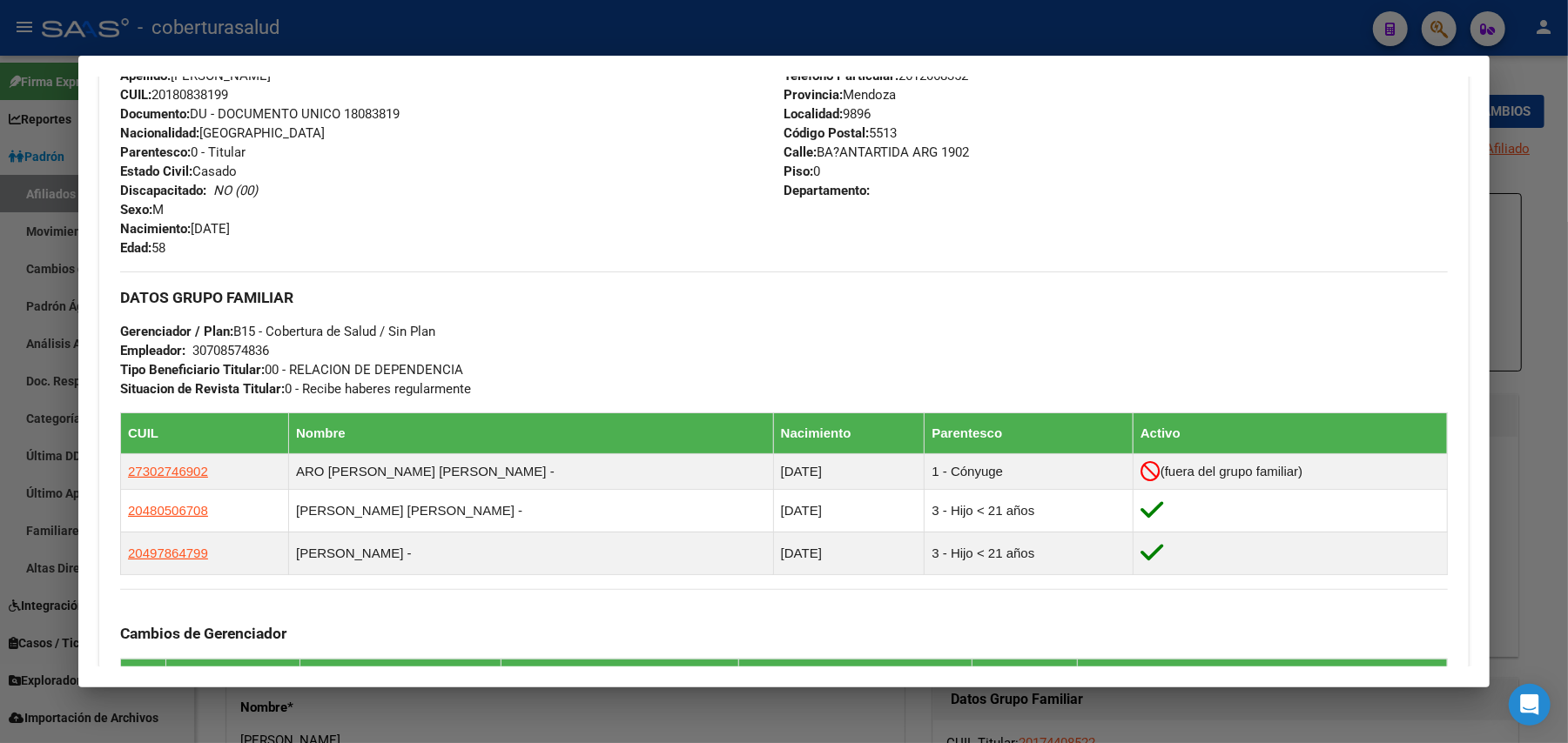
scroll to position [696, 0]
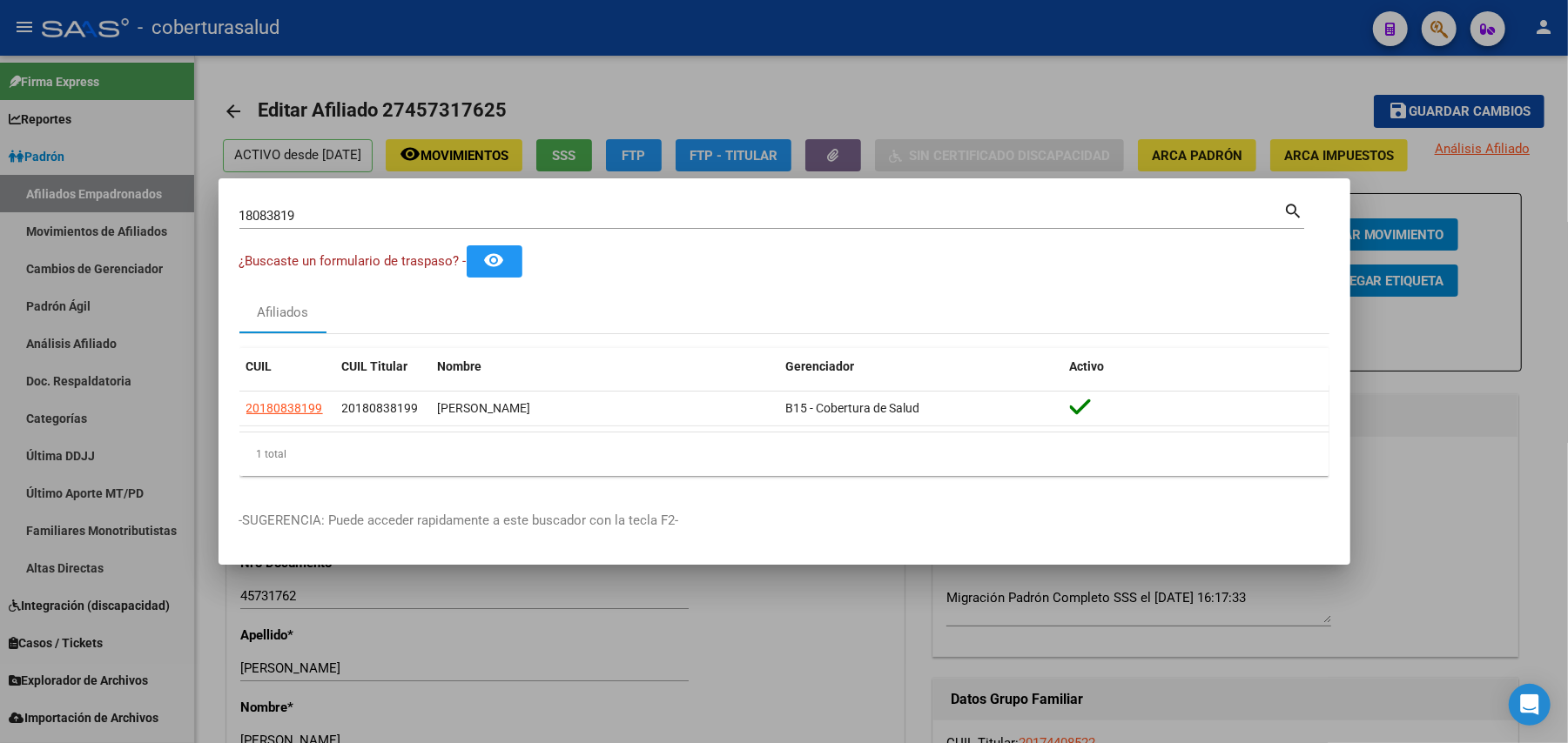
click at [507, 218] on input "18083819" at bounding box center [761, 215] width 1044 height 16
paste input "228564"
type input "18228564"
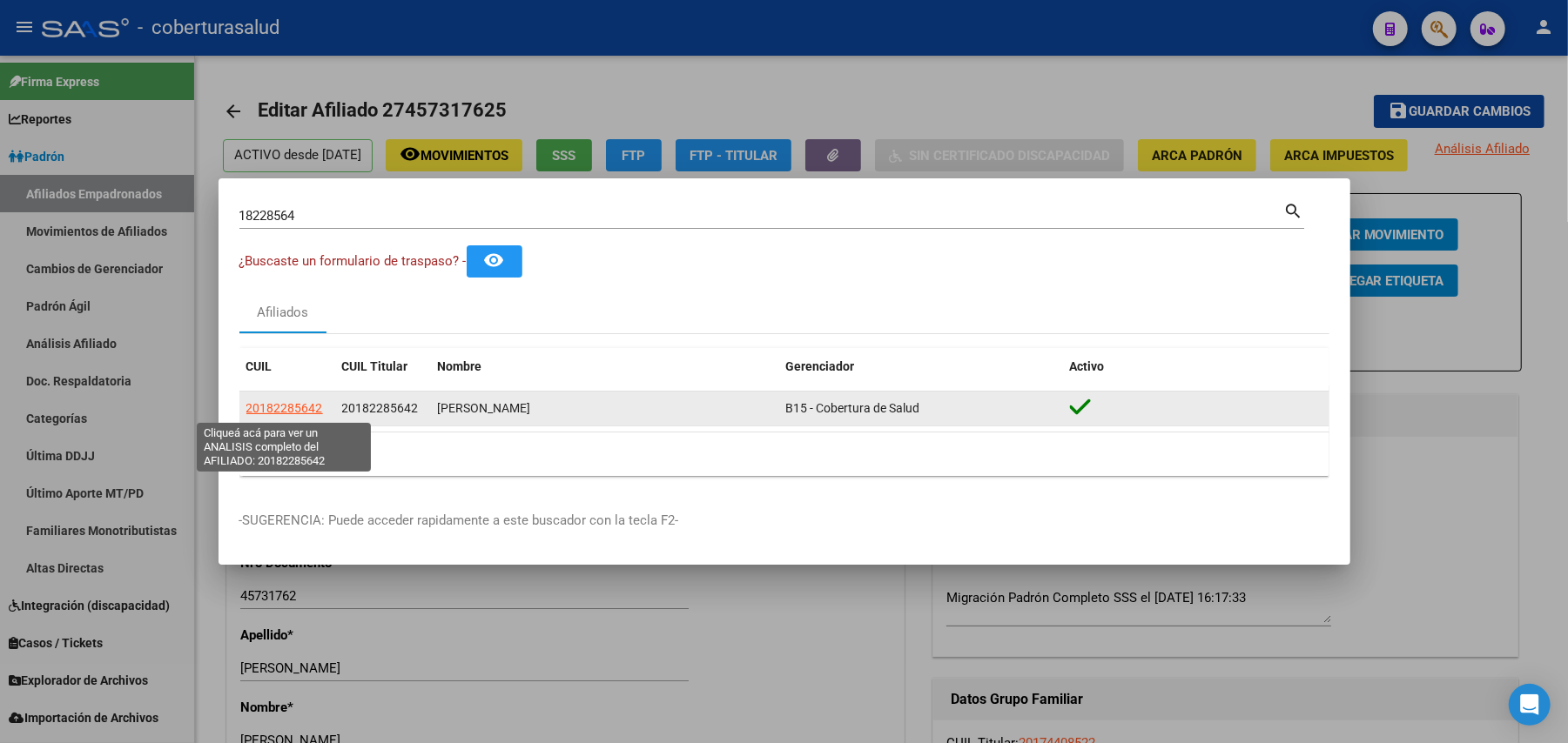
click at [293, 405] on span "20182285642" at bounding box center [284, 408] width 77 height 14
type textarea "20182285642"
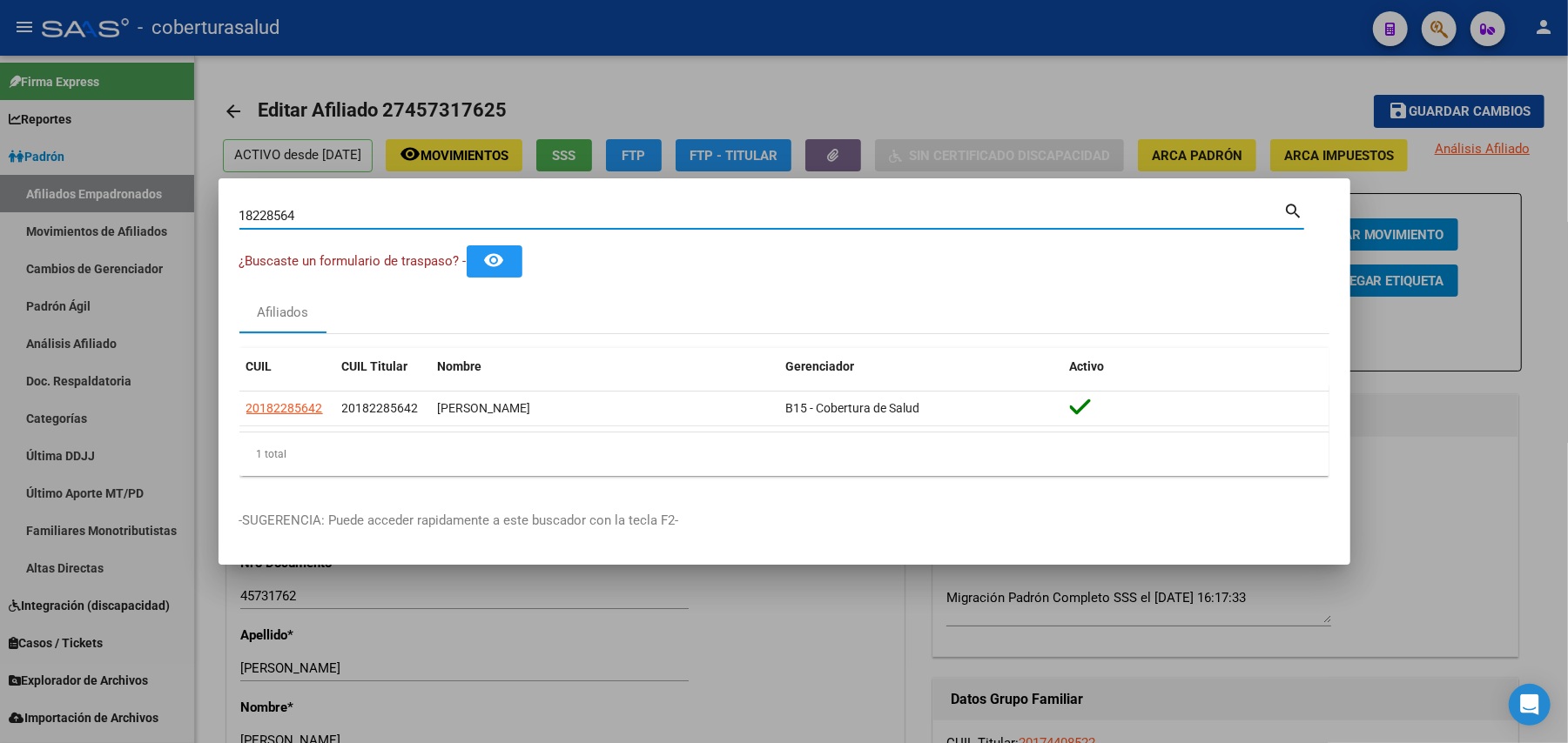
click at [364, 209] on input "18228564" at bounding box center [761, 215] width 1044 height 16
paste input "092256"
type input "18092256"
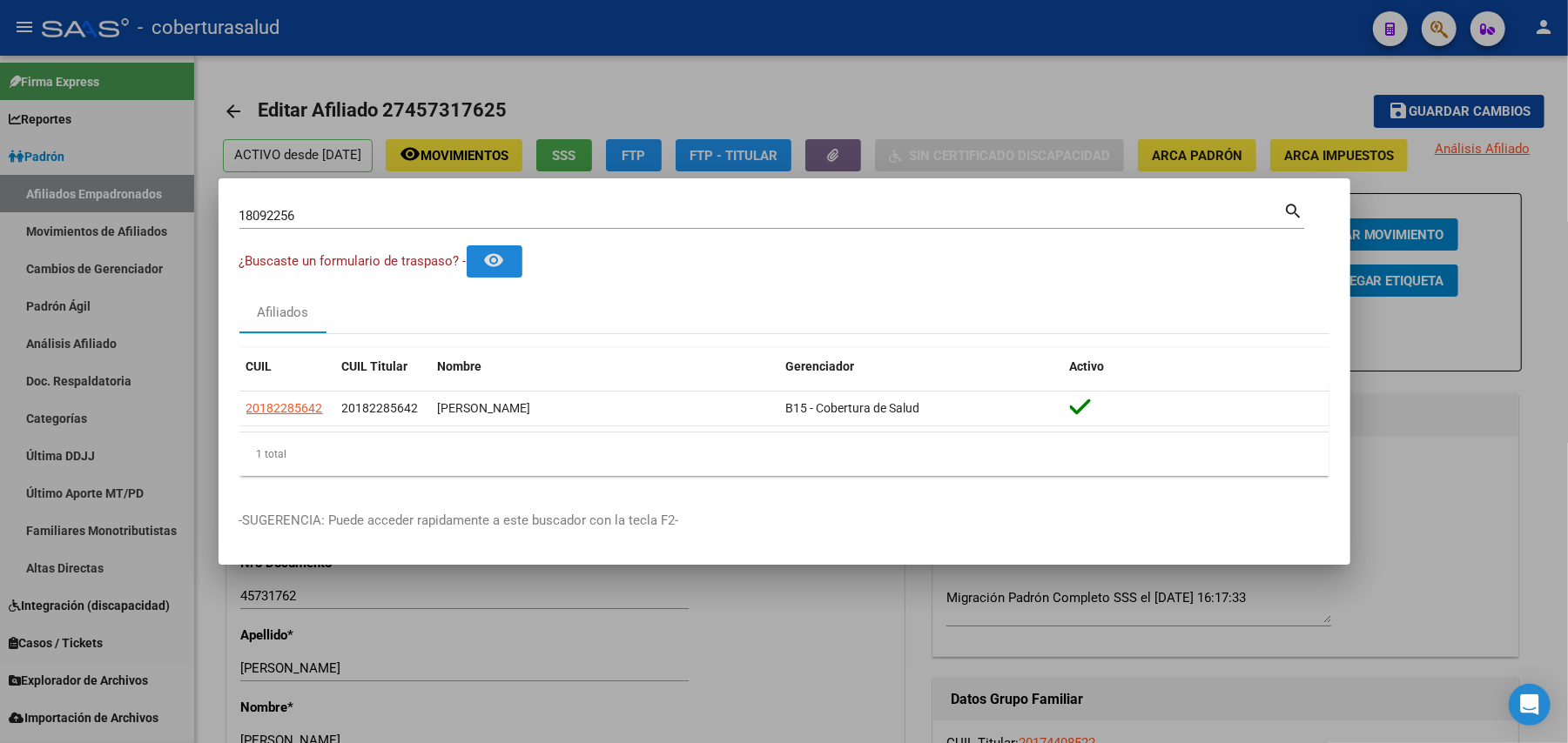
click at [360, 210] on input "18092256" at bounding box center [761, 215] width 1044 height 16
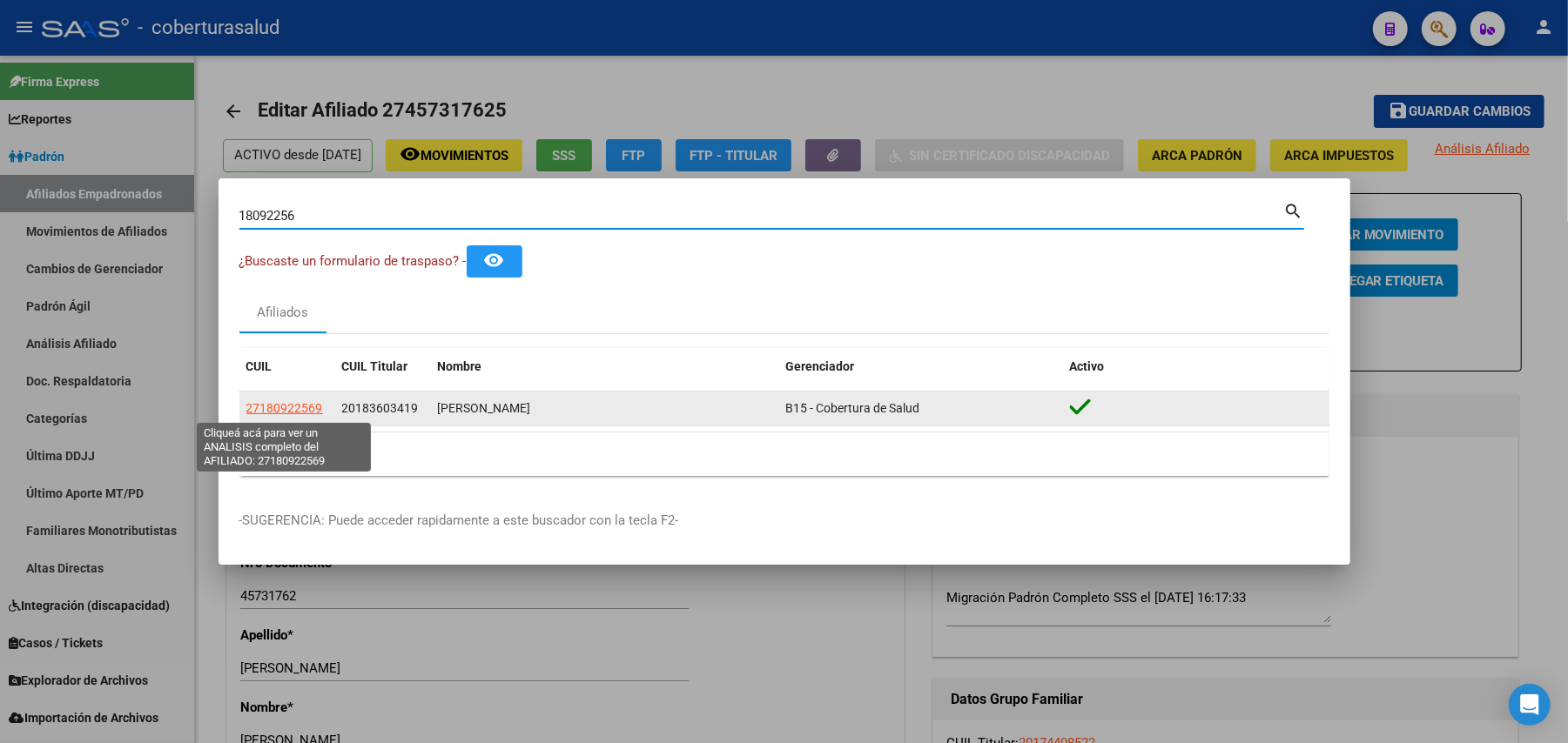
click at [301, 411] on span "27180922569" at bounding box center [284, 408] width 77 height 14
type textarea "27180922569"
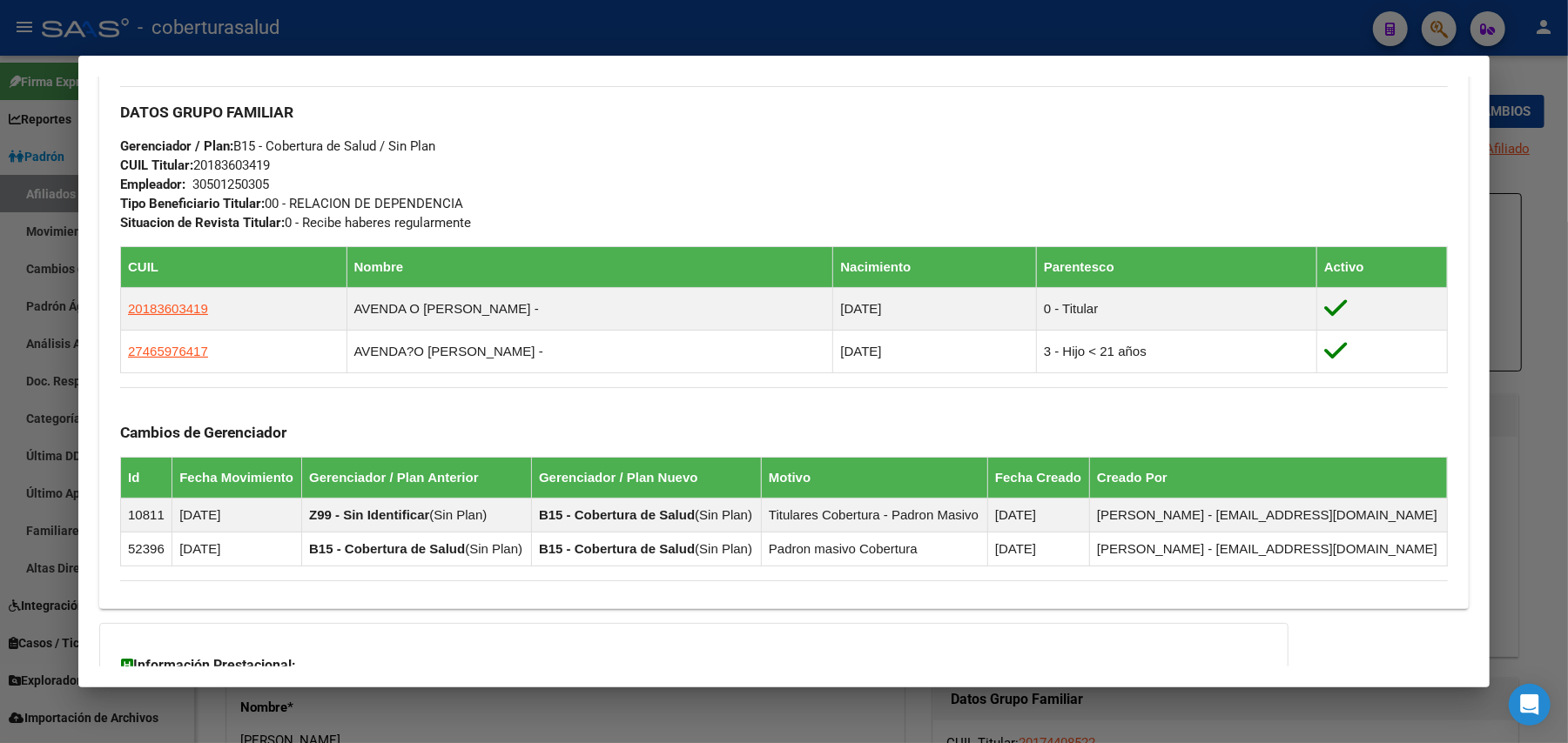
scroll to position [812, 0]
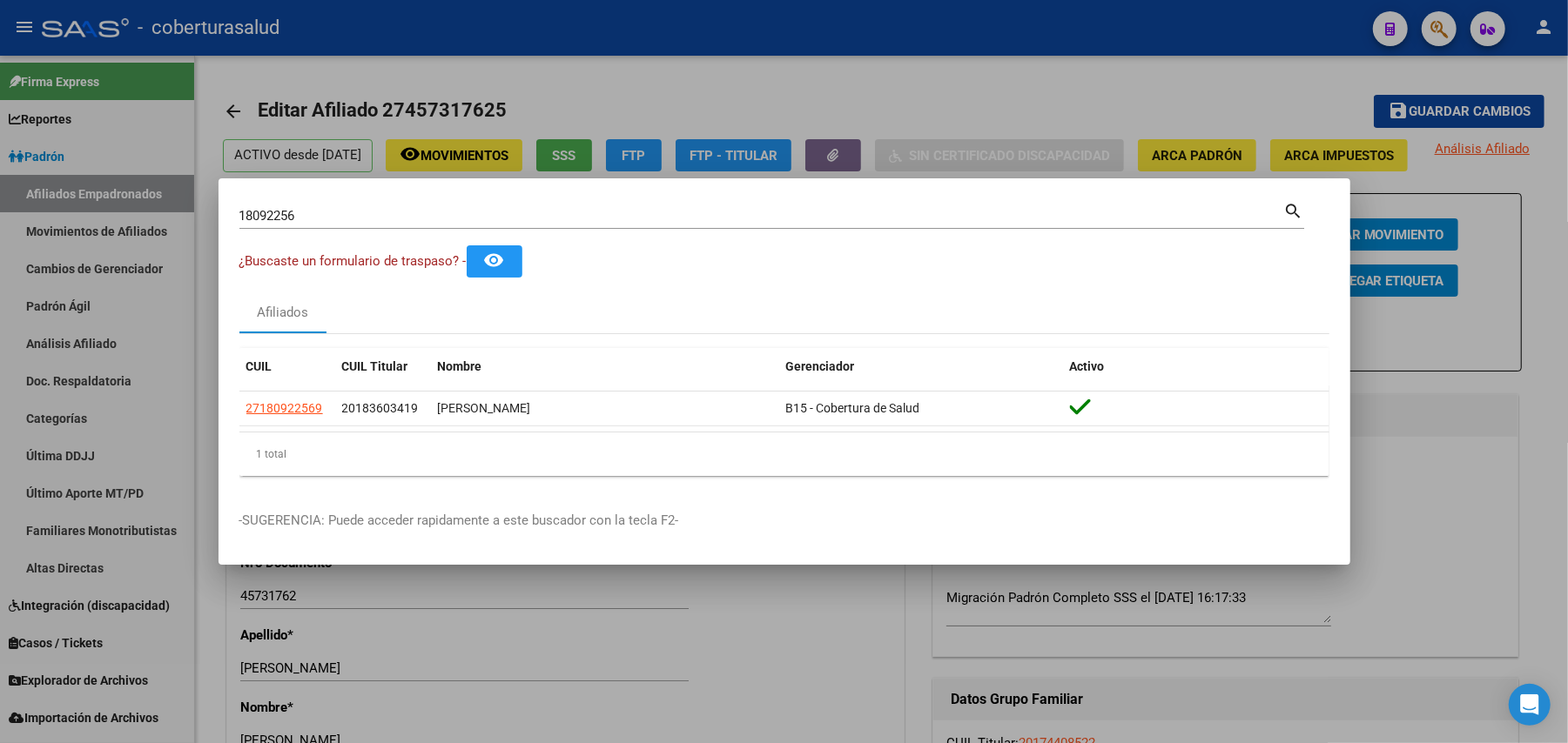
click at [709, 199] on div "18092256 Buscar (apellido, dni, cuil, [PERSON_NAME], cuit, obra social) search" at bounding box center [771, 214] width 1065 height 30
click at [682, 206] on div "18092256 Buscar (apellido, dni, cuil, [PERSON_NAME], cuit, obra social)" at bounding box center [761, 216] width 1044 height 26
paste input "18499135"
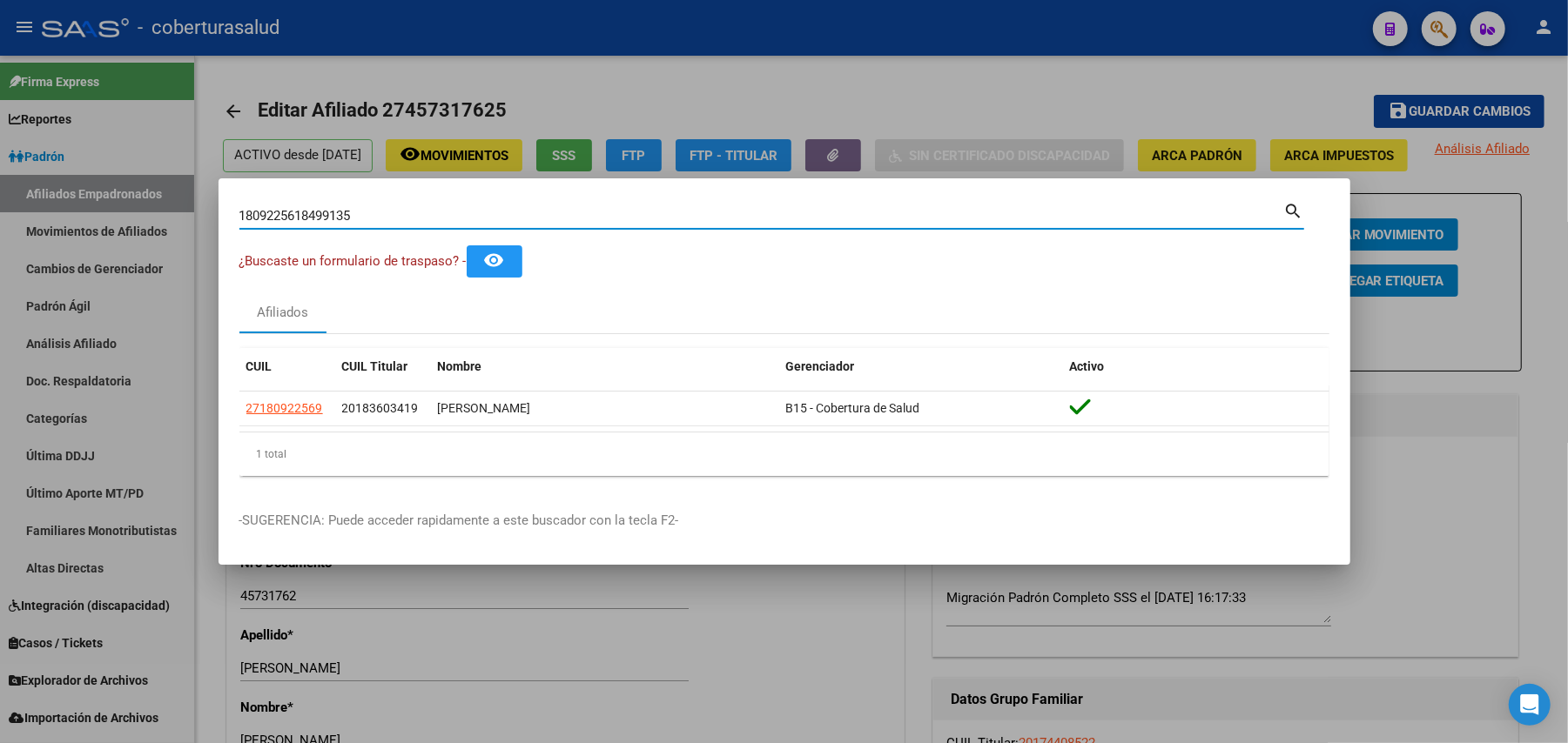
click at [627, 217] on input "1809225618499135" at bounding box center [761, 215] width 1044 height 16
paste input
type input "18499135"
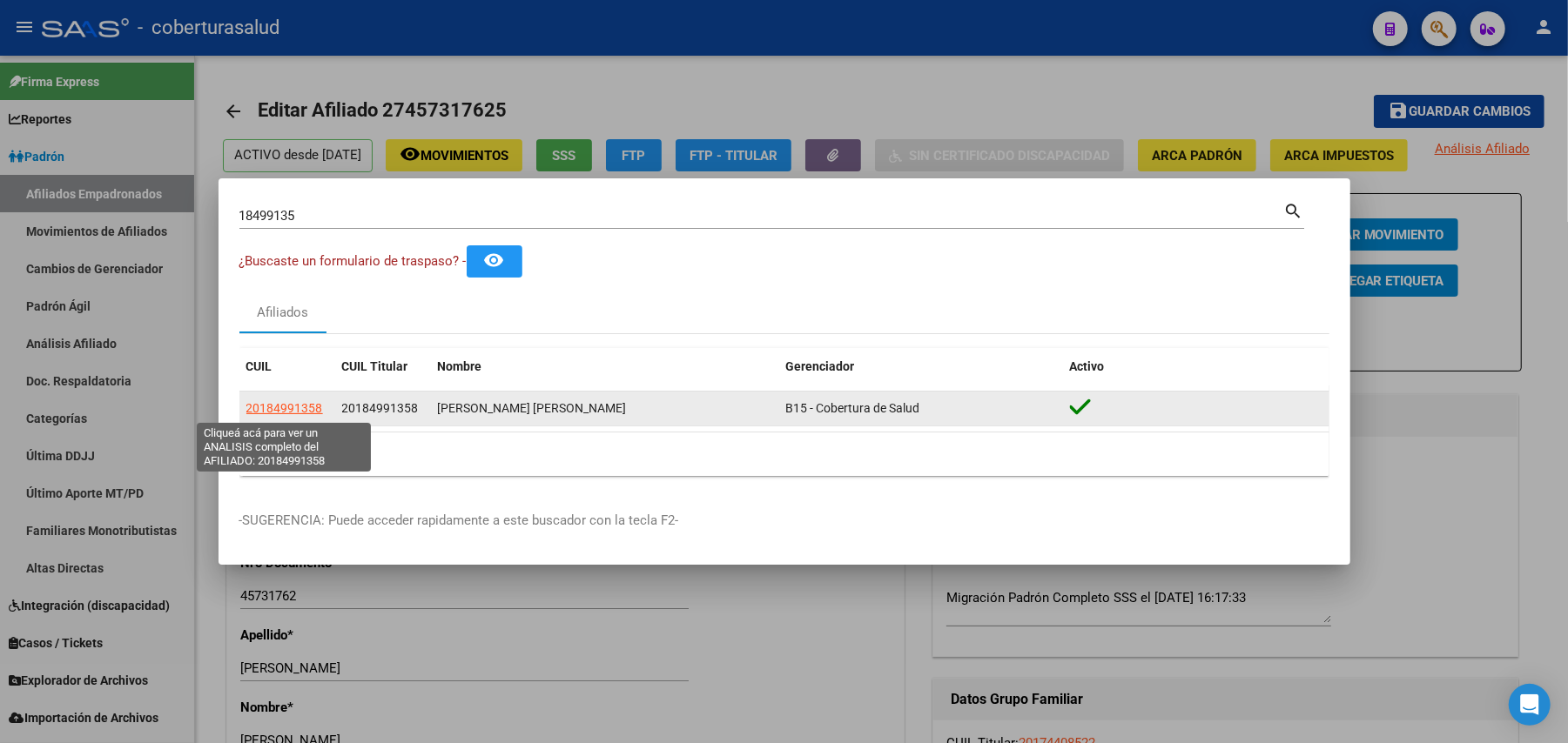
click at [285, 413] on span "20184991358" at bounding box center [284, 408] width 77 height 14
type textarea "20184991358"
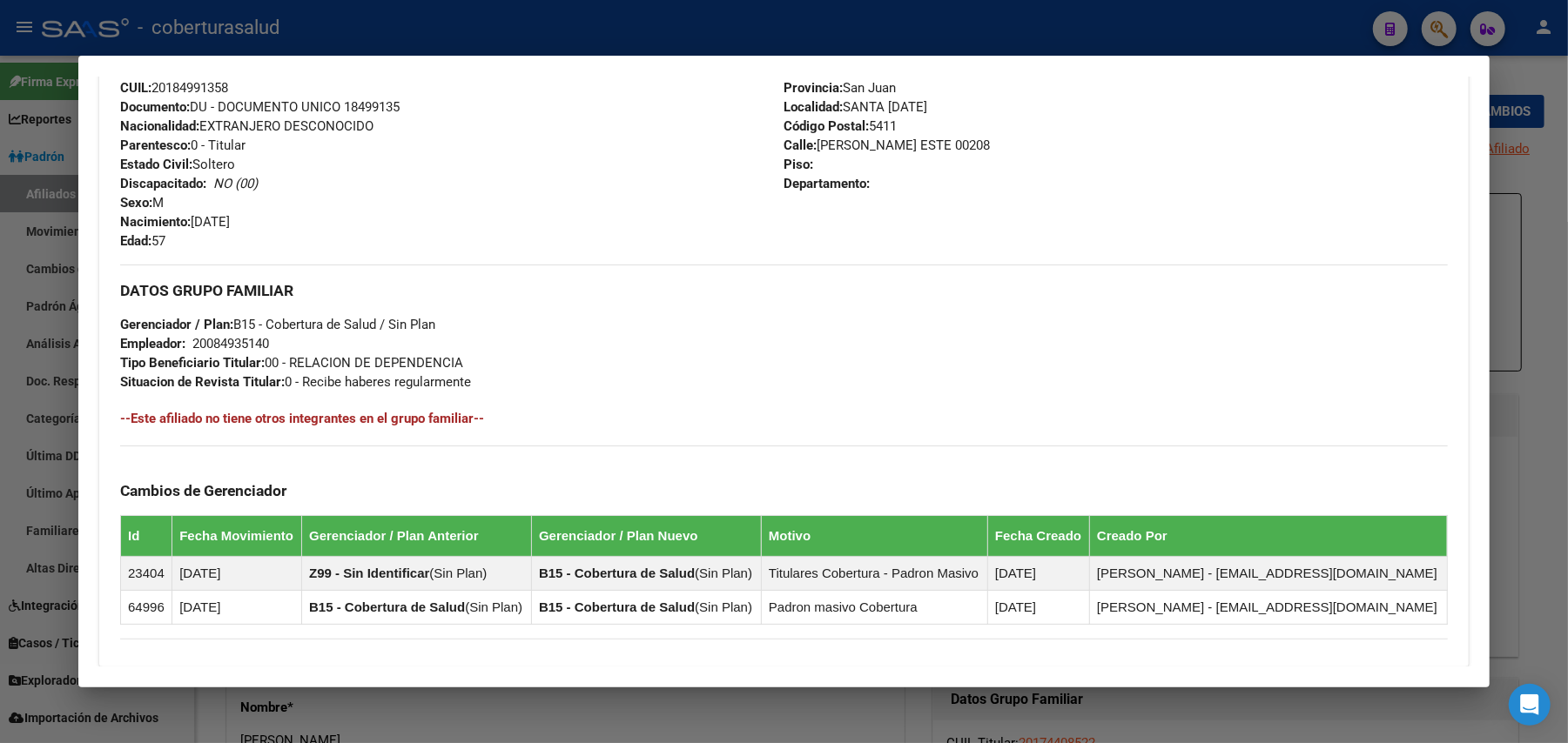
scroll to position [877, 0]
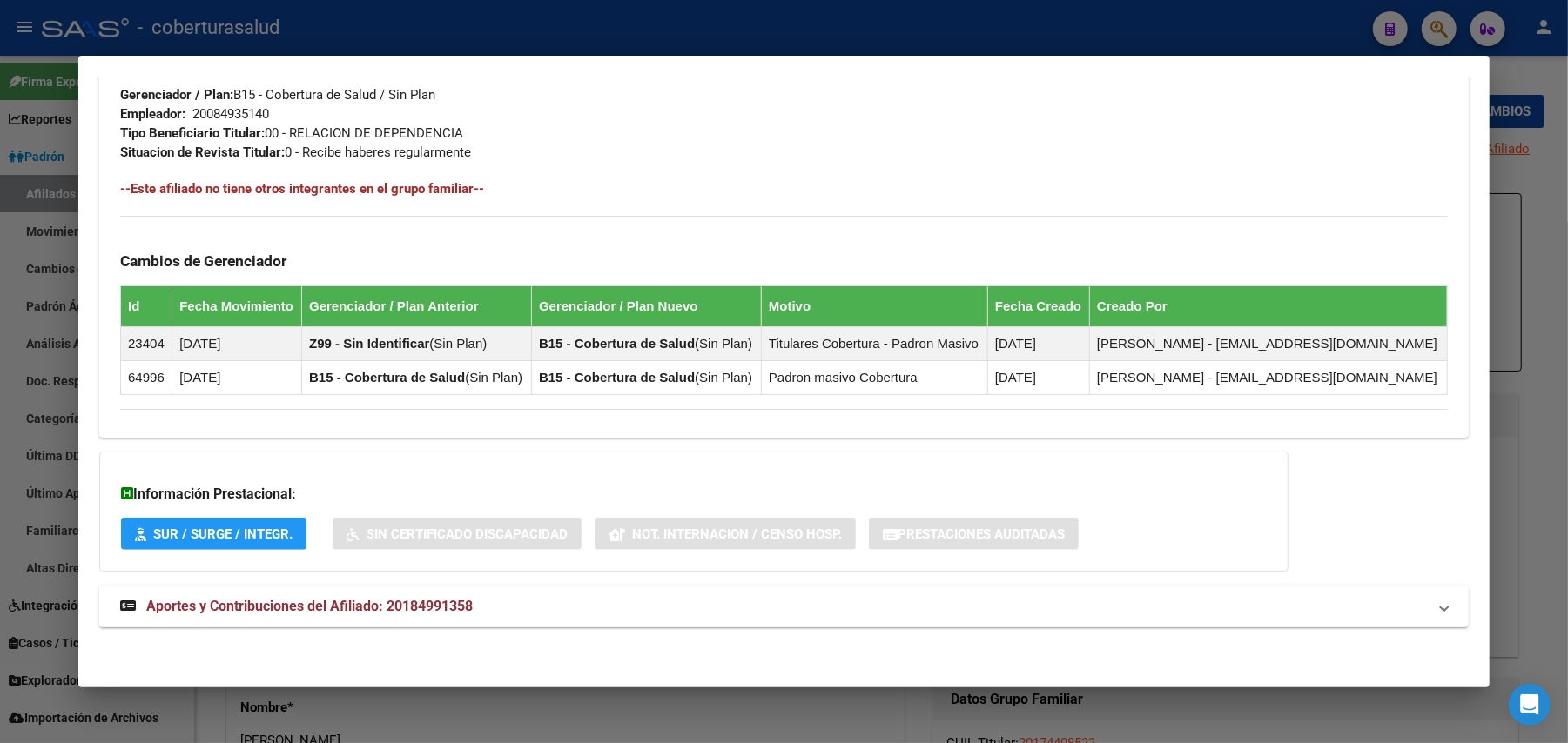
click at [291, 606] on span "Aportes y Contribuciones del Afiliado: 20184991358" at bounding box center [309, 606] width 327 height 17
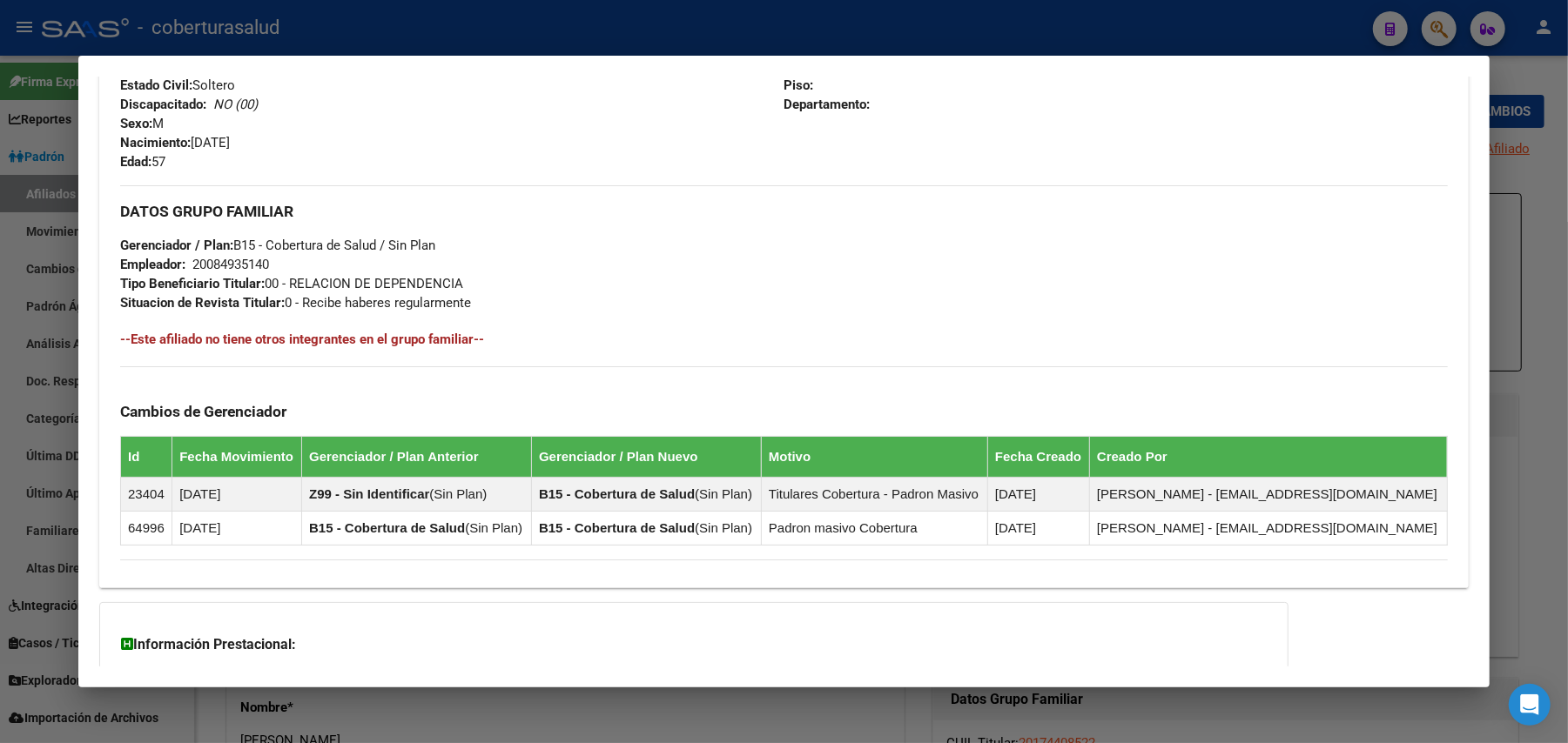
scroll to position [688, 0]
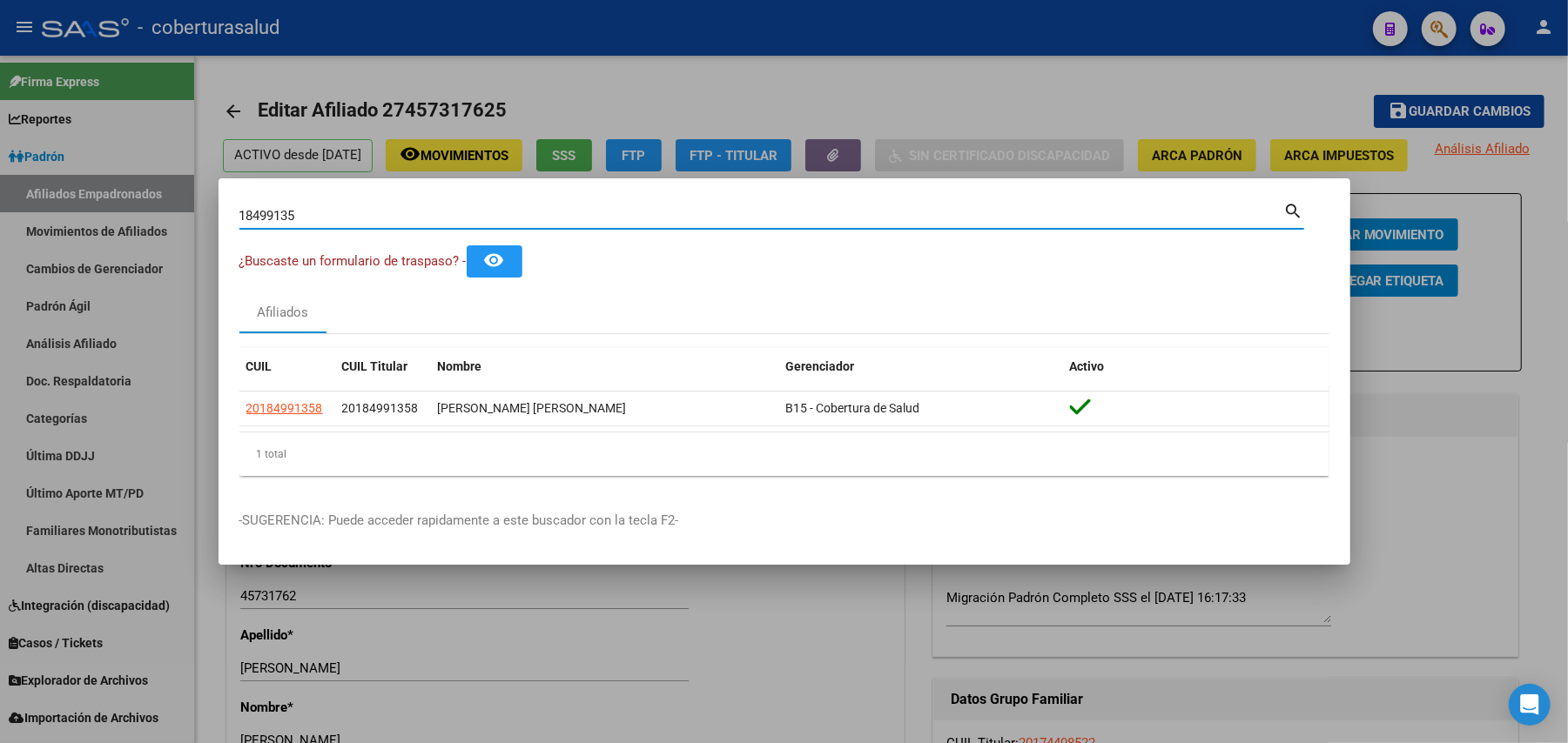
click at [680, 216] on input "18499135" at bounding box center [761, 215] width 1044 height 16
paste input "574187"
type input "18574187"
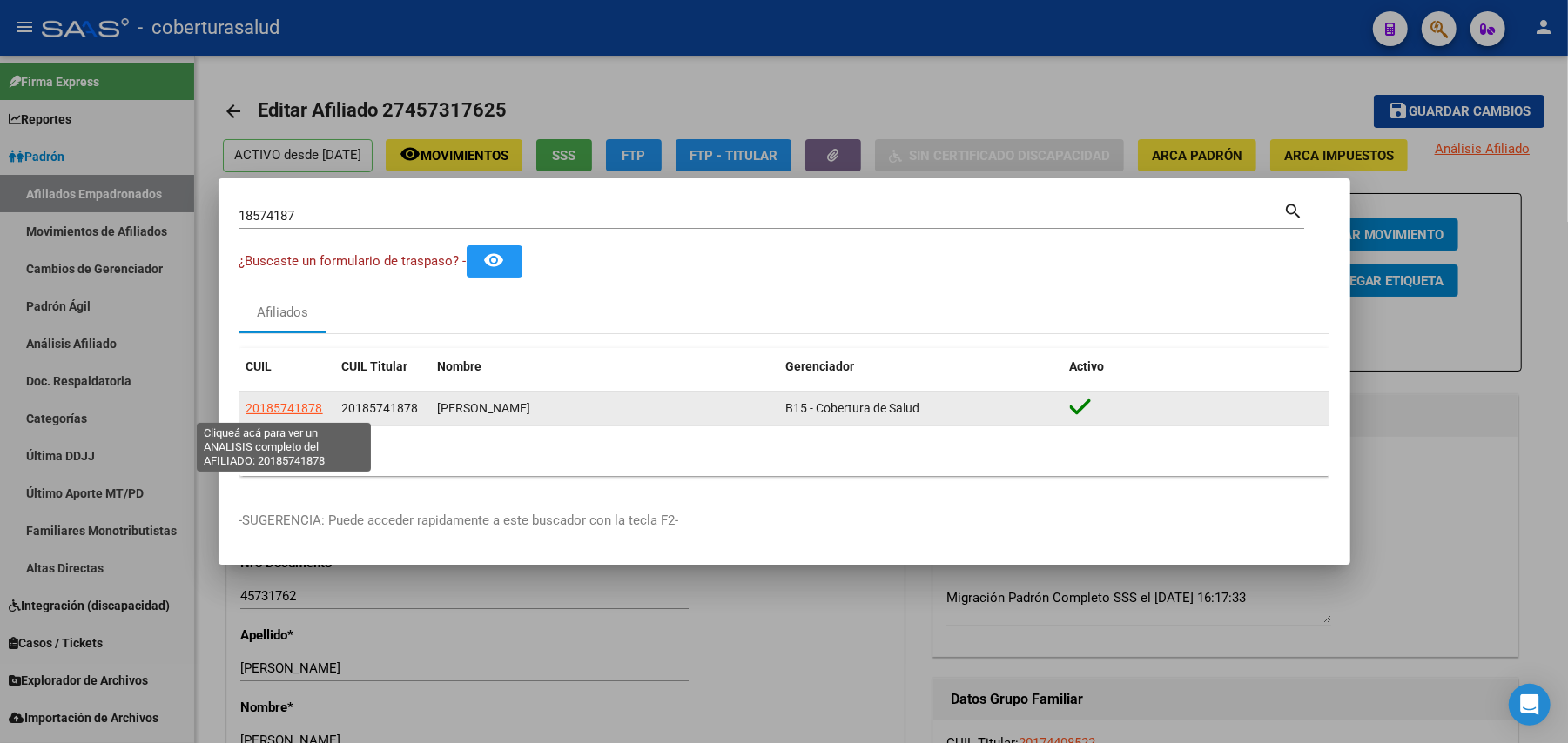
click at [301, 415] on span "20185741878" at bounding box center [284, 408] width 77 height 14
type textarea "20185741878"
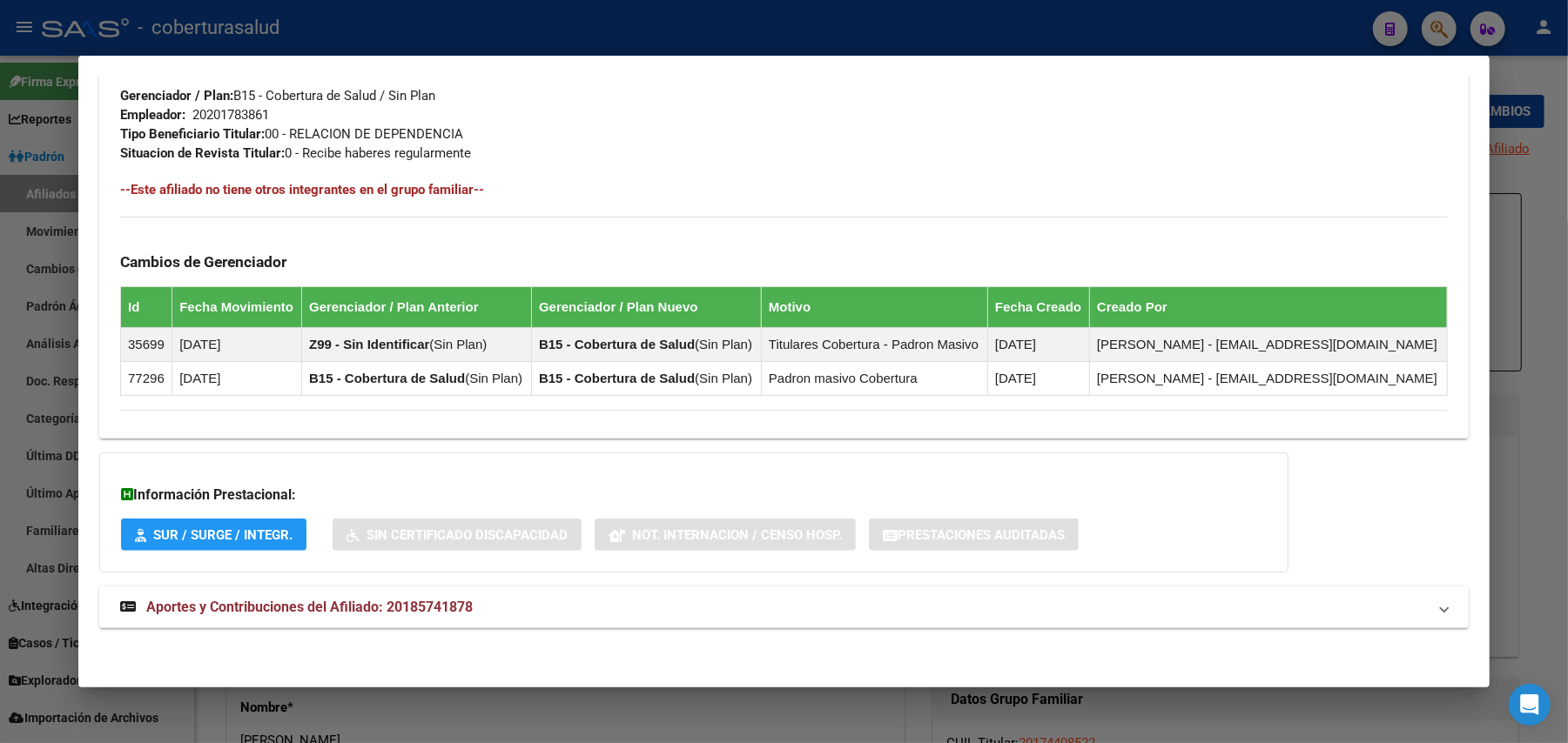
scroll to position [877, 0]
click at [439, 599] on span "Aportes y Contribuciones del Afiliado: 20185741878" at bounding box center [309, 606] width 327 height 17
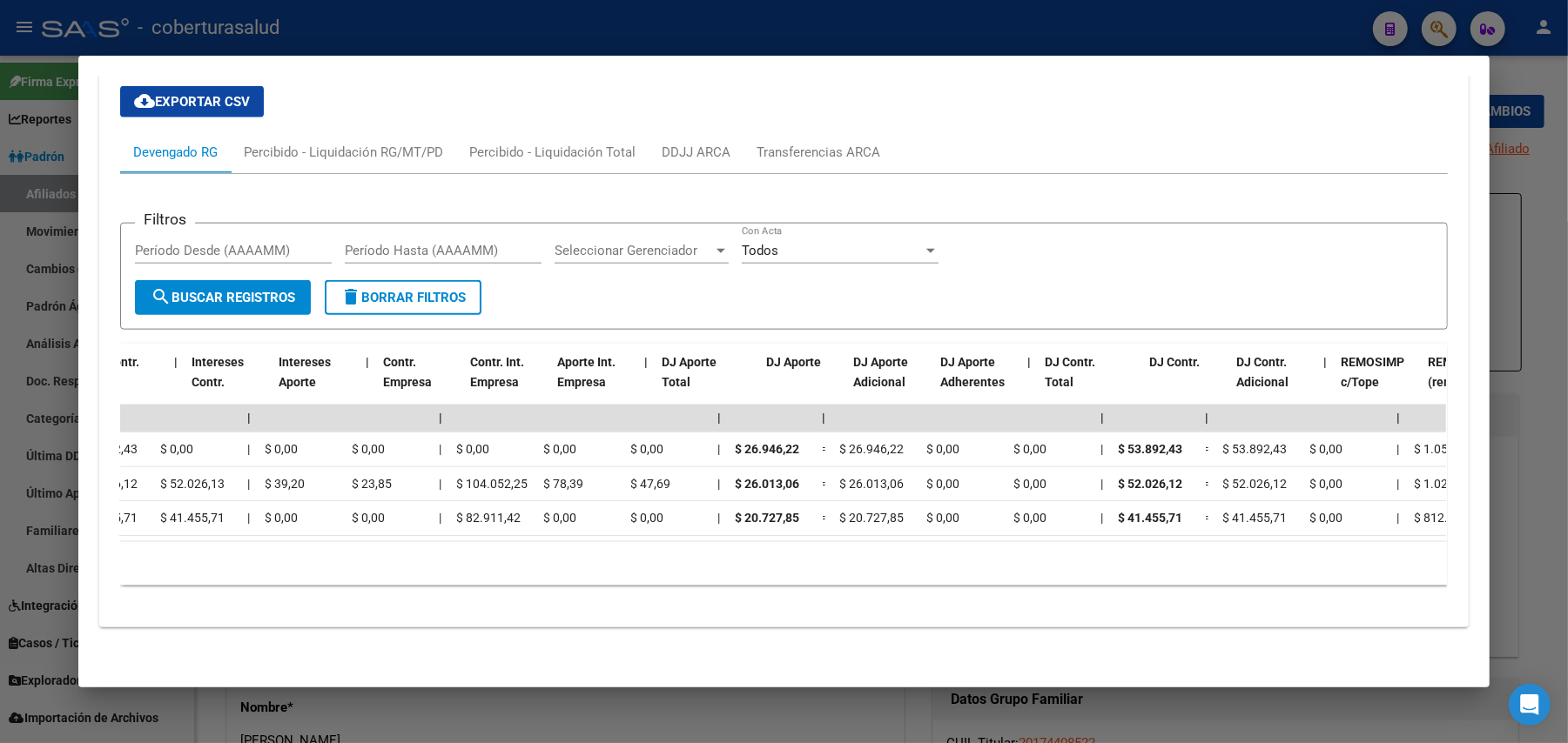
scroll to position [0, 2320]
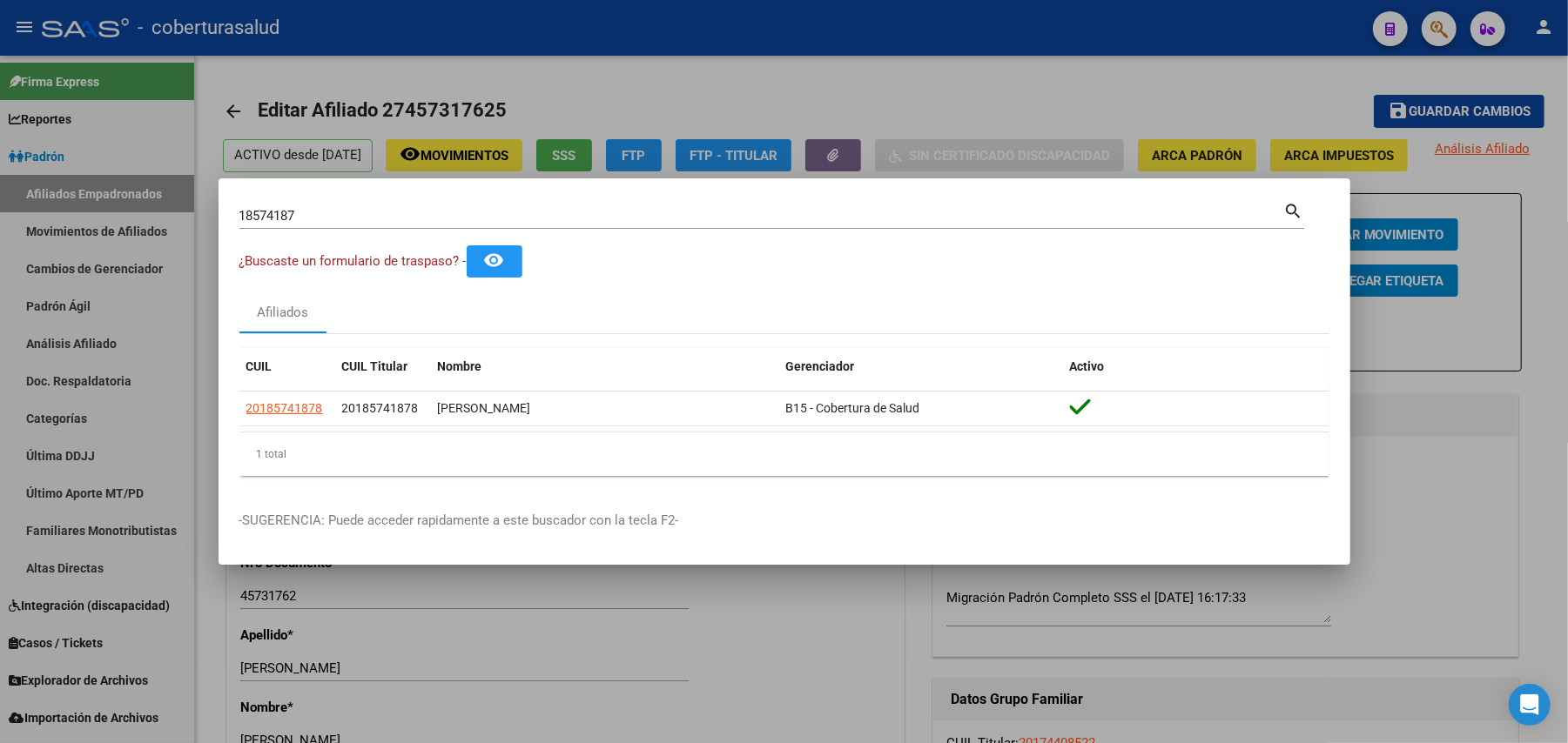
click at [530, 218] on input "18574187" at bounding box center [761, 215] width 1044 height 16
paste input "698500"
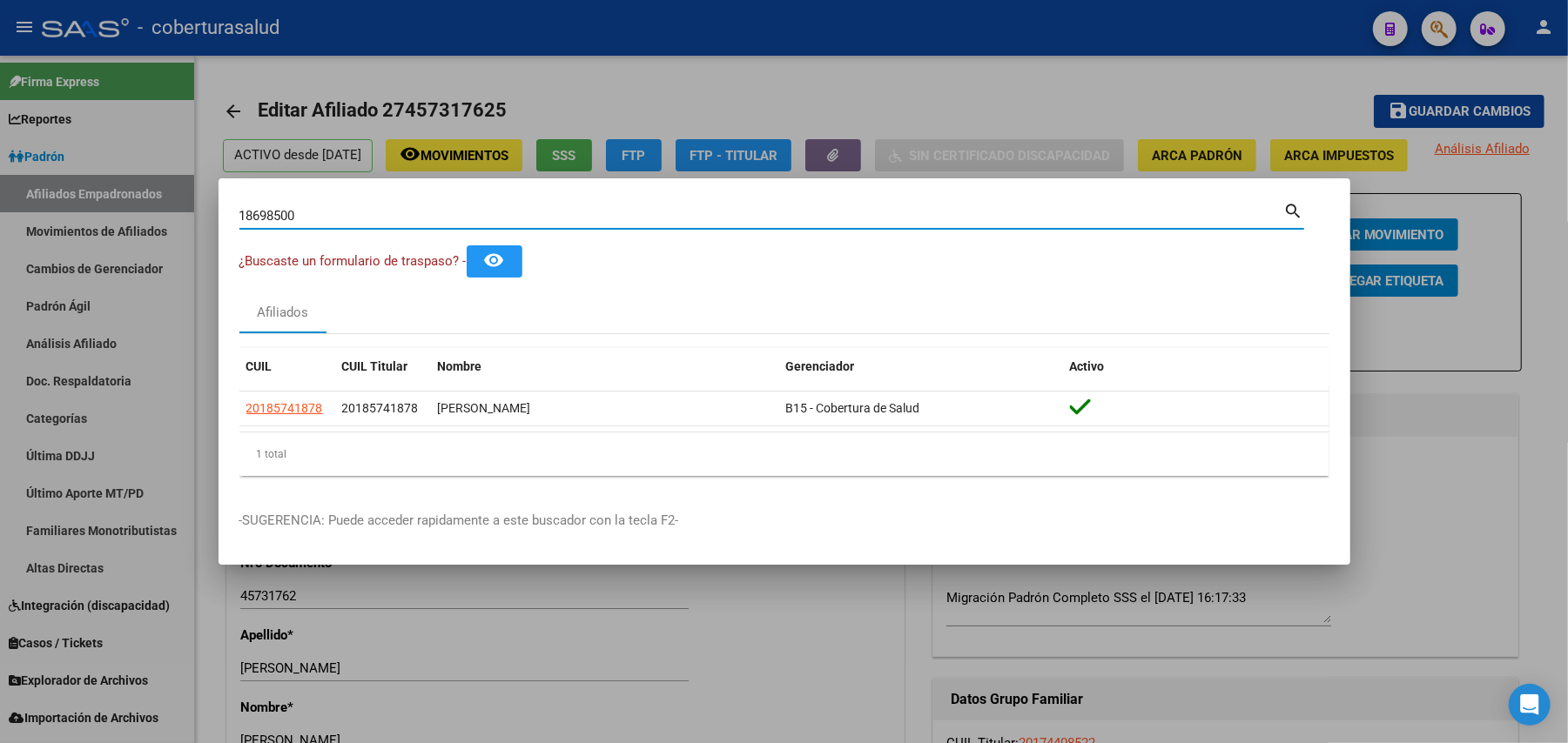
type input "18698500"
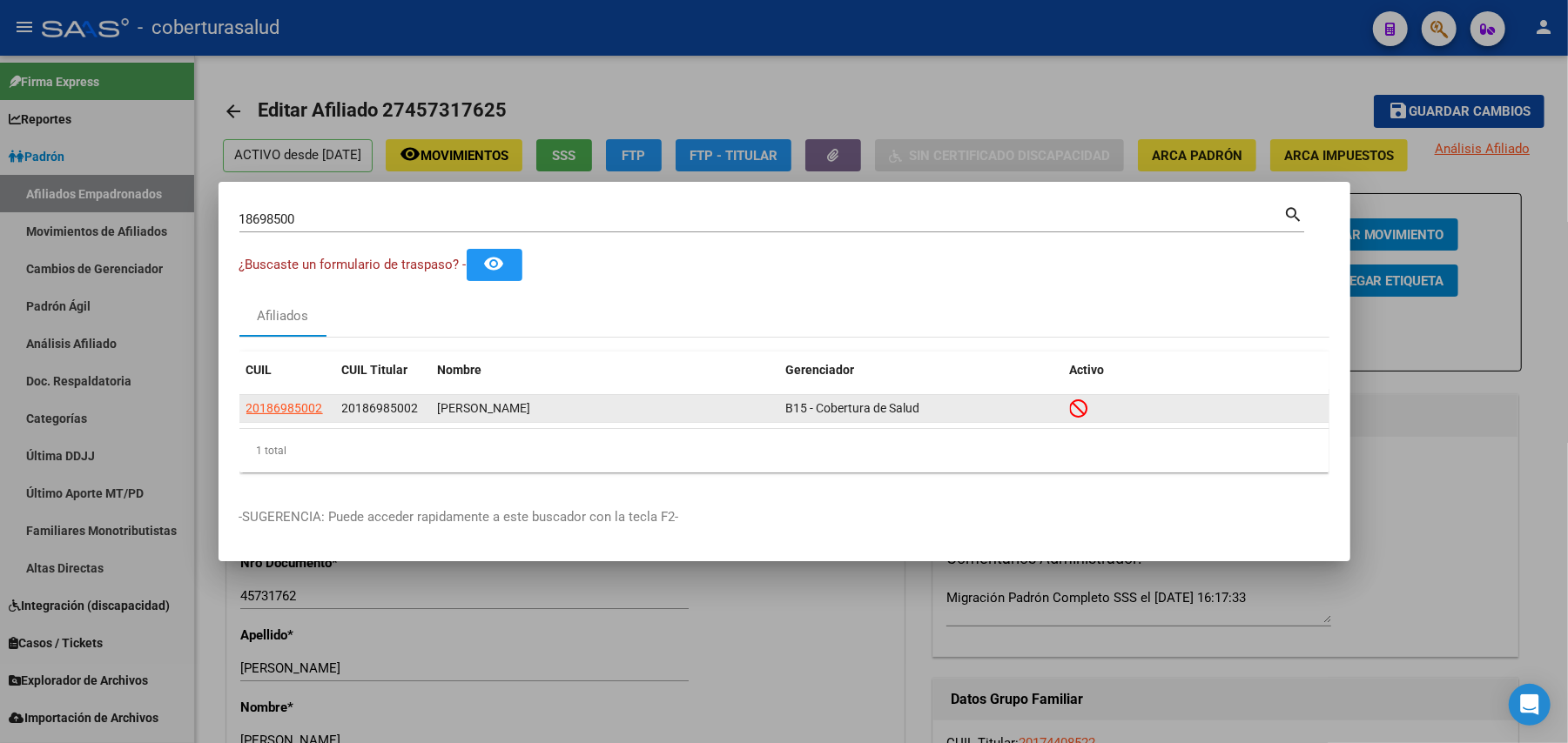
click at [572, 404] on div "[PERSON_NAME]" at bounding box center [605, 409] width 334 height 20
click at [301, 413] on span "20186985002" at bounding box center [284, 408] width 77 height 14
type textarea "20186985002"
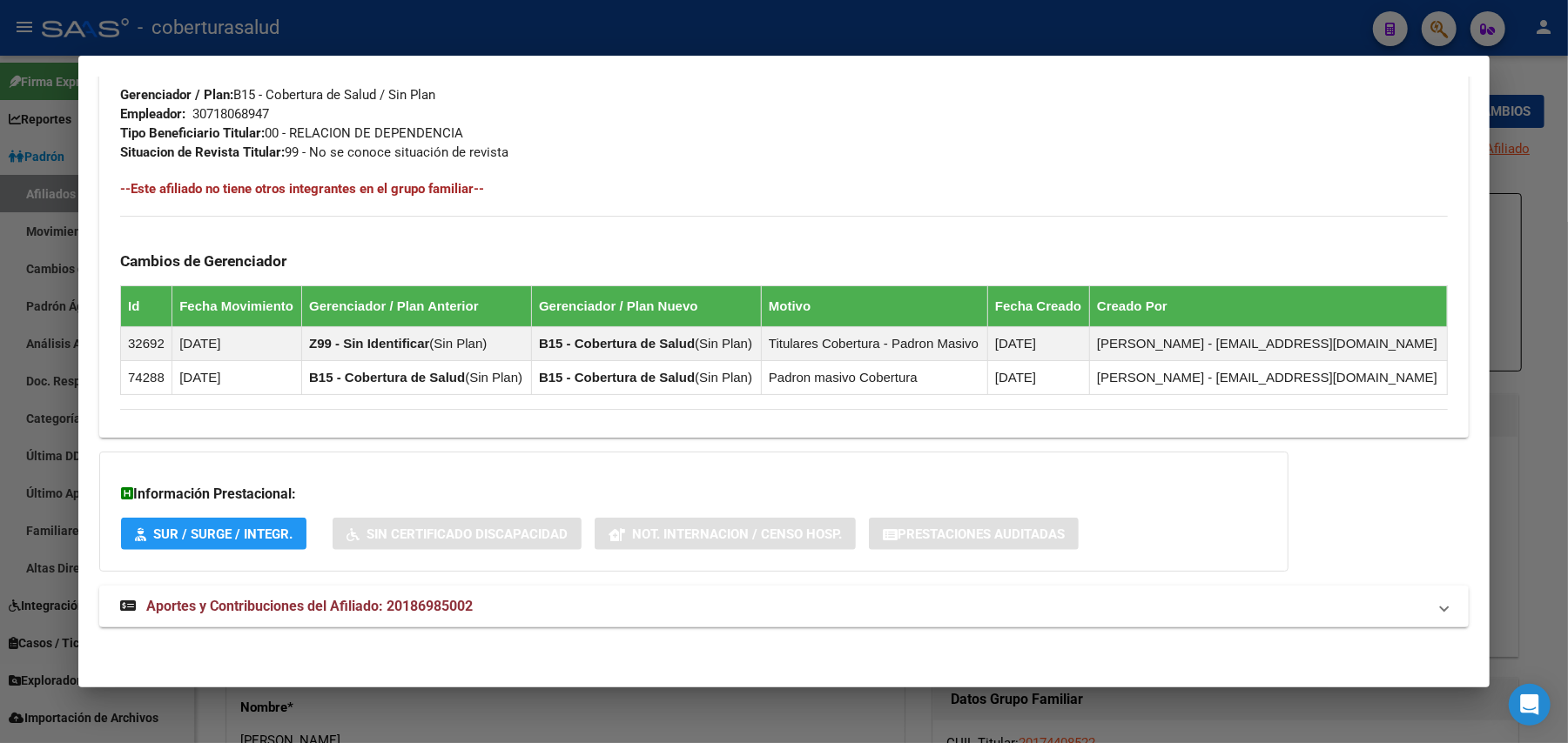
scroll to position [916, 0]
click at [412, 602] on span "Aportes y Contribuciones del Afiliado: 20186985002" at bounding box center [309, 606] width 327 height 17
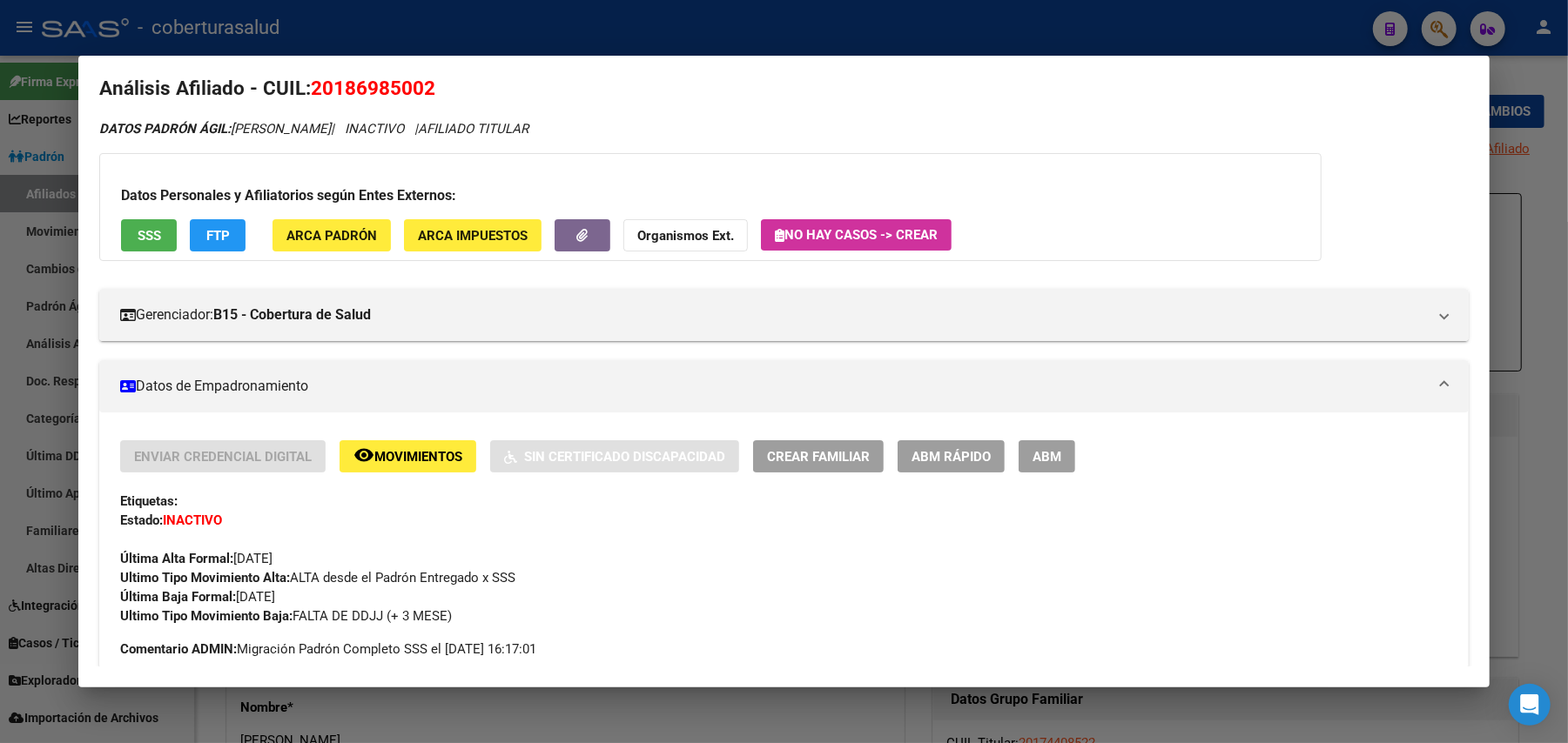
scroll to position [0, 0]
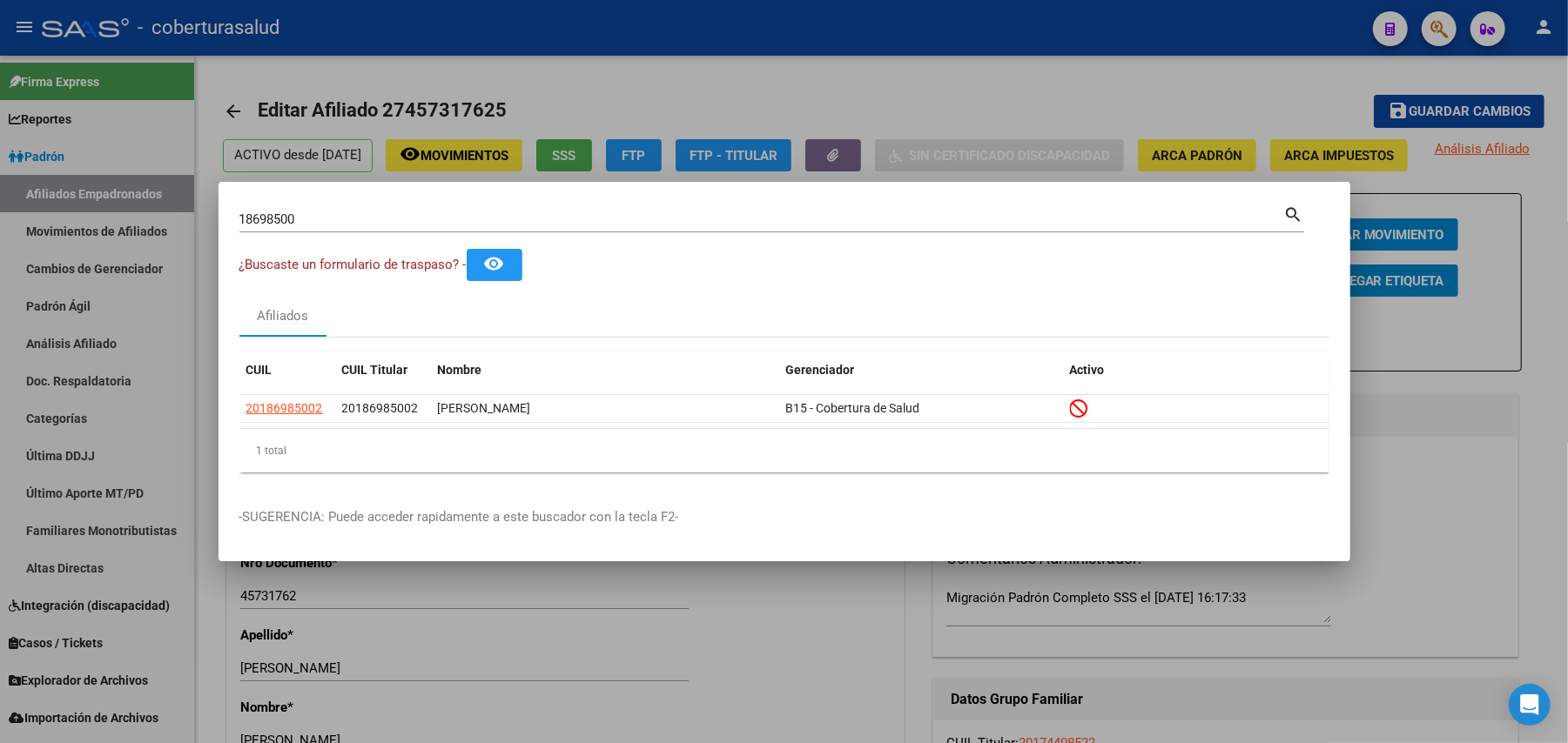
click at [389, 224] on input "18698500" at bounding box center [761, 219] width 1044 height 16
paste input "901622"
type input "19016220"
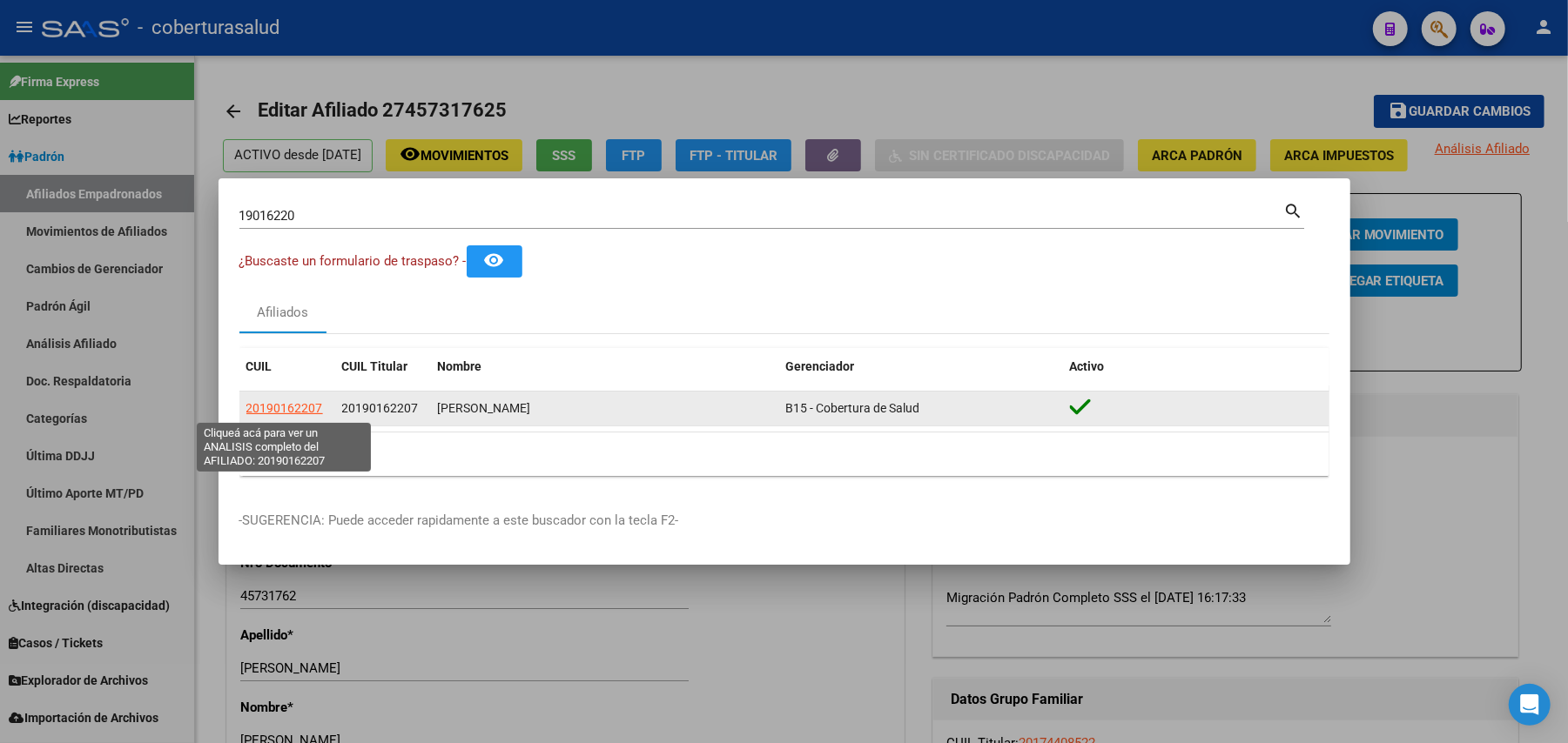
click at [289, 407] on span "20190162207" at bounding box center [284, 408] width 77 height 14
type textarea "20190162207"
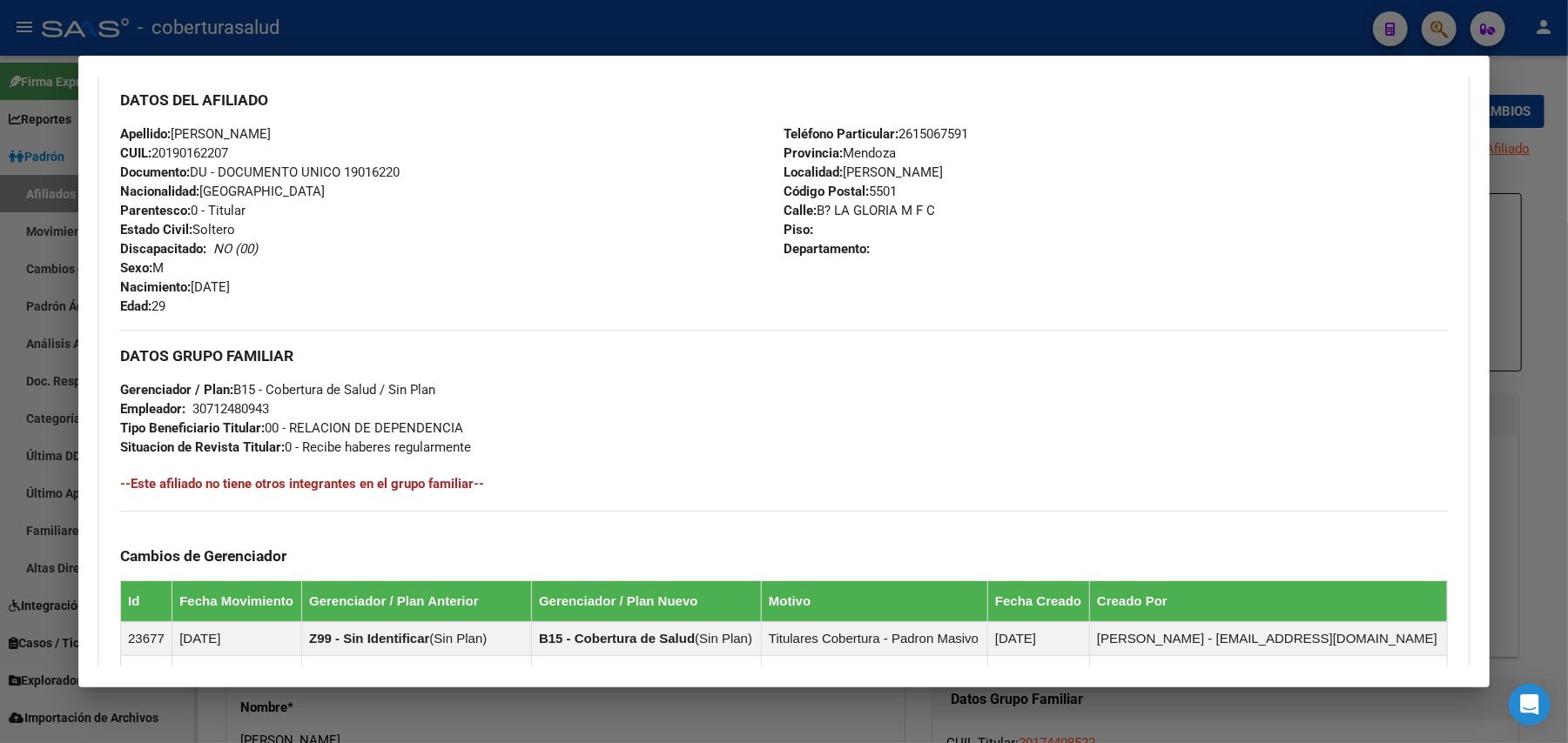
scroll to position [877, 0]
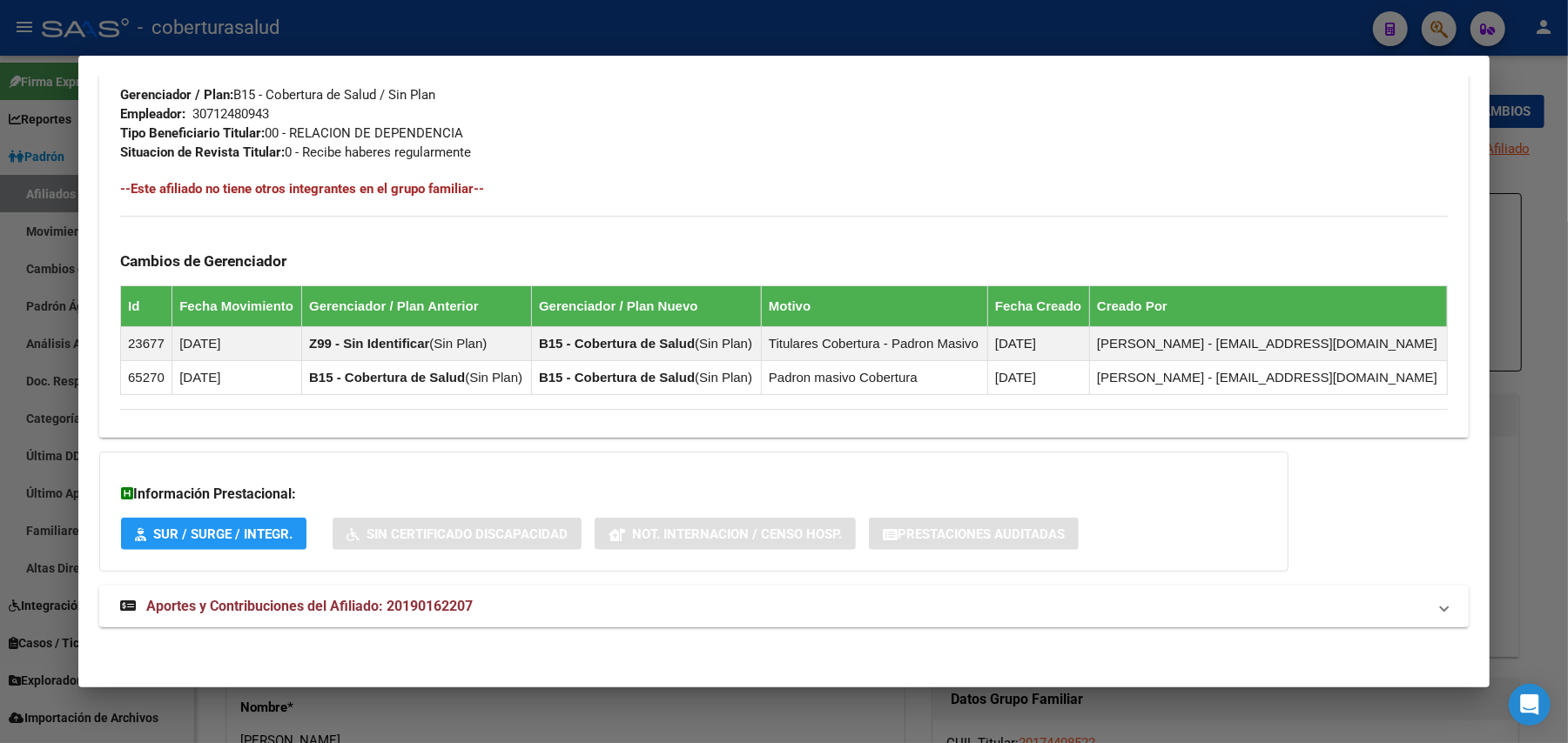
click at [348, 593] on mat-expansion-panel-header "Aportes y Contribuciones del Afiliado: 20190162207" at bounding box center [783, 606] width 1369 height 42
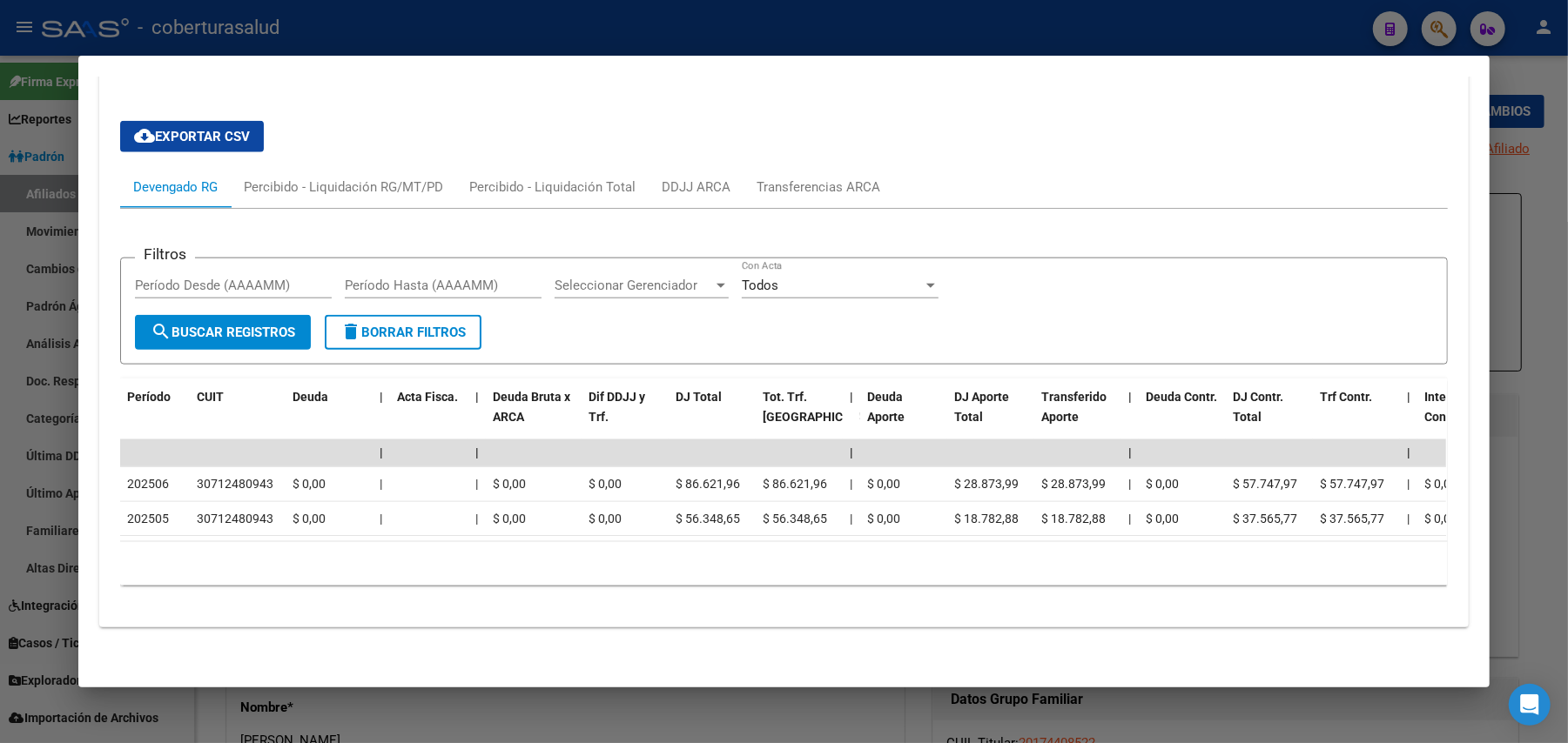
scroll to position [1456, 0]
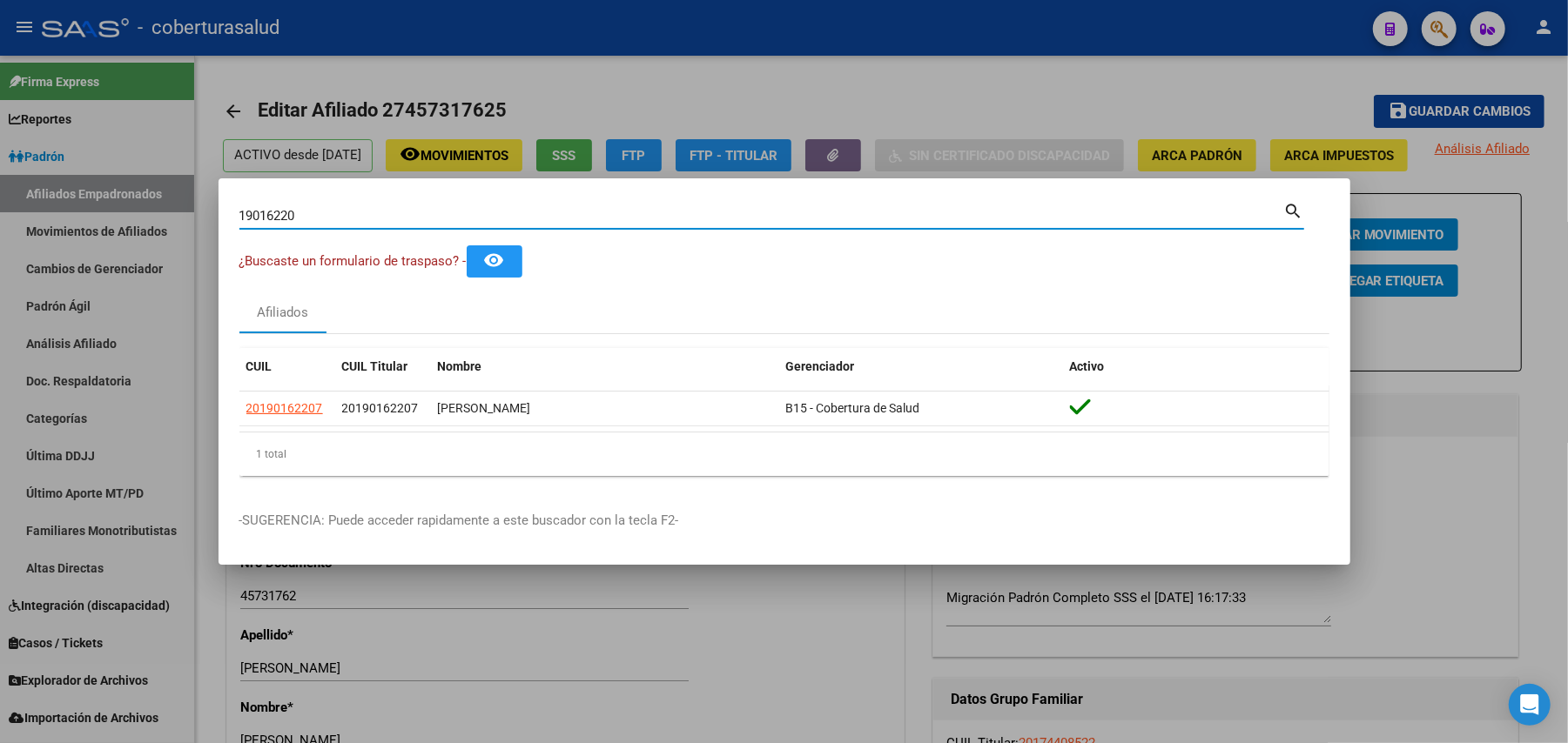
click at [395, 212] on input "19016220" at bounding box center [761, 215] width 1044 height 16
paste input "20116252"
type input "20116252"
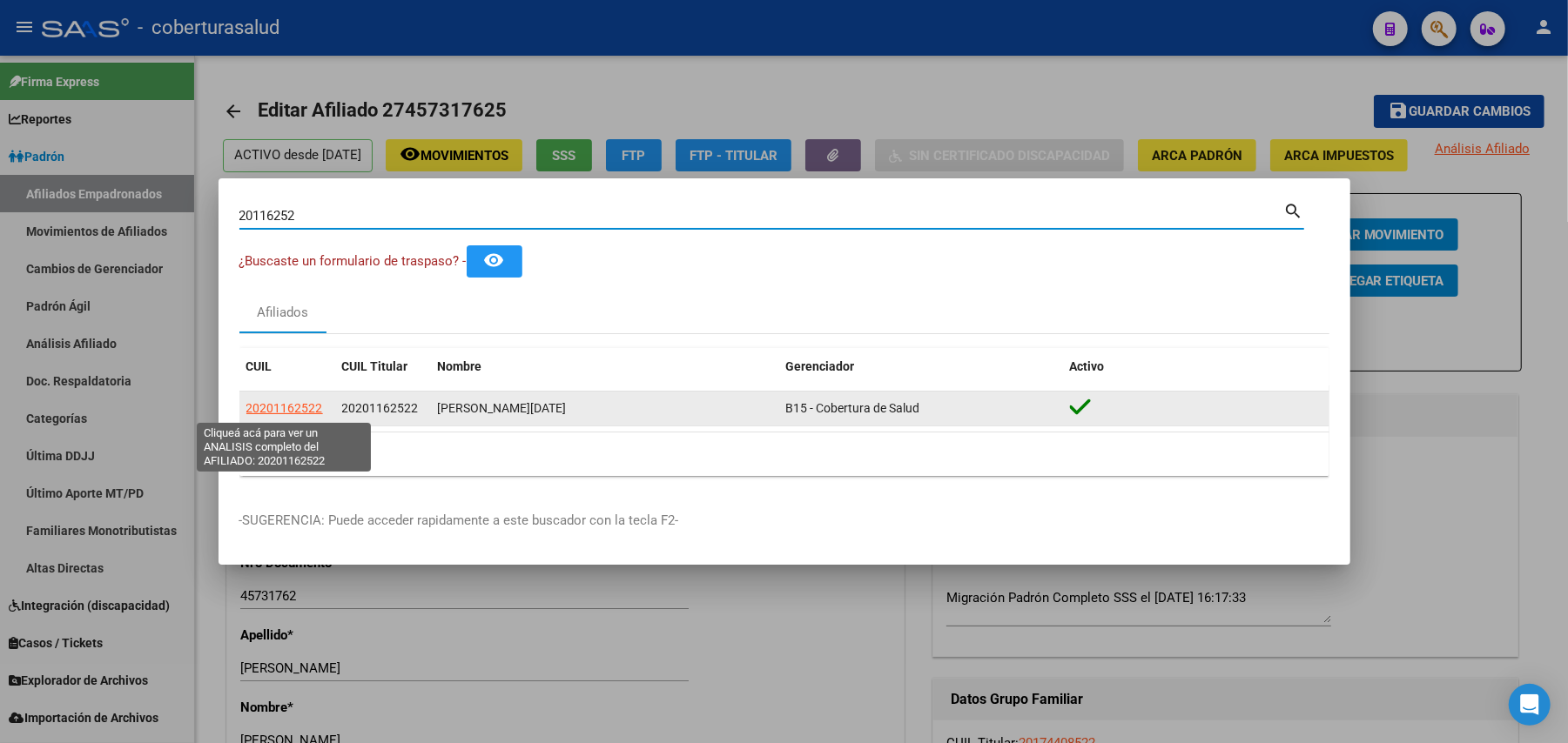
click at [283, 405] on span "20201162522" at bounding box center [284, 408] width 77 height 14
type textarea "20201162522"
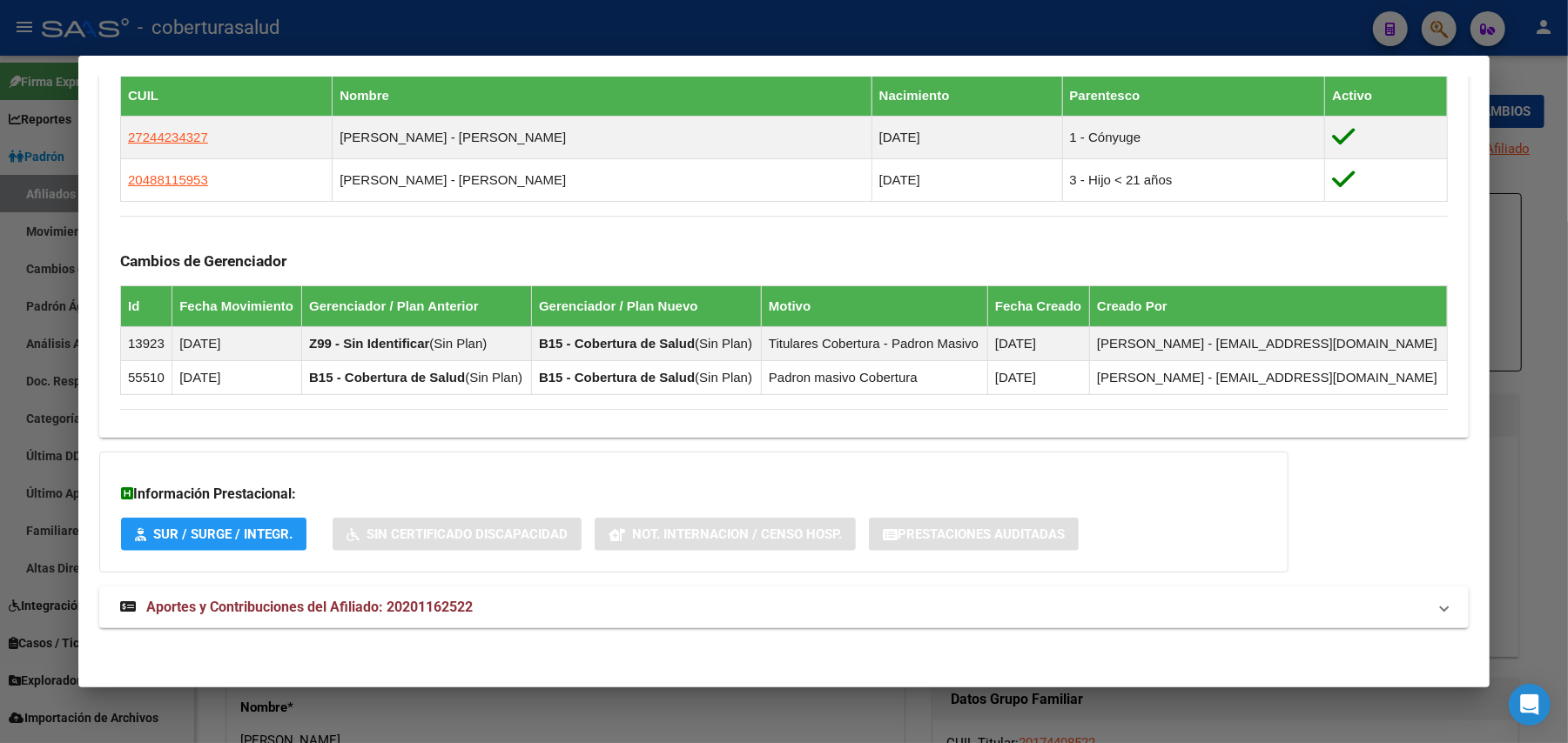
scroll to position [978, 0]
click at [242, 590] on mat-expansion-panel-header "Aportes y Contribuciones del Afiliado: 20201162522" at bounding box center [783, 607] width 1369 height 42
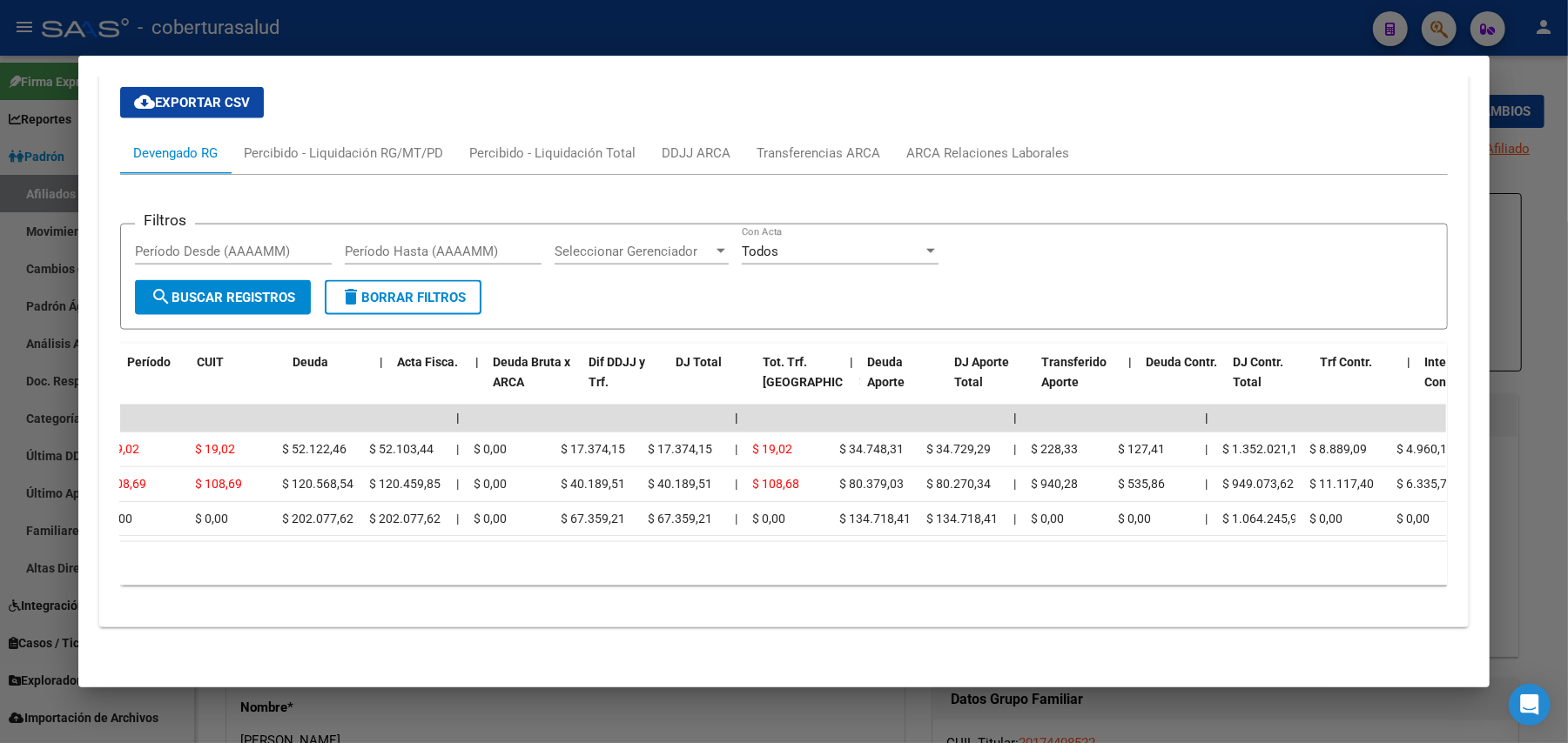
scroll to position [0, 0]
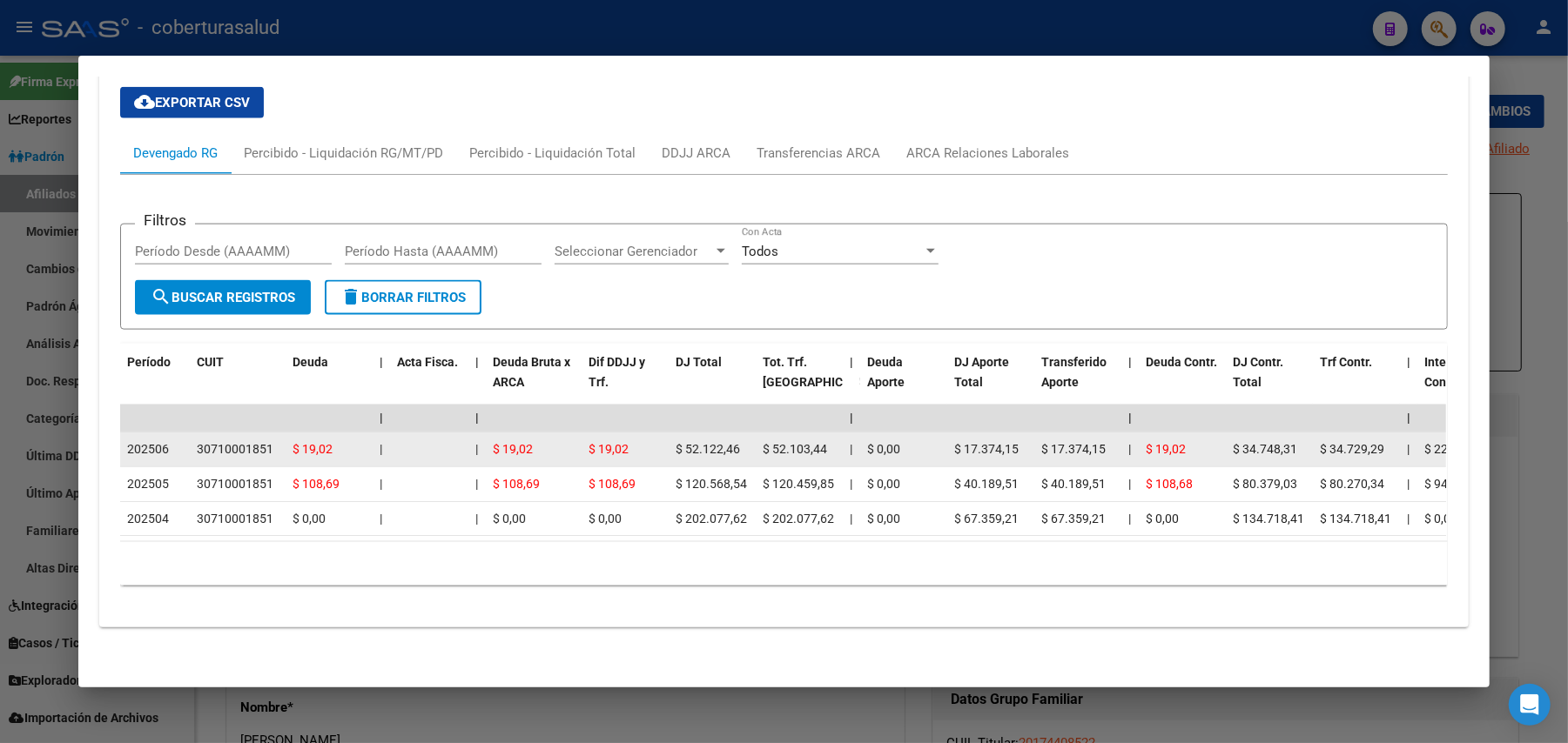
click at [255, 439] on div "30710001851" at bounding box center [235, 449] width 77 height 20
copy div "30710001851"
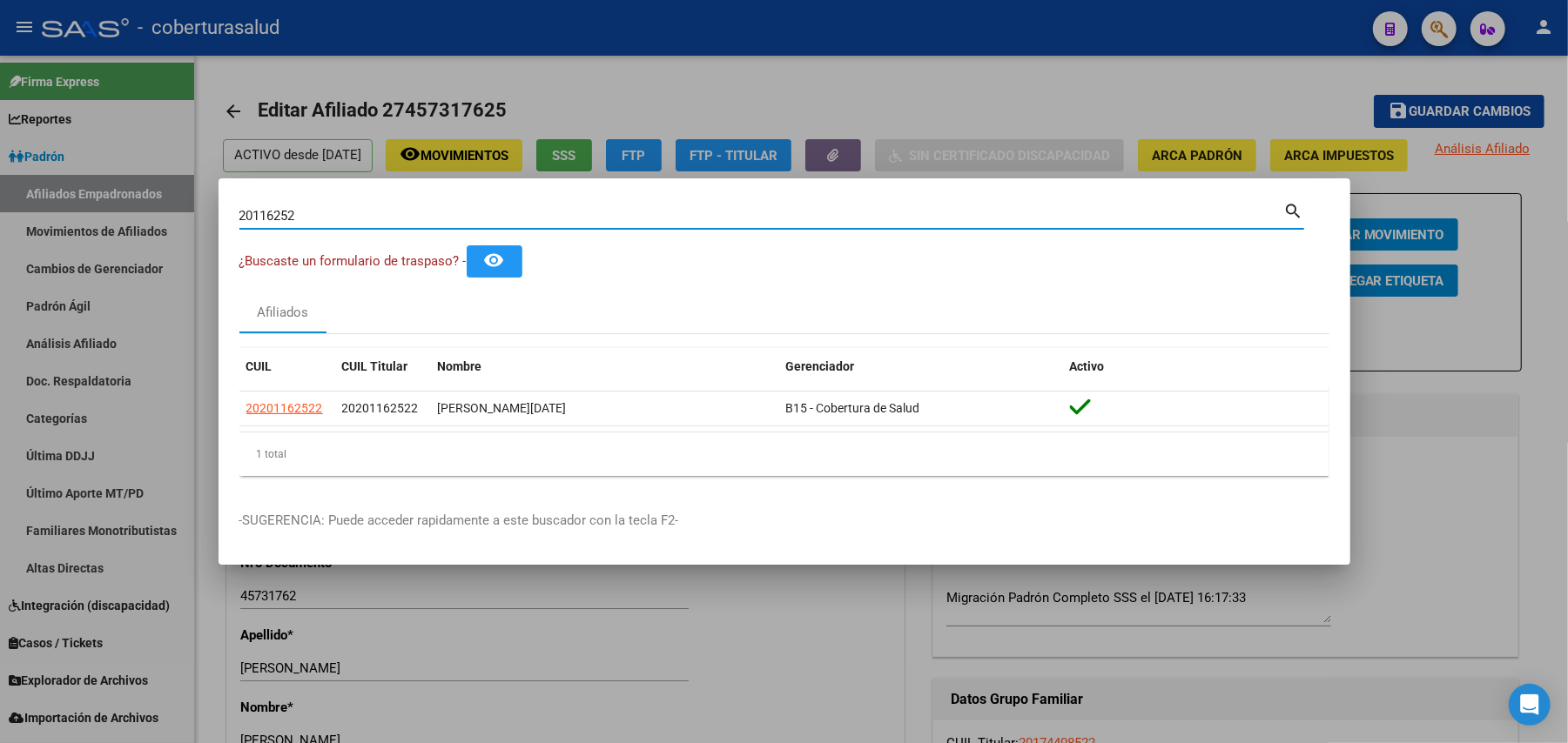
click at [588, 218] on input "20116252" at bounding box center [761, 215] width 1044 height 16
paste input "232358"
click at [390, 222] on input "20232358" at bounding box center [761, 215] width 1044 height 16
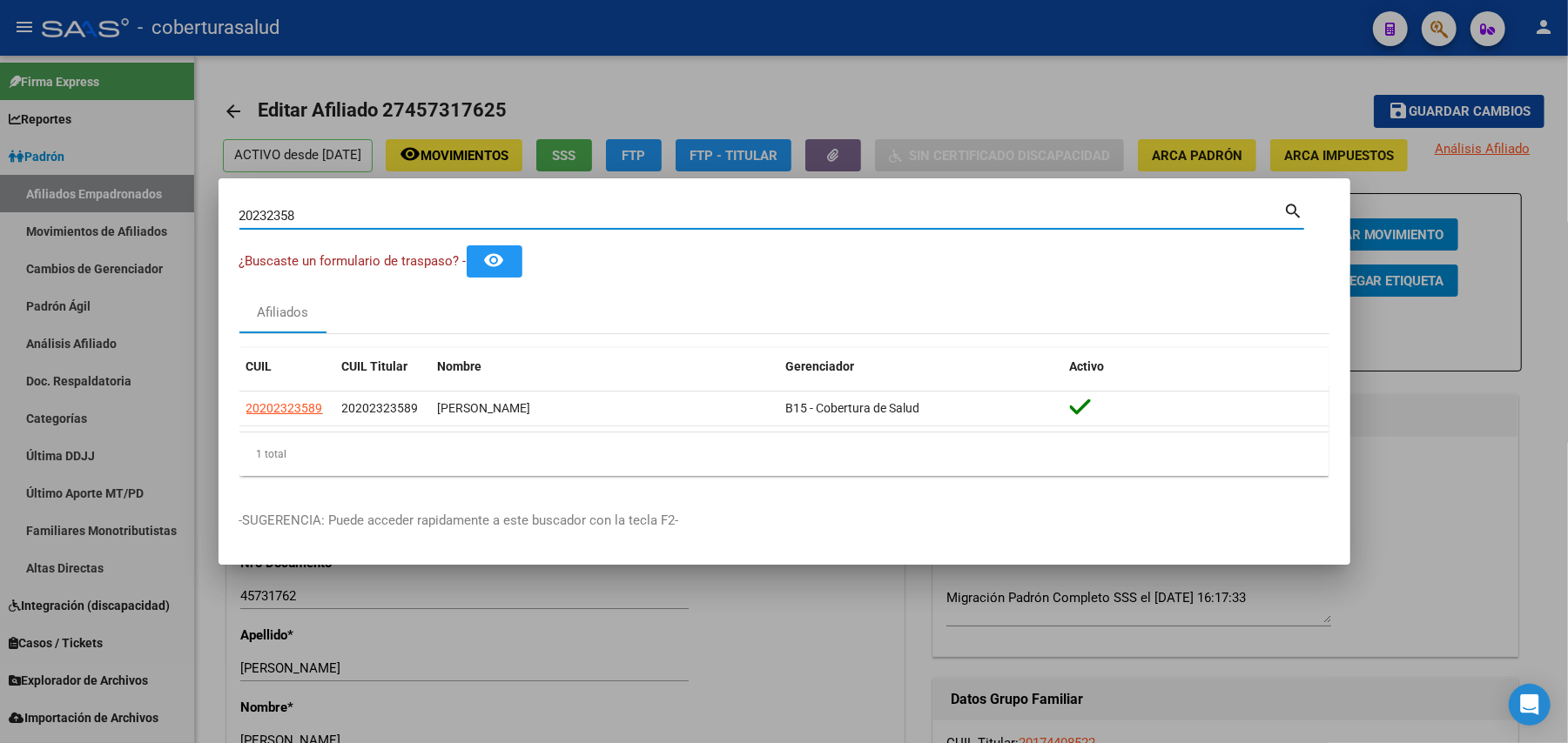
paste input "327774"
type input "20327774"
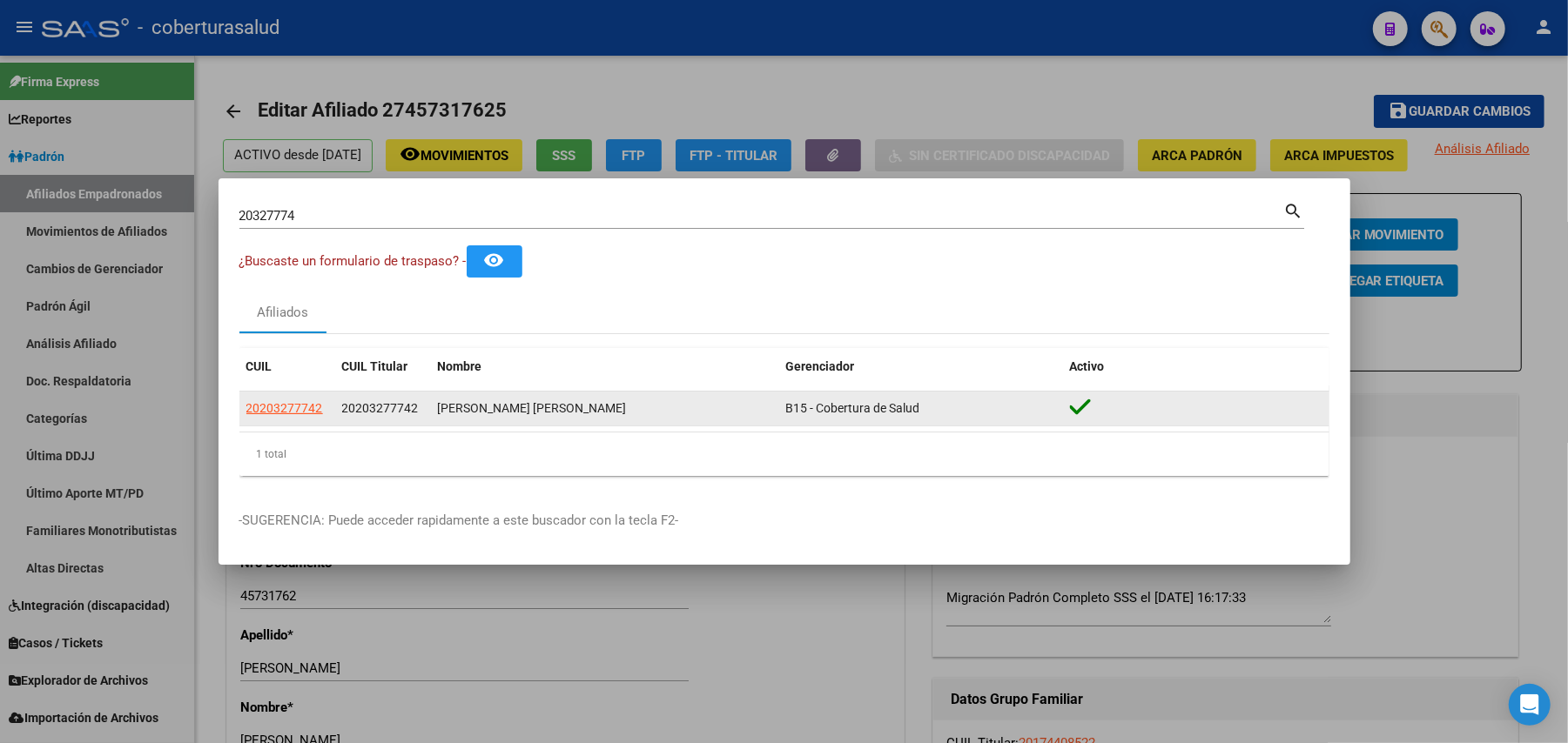
click at [708, 408] on div "[PERSON_NAME] [PERSON_NAME]" at bounding box center [605, 409] width 334 height 20
click at [287, 418] on app-link-go-to "20203277742" at bounding box center [284, 409] width 77 height 20
click at [285, 413] on span "20203277742" at bounding box center [284, 408] width 77 height 14
type textarea "20203277742"
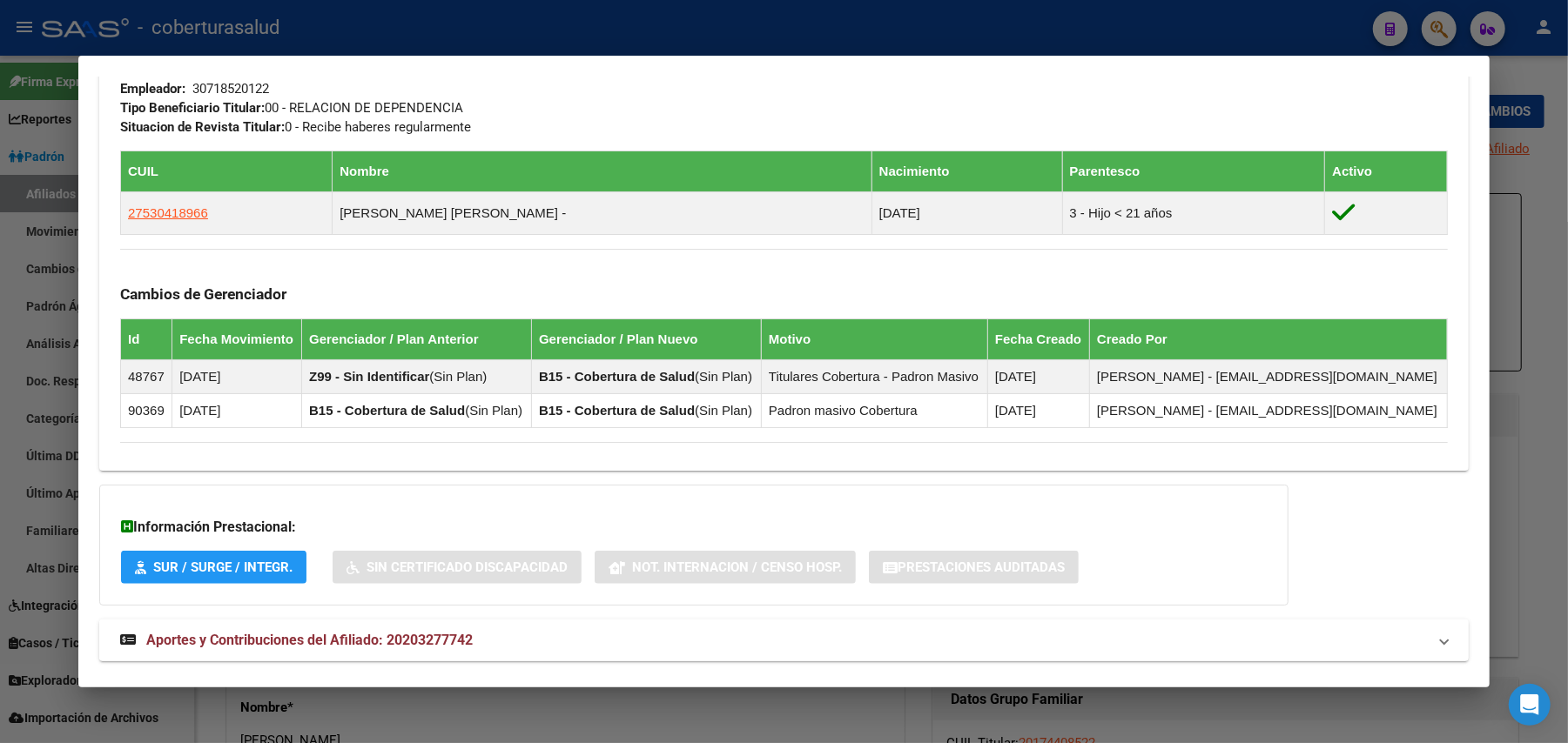
scroll to position [937, 0]
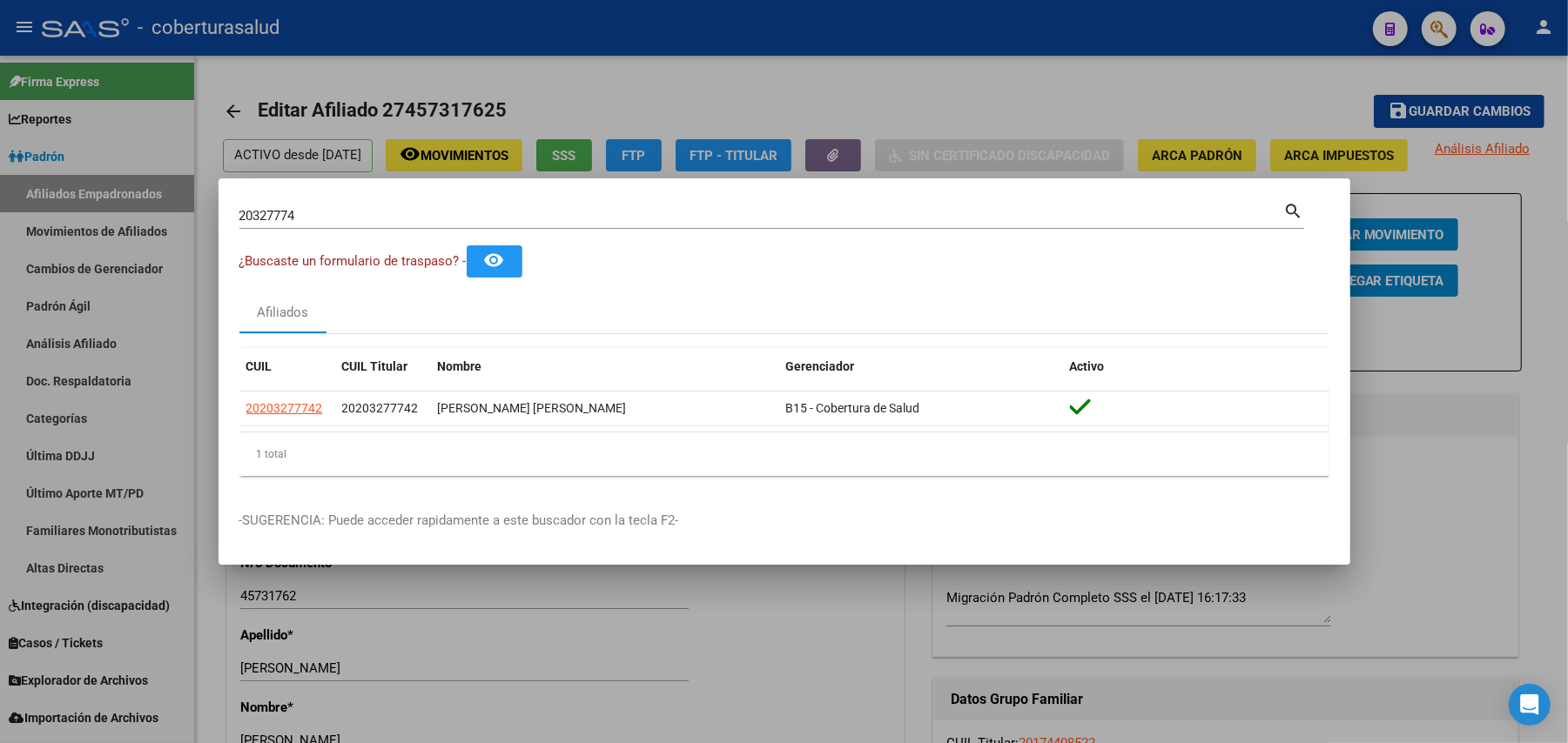
click at [452, 221] on input "20327774" at bounding box center [761, 215] width 1044 height 16
paste input "1313931"
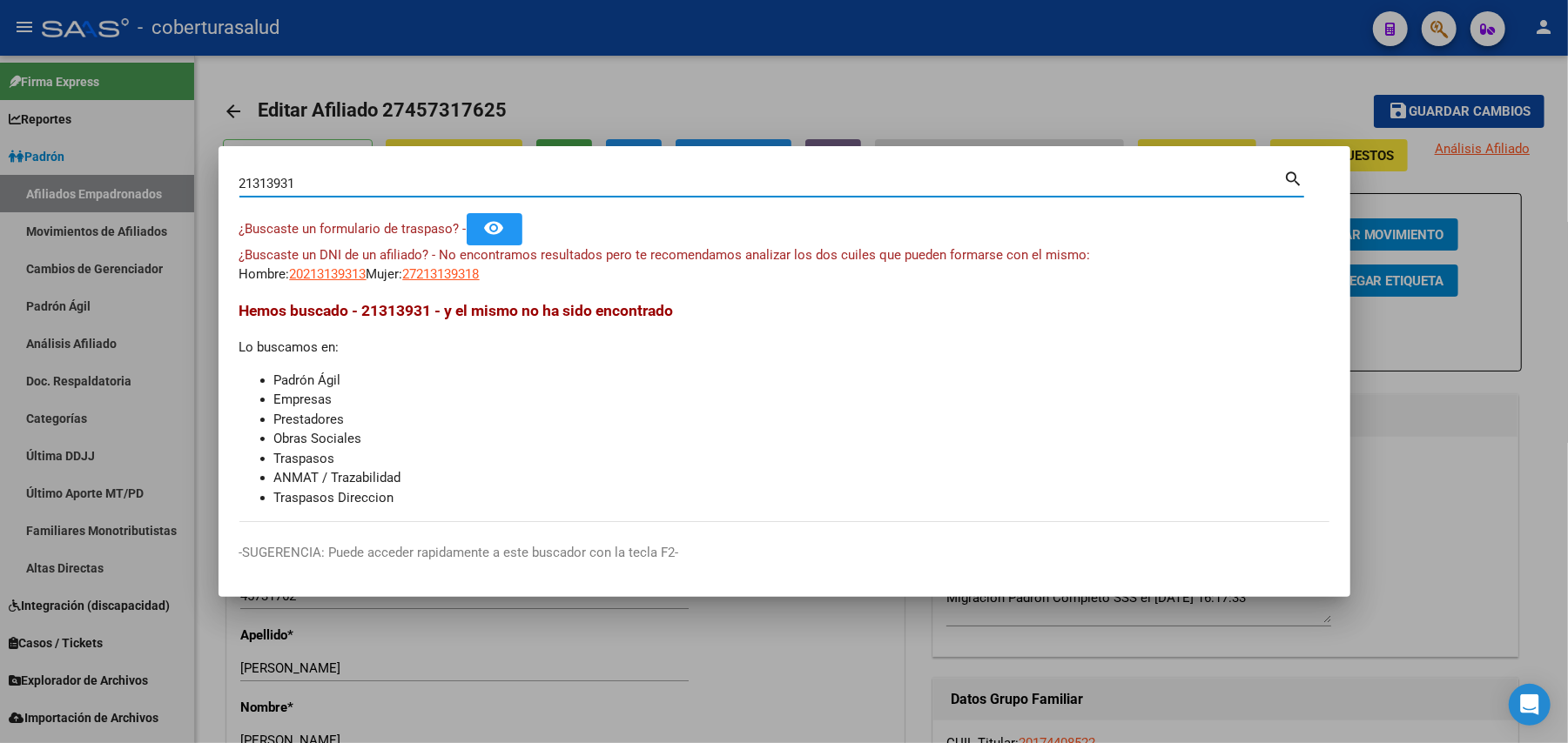
click at [584, 183] on input "21313931" at bounding box center [761, 183] width 1044 height 16
paste input "038216"
type input "20382161"
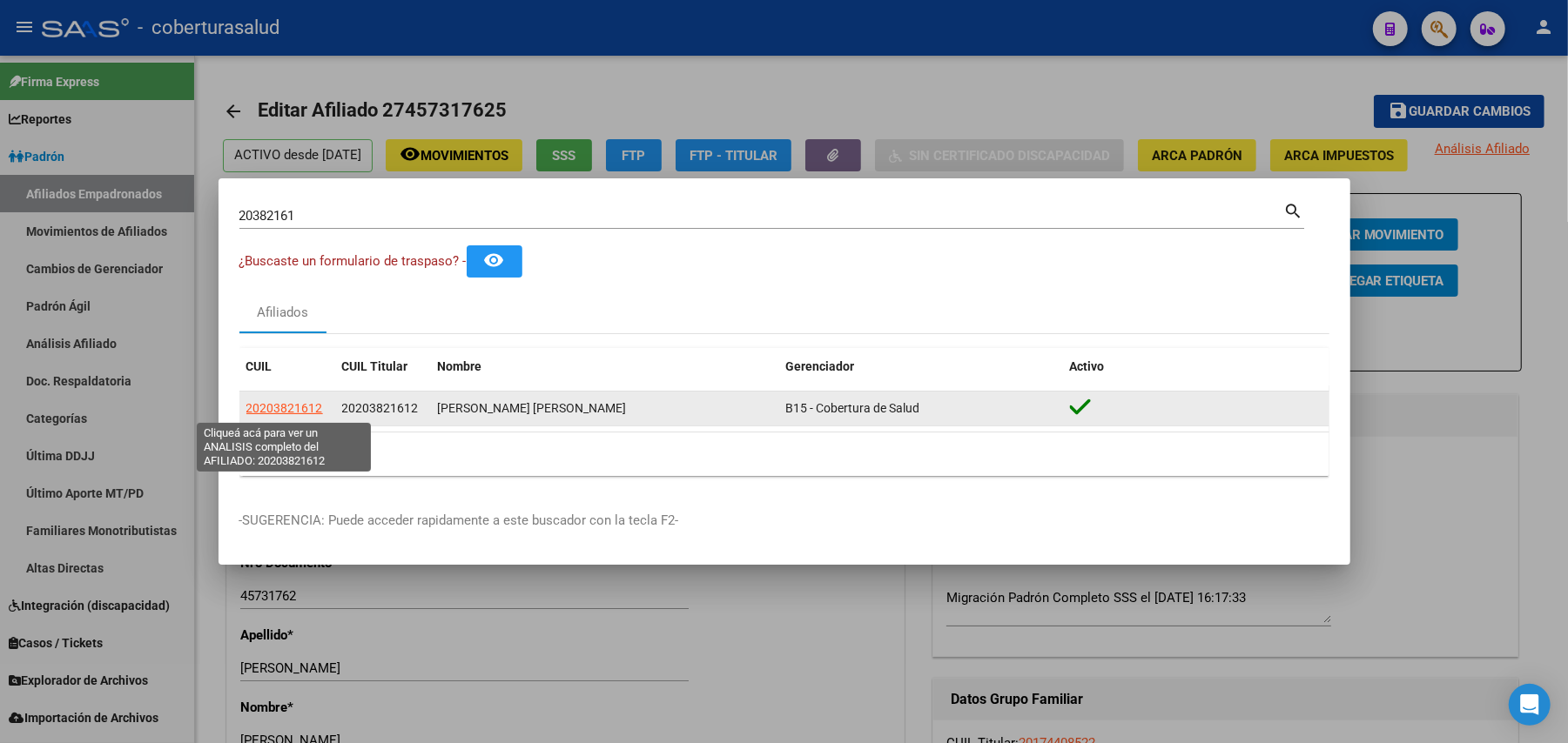
click at [266, 415] on span "20203821612" at bounding box center [284, 408] width 77 height 14
type textarea "20203821612"
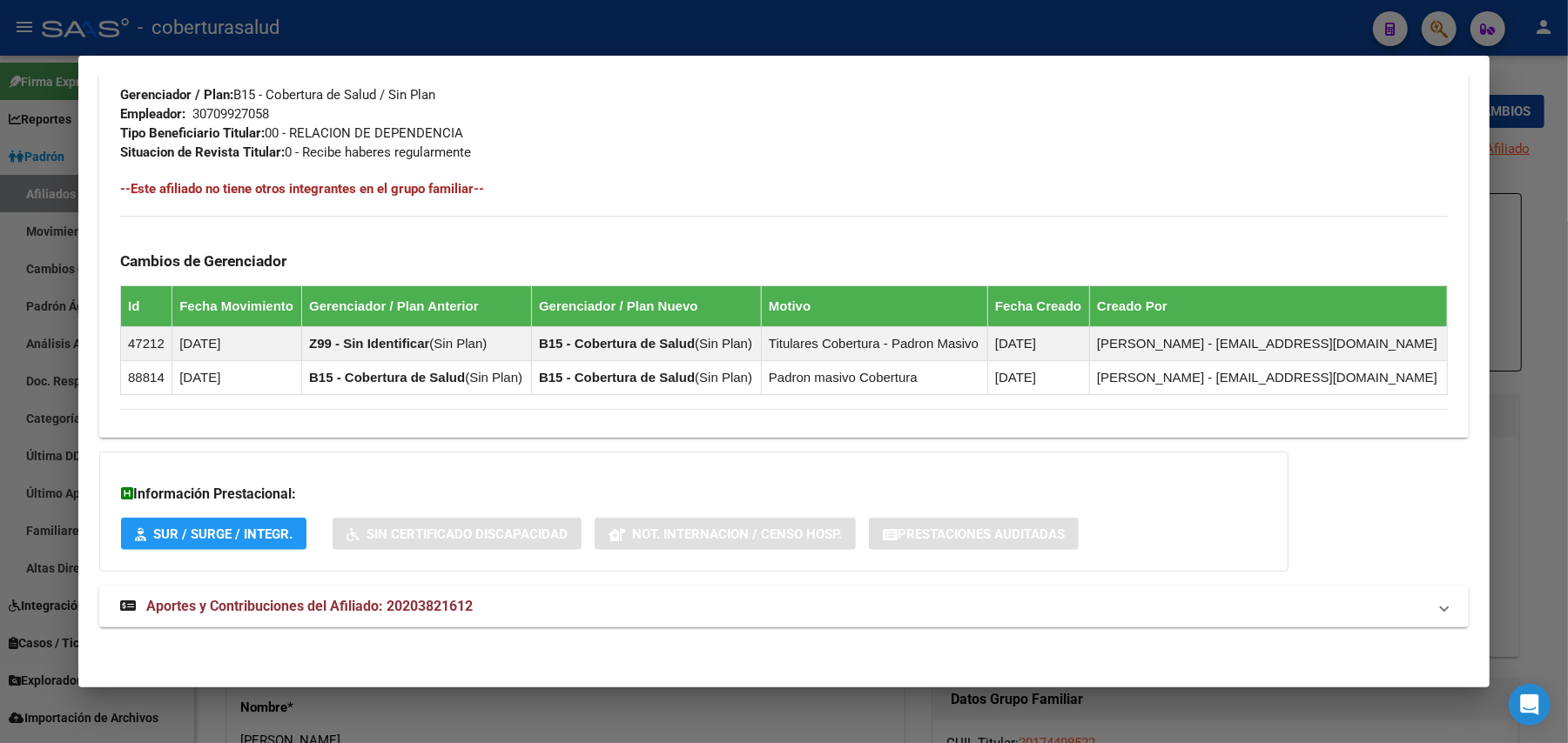
scroll to position [877, 0]
click at [318, 613] on span "Aportes y Contribuciones del Afiliado: 20203821612" at bounding box center [309, 606] width 327 height 17
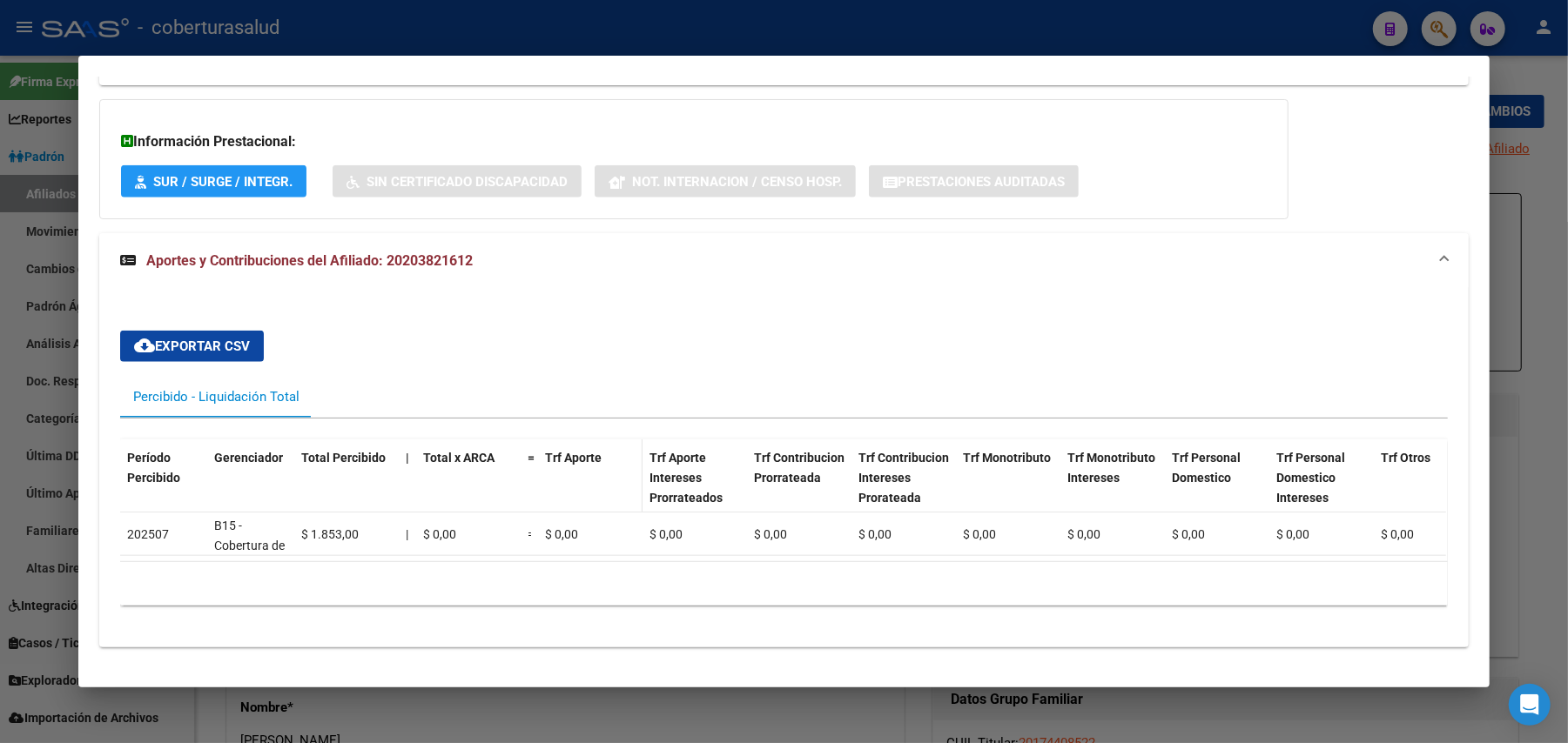
scroll to position [1268, 0]
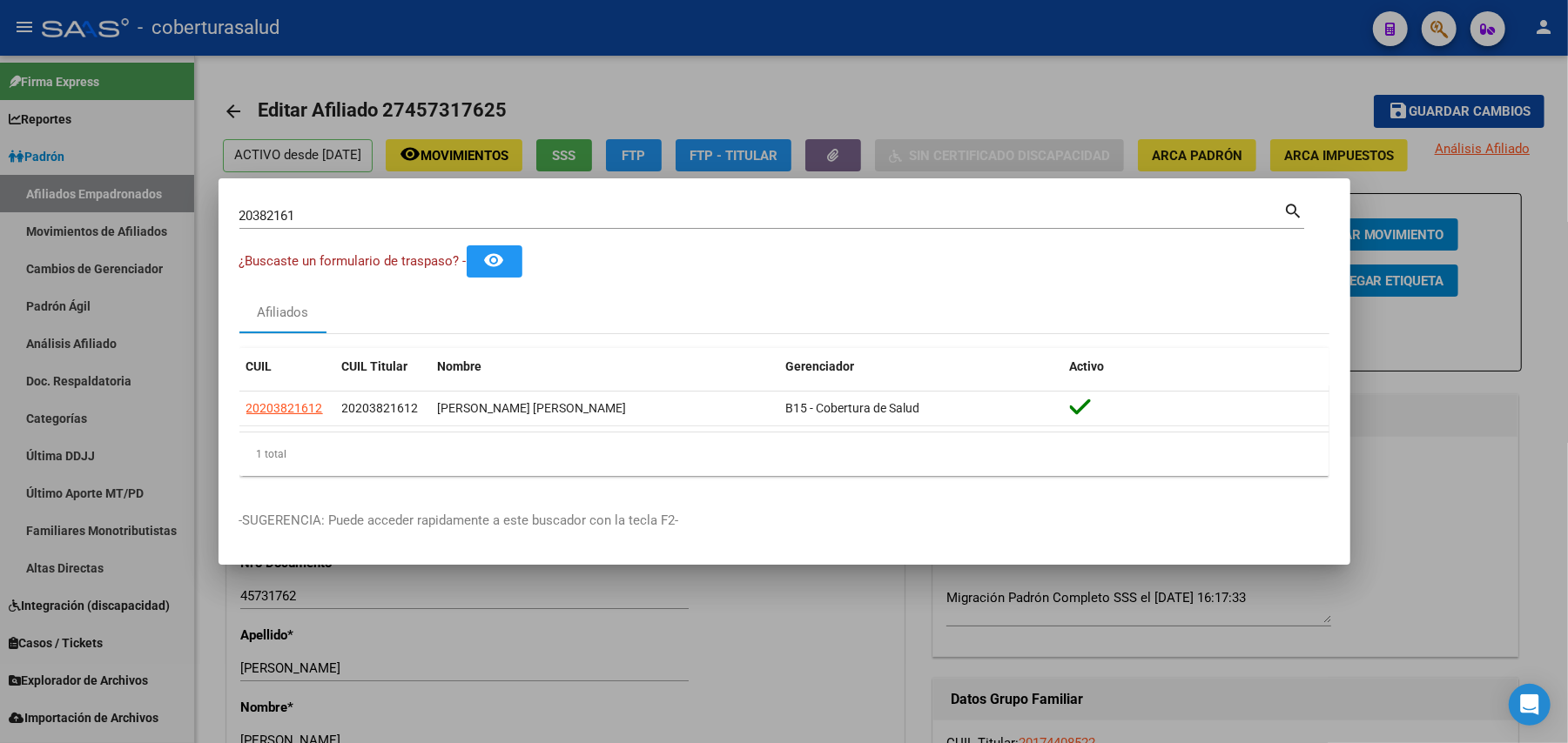
click at [537, 200] on div "20382161 Buscar (apellido, dni, [PERSON_NAME], nro traspaso, cuit, obra social)…" at bounding box center [771, 214] width 1065 height 30
click at [526, 221] on input "20382161" at bounding box center [761, 215] width 1044 height 16
paste input "70740"
type input "20707401"
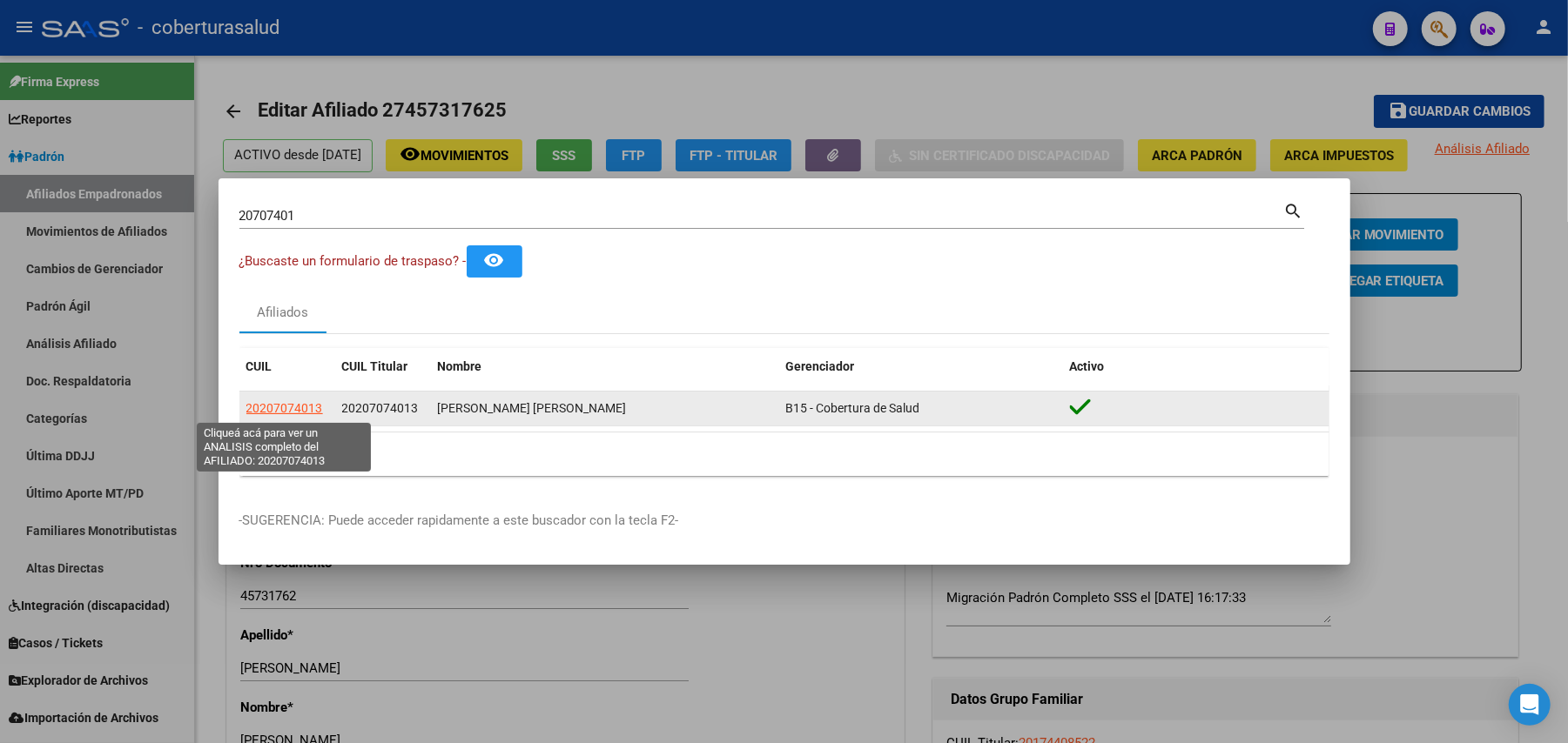
click at [314, 404] on span "20207074013" at bounding box center [284, 408] width 77 height 14
type textarea "20207074013"
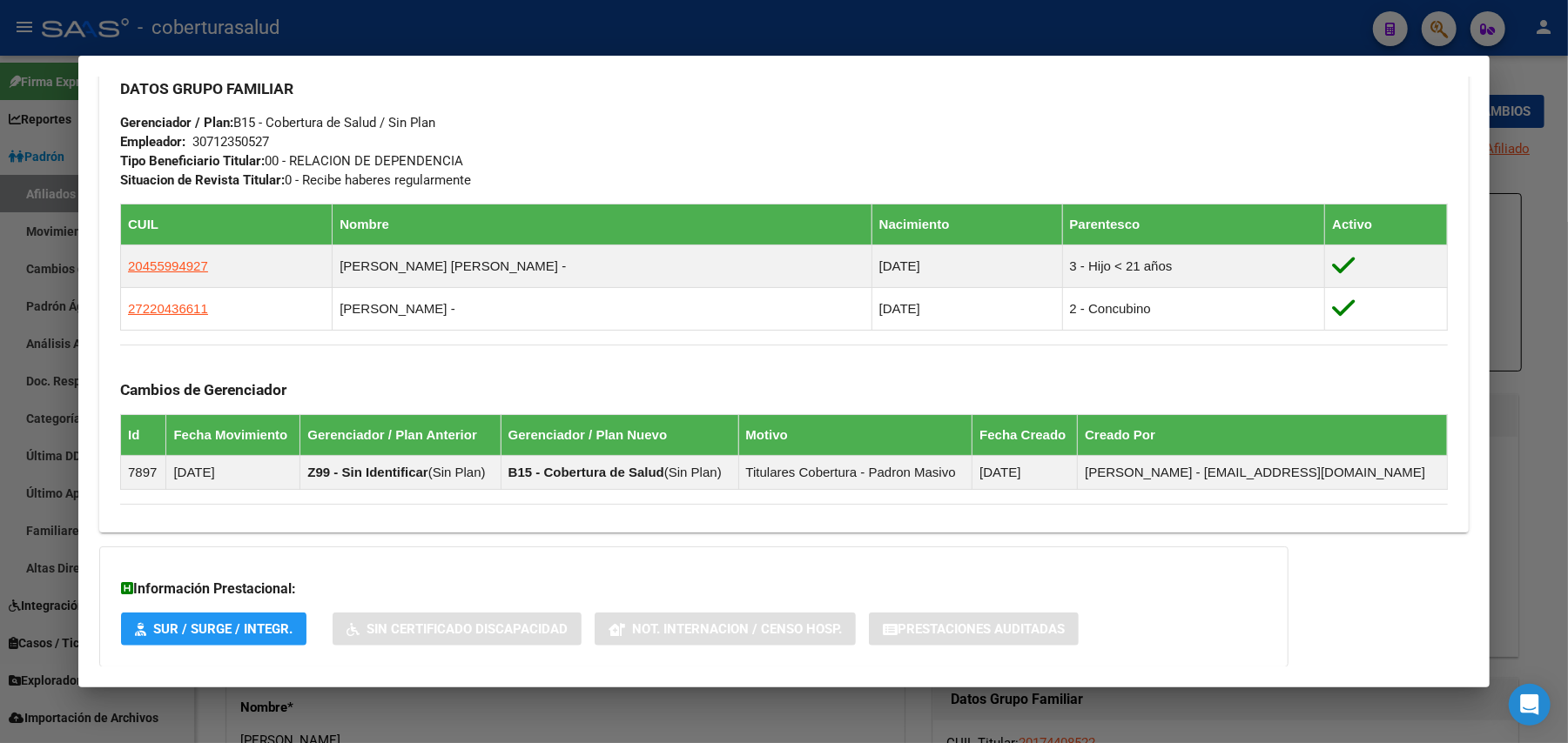
scroll to position [893, 0]
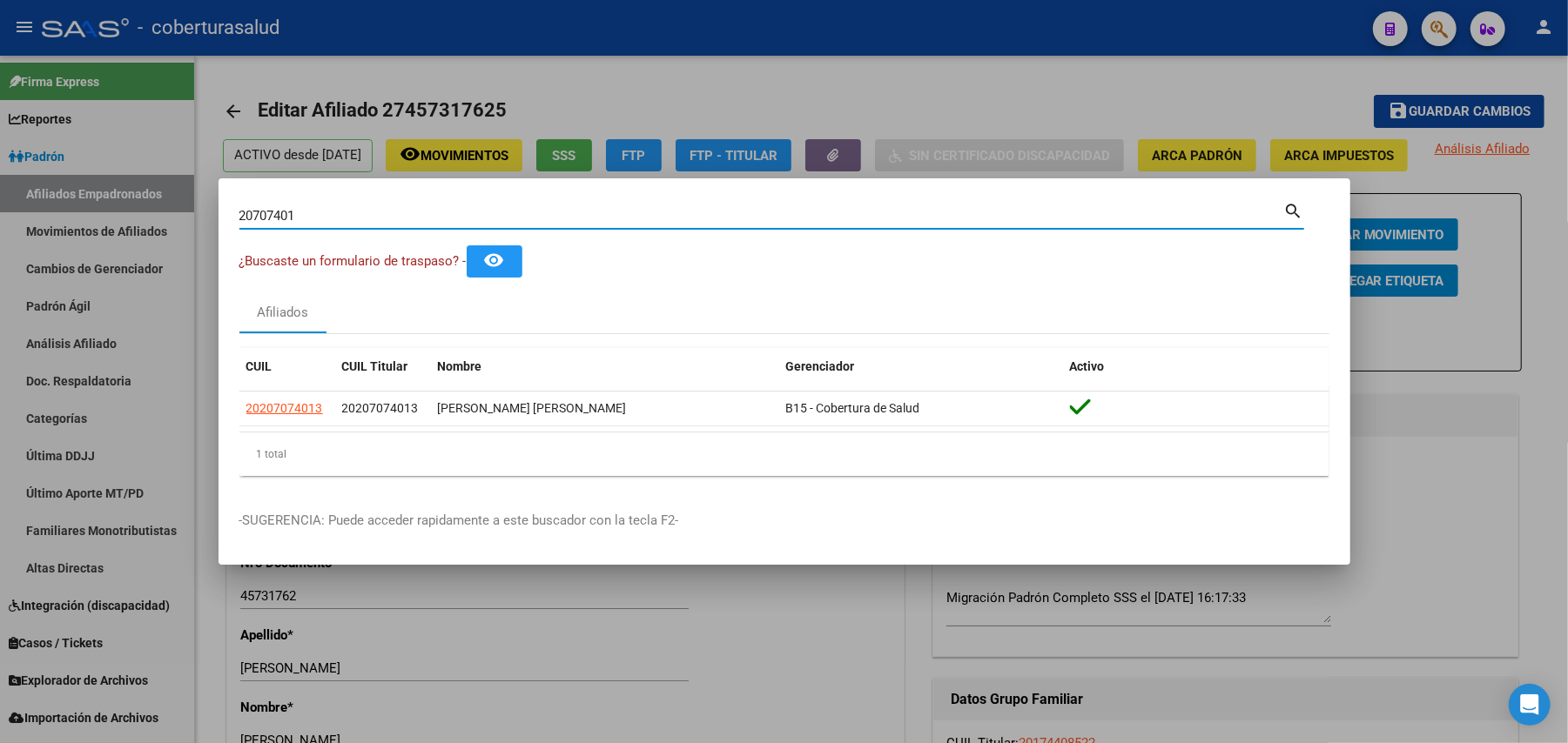
click at [537, 221] on input "20707401" at bounding box center [761, 215] width 1044 height 16
paste input "45765829"
type input "45765829"
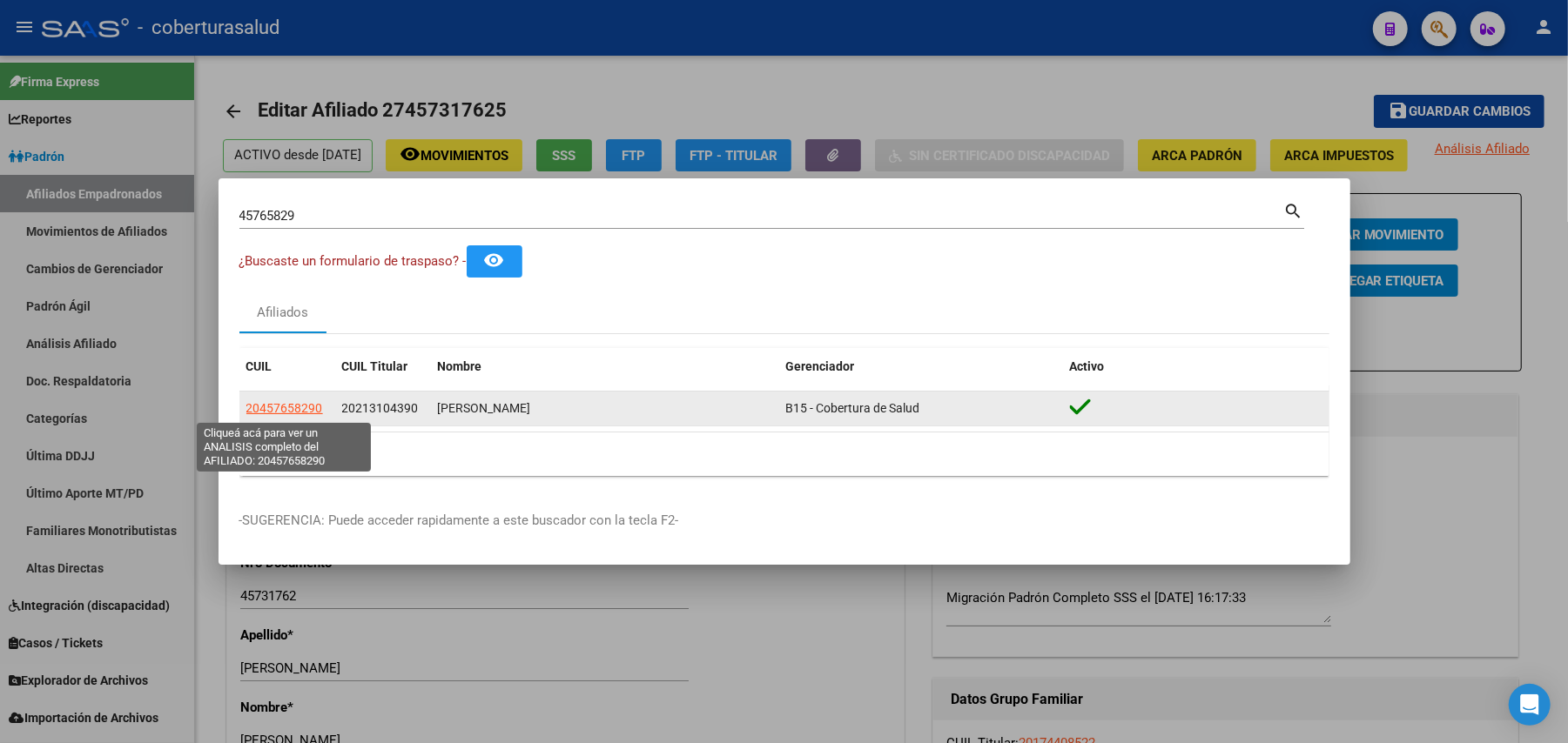
click at [300, 413] on span "20457658290" at bounding box center [284, 408] width 77 height 14
type textarea "20457658290"
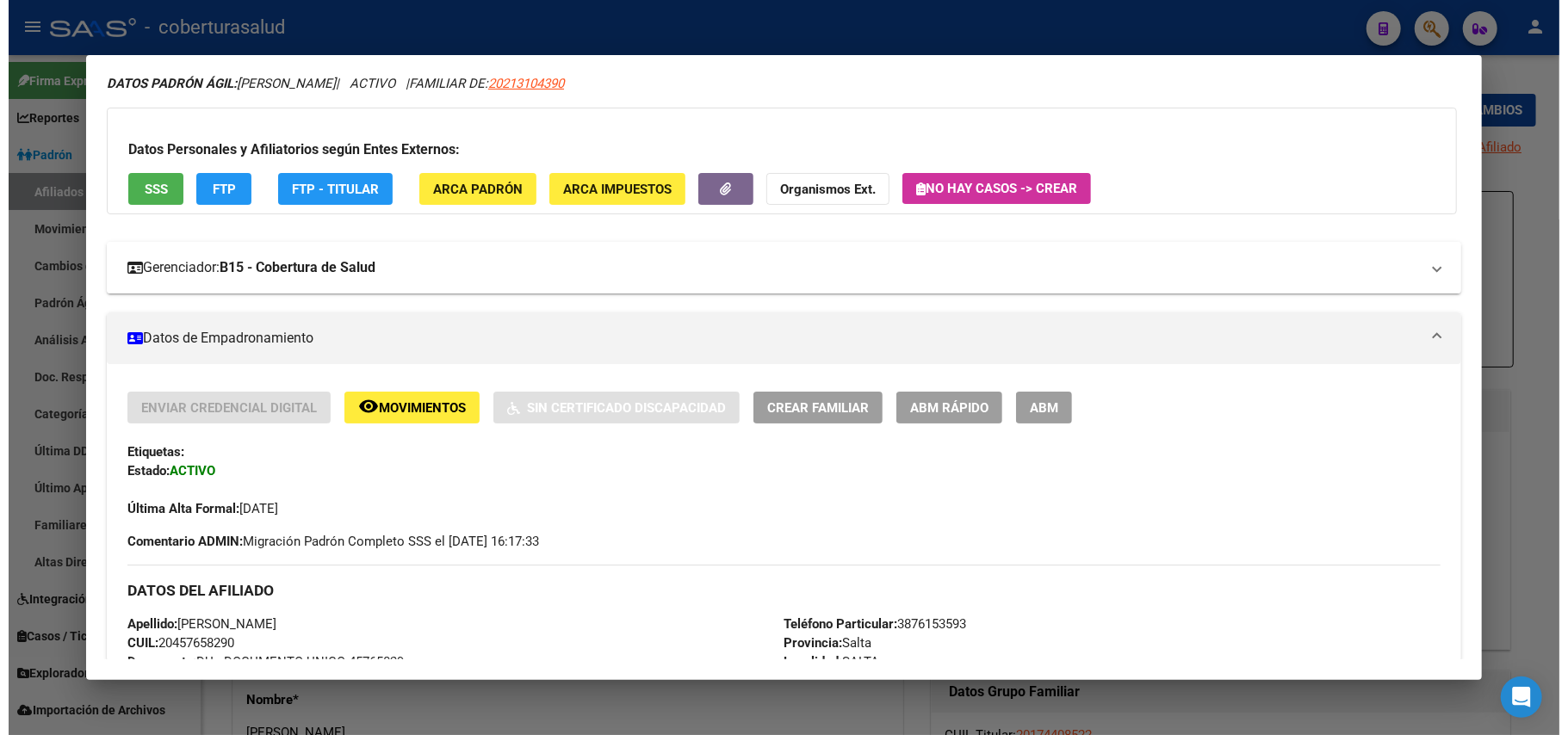
scroll to position [114, 0]
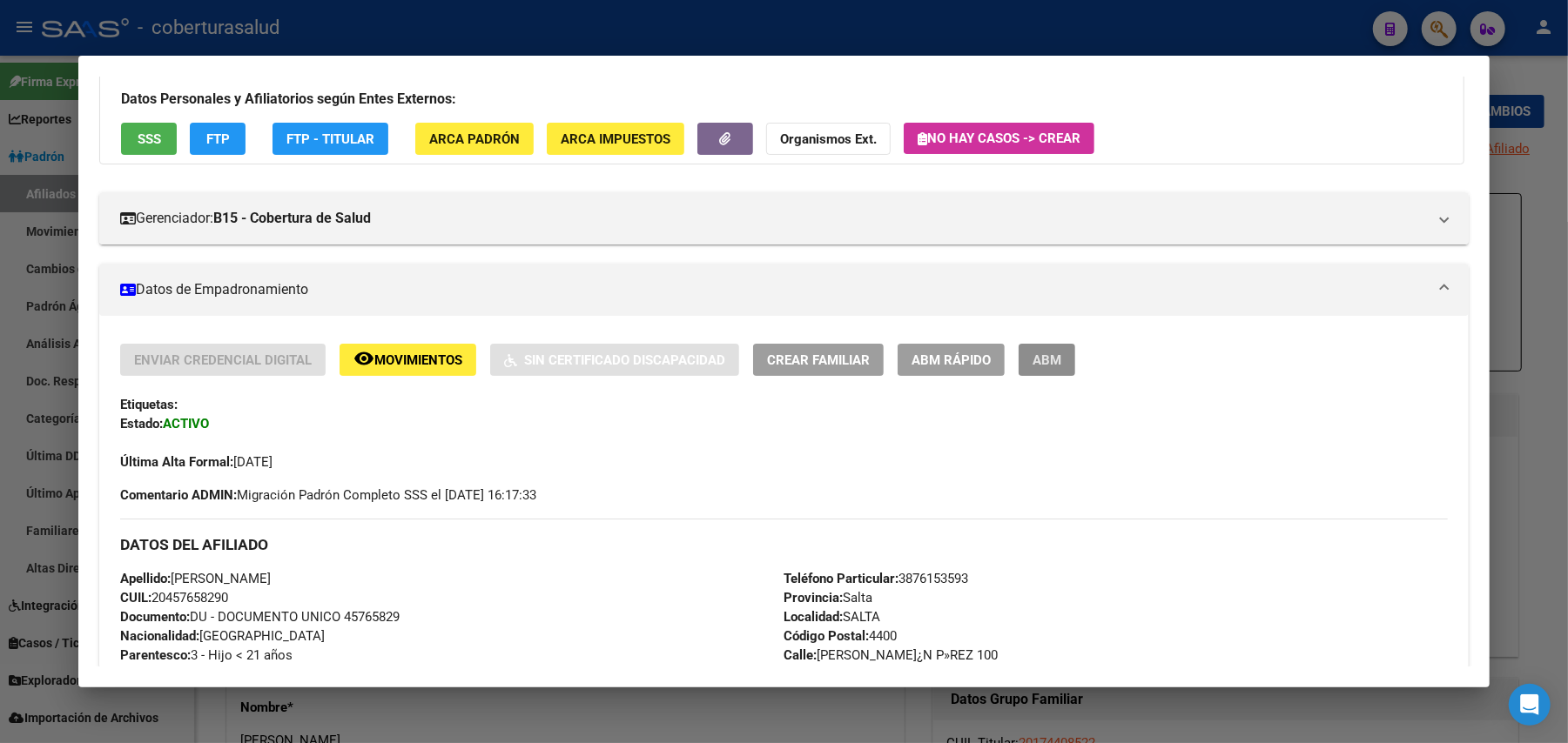
click at [1040, 355] on span "ABM" at bounding box center [1046, 360] width 29 height 16
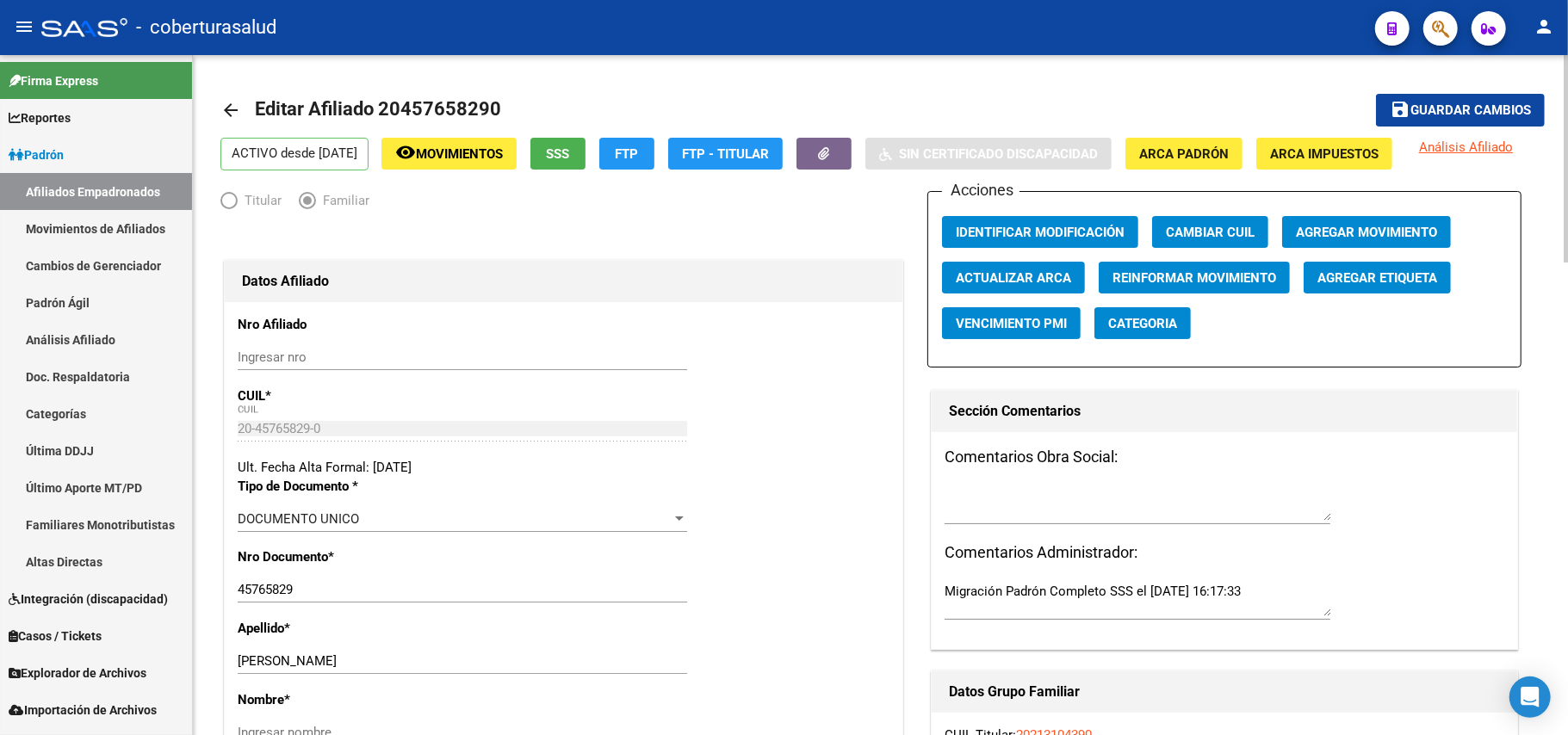
click at [1469, 131] on mat-toolbar-row "save Guardar cambios" at bounding box center [1407, 110] width 276 height 55
click at [1474, 142] on span "Análisis Afiliado" at bounding box center [1466, 147] width 94 height 16
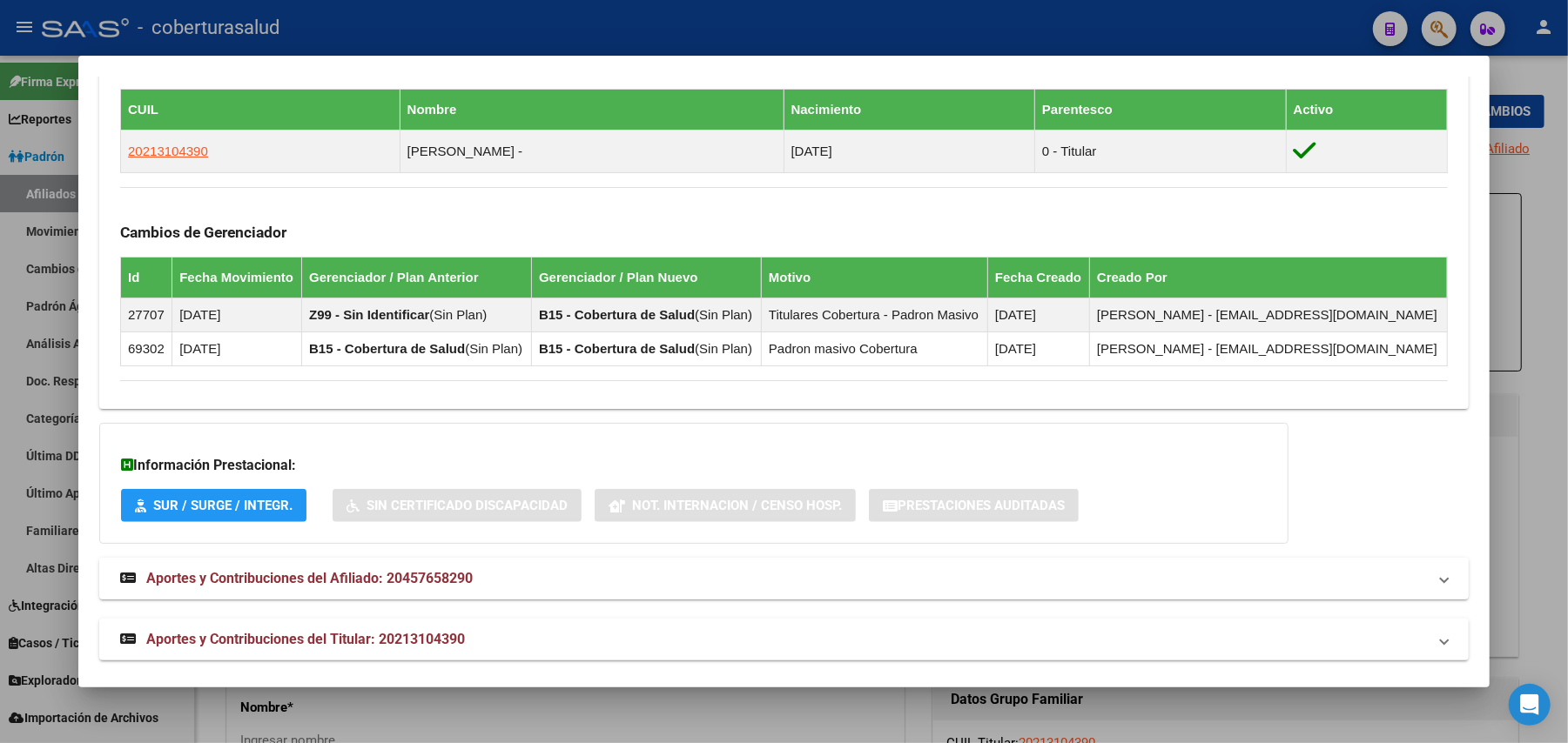
scroll to position [978, 0]
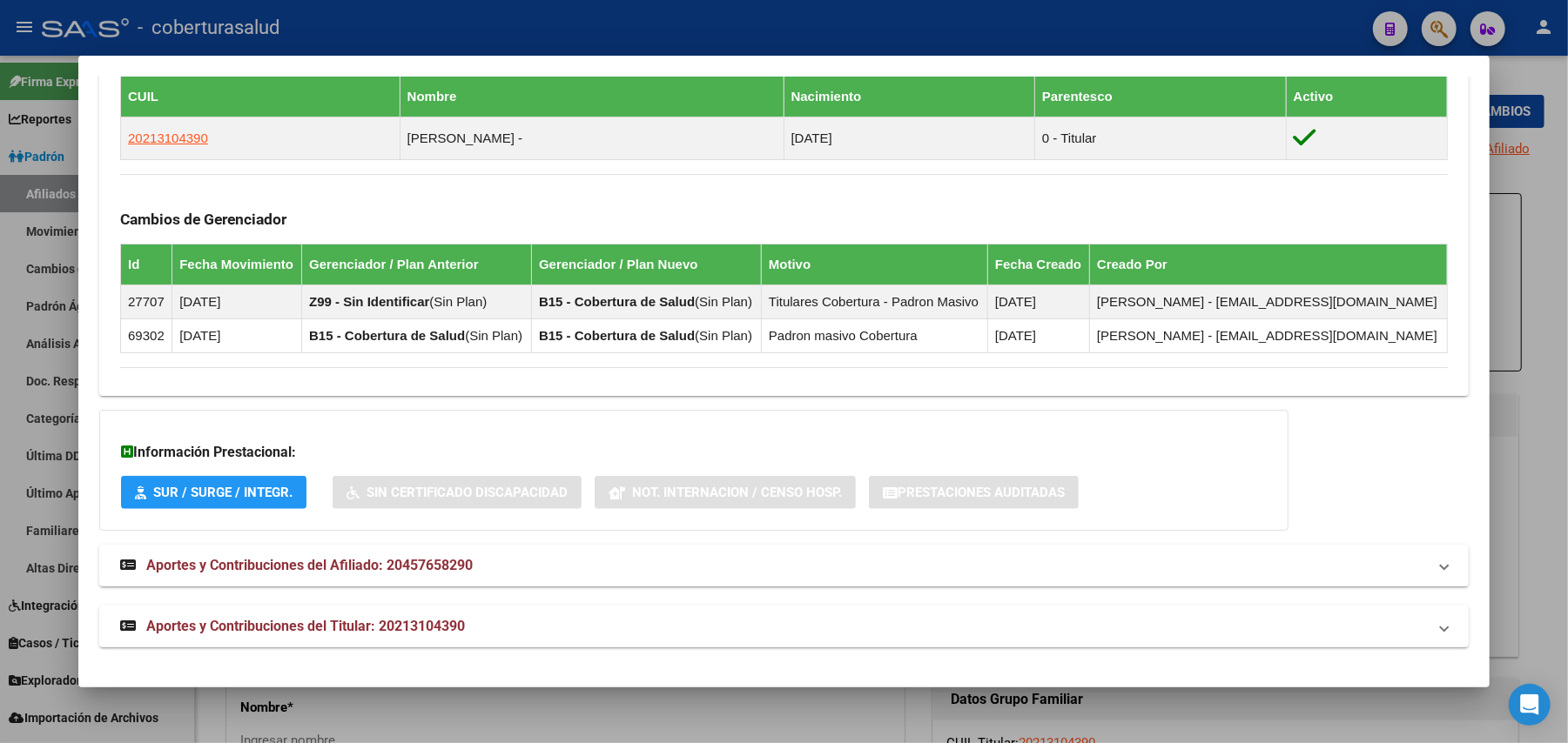
click at [236, 627] on span "Aportes y Contribuciones del Titular: 20213104390" at bounding box center [305, 626] width 319 height 17
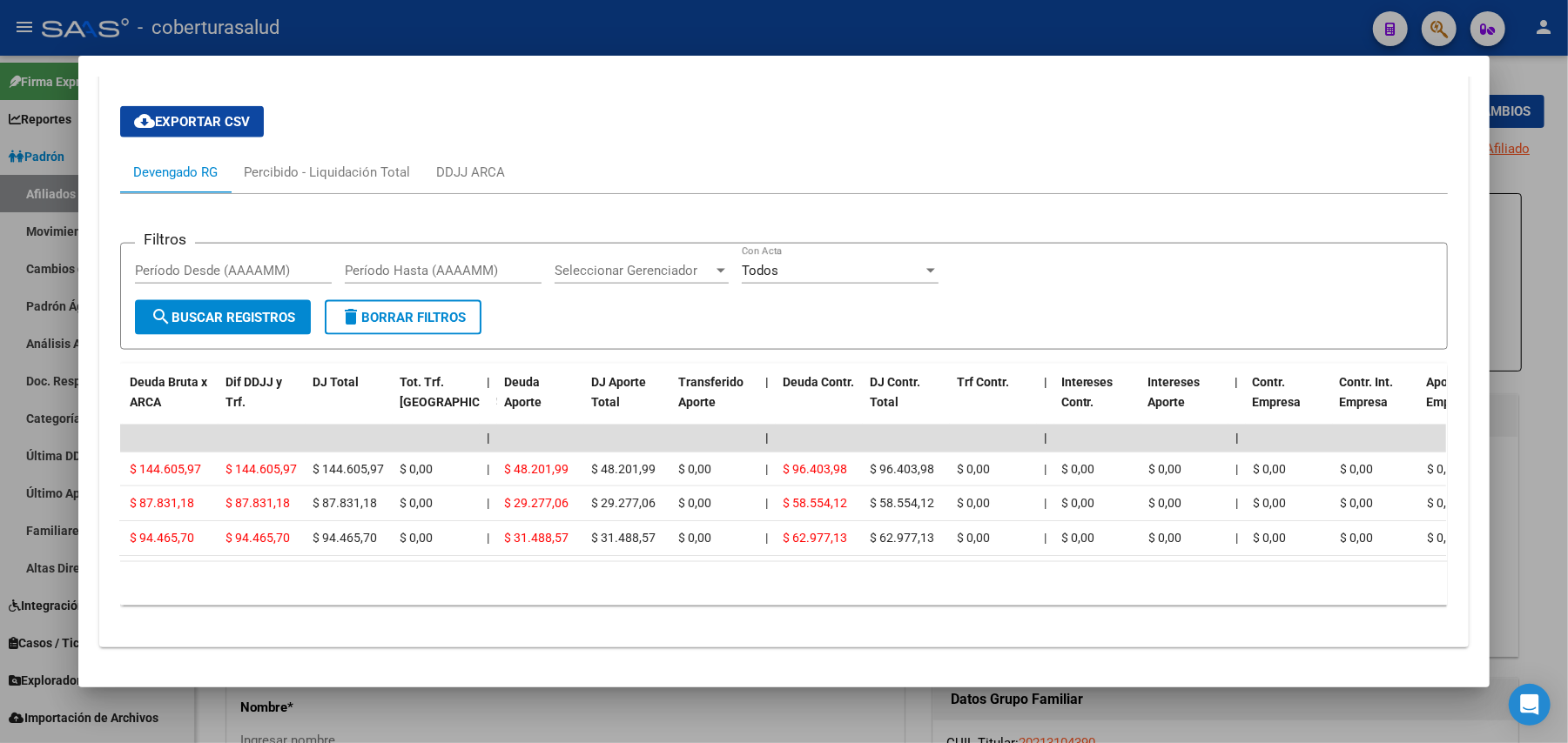
scroll to position [0, 0]
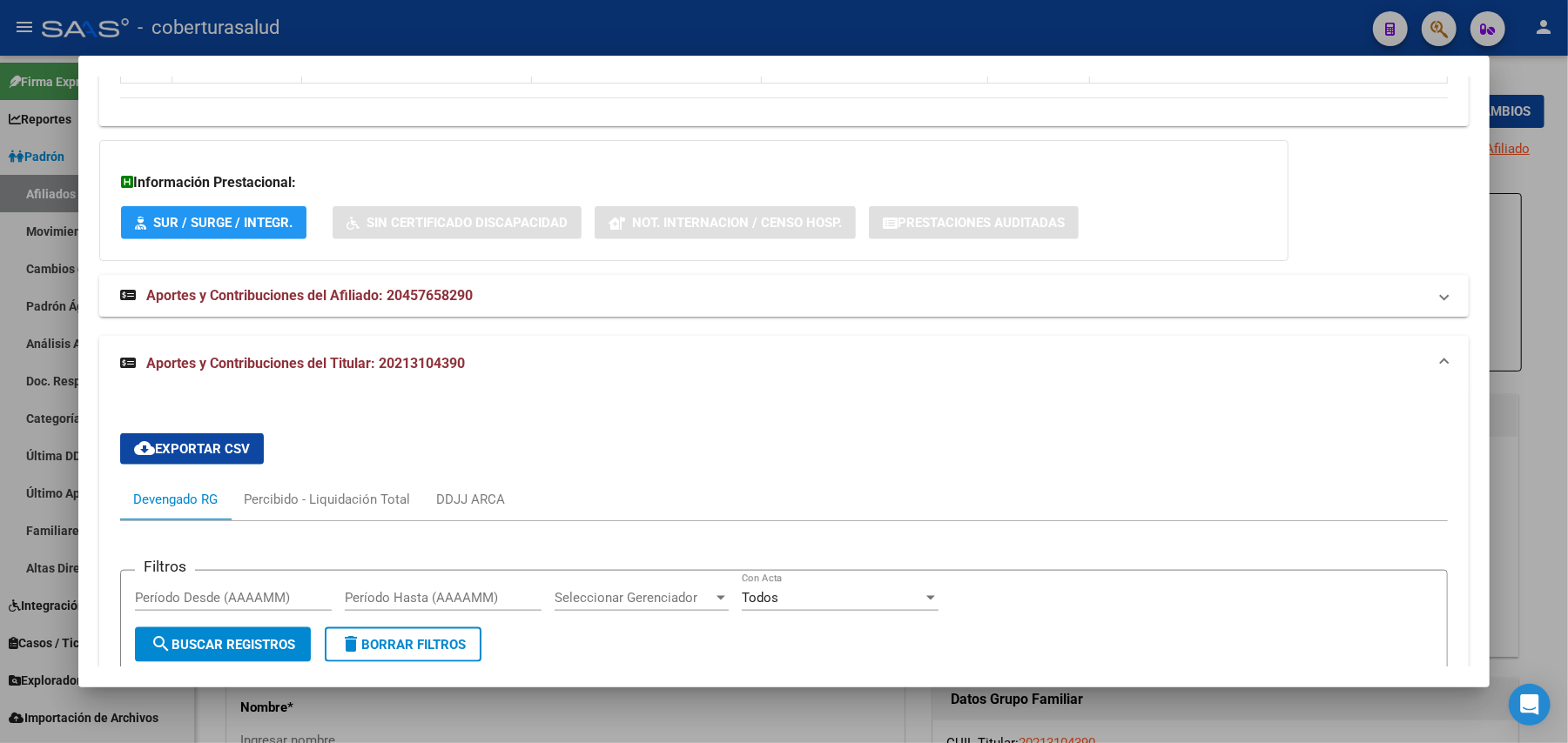
click at [454, 358] on span "Aportes y Contribuciones del Titular: 20213104390" at bounding box center [305, 364] width 319 height 17
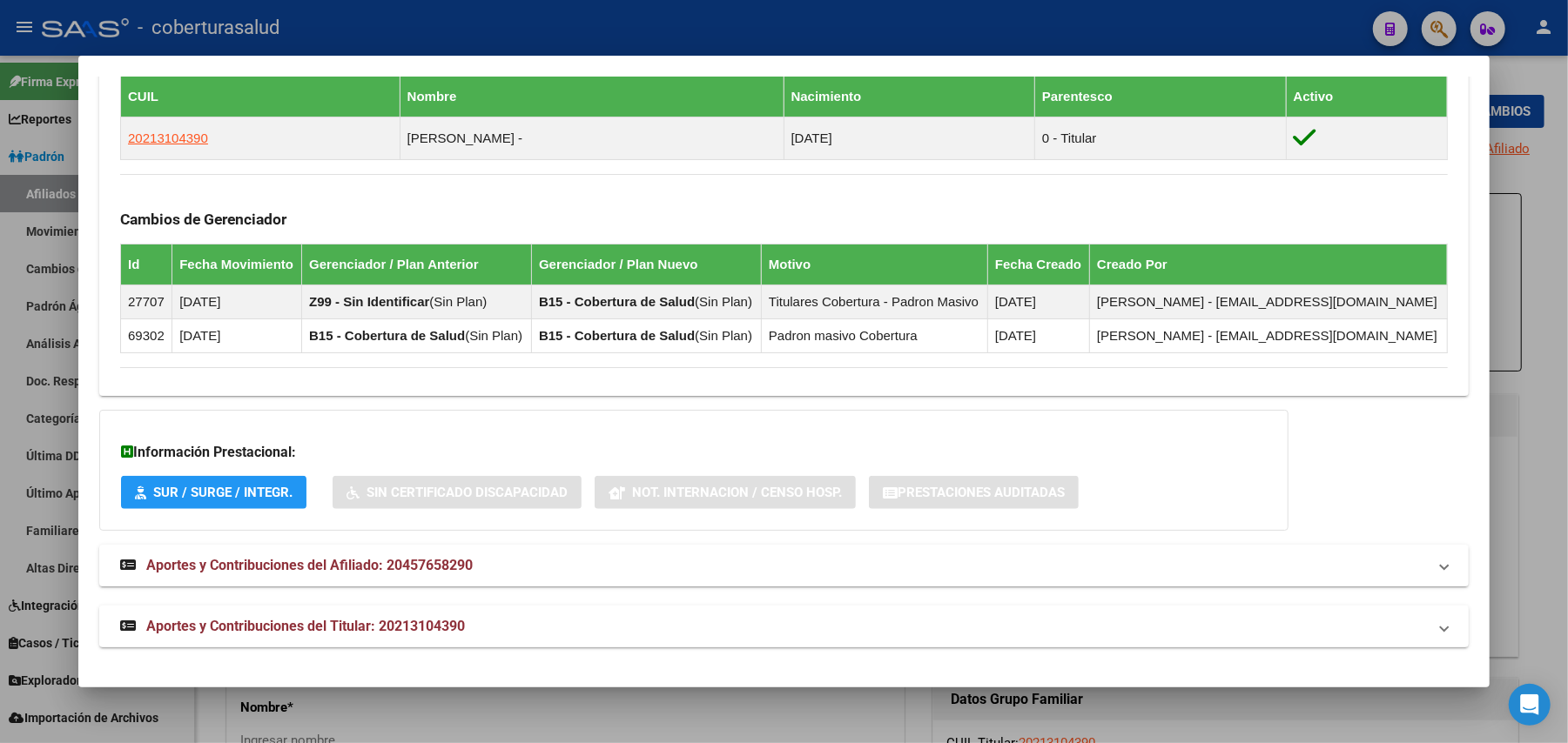
copy span "20213104390"
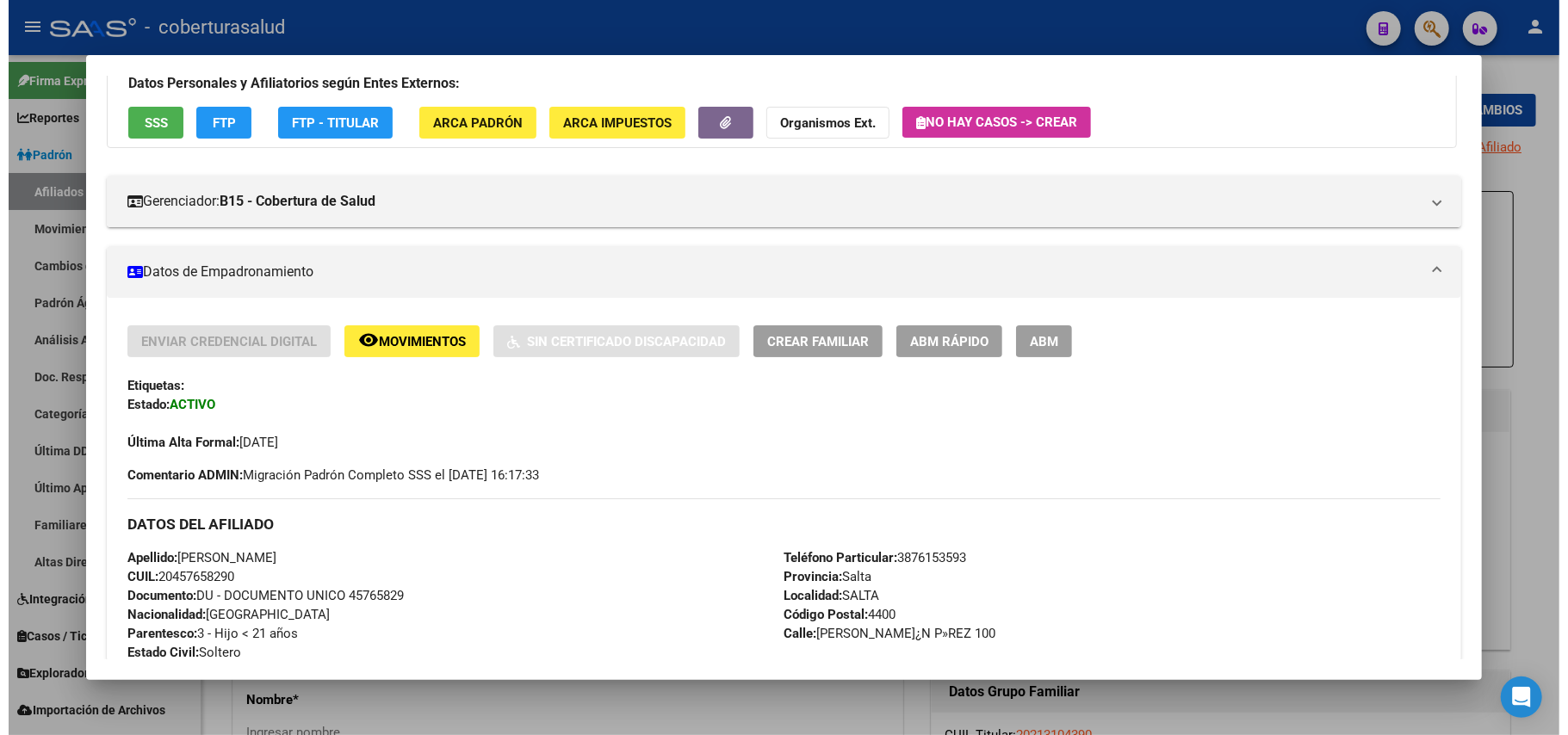
scroll to position [49, 0]
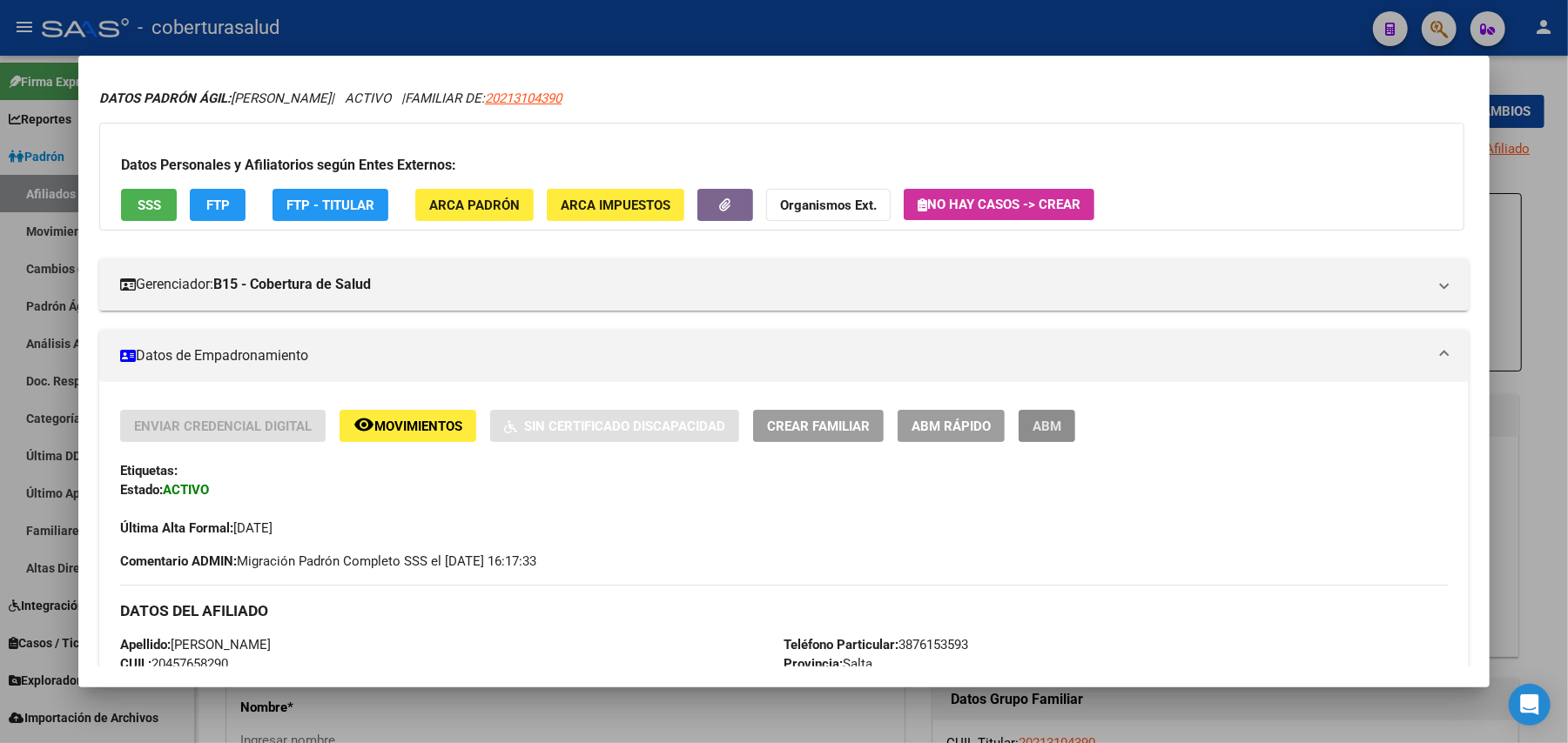
click at [1057, 432] on button "ABM" at bounding box center [1046, 425] width 56 height 32
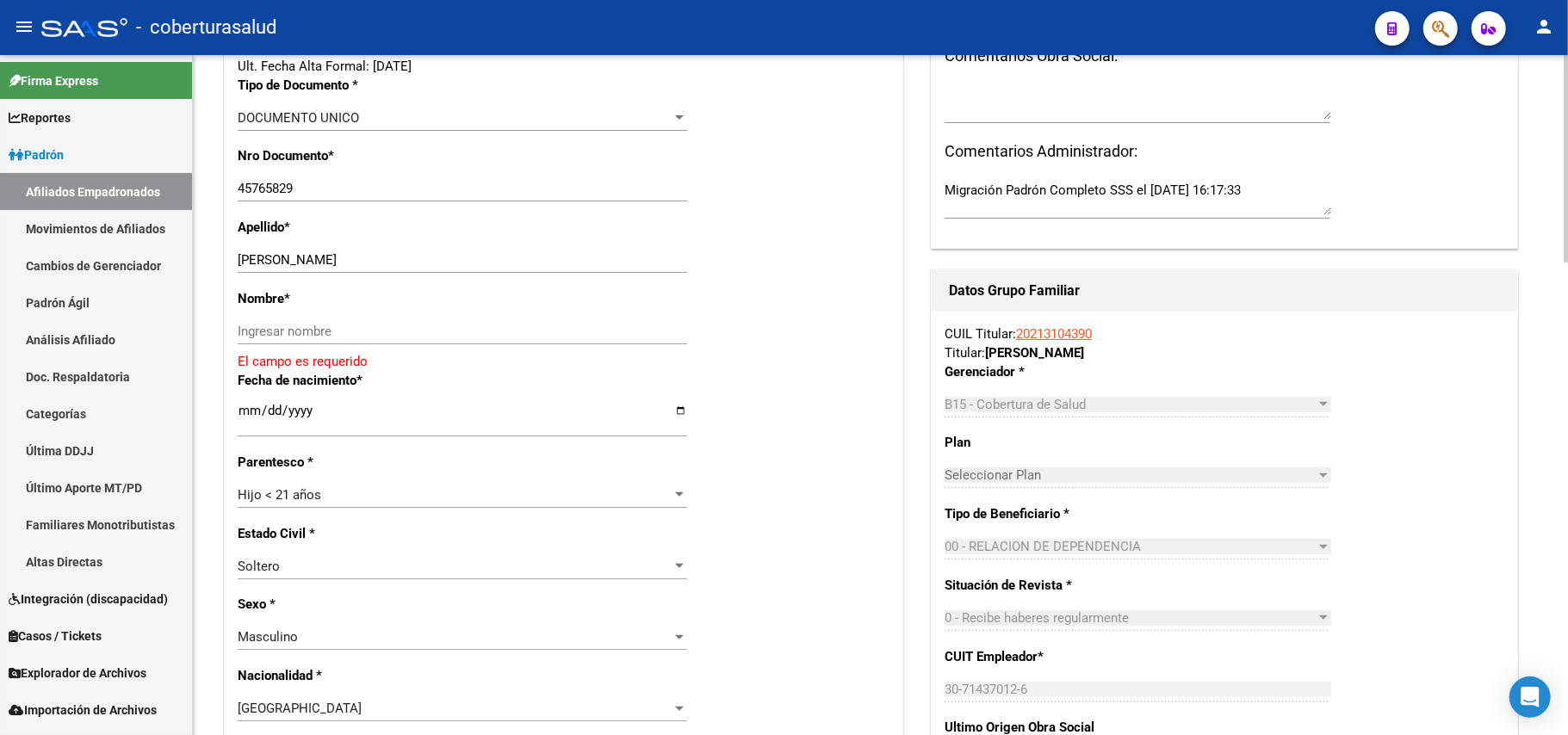
scroll to position [459, 0]
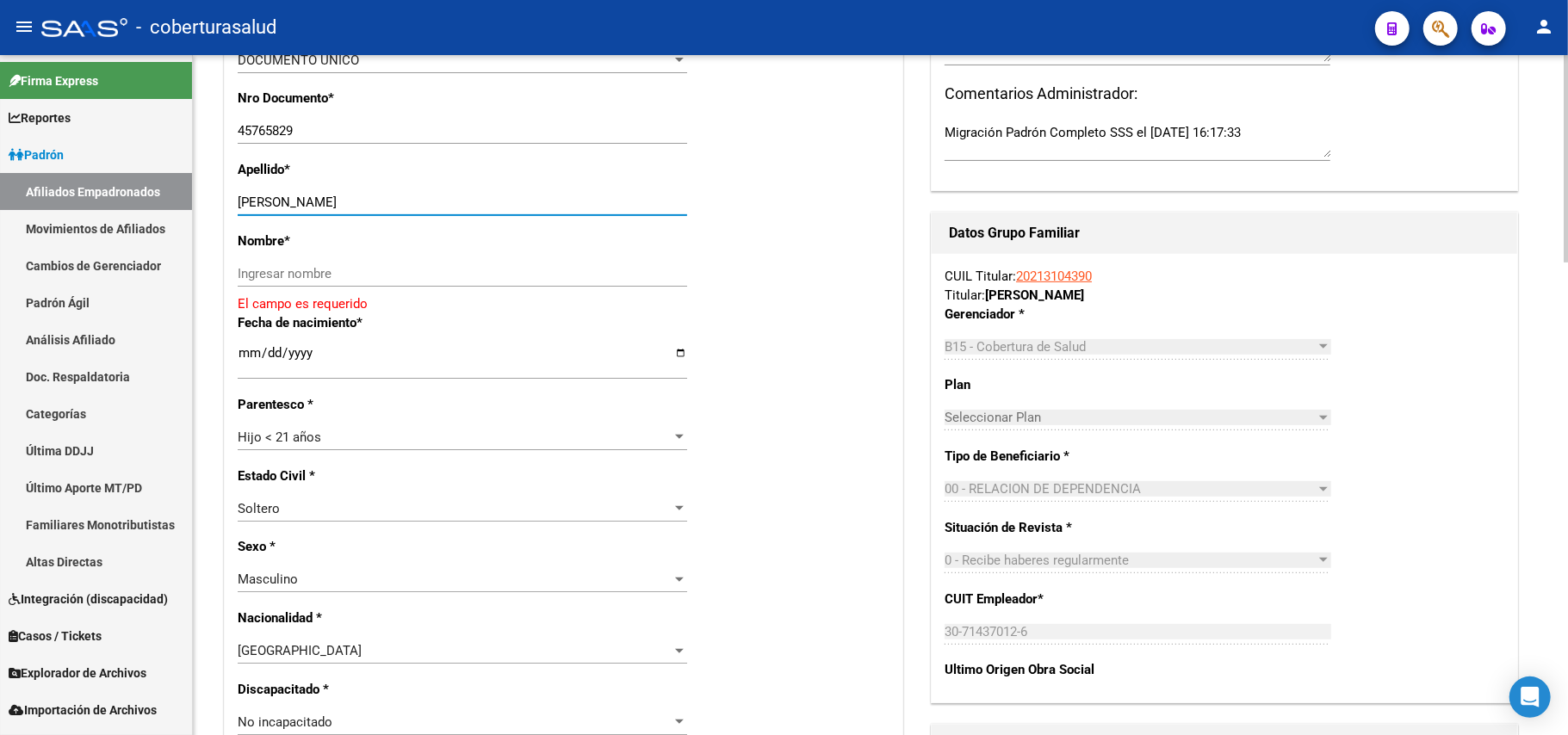
drag, startPoint x: 293, startPoint y: 198, endPoint x: 415, endPoint y: 204, distance: 122.1
click at [415, 204] on input "[PERSON_NAME]" at bounding box center [462, 202] width 449 height 16
type input "[PERSON_NAME]"
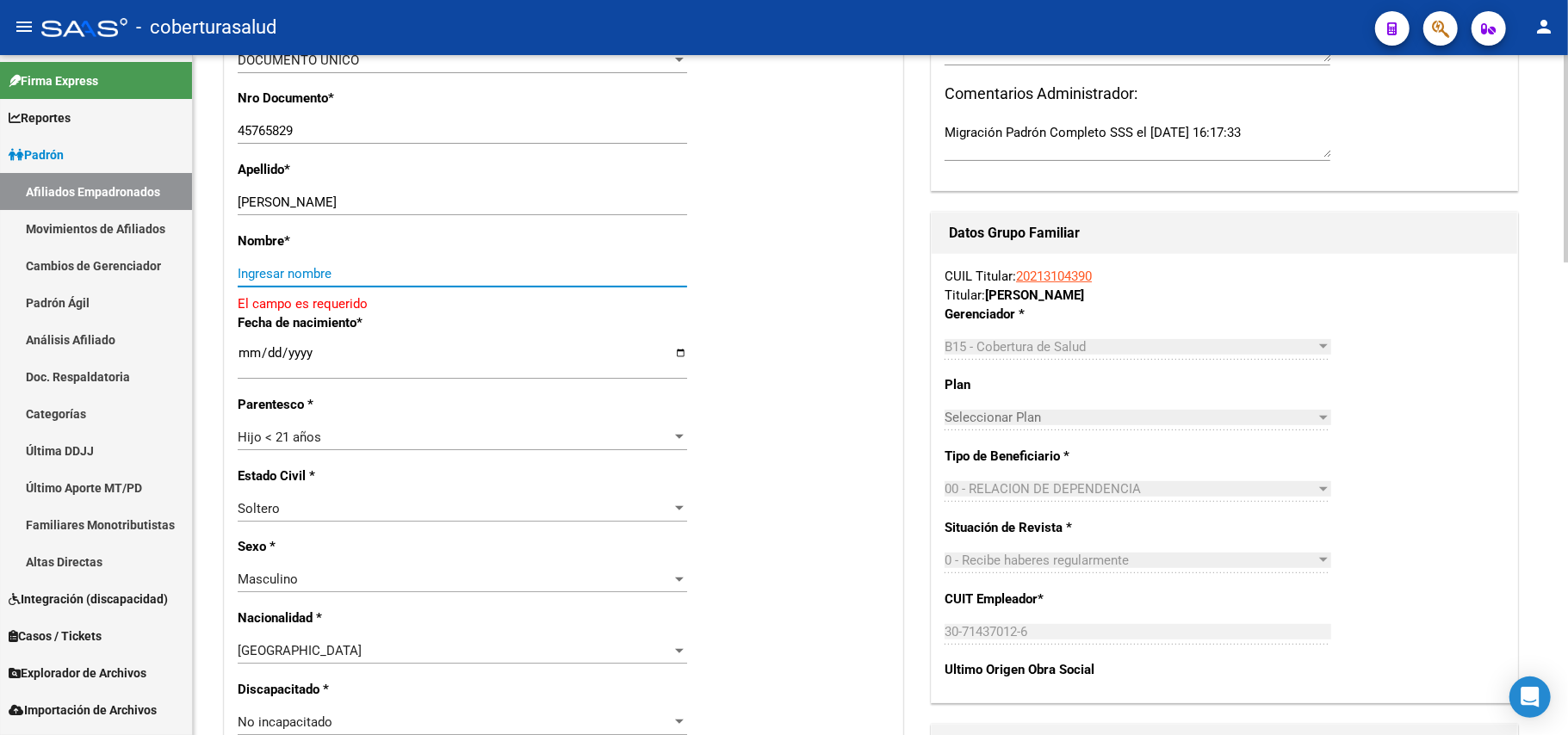
click at [380, 267] on input "Ingresar nombre" at bounding box center [462, 273] width 449 height 16
paste input "[PERSON_NAME]"
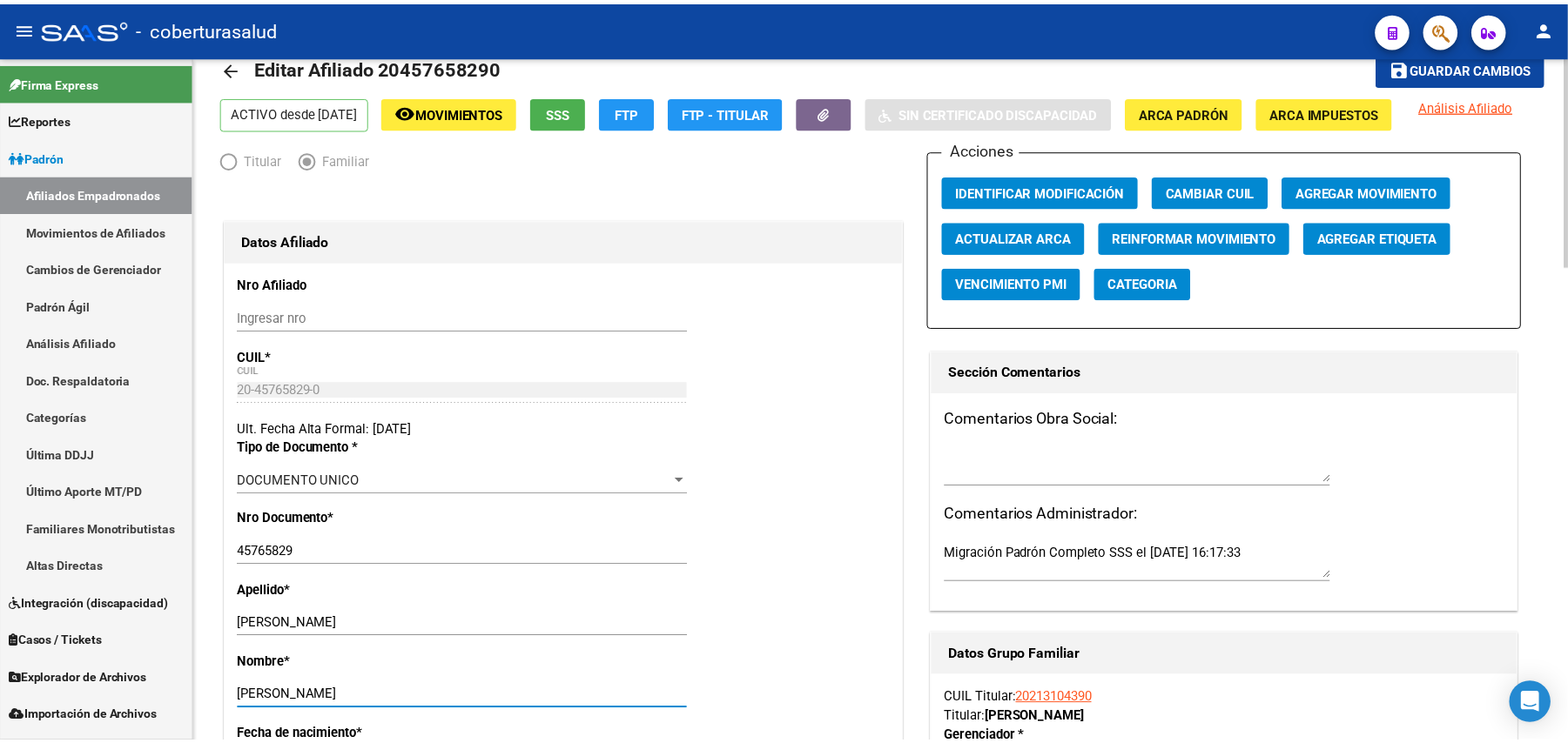
scroll to position [0, 0]
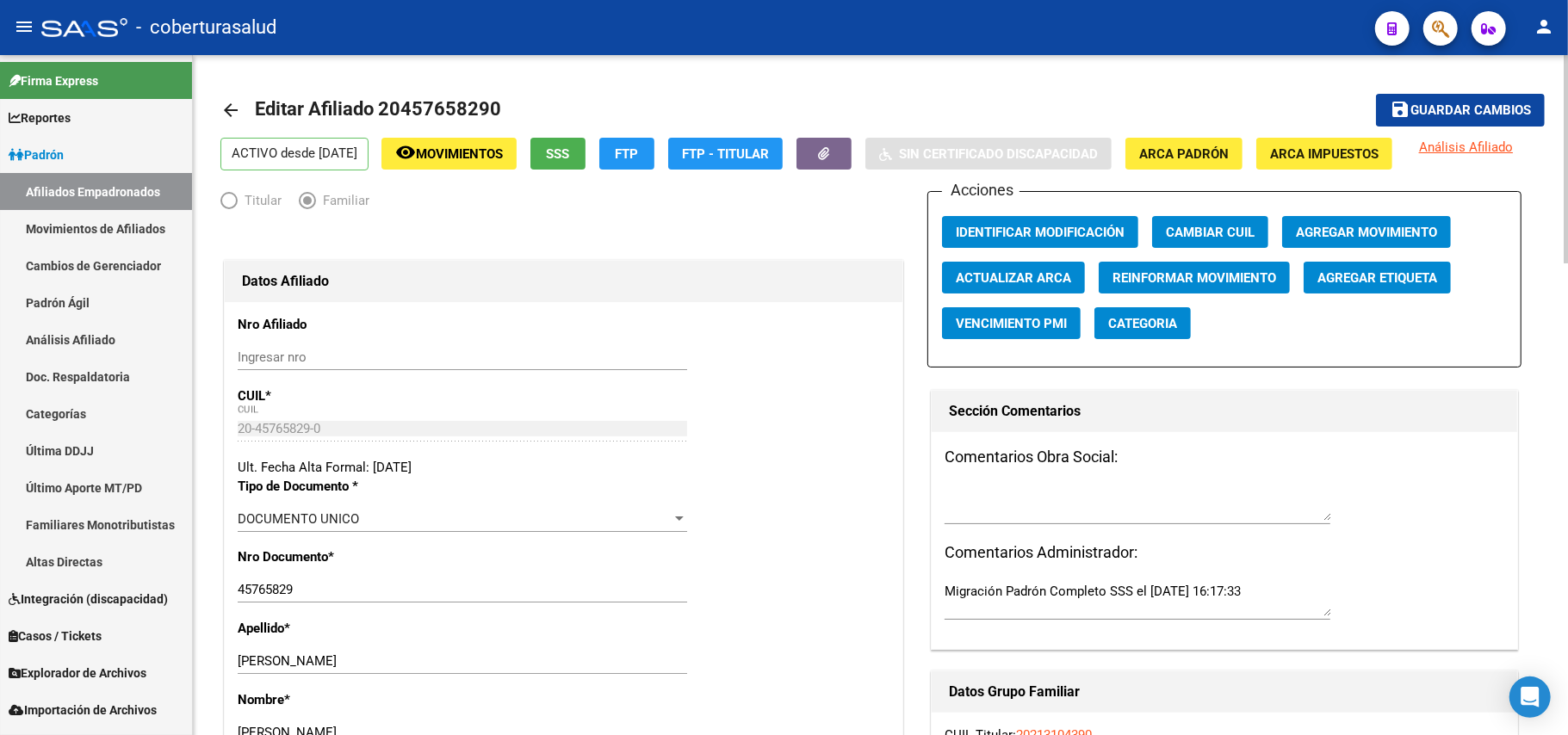
type input "[PERSON_NAME]"
click at [1350, 218] on button "Agregar Movimiento" at bounding box center [1366, 232] width 169 height 32
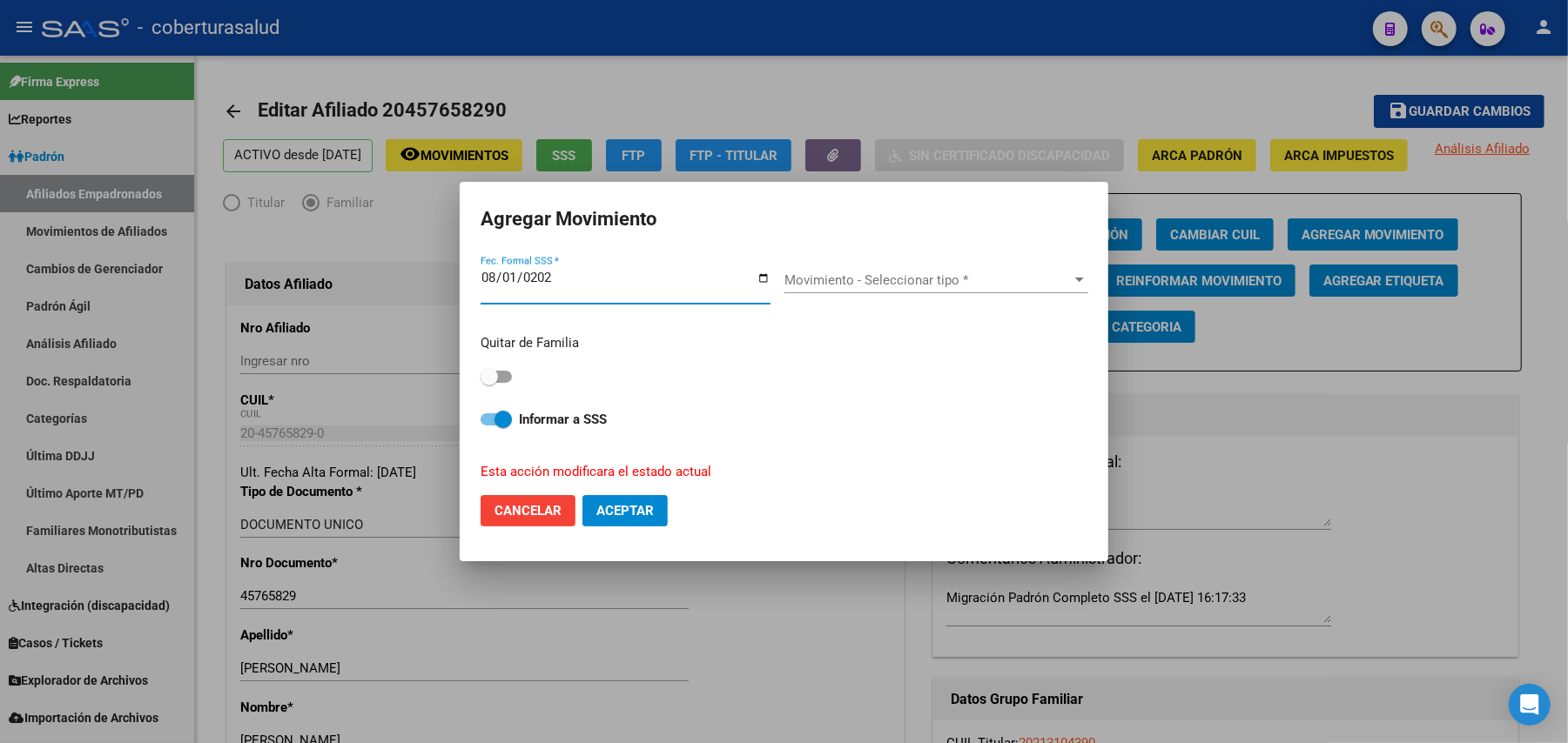
type input "[DATE]"
click at [918, 282] on span "Movimiento - Seleccionar tipo *" at bounding box center [929, 280] width 288 height 16
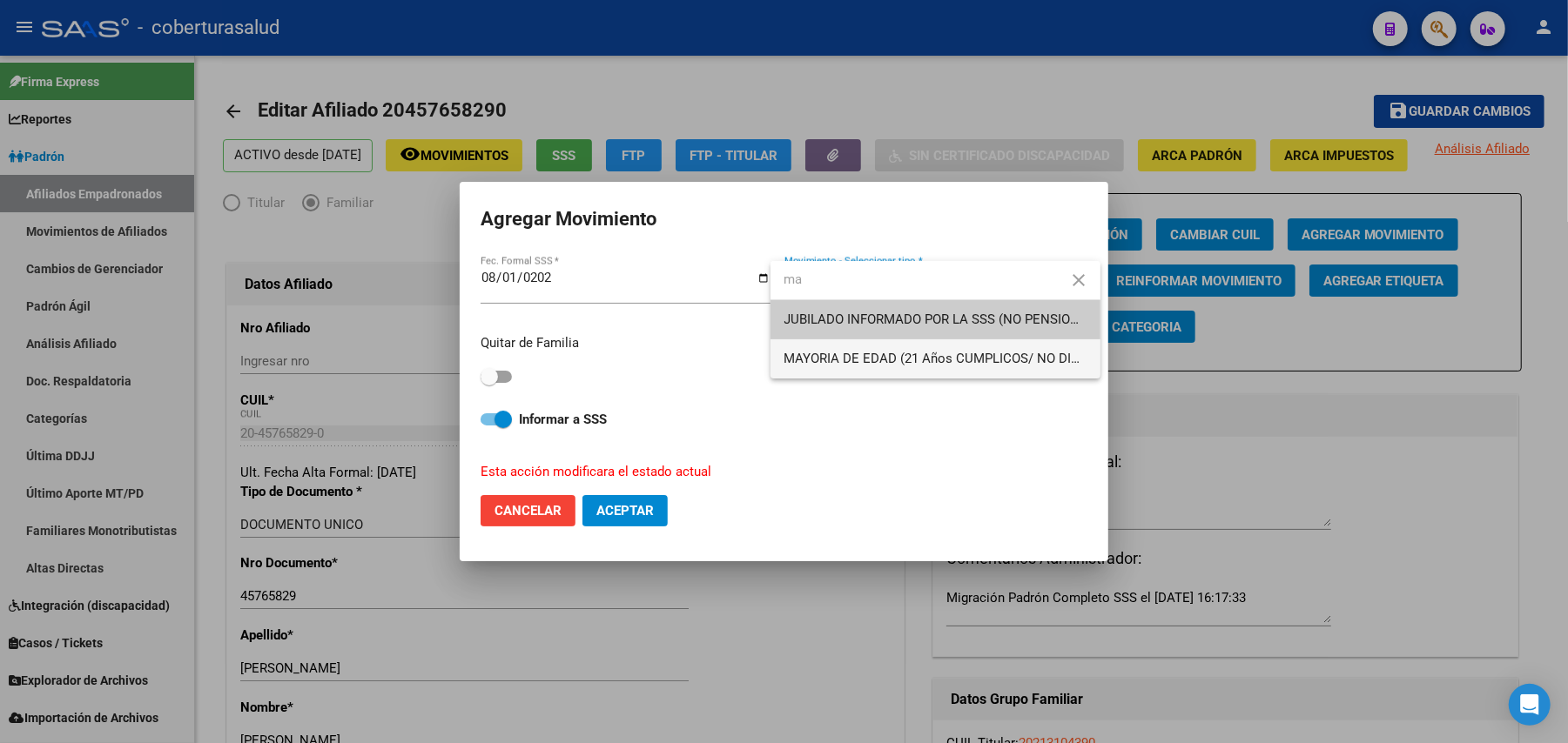
type input "ma"
click at [942, 345] on span "MAYORIA DE EDAD (21 Años CUMPLICOS/ NO DISCA)" at bounding box center [935, 359] width 302 height 39
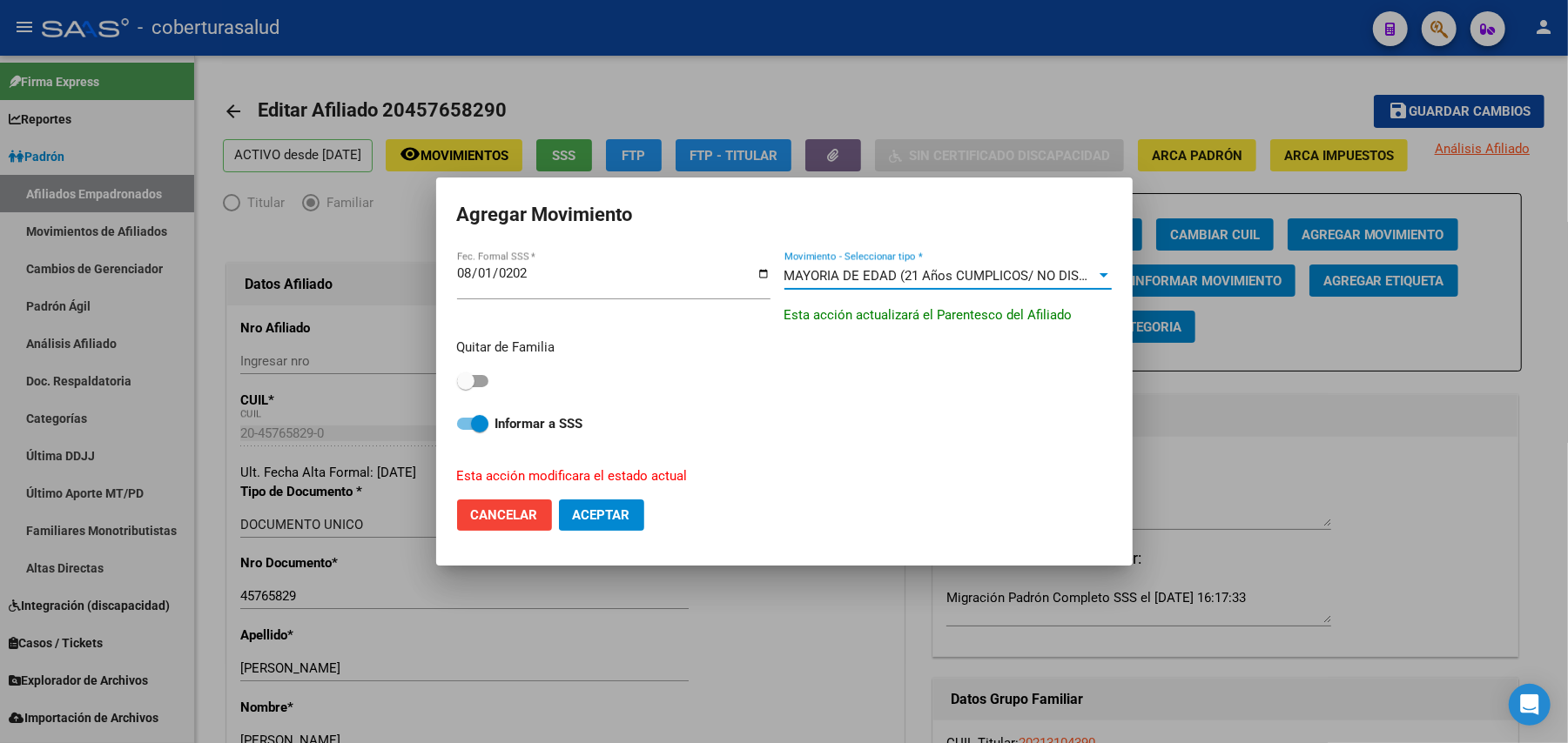
click at [562, 422] on strong "Informar a SSS" at bounding box center [539, 424] width 88 height 16
click at [465, 430] on input "Informar a SSS" at bounding box center [465, 430] width 1 height 1
checkbox input "false"
click at [491, 377] on div "Quitar de Familia" at bounding box center [784, 365] width 655 height 54
click at [486, 379] on span at bounding box center [473, 380] width 31 height 12
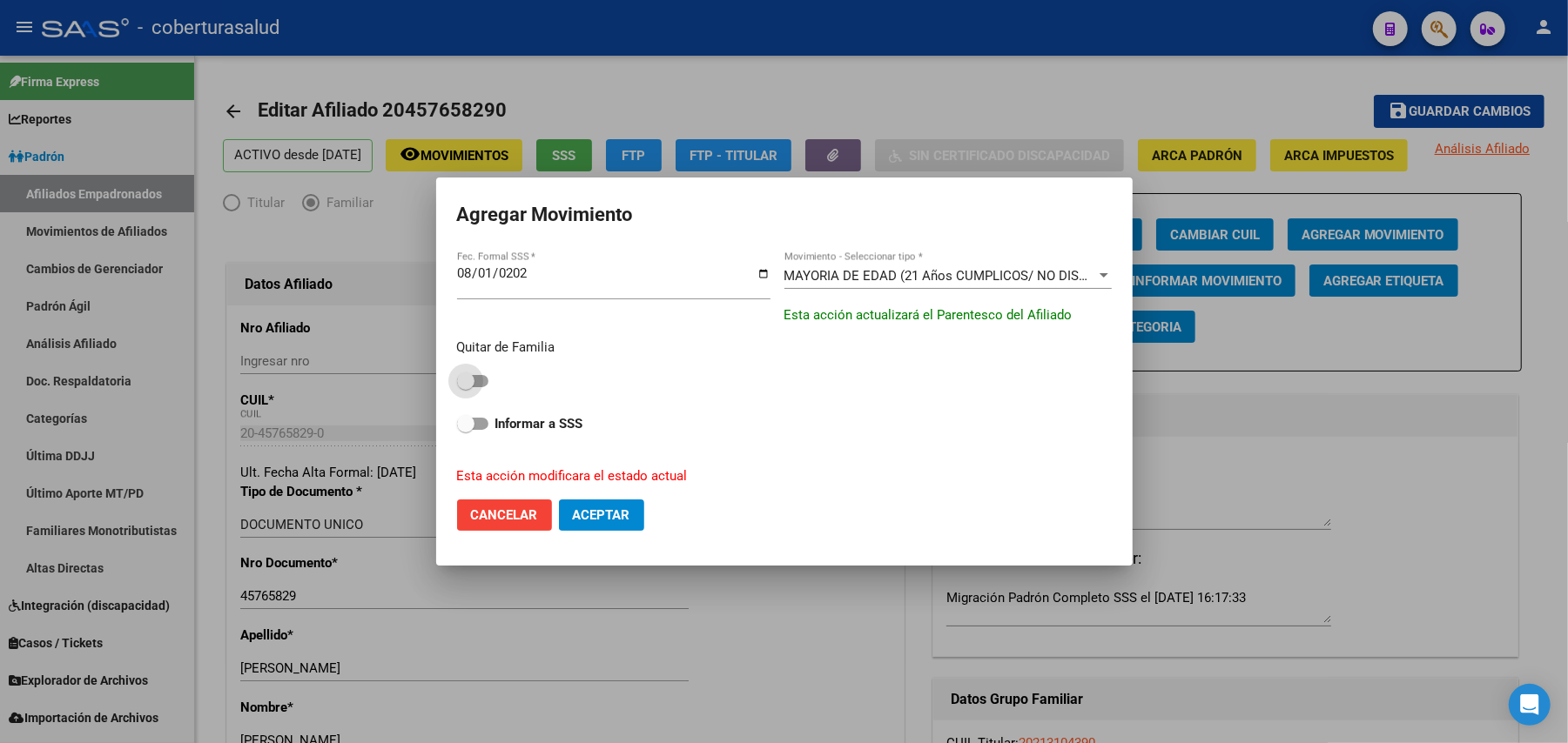
click at [465, 388] on input "checkbox" at bounding box center [465, 388] width 1 height 1
checkbox input "true"
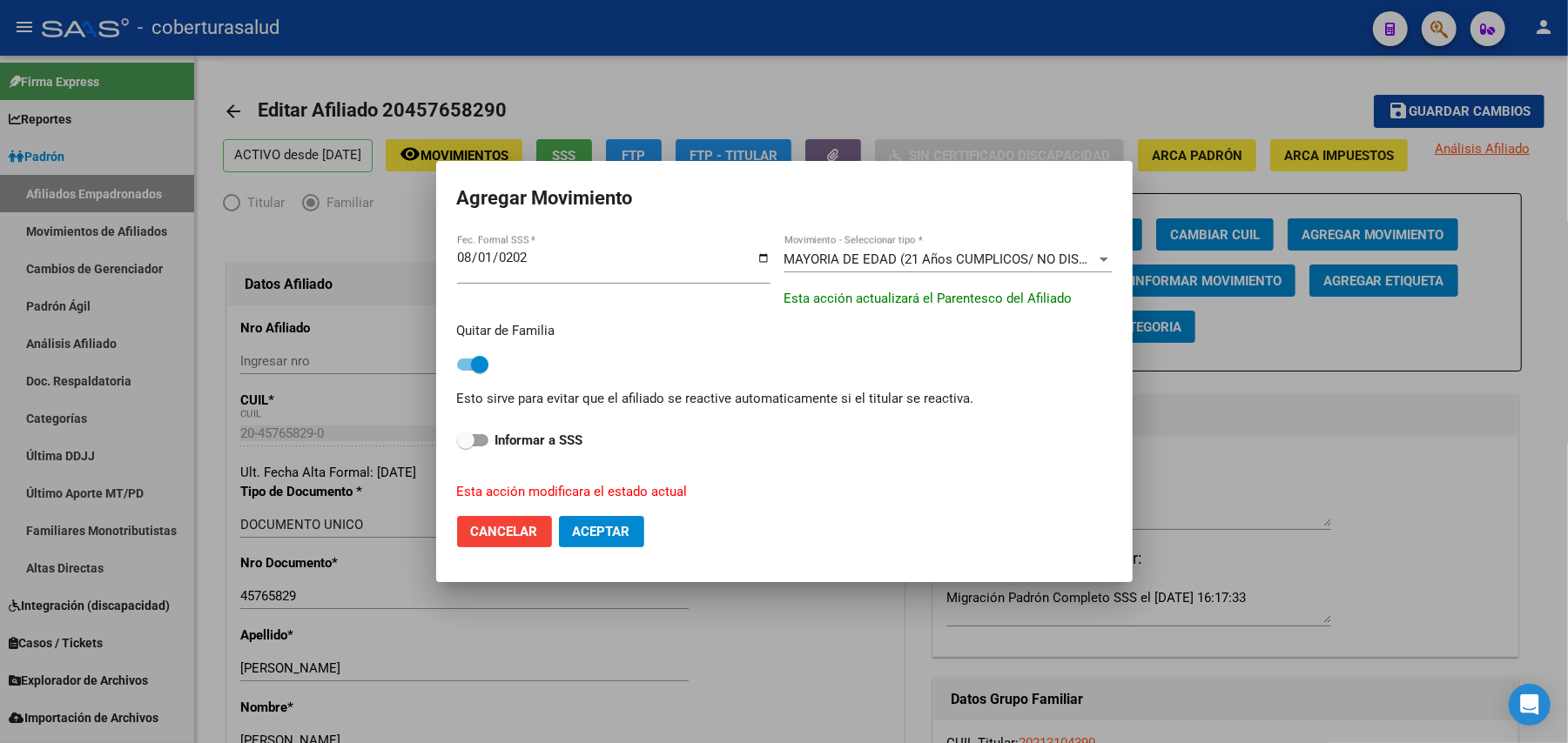
click at [624, 536] on span "Aceptar" at bounding box center [601, 532] width 57 height 16
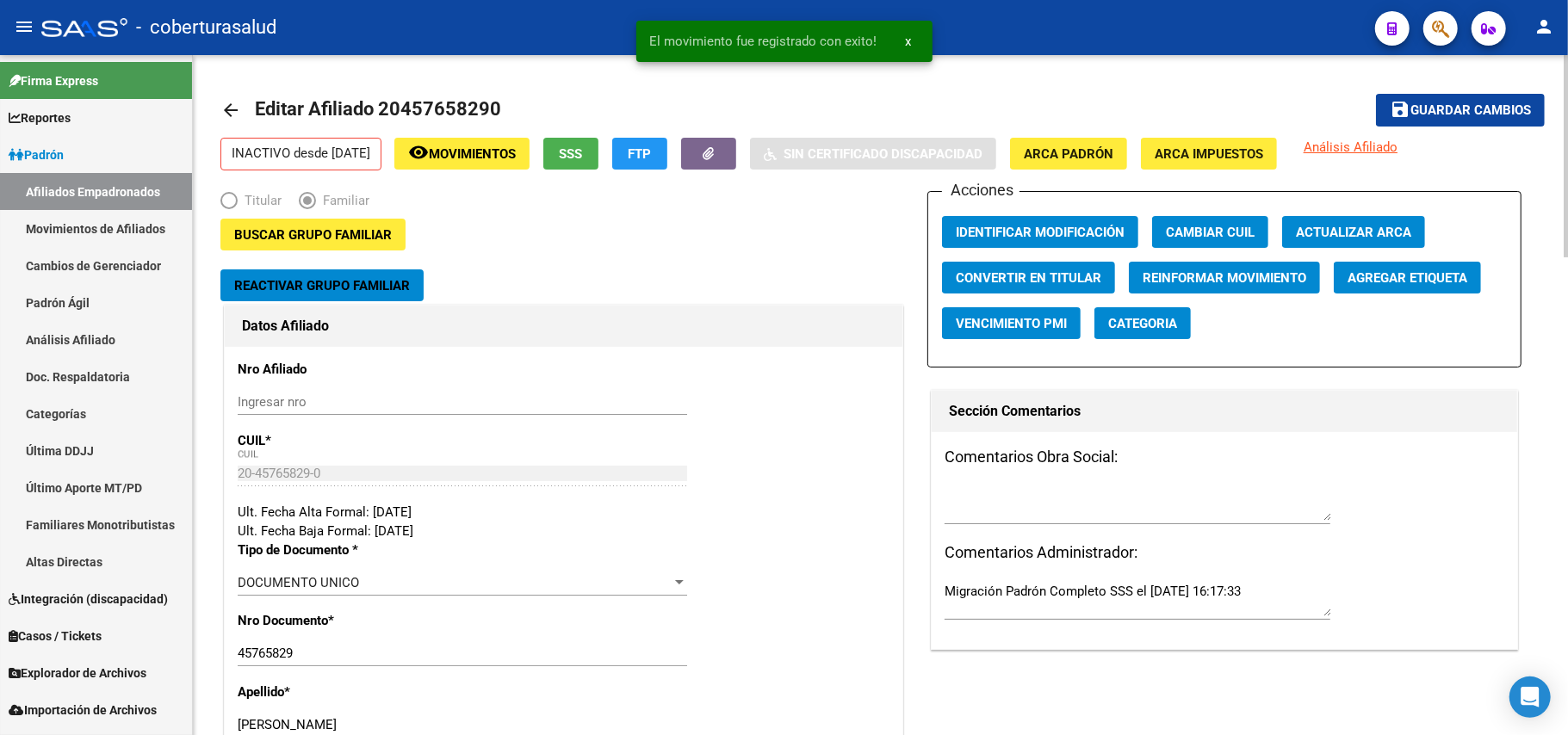
click at [1079, 214] on div "Acciones Identificar Modificación Cambiar CUIL Actualizar ARCA Convertir en Tit…" at bounding box center [1225, 278] width 595 height 176
click at [1417, 90] on mat-toolbar-row "save Guardar cambios" at bounding box center [1407, 110] width 276 height 55
click at [1426, 104] on span "Guardar cambios" at bounding box center [1470, 110] width 121 height 16
click at [1048, 225] on span "Identificar Modificación" at bounding box center [1040, 232] width 169 height 16
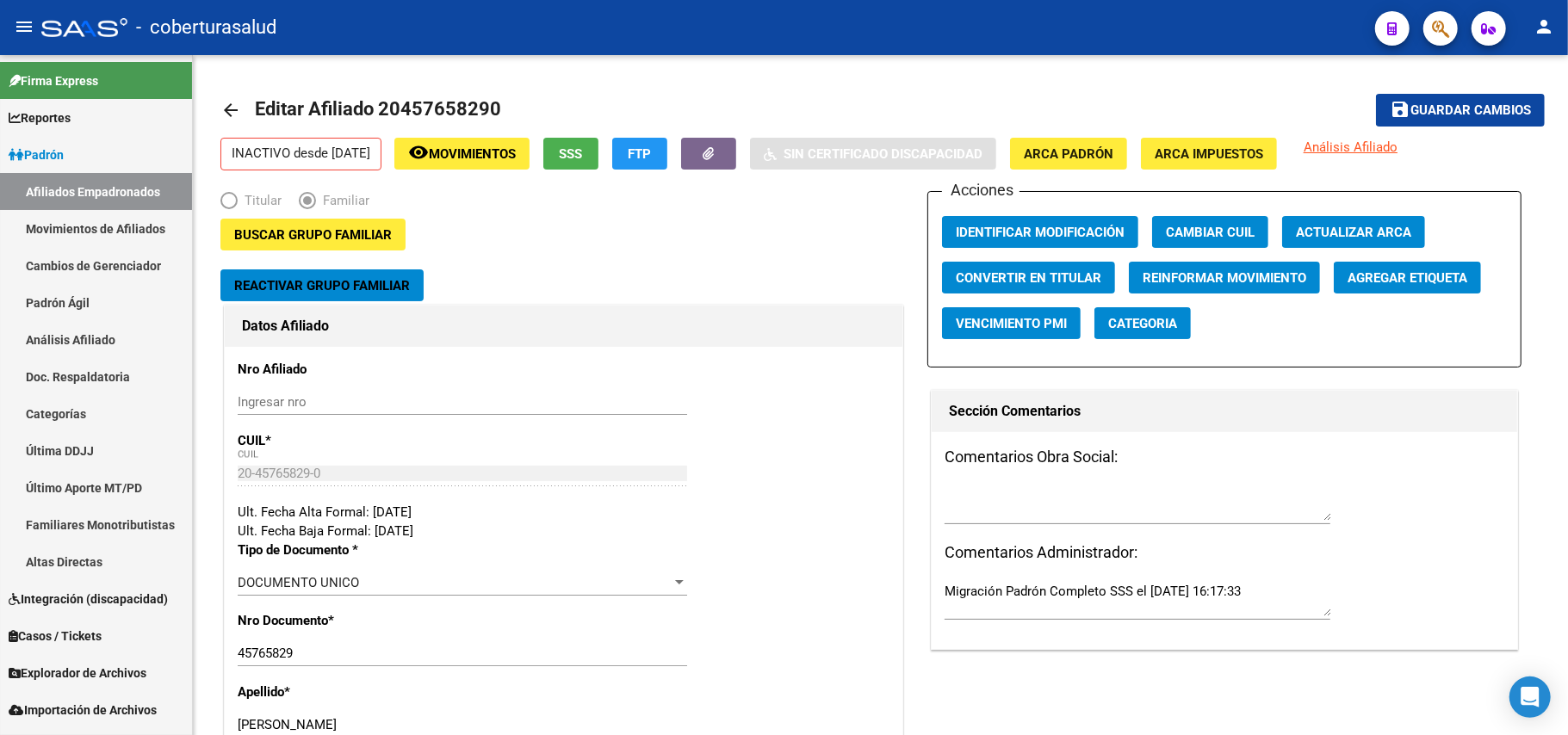
click at [1429, 24] on button "button" at bounding box center [1441, 28] width 35 height 35
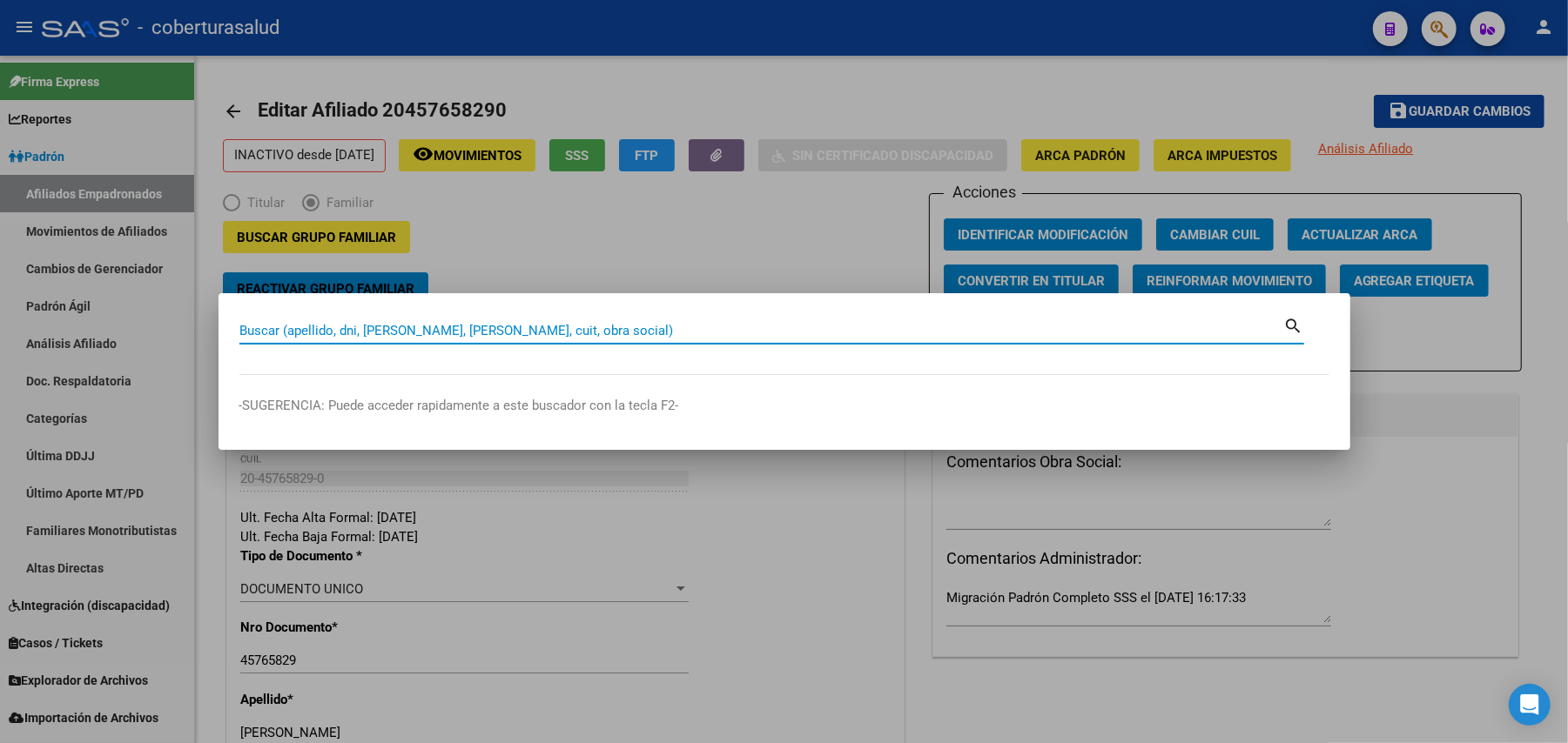
paste input "45731762"
type input "45731762"
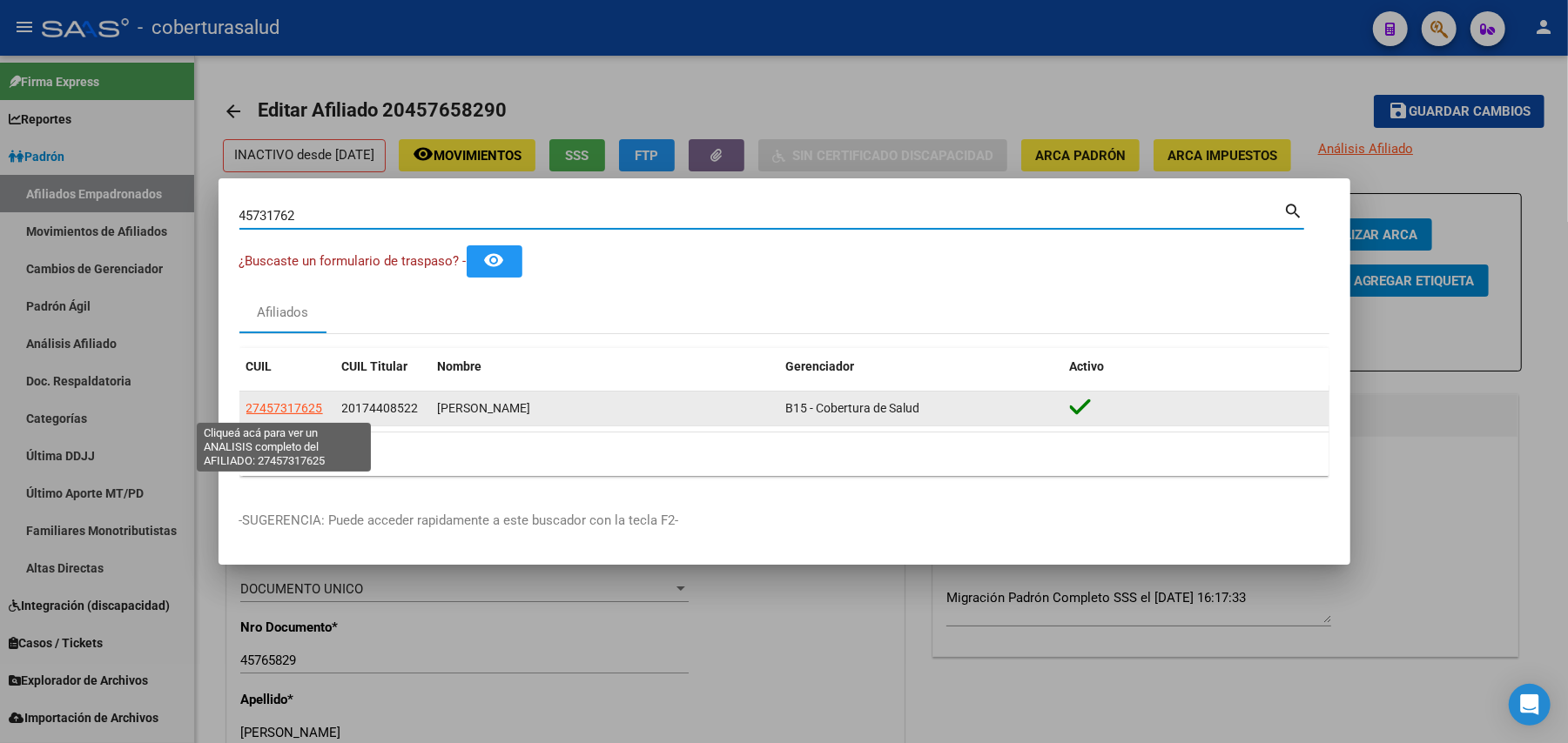
click at [279, 412] on span "27457317625" at bounding box center [284, 408] width 77 height 14
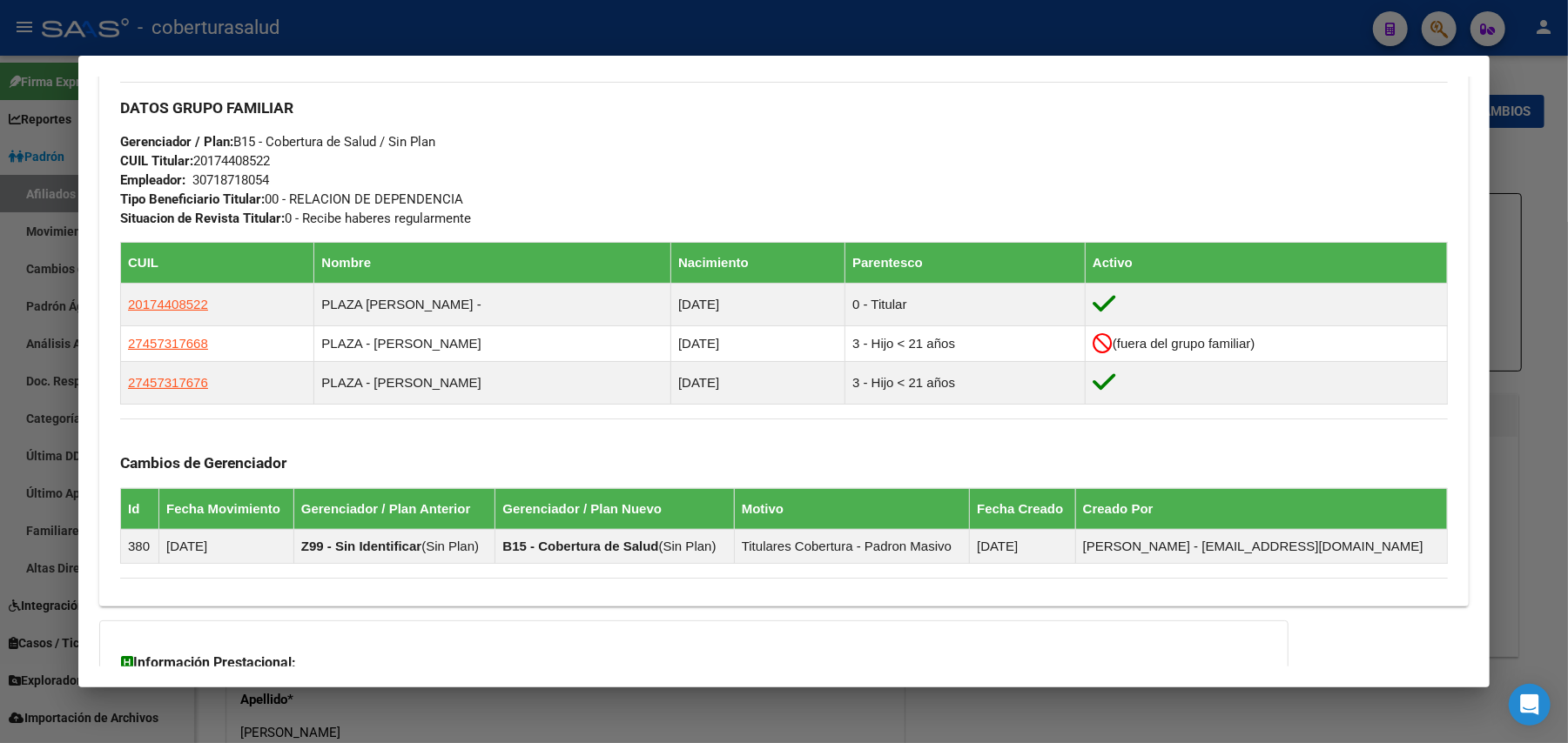
scroll to position [812, 0]
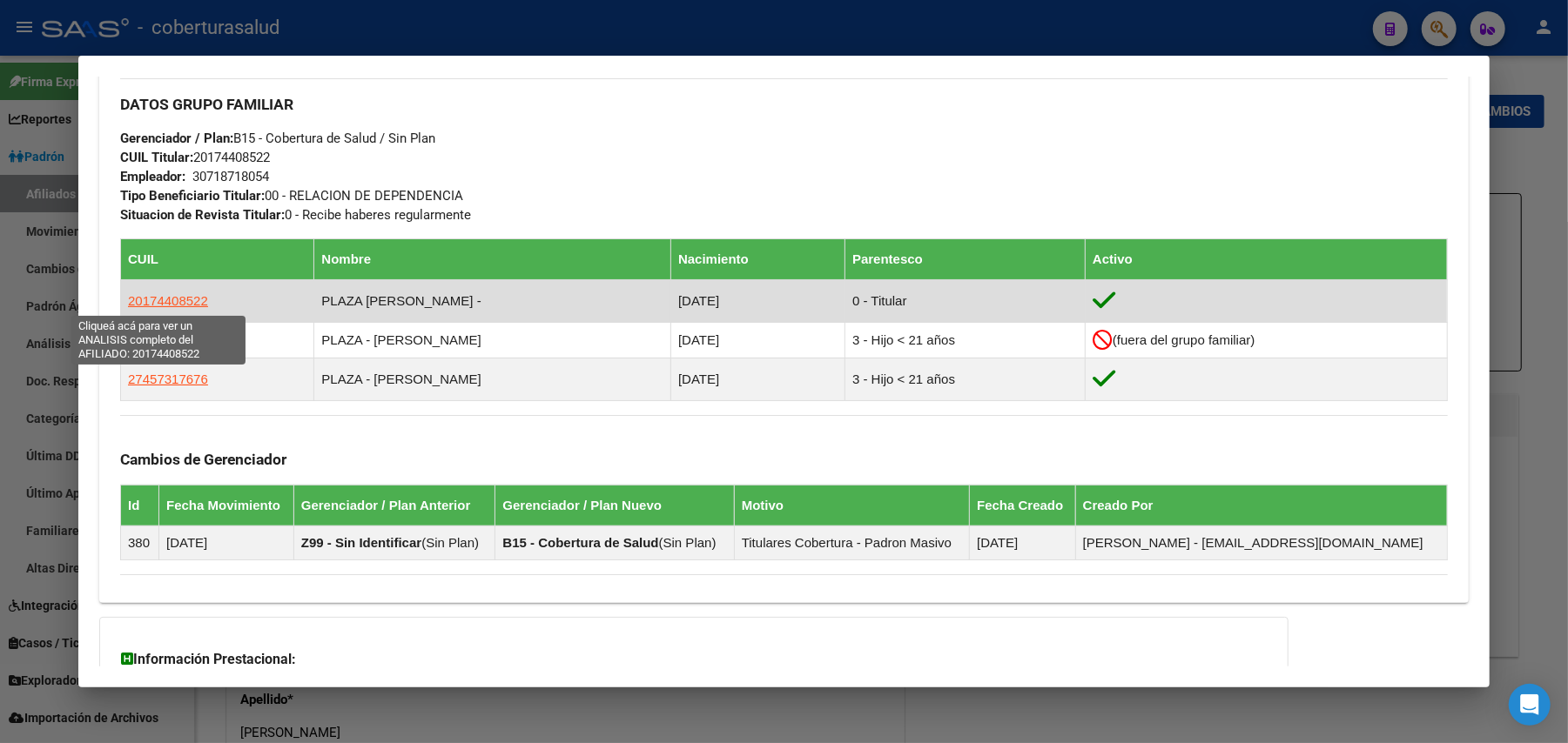
click at [190, 303] on span "20174408522" at bounding box center [168, 301] width 80 height 15
type textarea "20174408522"
